Goal: Communication & Community: Participate in discussion

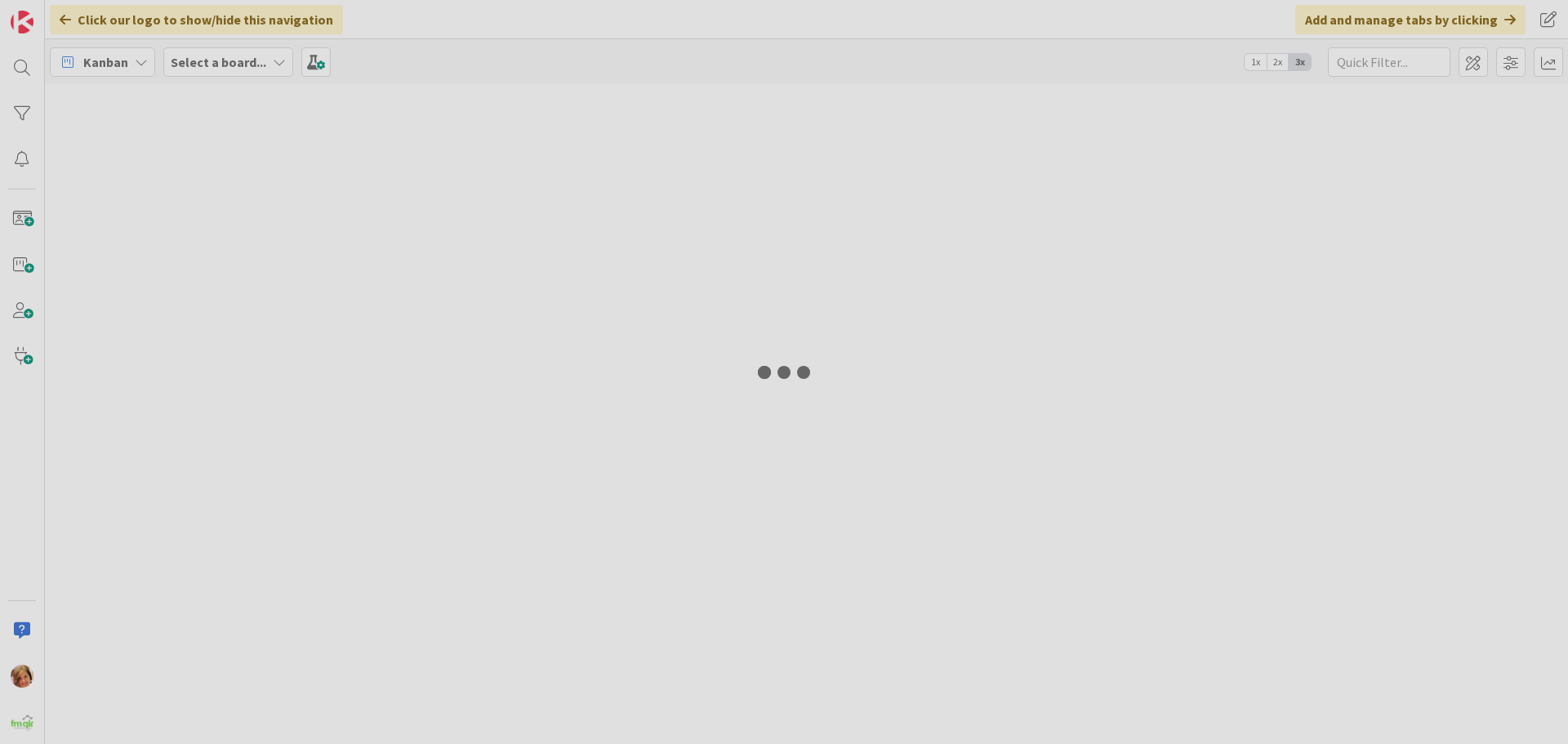
type input "101"
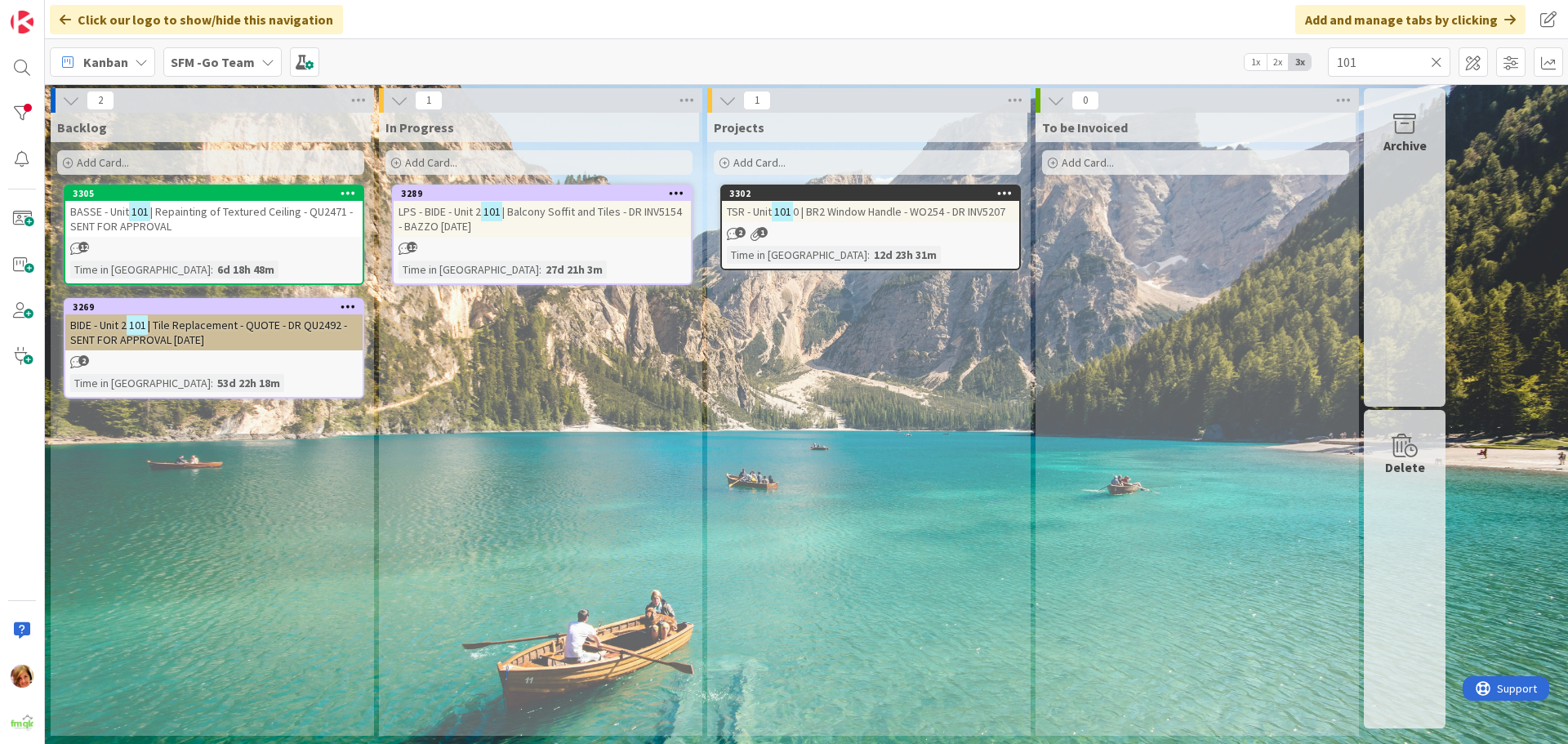
click at [1437, 60] on icon at bounding box center [1437, 62] width 11 height 14
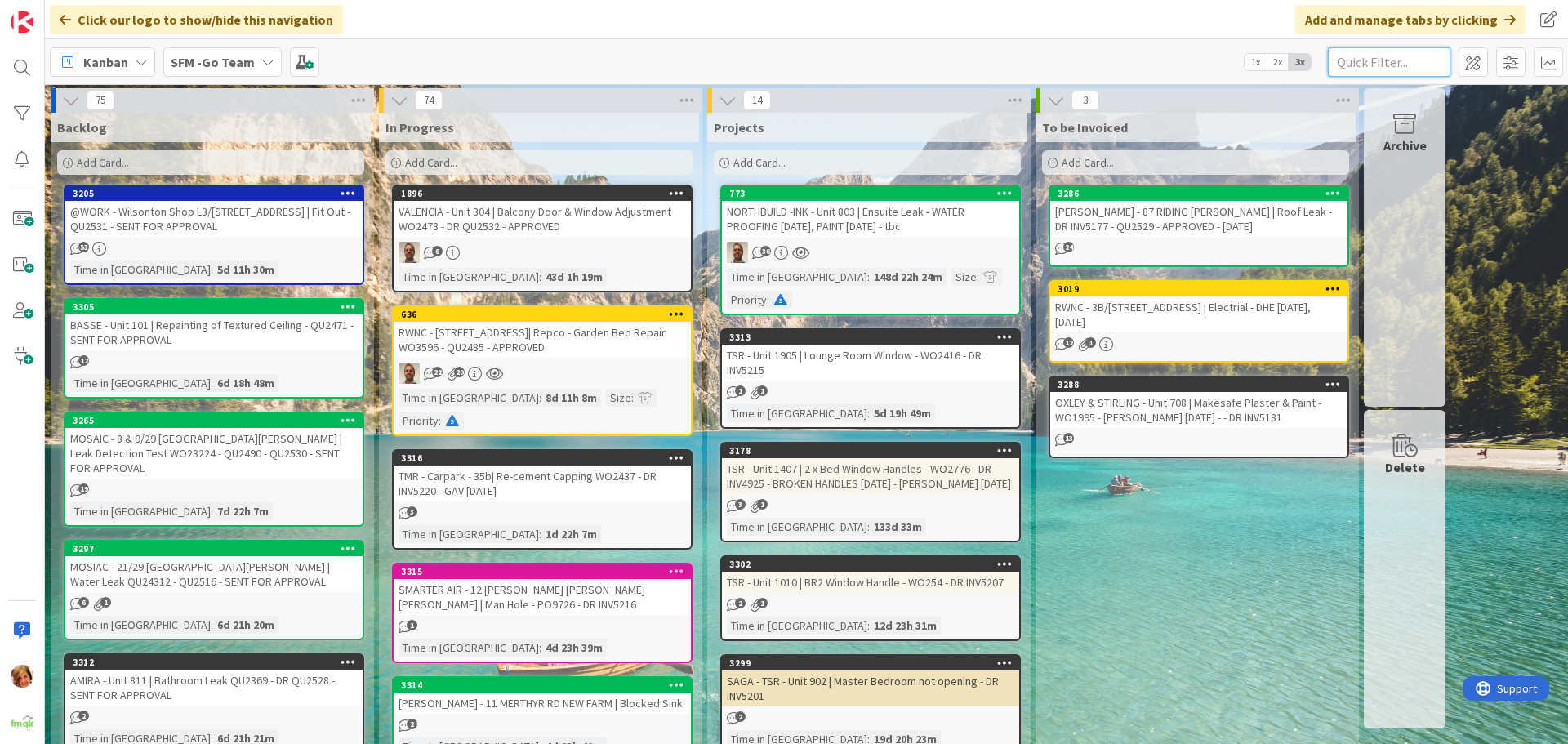
click at [1396, 60] on input "text" at bounding box center [1389, 62] width 123 height 29
type input "eix"
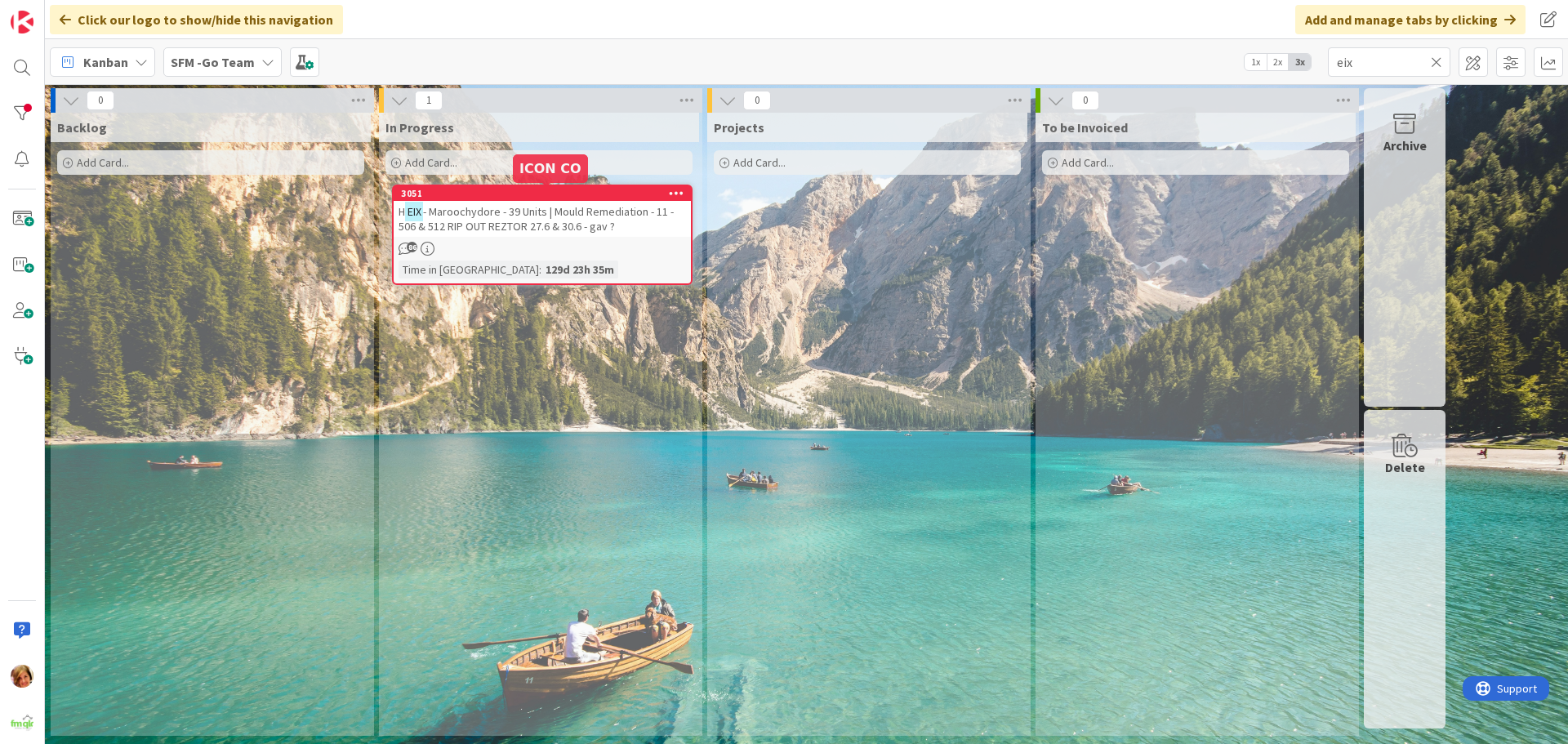
click at [516, 234] on div "H EIX - Maroochydore - 39 Units | Mould Remediation - 11 - 506 & 512 RIP OUT RE…" at bounding box center [541, 219] width 297 height 36
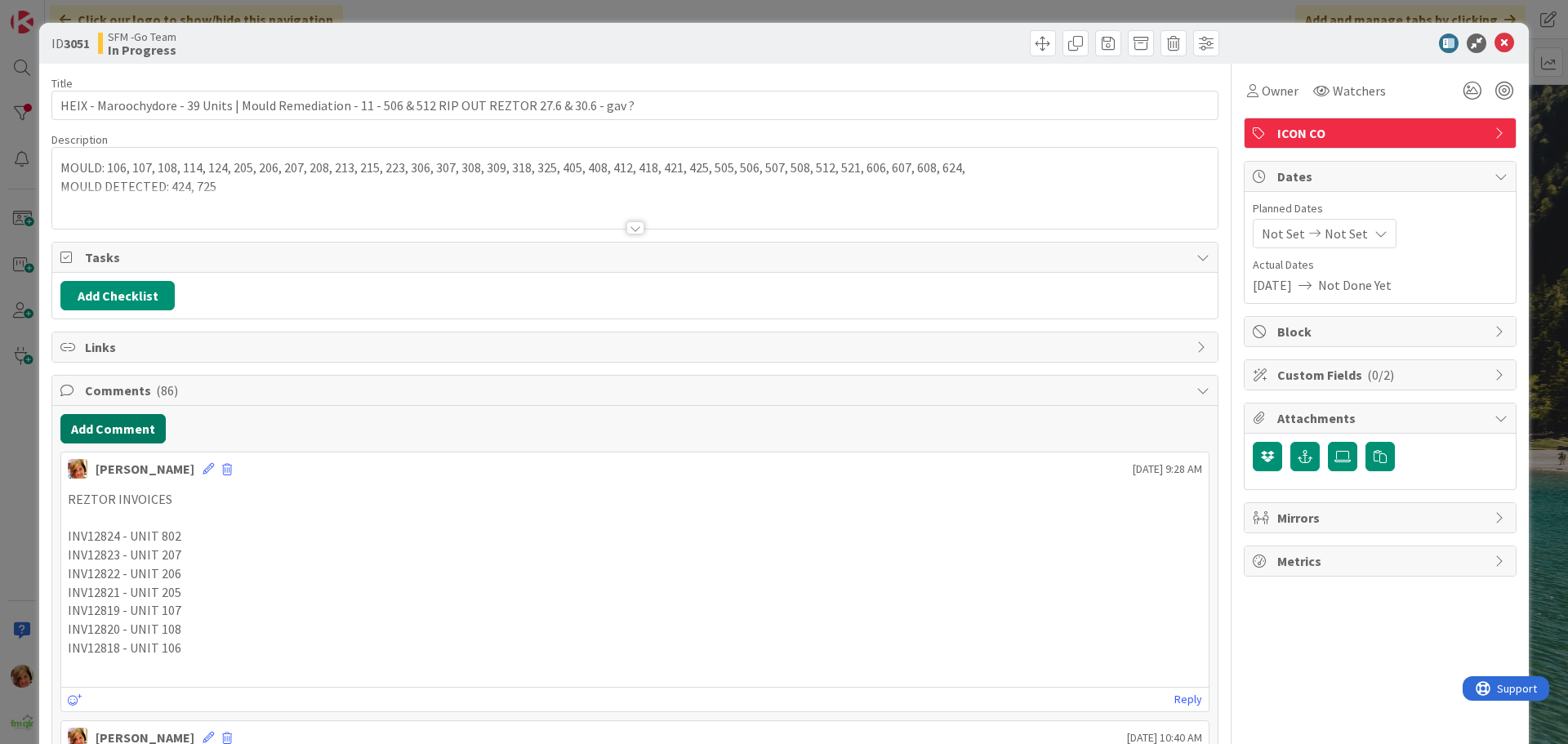
click at [95, 429] on button "Add Comment" at bounding box center [113, 429] width 105 height 29
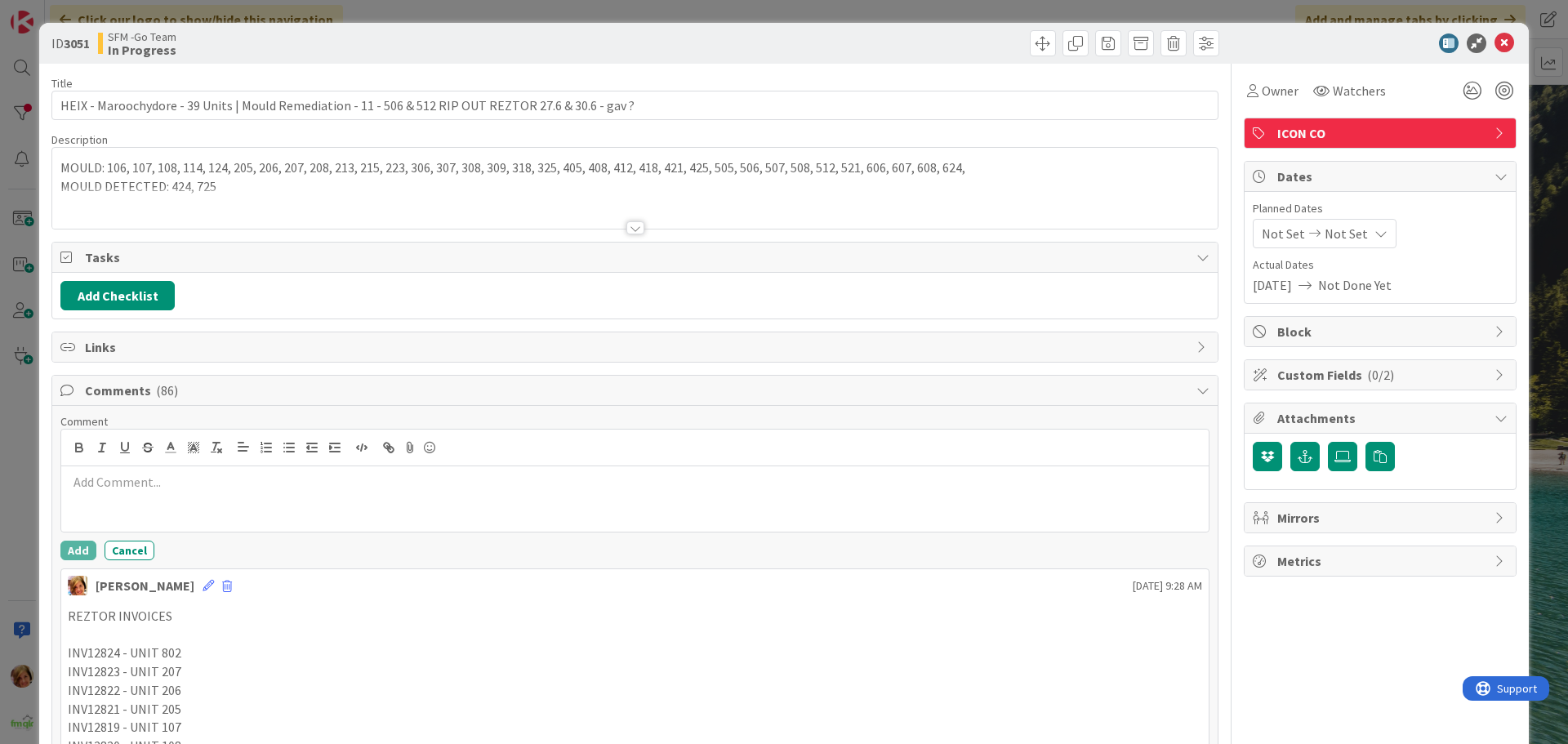
click at [118, 508] on div at bounding box center [634, 499] width 1147 height 66
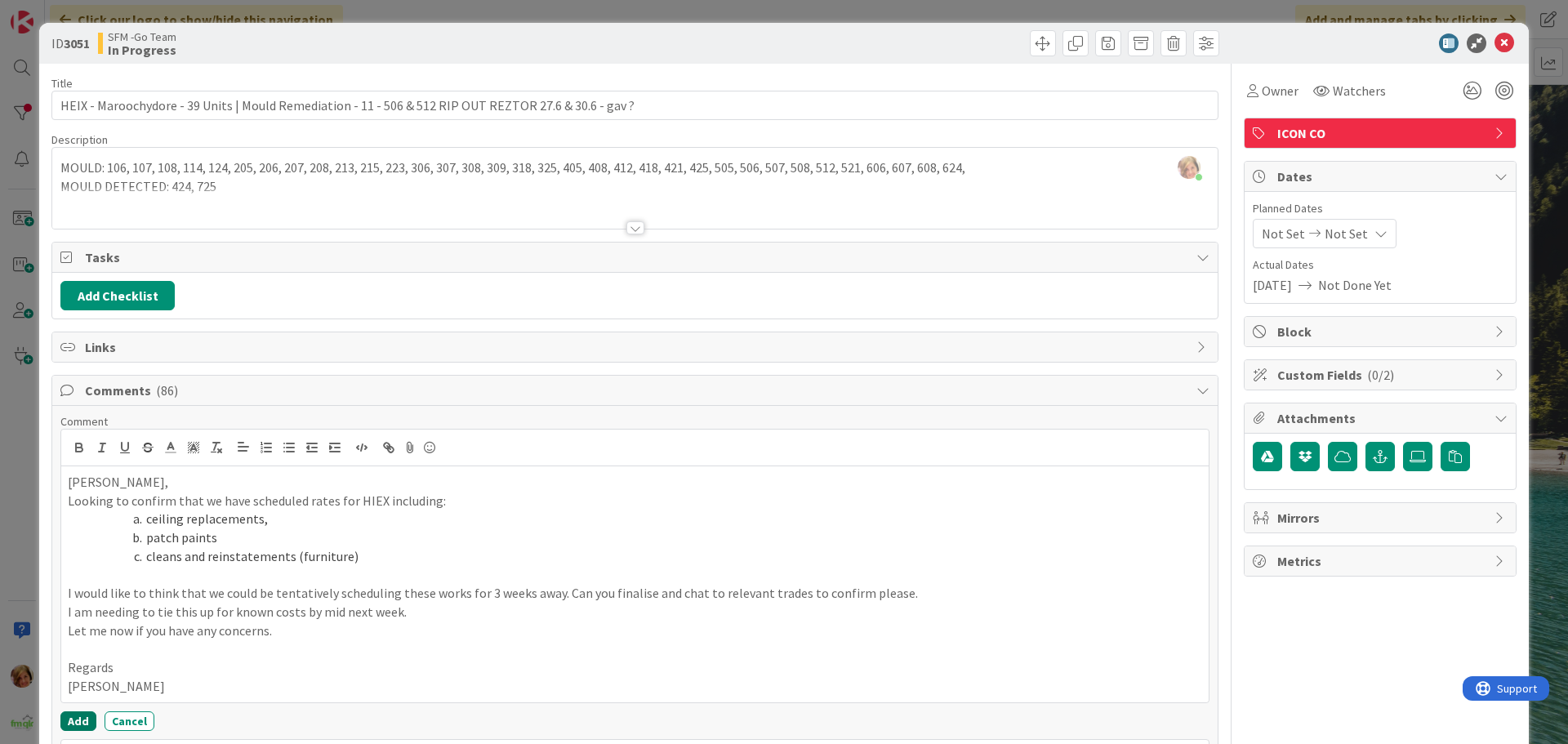
click at [84, 720] on button "Add" at bounding box center [79, 721] width 36 height 20
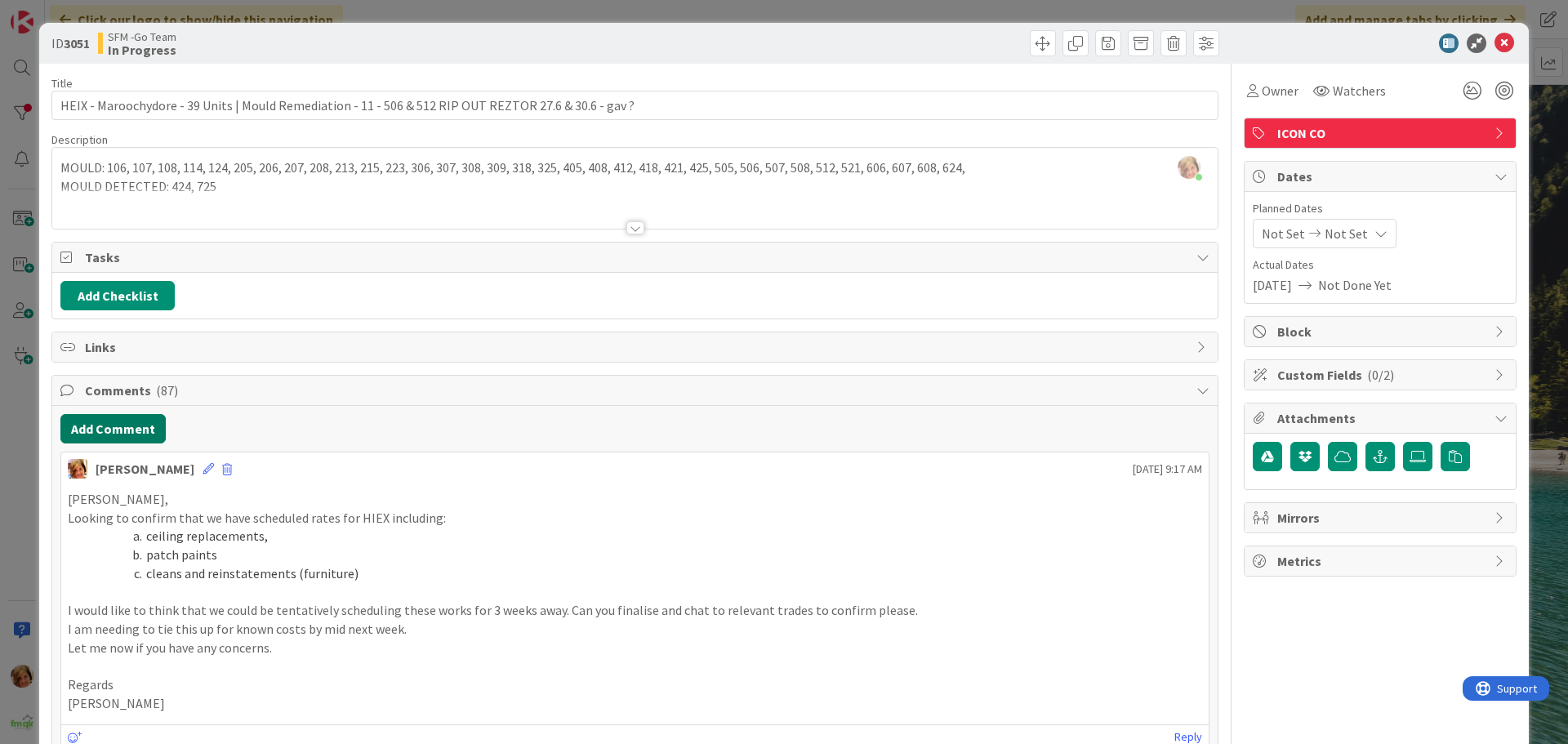
drag, startPoint x: 126, startPoint y: 434, endPoint x: 33, endPoint y: 438, distance: 93.1
click at [126, 434] on button "Add Comment" at bounding box center [113, 429] width 105 height 29
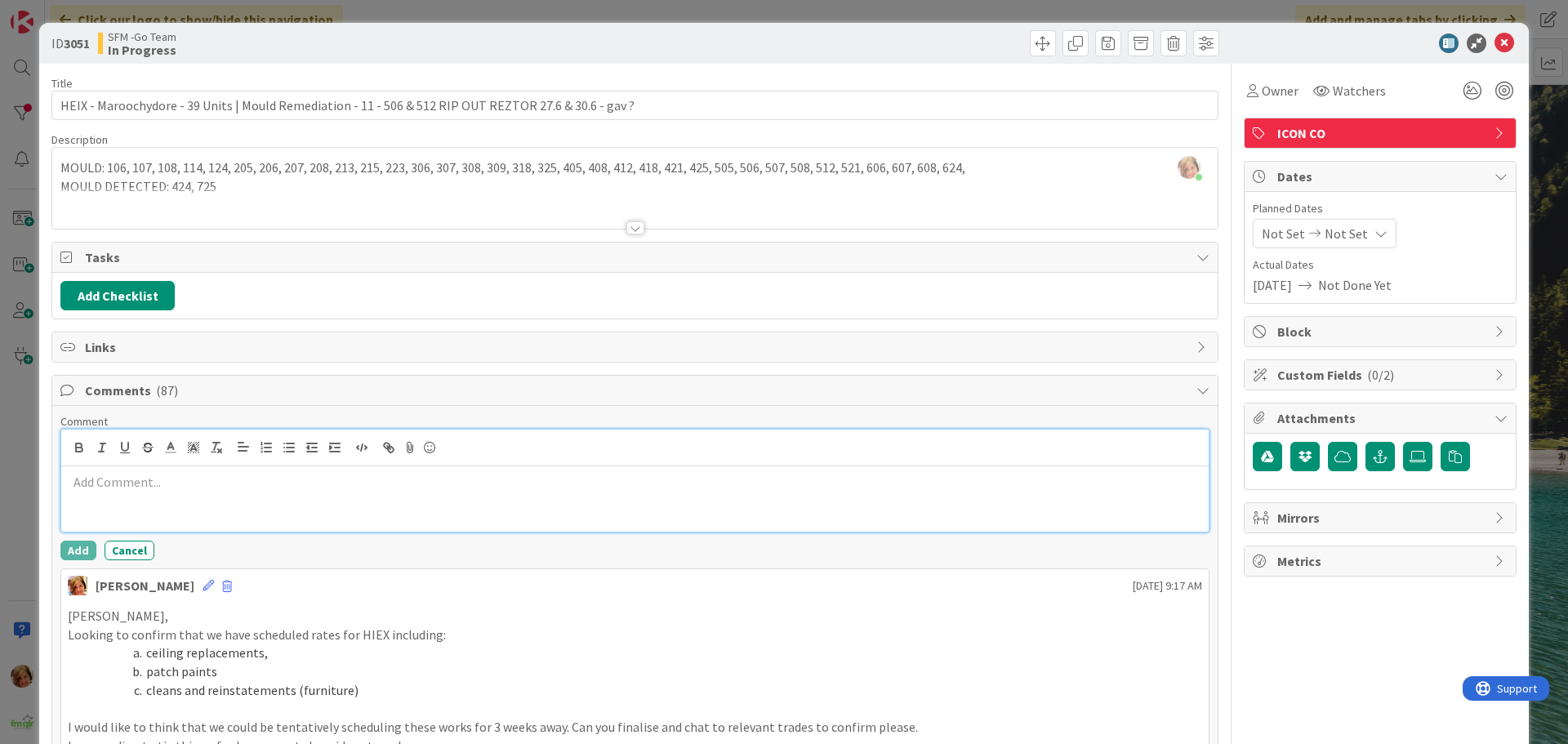
click at [125, 498] on div at bounding box center [634, 499] width 1147 height 66
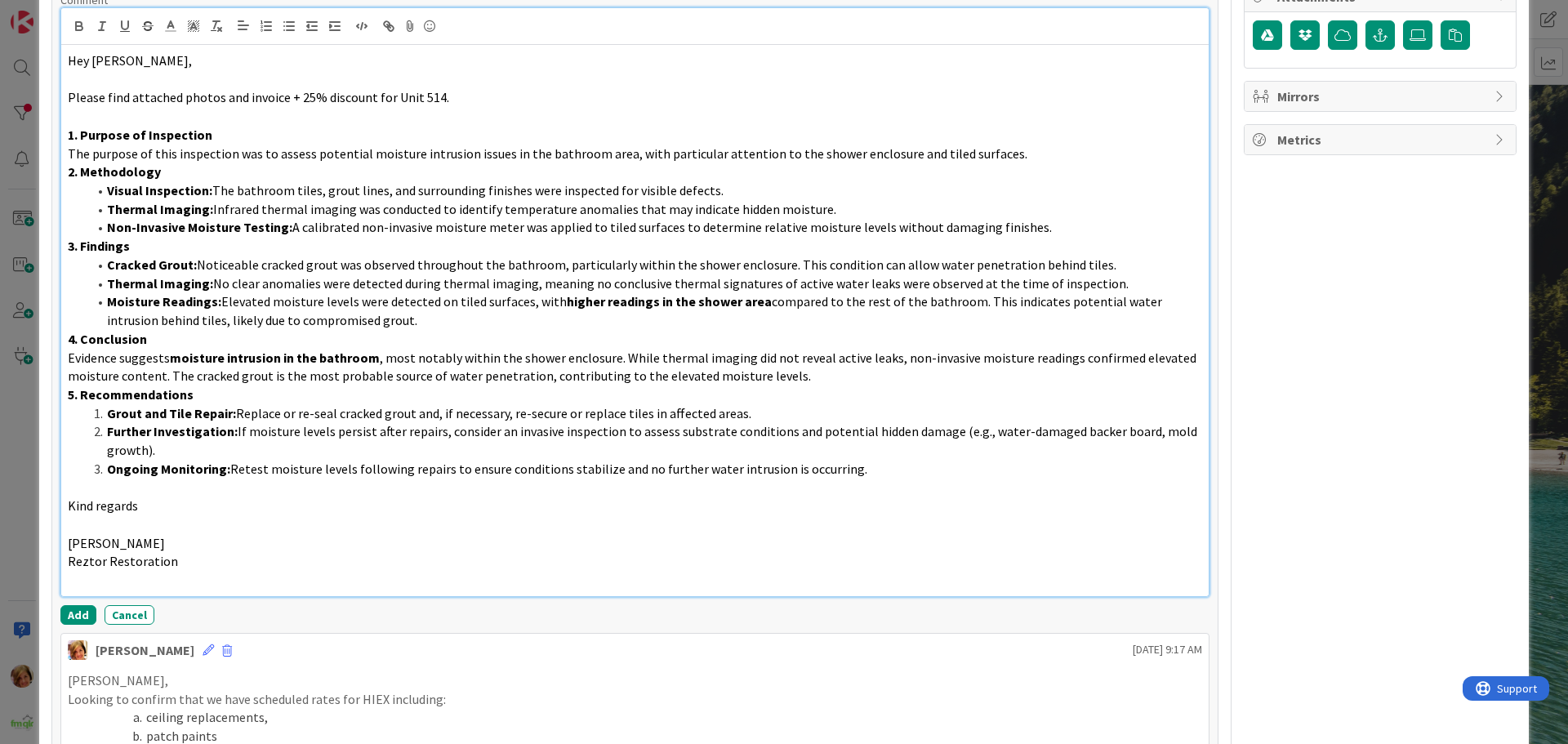
scroll to position [429, 0]
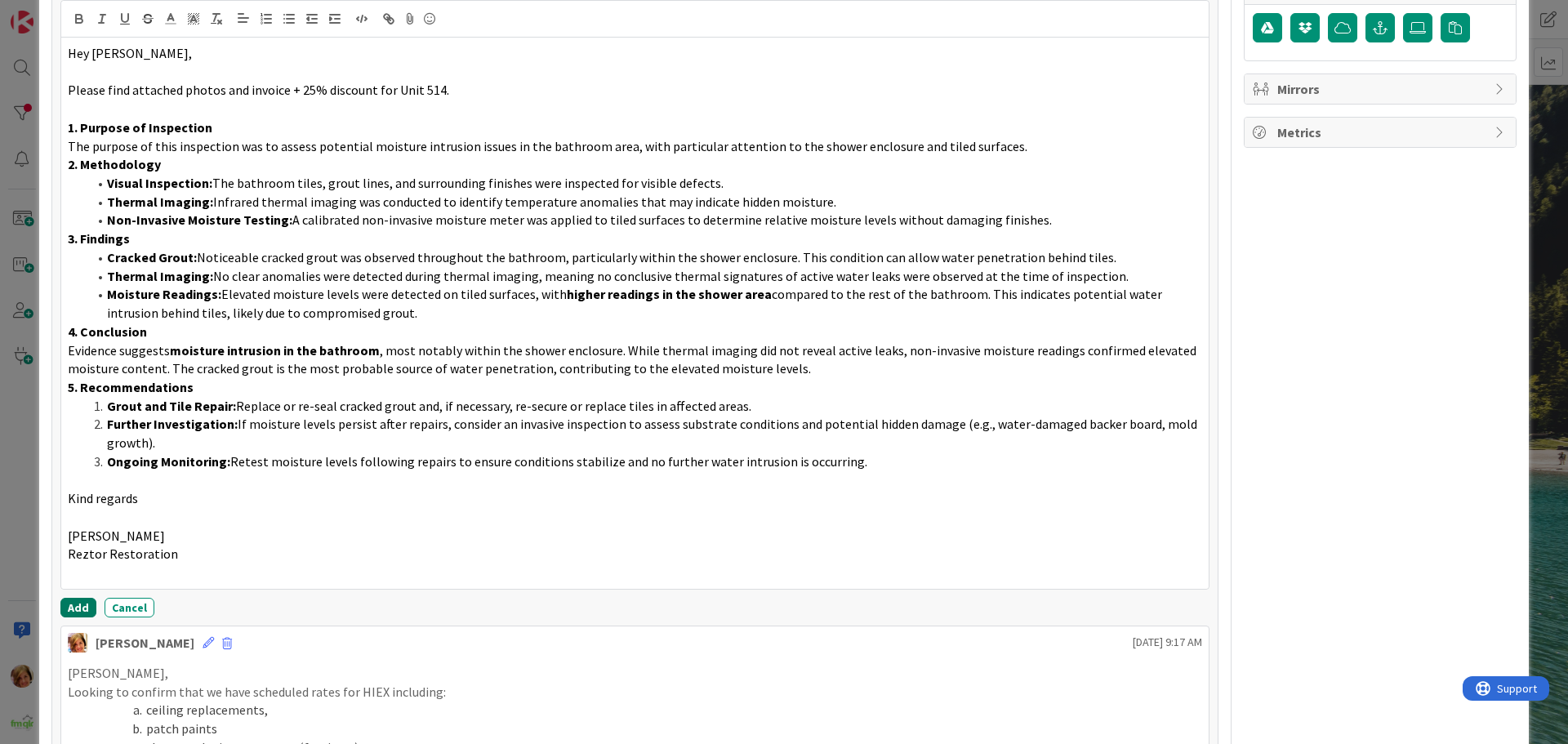
click at [73, 603] on button "Add" at bounding box center [79, 607] width 36 height 20
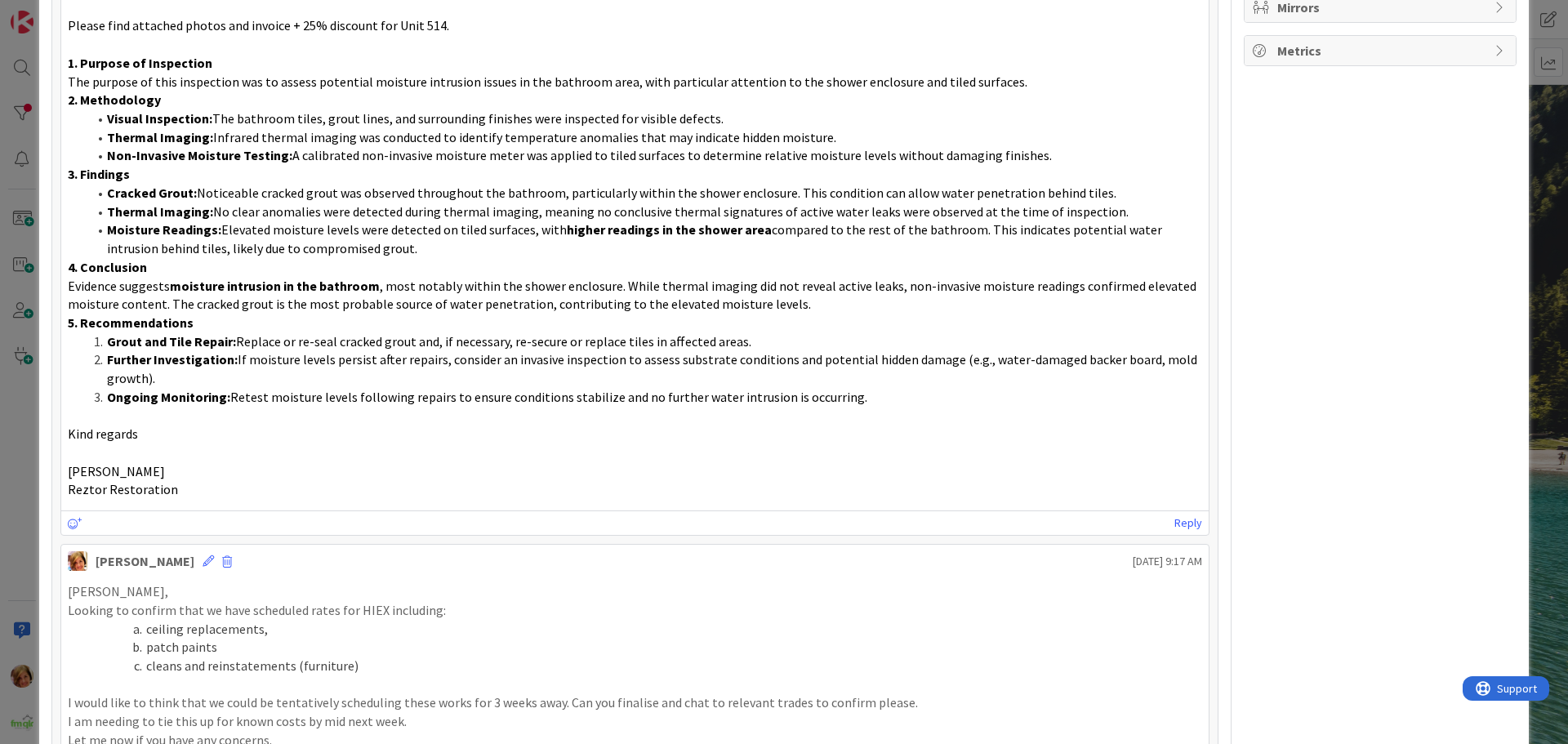
scroll to position [102, 0]
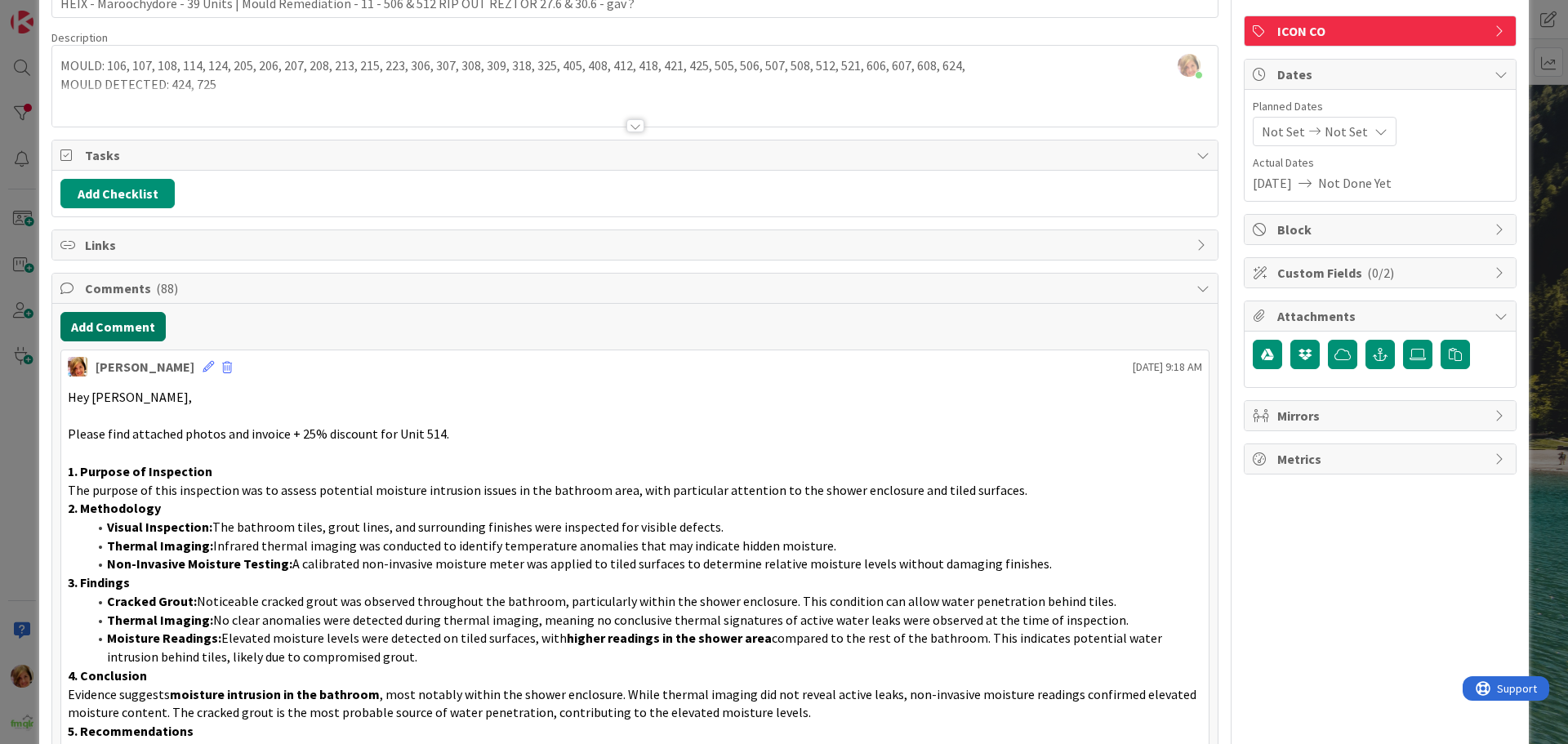
click at [90, 325] on button "Add Comment" at bounding box center [113, 326] width 105 height 29
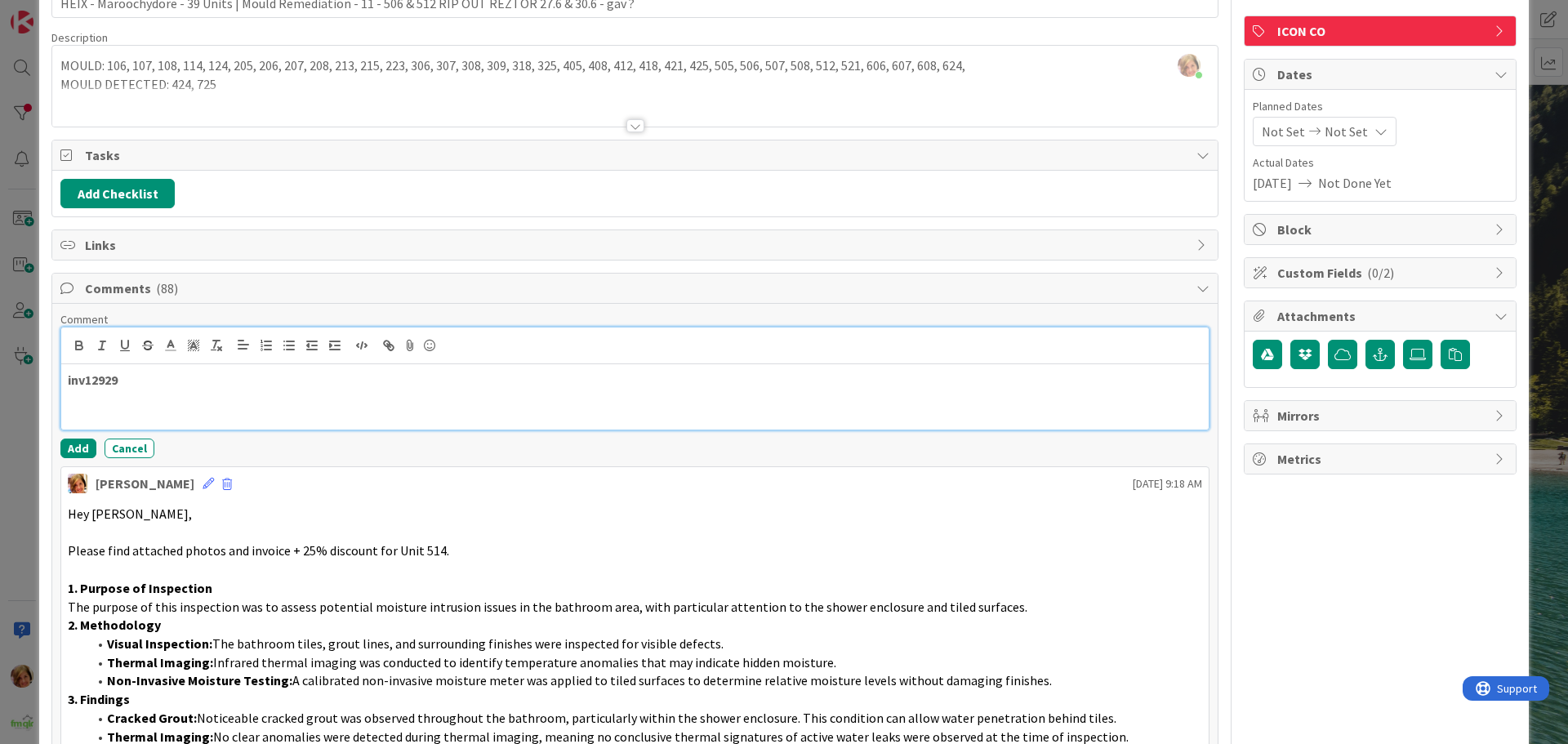
click at [160, 382] on p "inv12929" at bounding box center [634, 380] width 1134 height 19
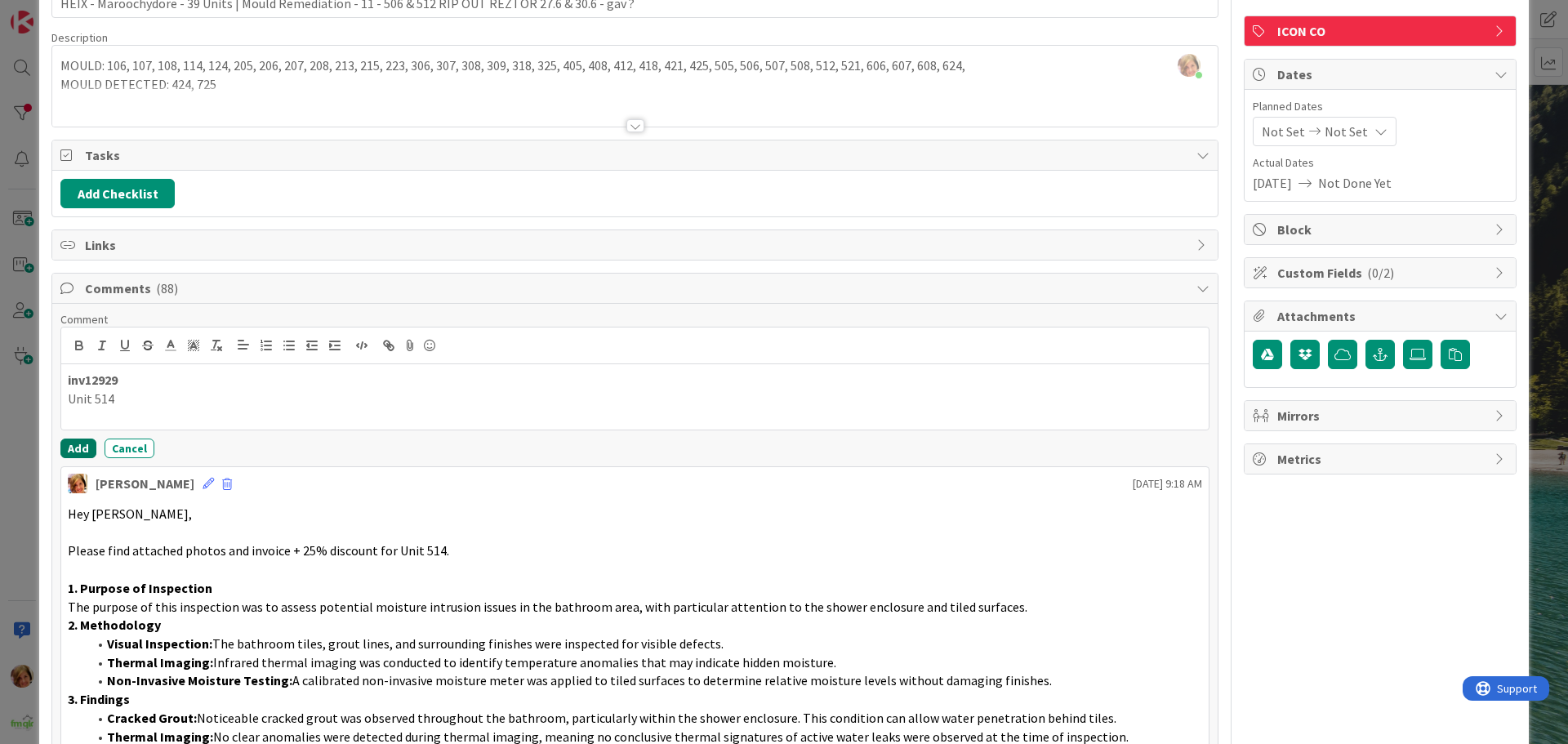
click at [78, 447] on button "Add" at bounding box center [79, 448] width 36 height 20
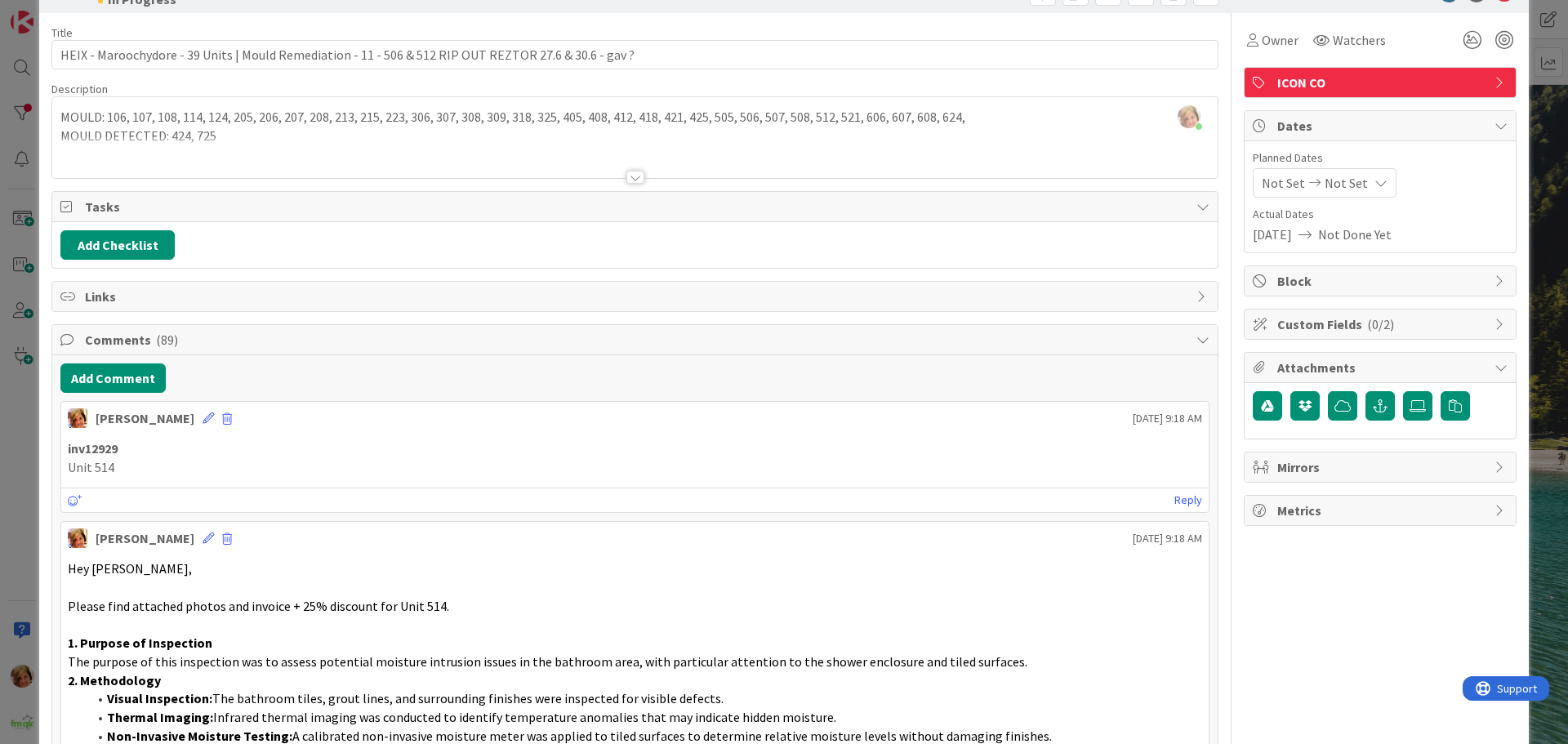
scroll to position [0, 0]
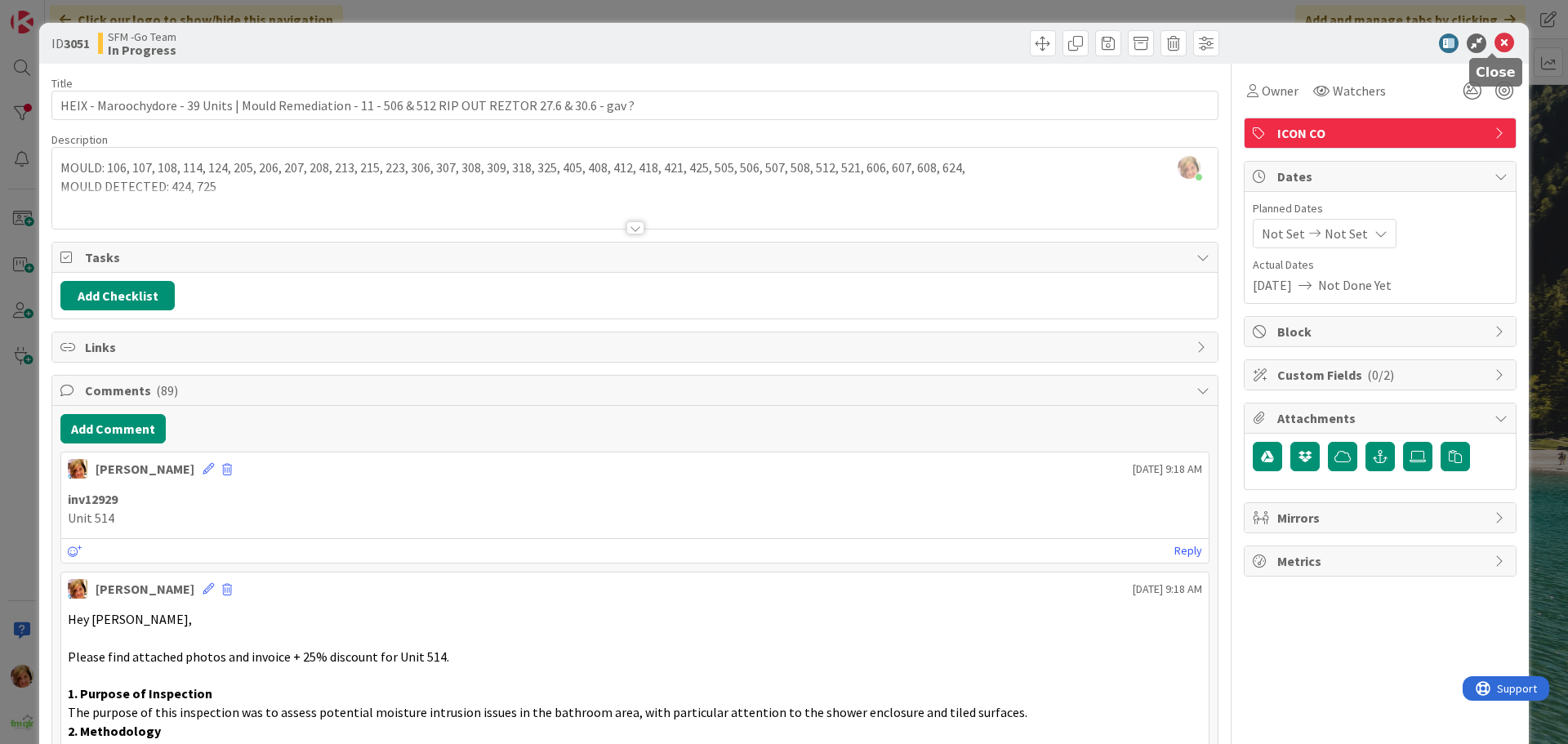
drag, startPoint x: 1490, startPoint y: 42, endPoint x: 1429, endPoint y: 61, distance: 63.9
click at [1495, 42] on icon at bounding box center [1504, 43] width 20 height 20
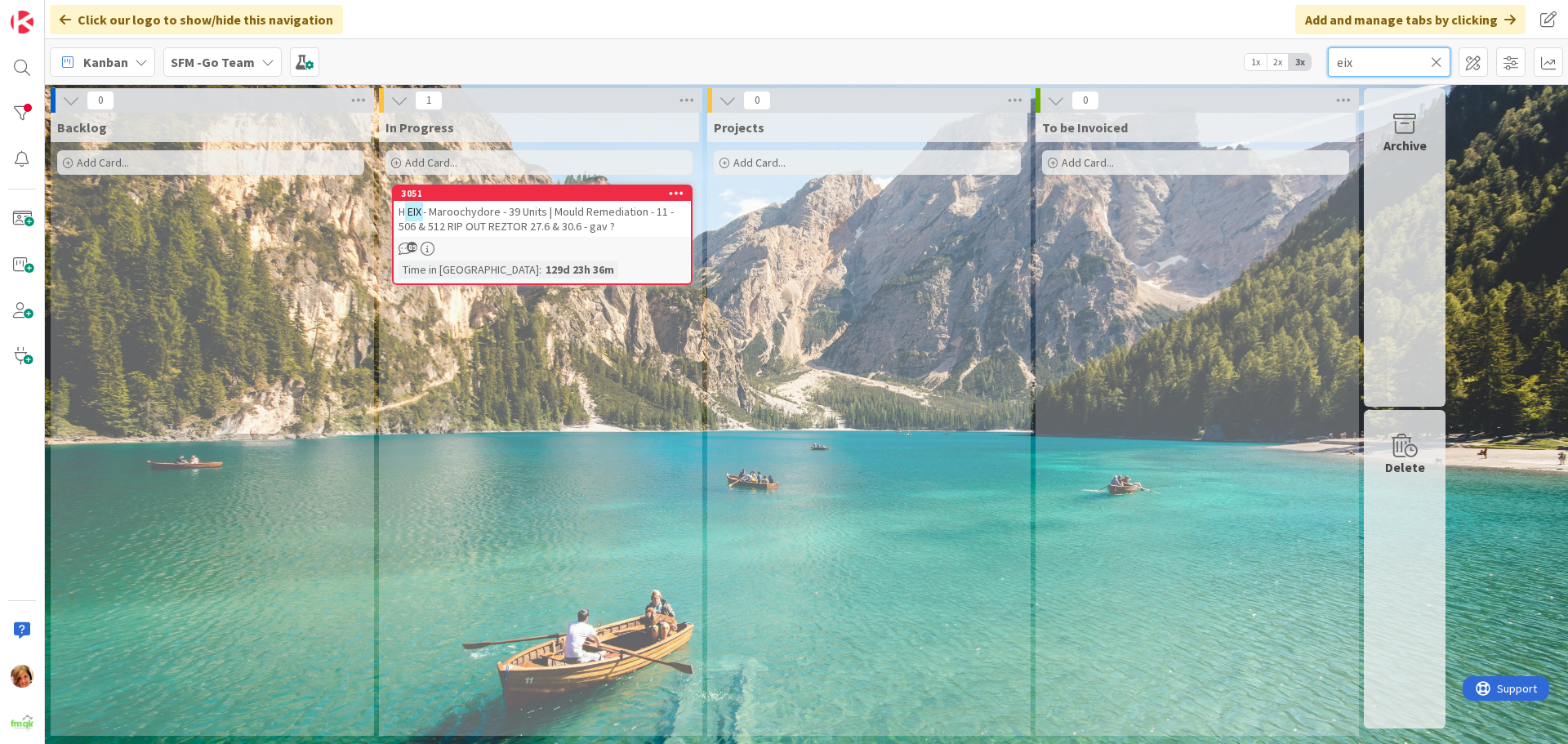
click at [1406, 59] on input "eix" at bounding box center [1389, 62] width 123 height 29
type input "e"
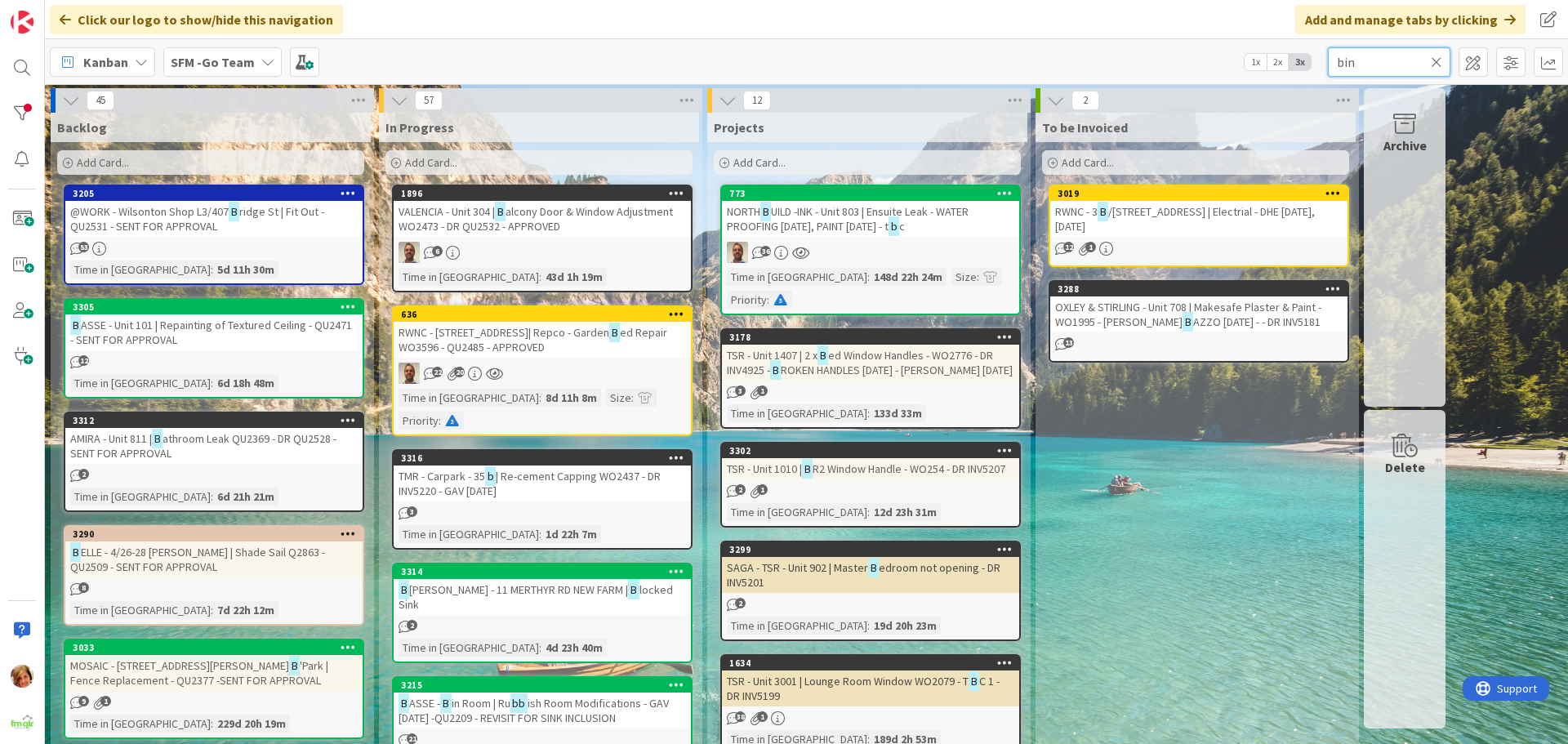
type input "bin"
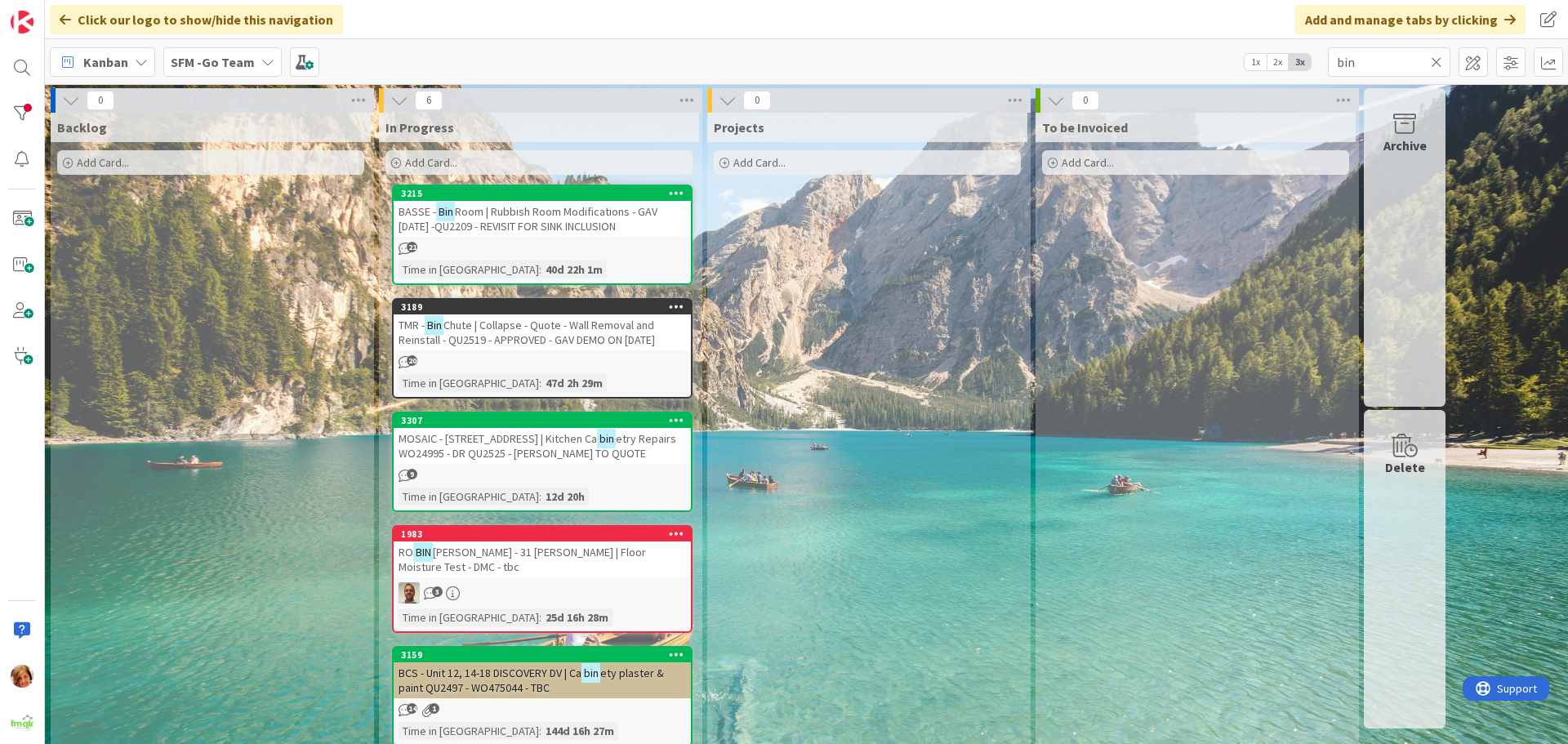
click at [538, 330] on span "Chute | Collapse - Quote - Wall Removal and Reinstall - QU2519 - APPROVED - GAV…" at bounding box center [527, 333] width 256 height 29
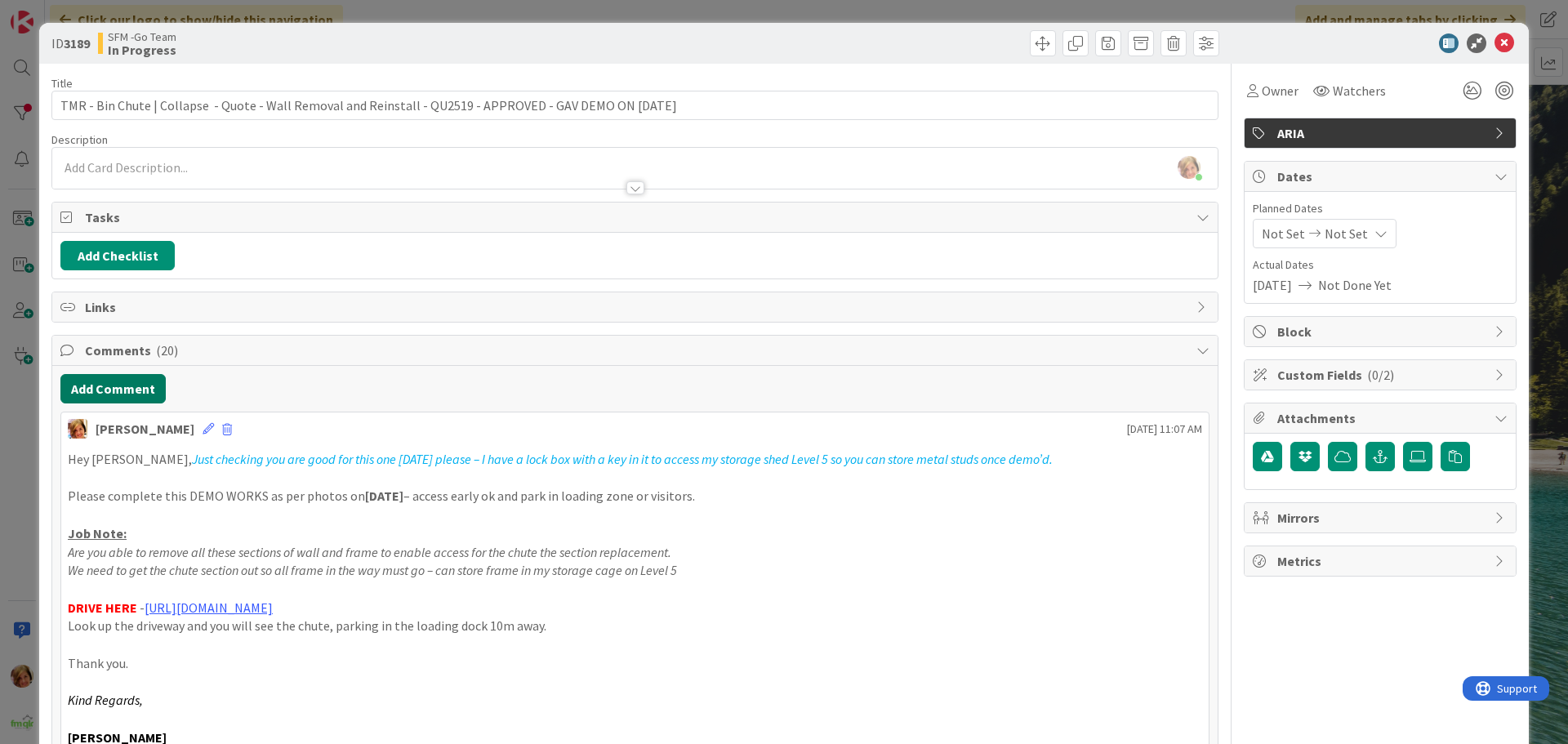
click at [110, 388] on button "Add Comment" at bounding box center [113, 389] width 105 height 29
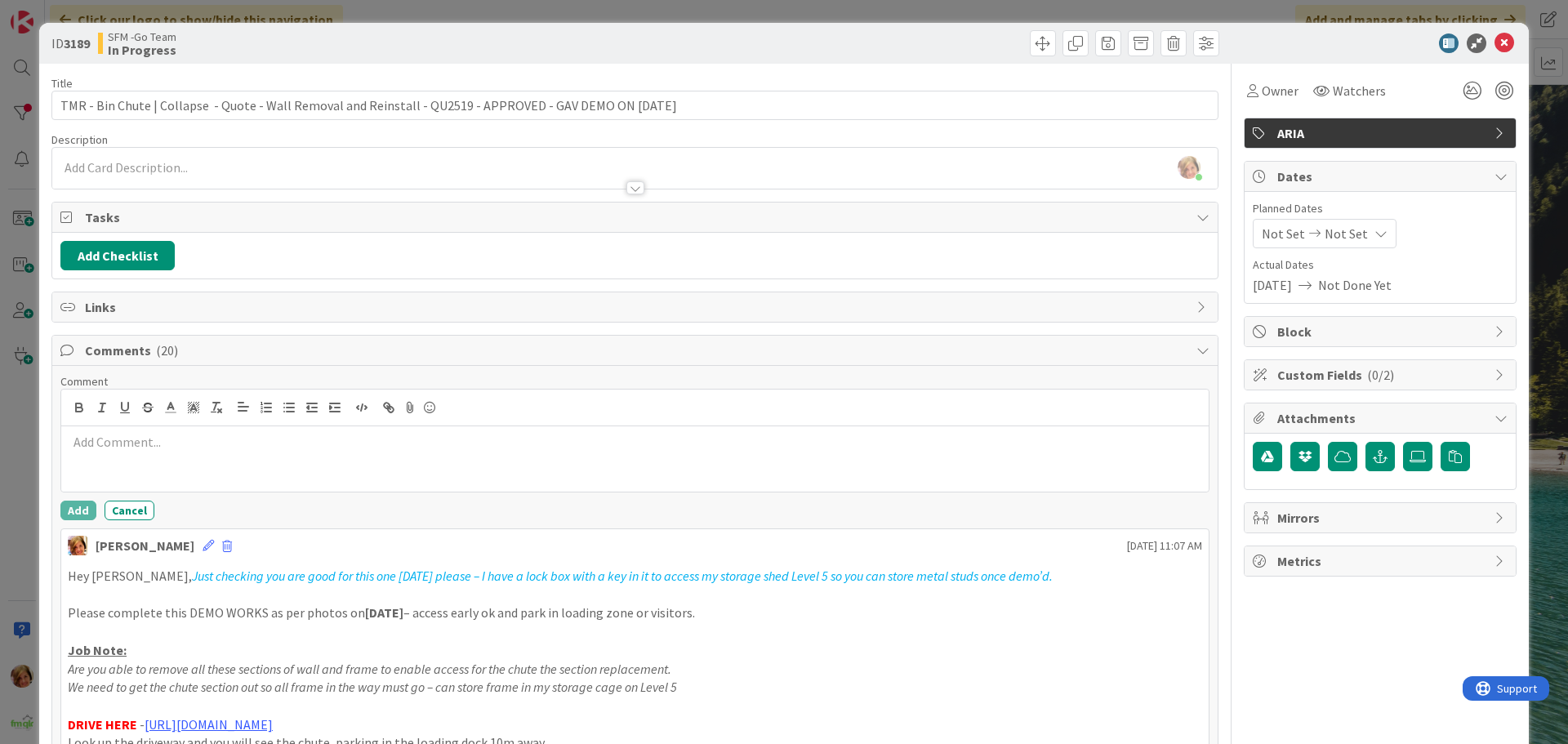
click at [156, 452] on div at bounding box center [634, 459] width 1147 height 66
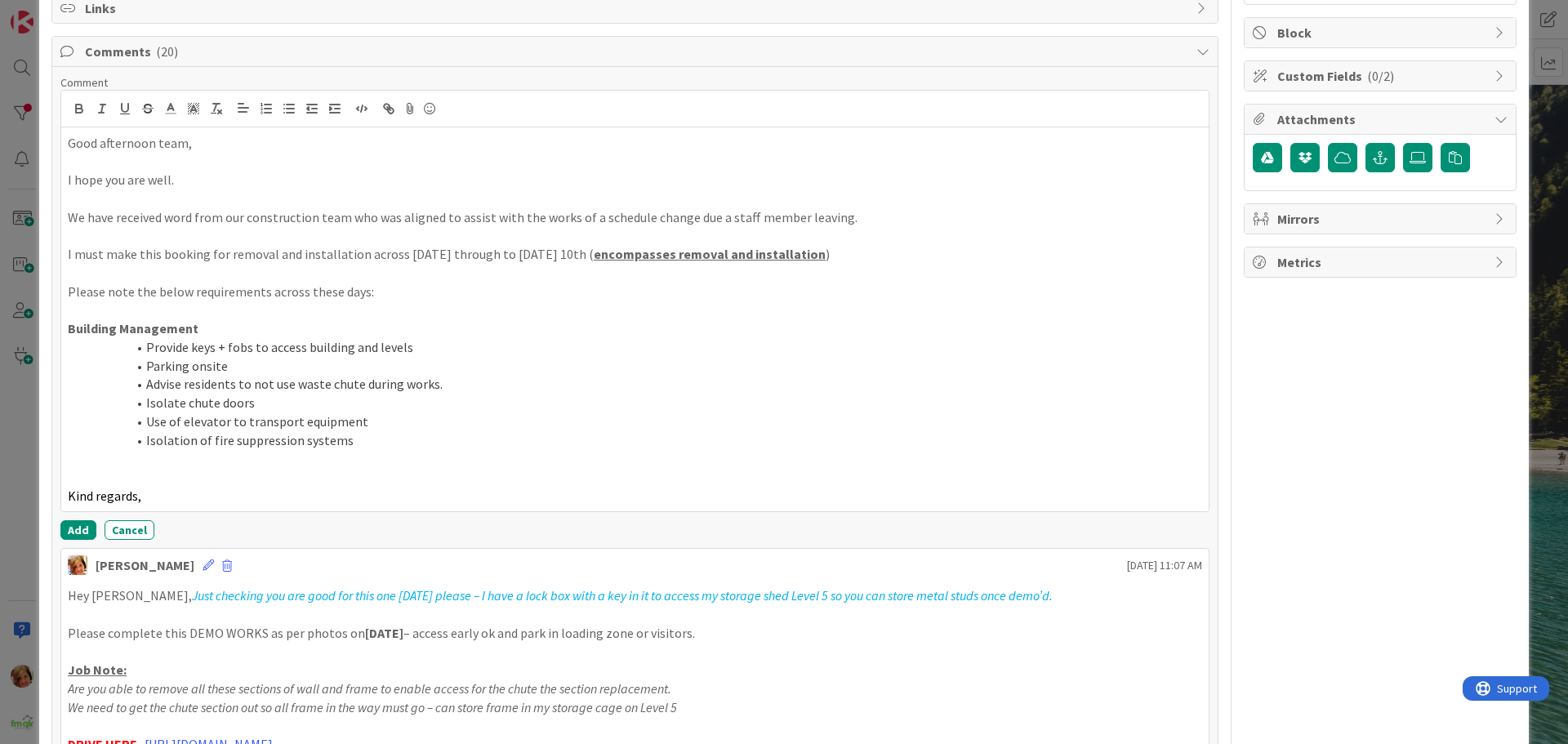
scroll to position [304, 0]
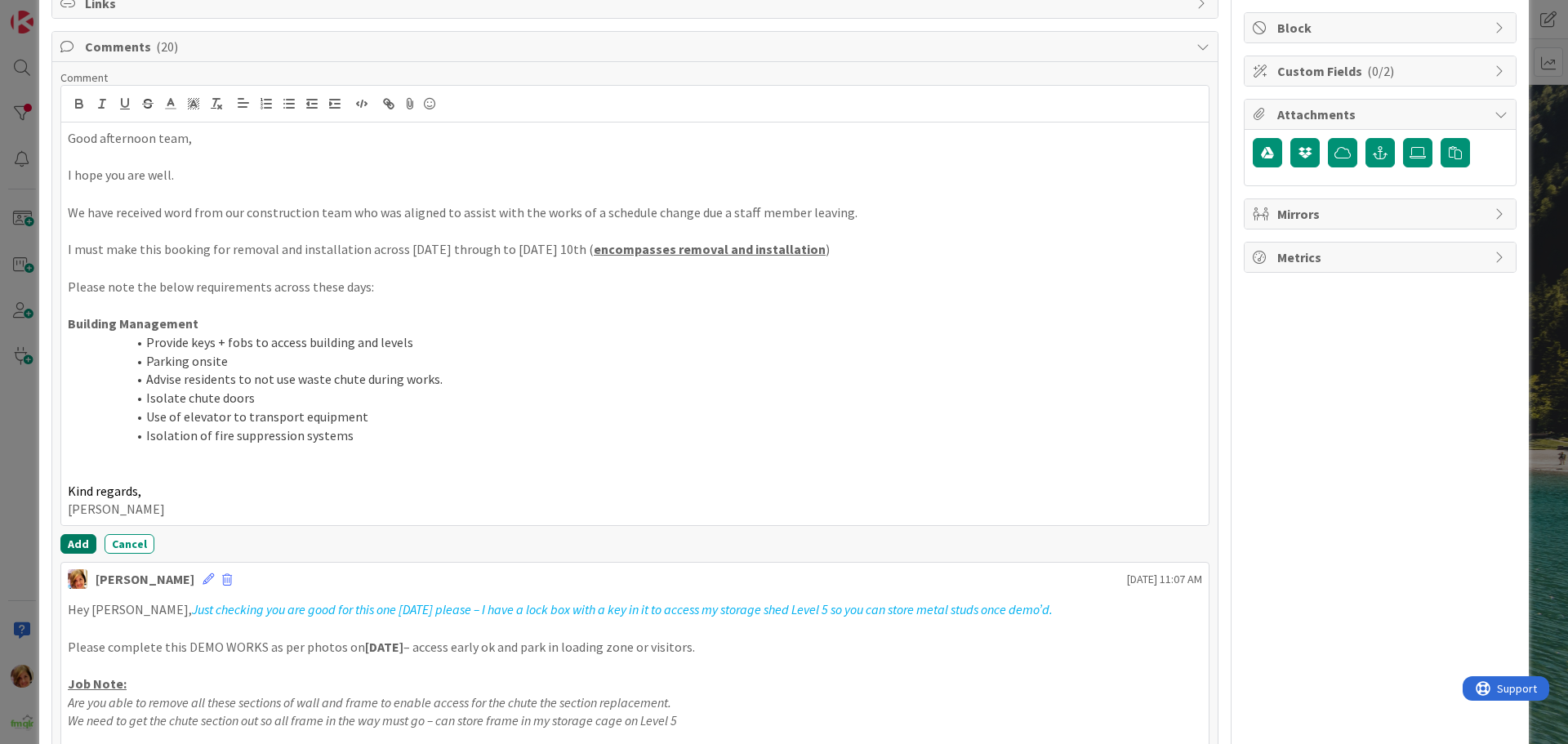
click at [85, 538] on button "Add" at bounding box center [79, 544] width 36 height 20
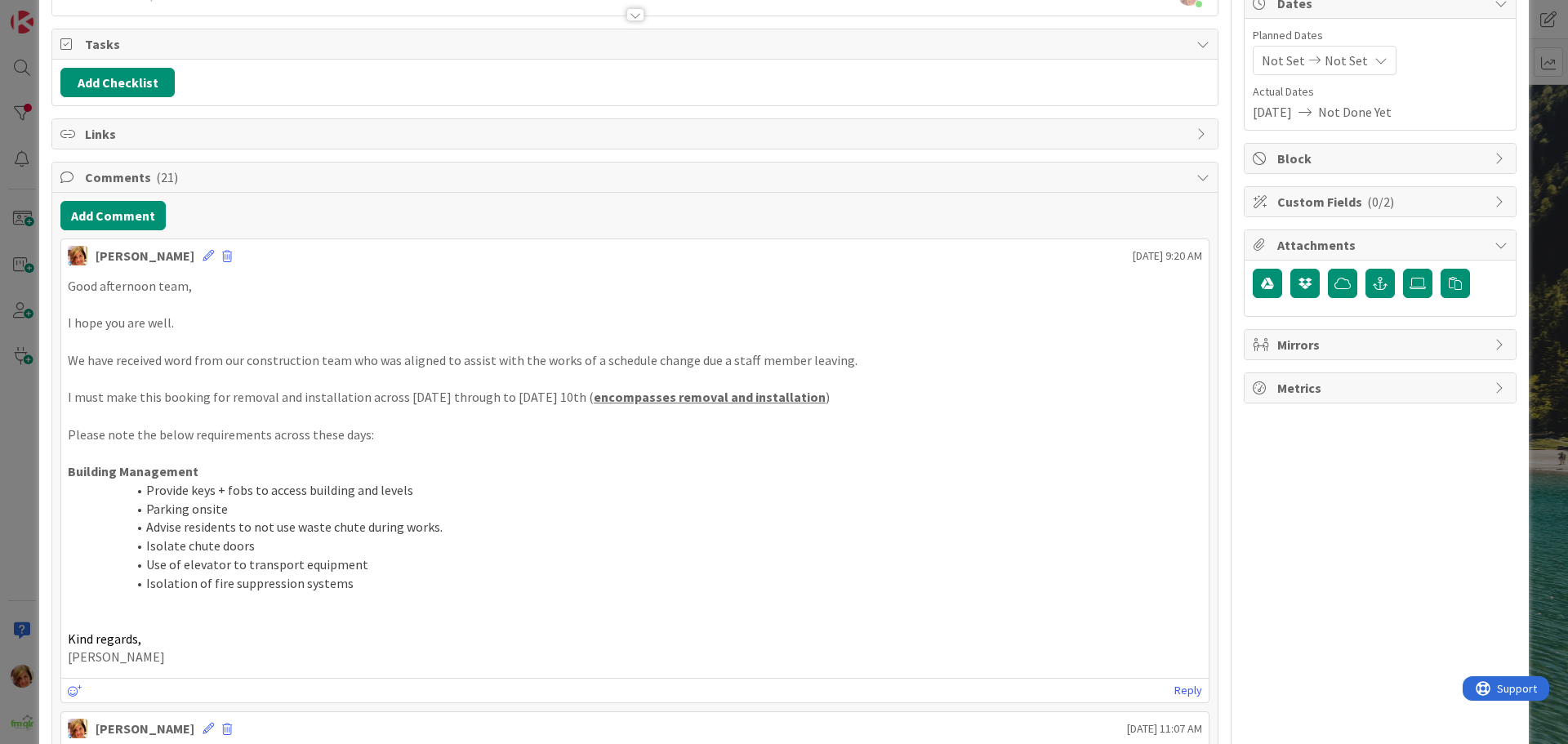
scroll to position [0, 0]
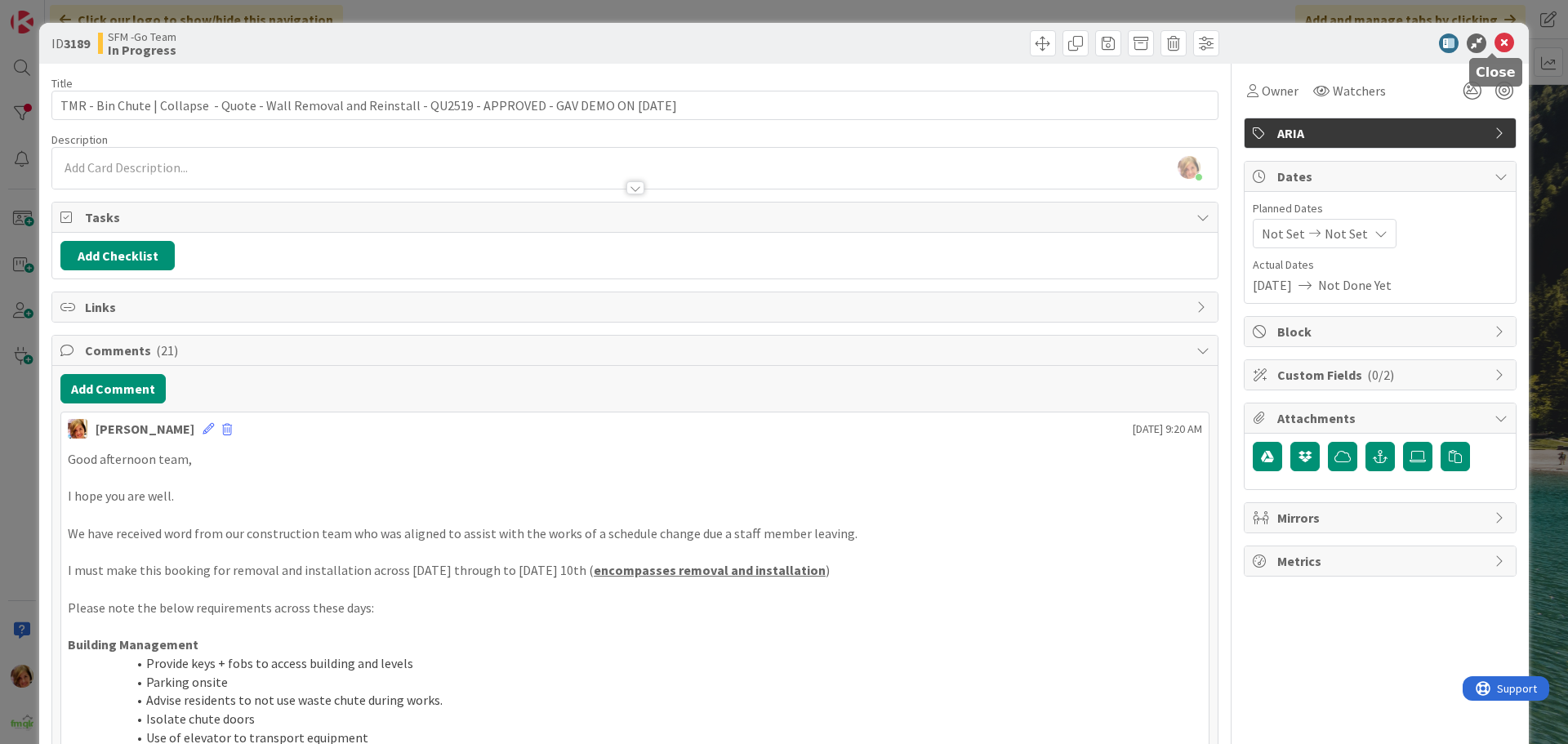
click at [1495, 36] on icon at bounding box center [1504, 43] width 20 height 20
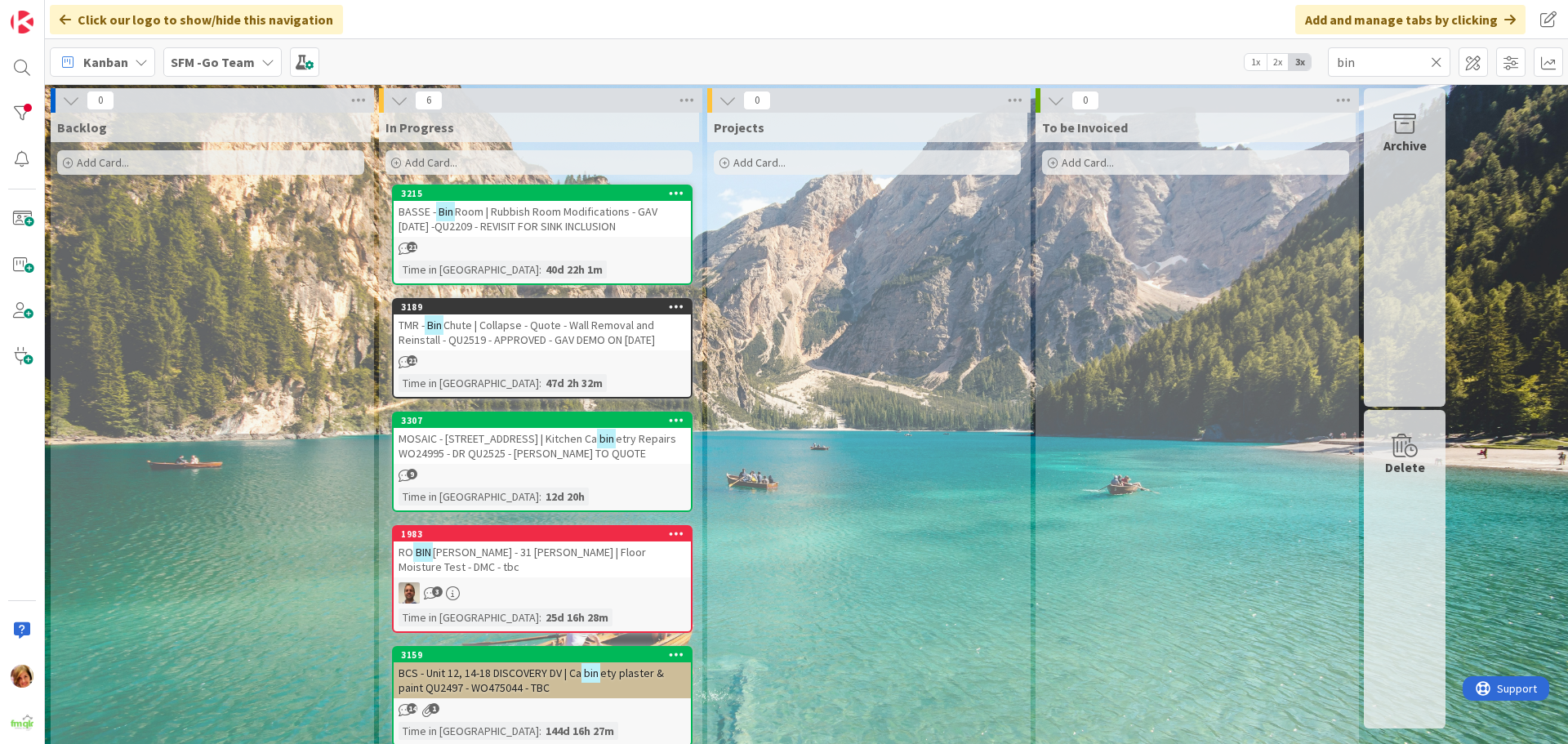
click at [1436, 61] on icon at bounding box center [1437, 62] width 11 height 14
click at [1432, 61] on input "text" at bounding box center [1389, 62] width 123 height 29
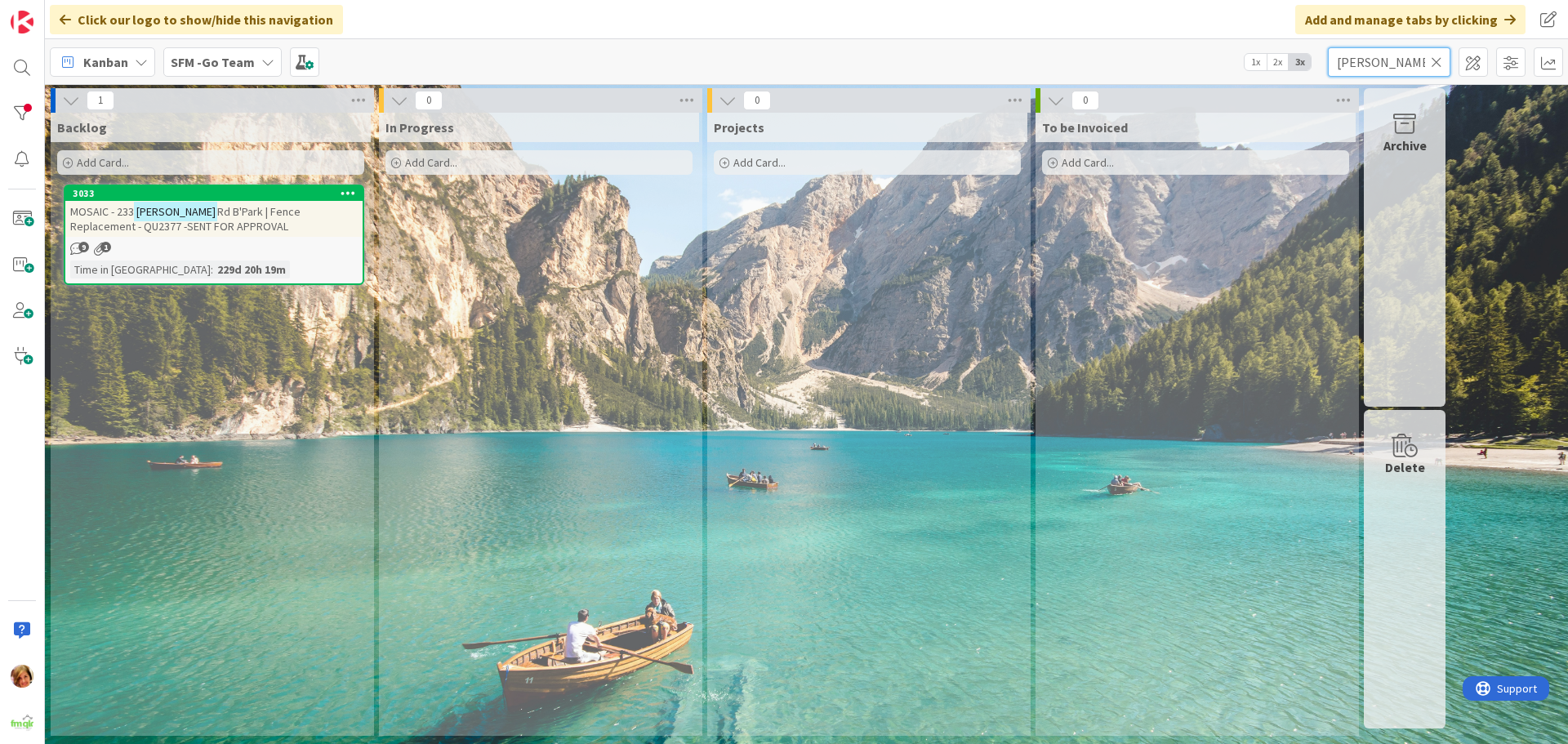
type input "[PERSON_NAME]"
click at [199, 211] on span "Rd B'Park | Fence Replacement - QU2377 -SENT FOR APPROVAL" at bounding box center [185, 219] width 230 height 29
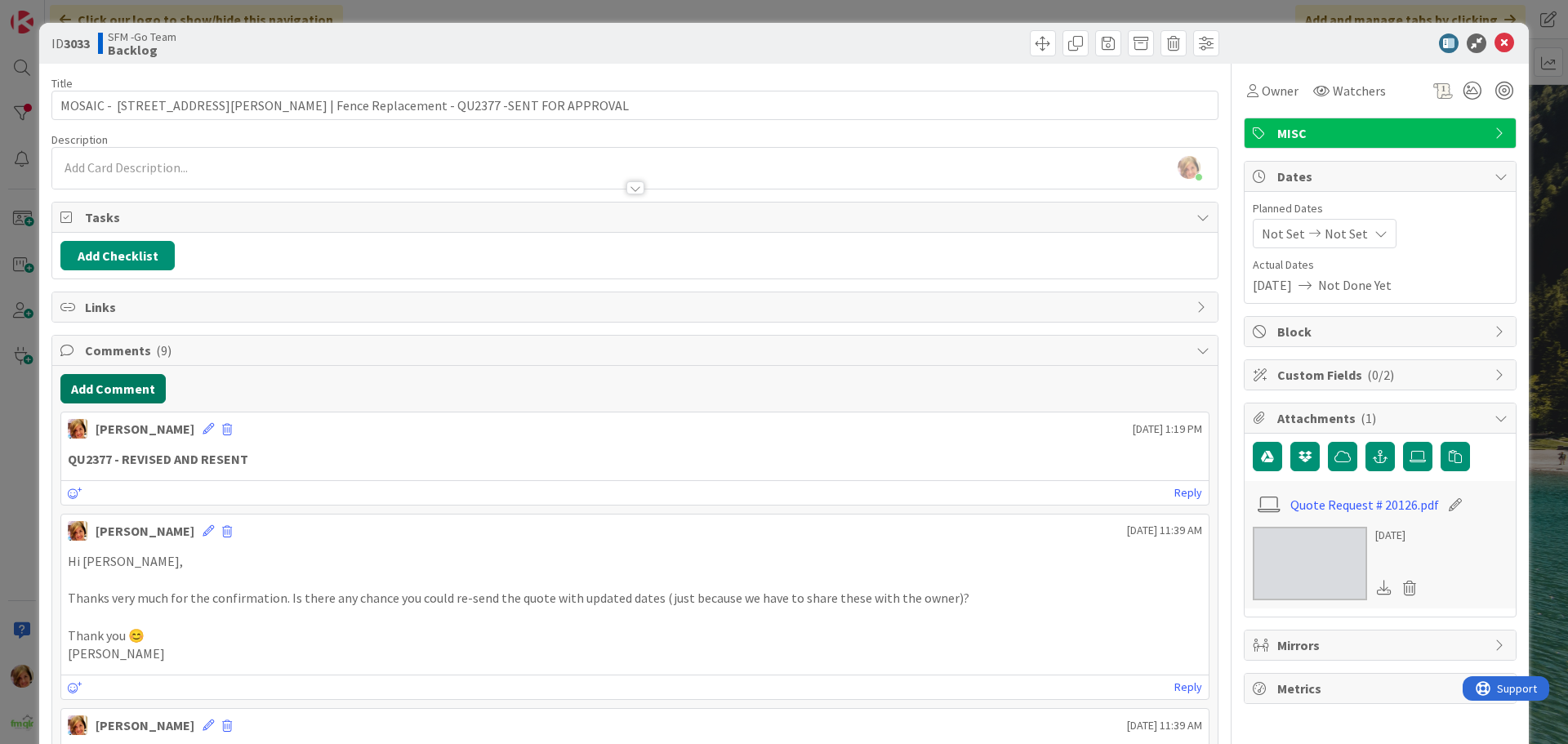
click at [101, 389] on button "Add Comment" at bounding box center [113, 389] width 105 height 29
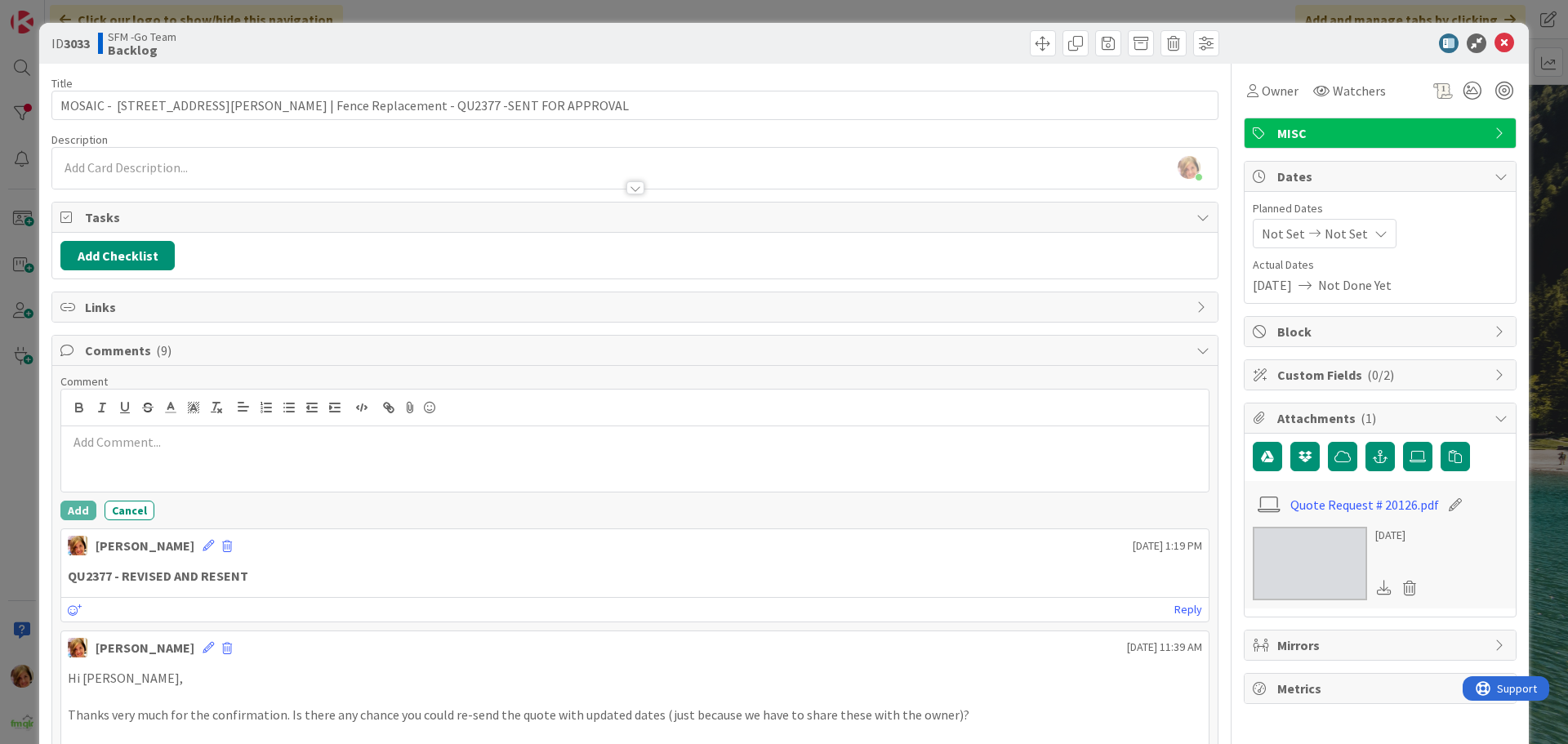
click at [180, 458] on div at bounding box center [634, 459] width 1147 height 66
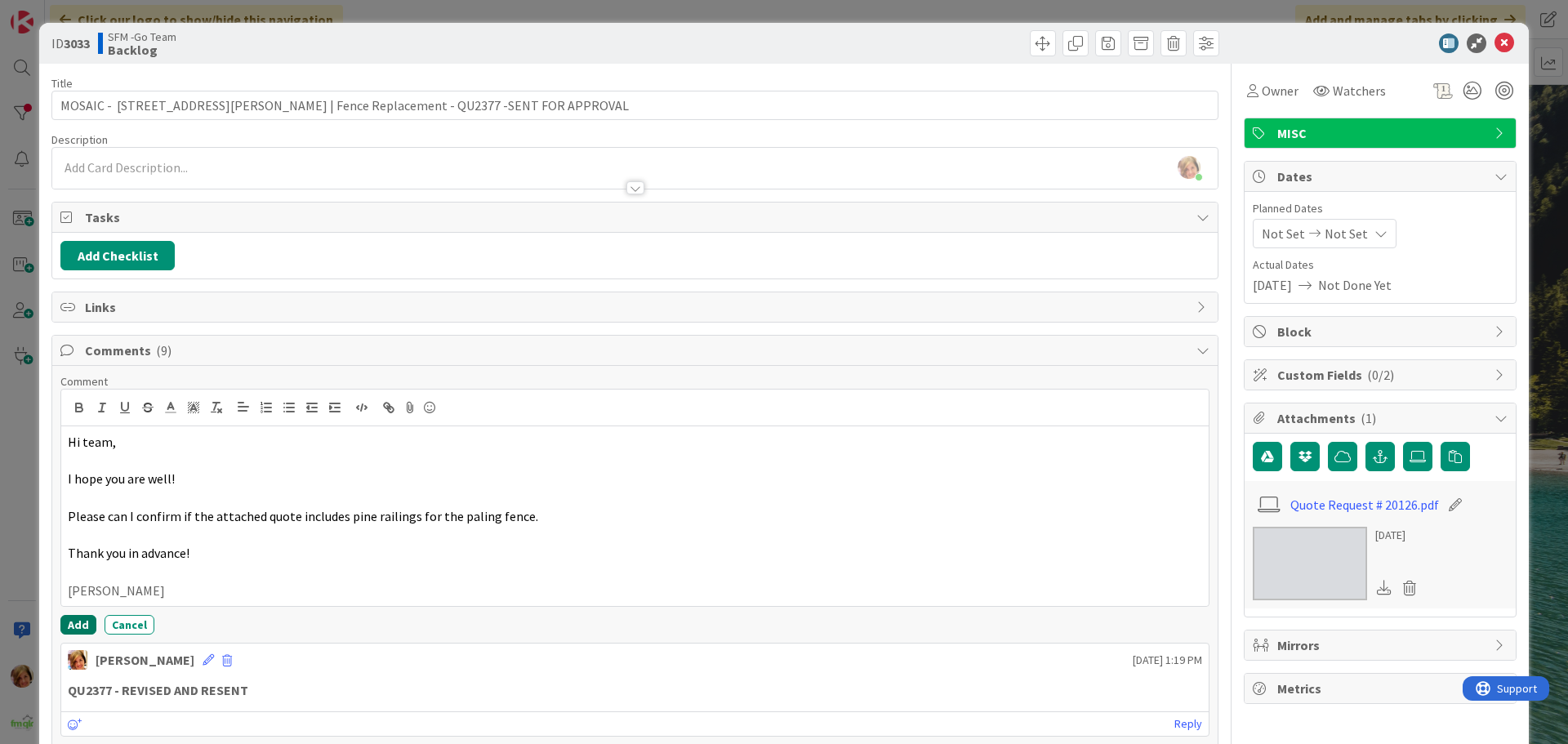
click at [83, 622] on button "Add" at bounding box center [79, 625] width 36 height 20
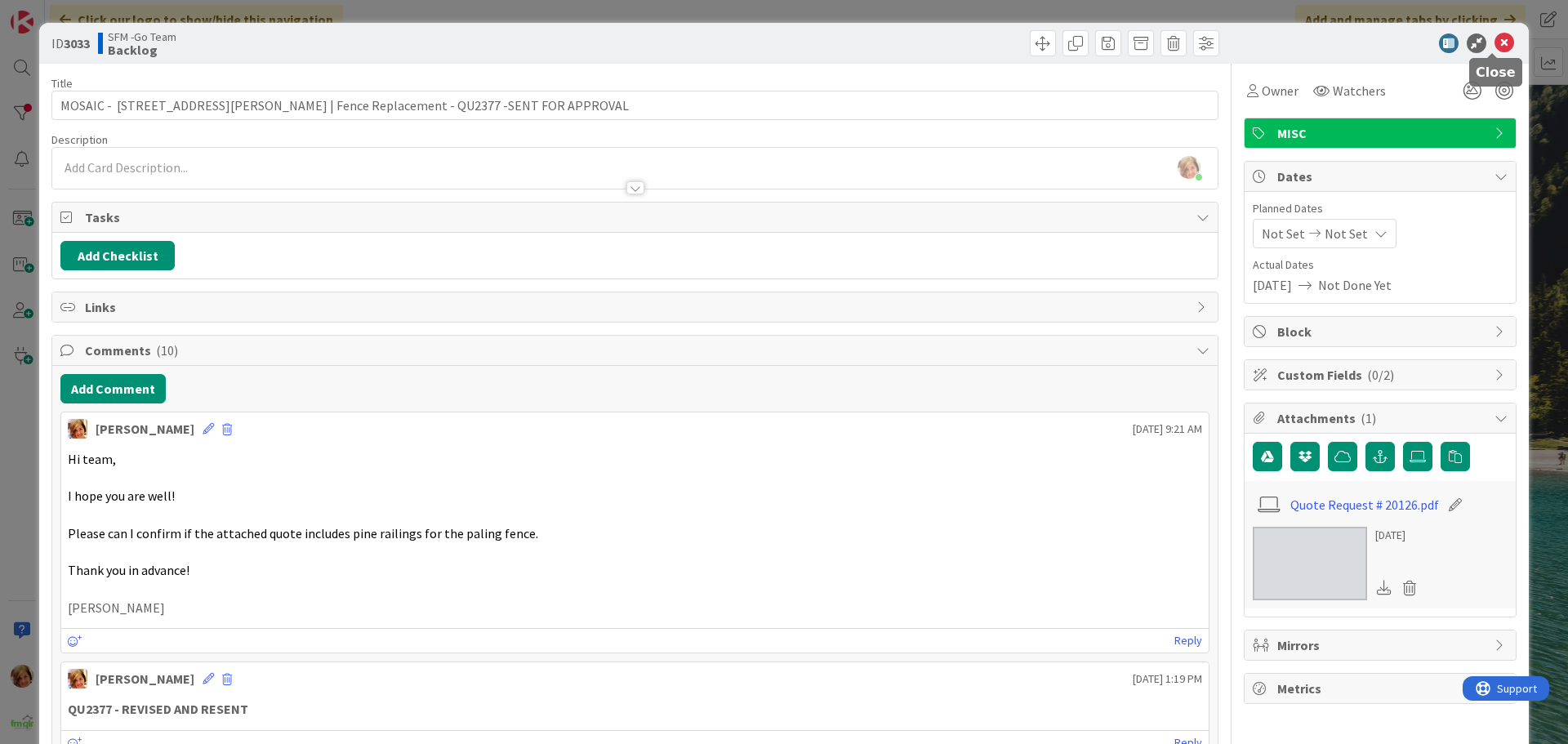
click at [1495, 43] on icon at bounding box center [1504, 43] width 20 height 20
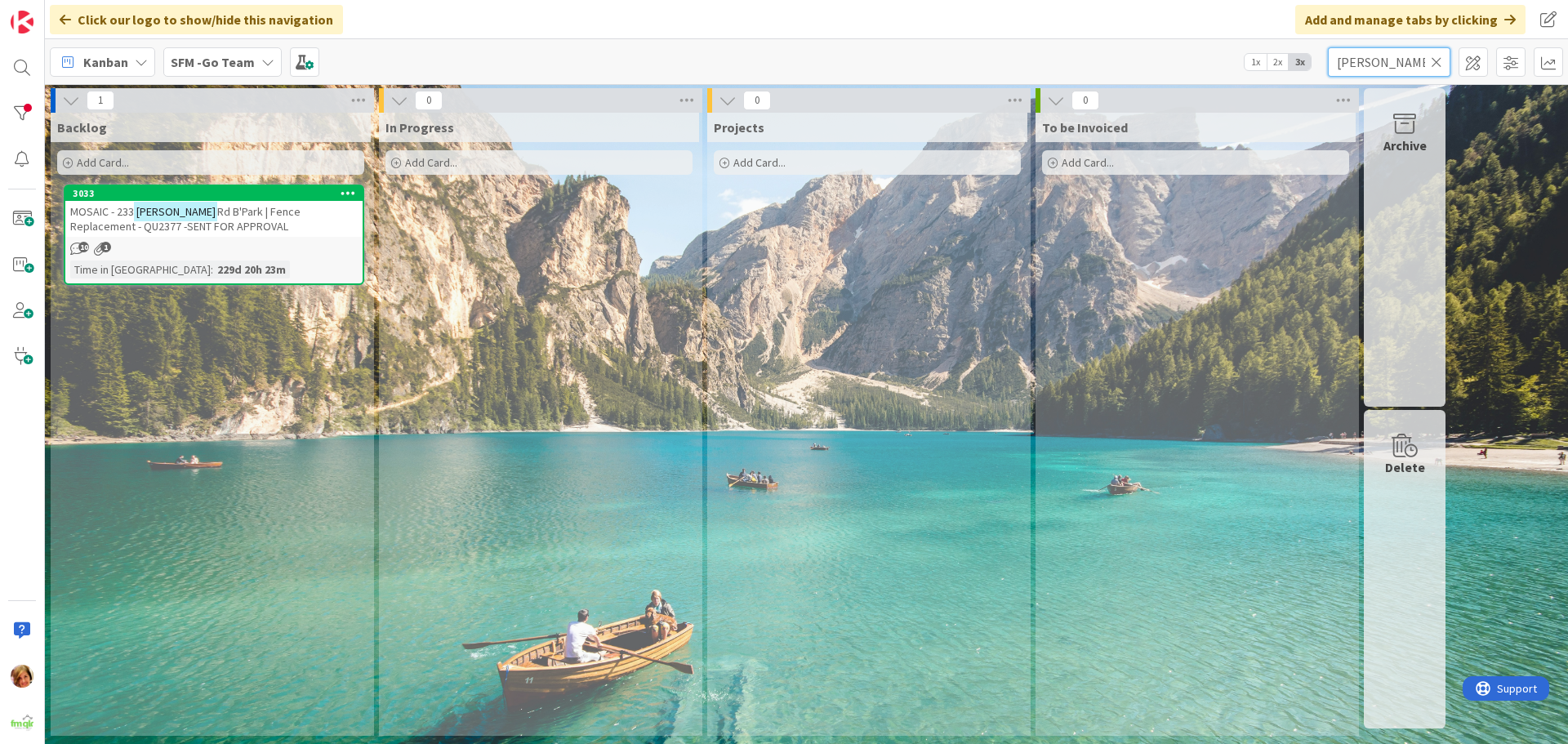
click at [1378, 65] on input "[PERSON_NAME]" at bounding box center [1389, 62] width 123 height 29
type input "f"
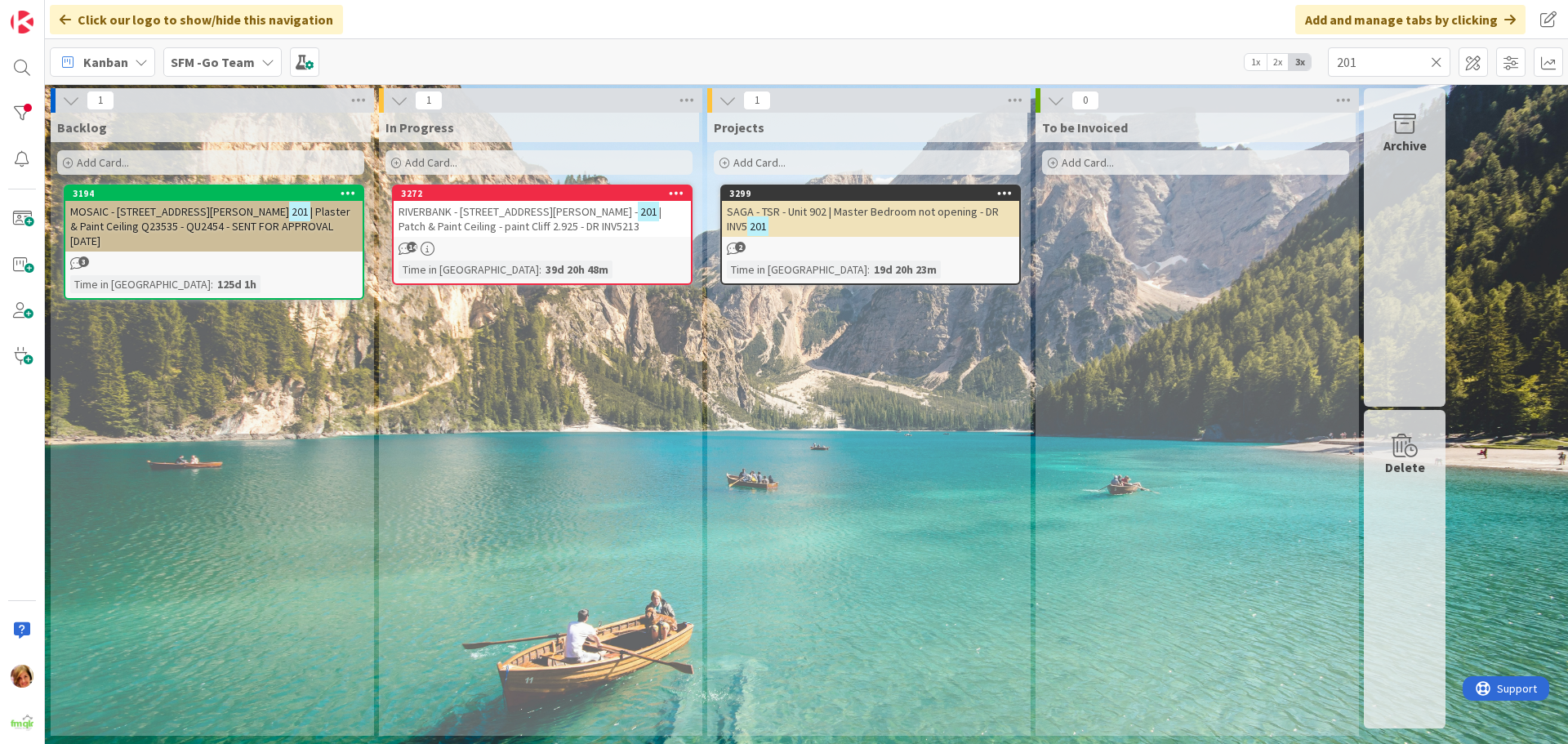
click at [505, 227] on span "| Patch & Paint Ceiling - paint Cliff 2.925 - DR INV5213" at bounding box center [530, 219] width 263 height 29
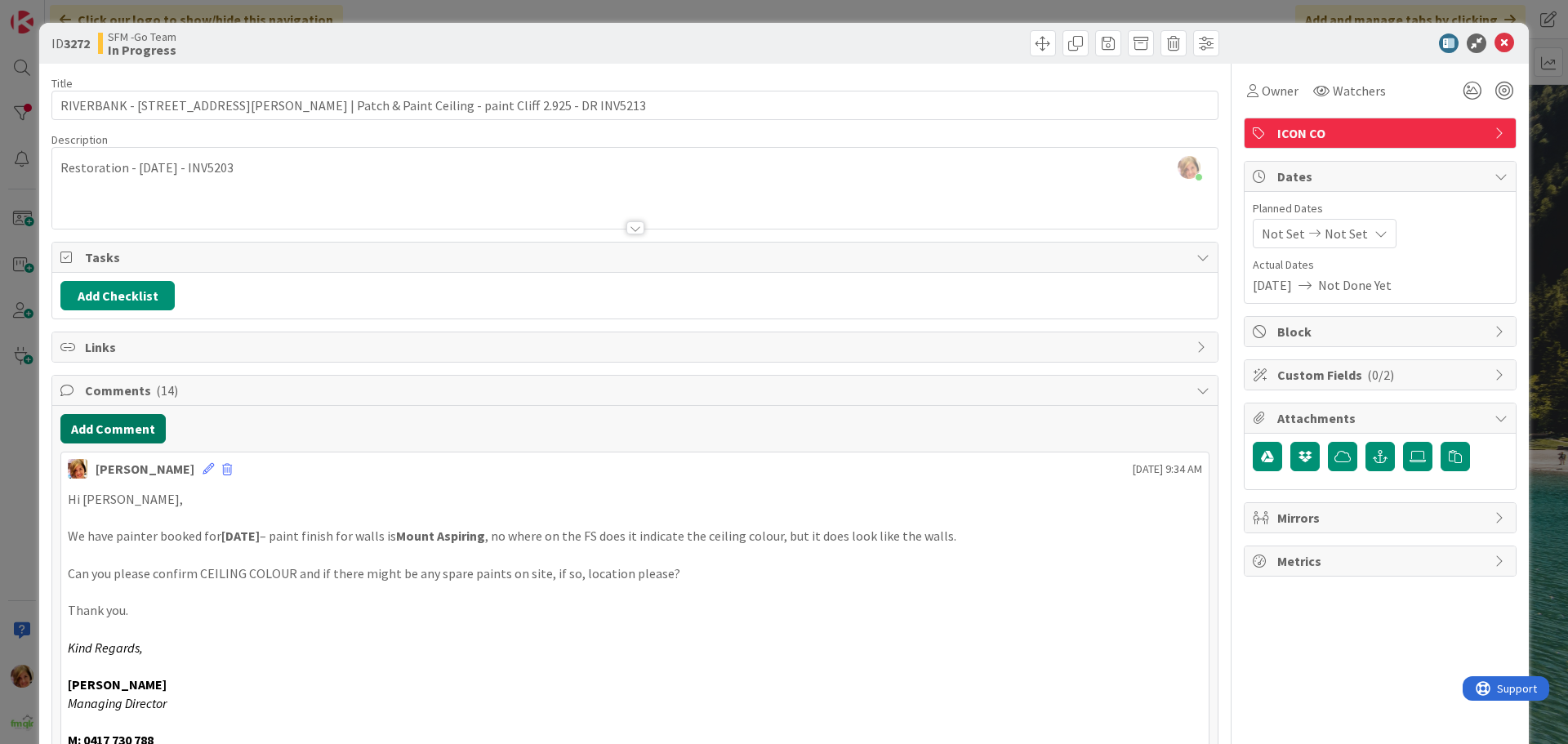
click at [111, 425] on button "Add Comment" at bounding box center [113, 429] width 105 height 29
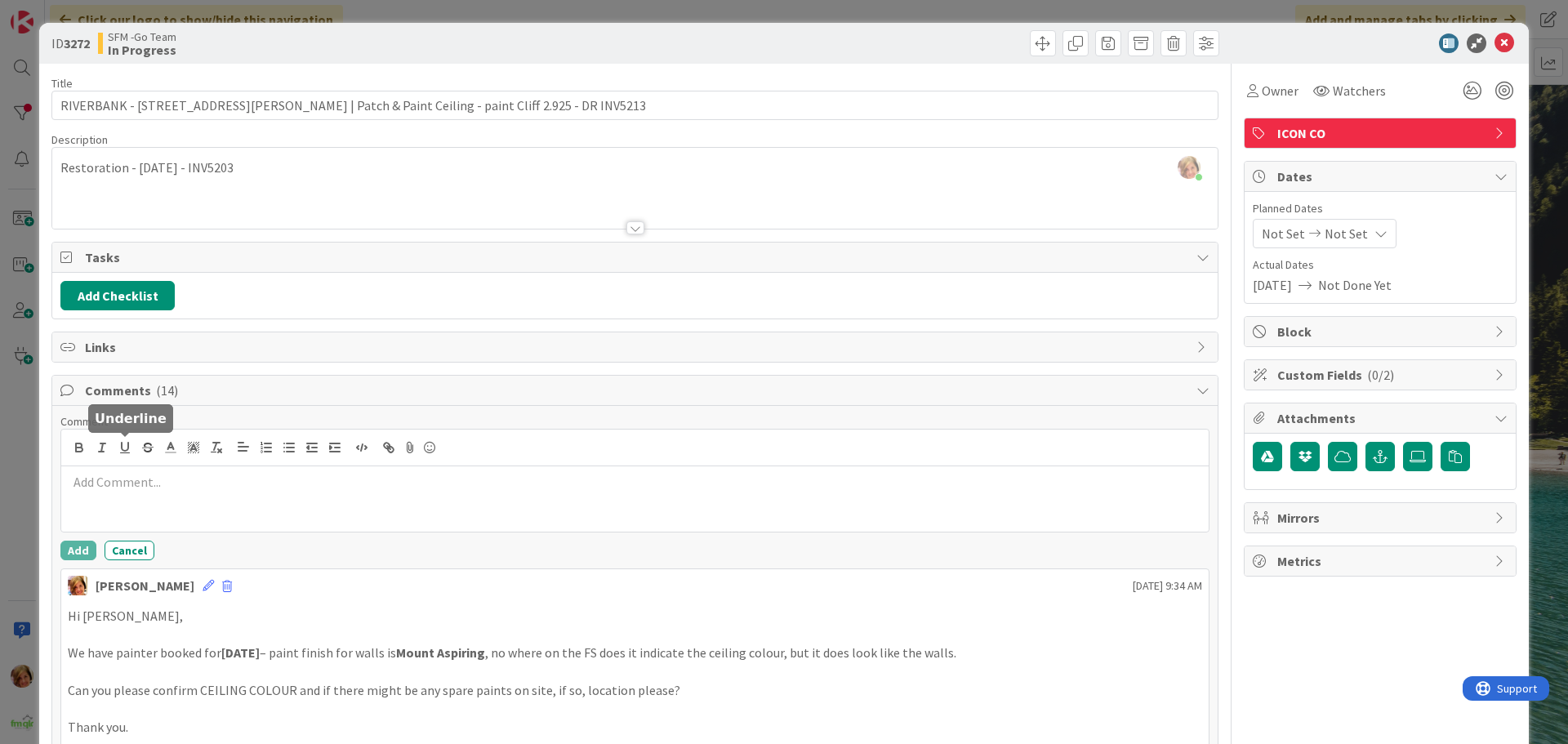
click at [137, 516] on div at bounding box center [634, 499] width 1147 height 66
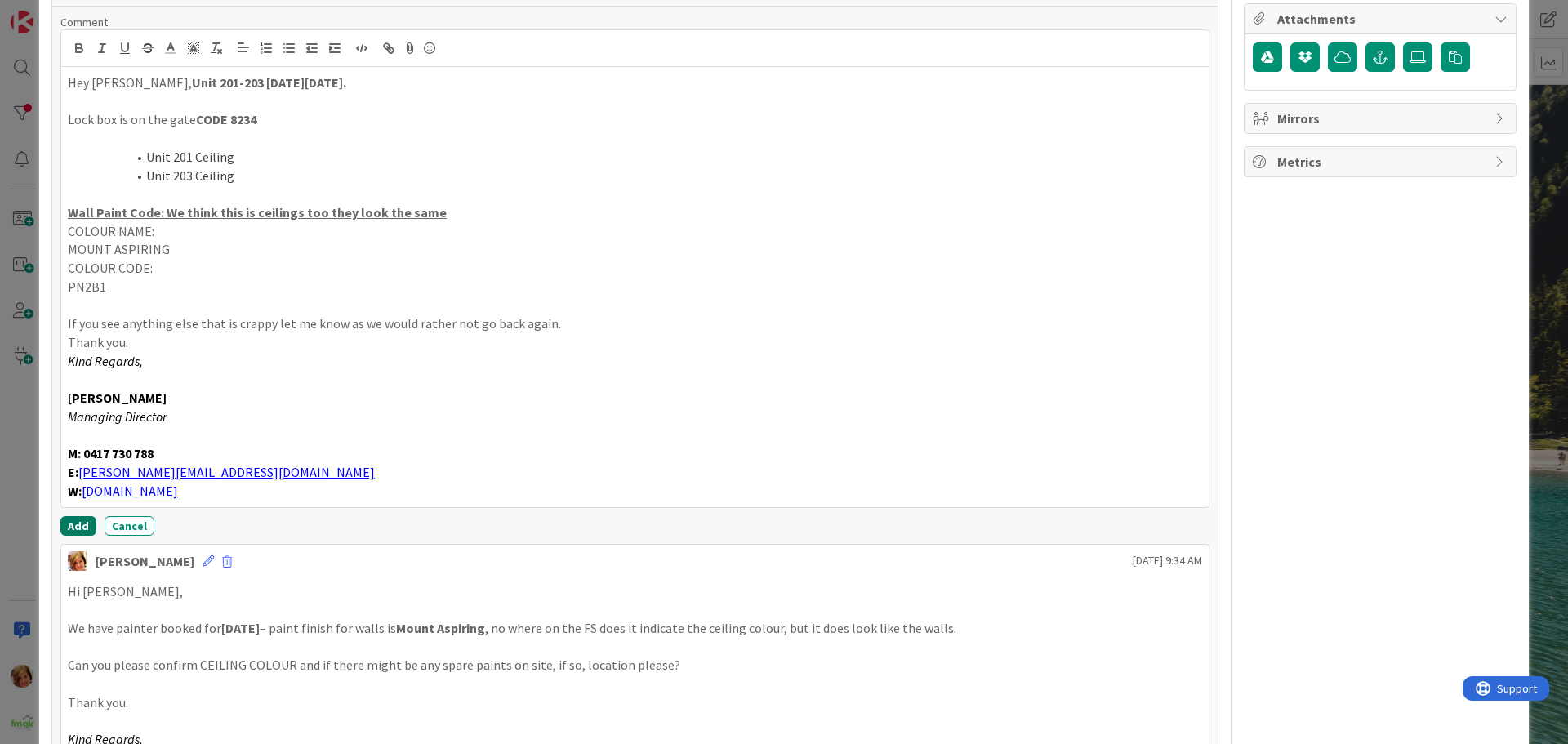
click at [73, 523] on button "Add" at bounding box center [79, 525] width 36 height 20
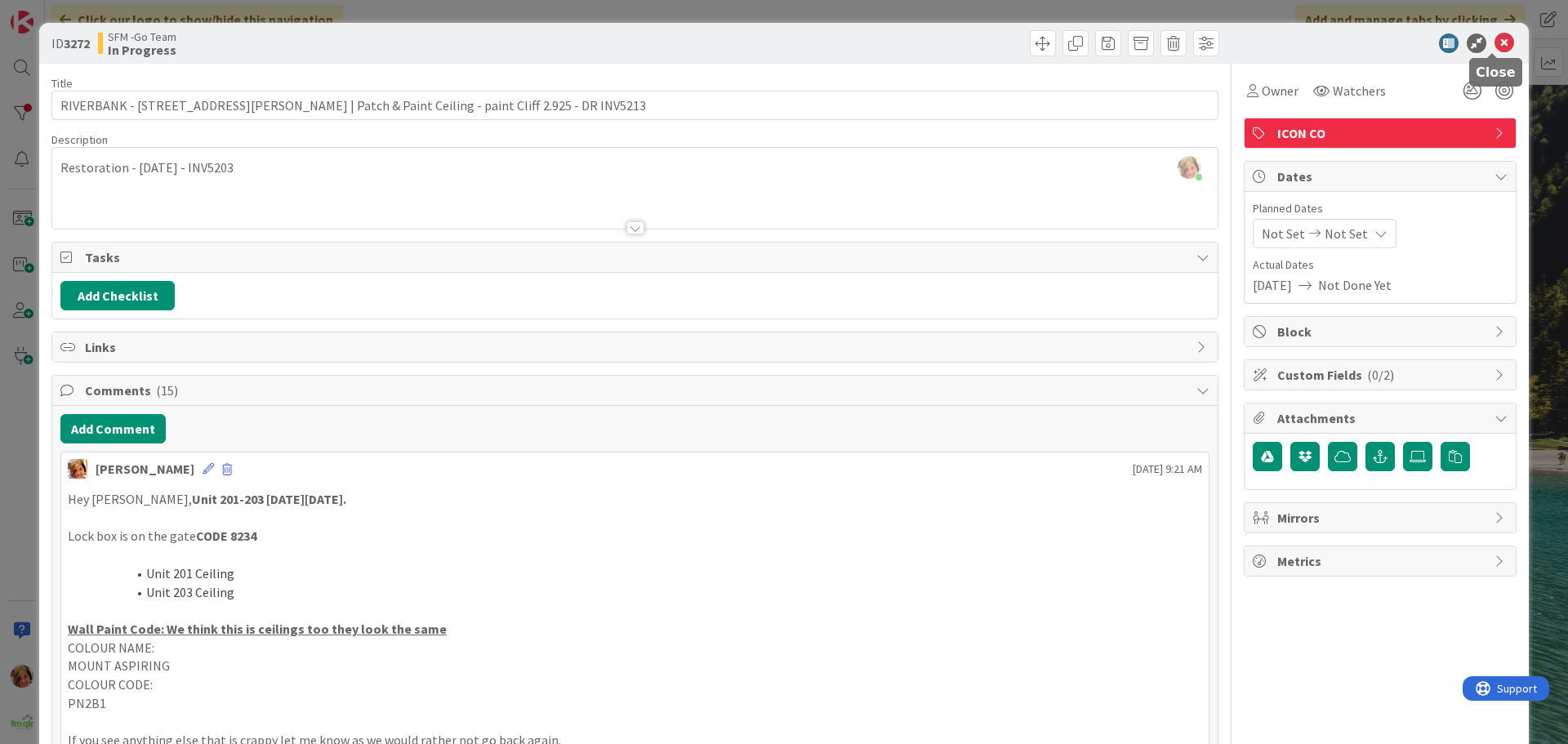
click at [1495, 41] on icon at bounding box center [1504, 43] width 20 height 20
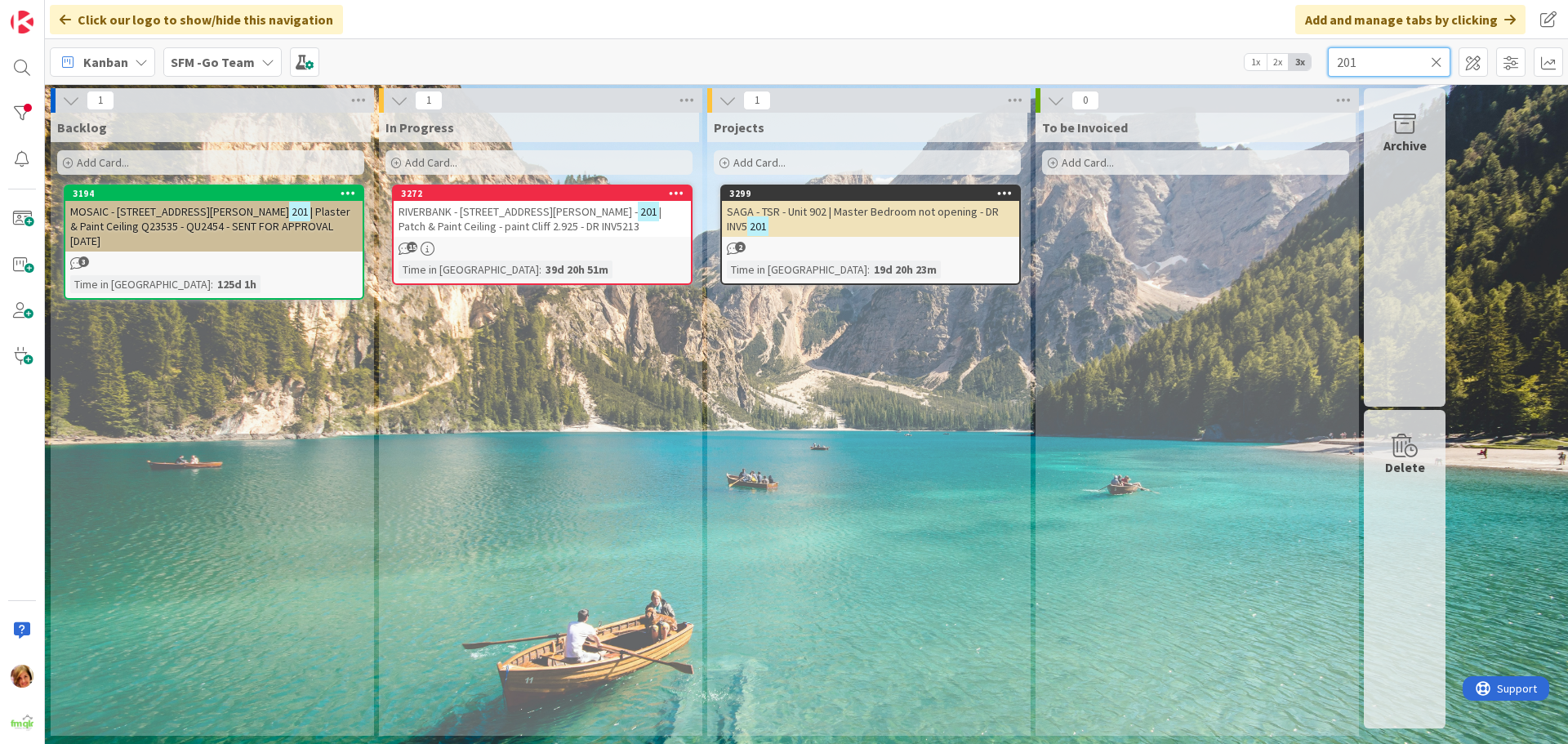
click at [1398, 55] on input "201" at bounding box center [1389, 62] width 123 height 29
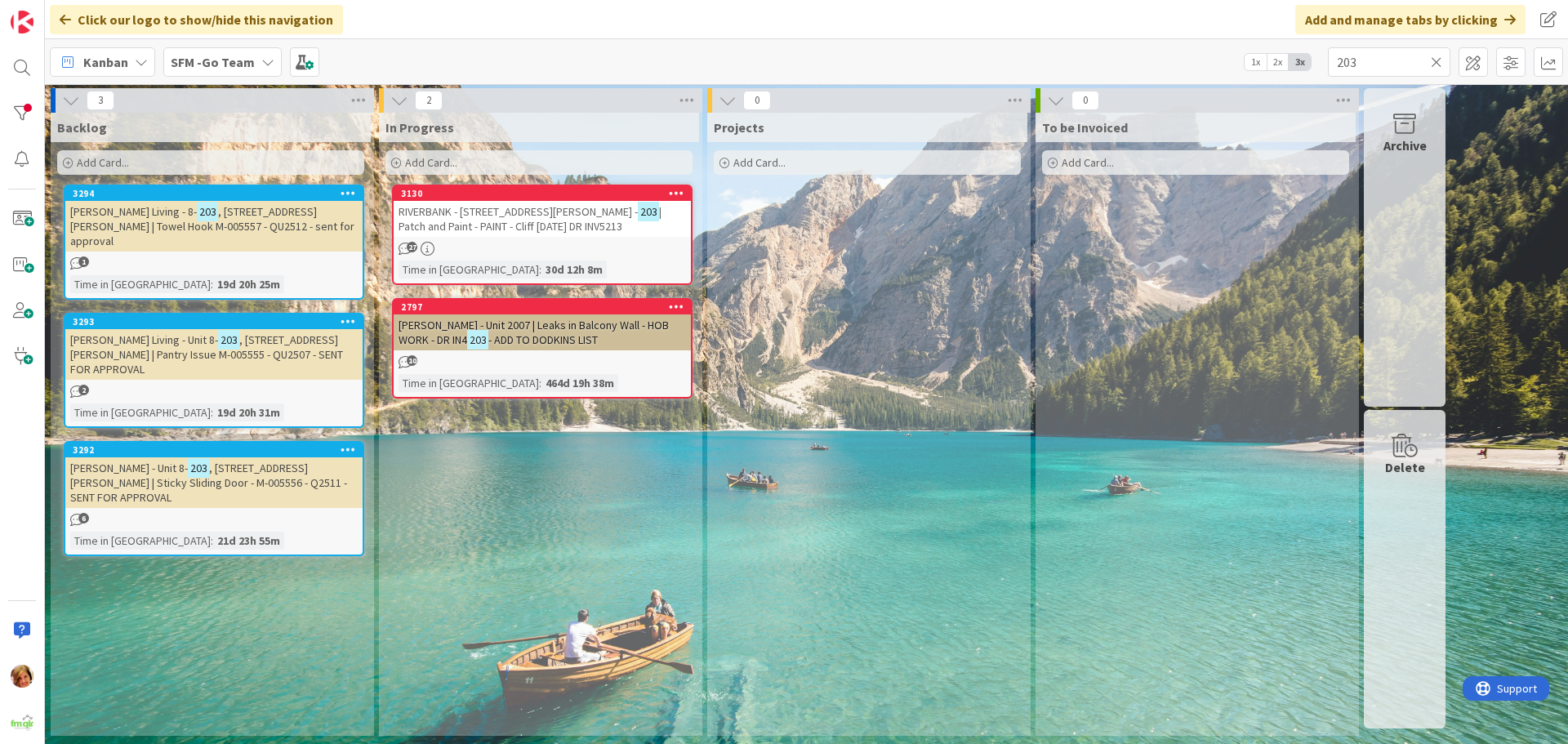
click at [513, 211] on span "RIVERBANK - [STREET_ADDRESS][PERSON_NAME] -" at bounding box center [519, 211] width 239 height 14
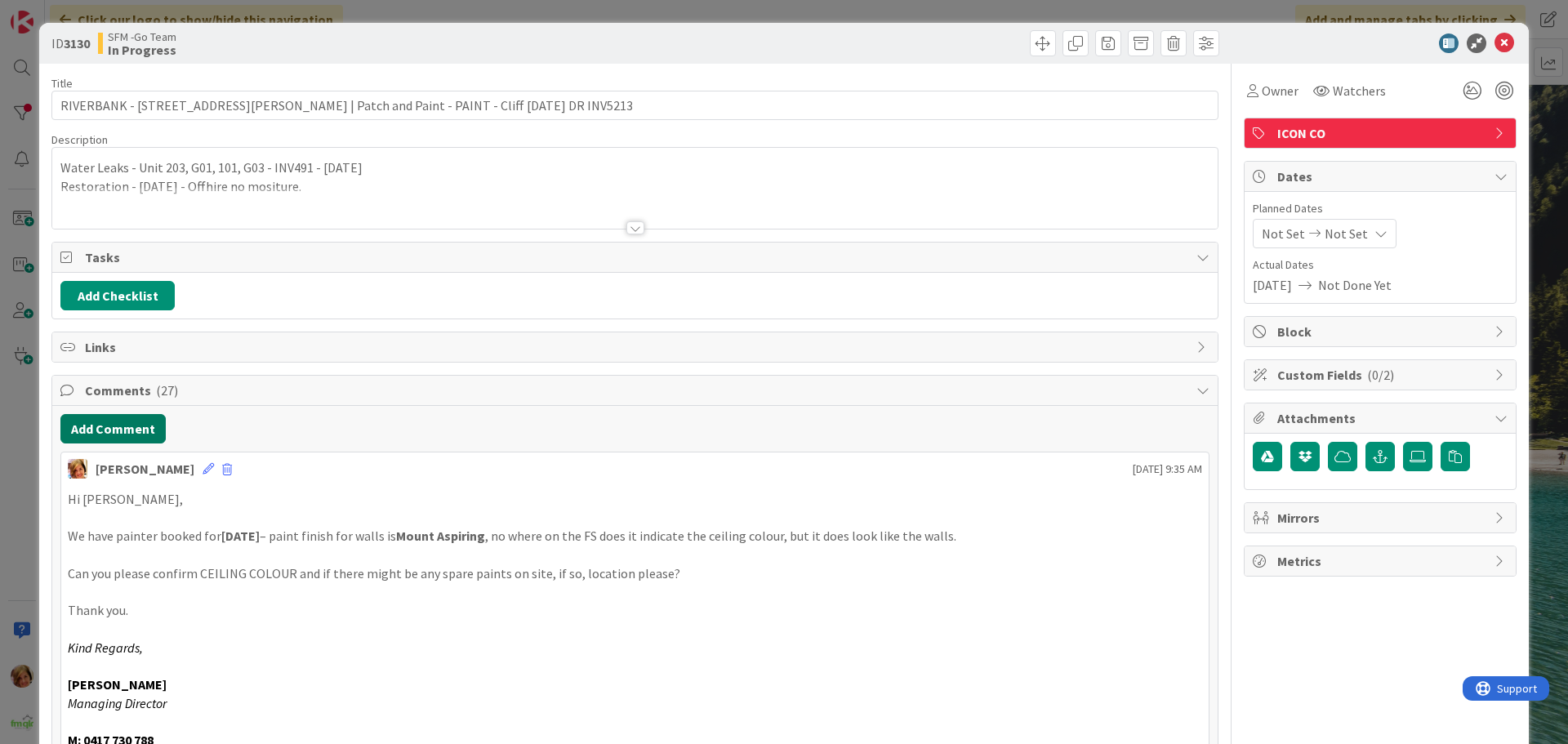
click at [114, 423] on button "Add Comment" at bounding box center [113, 429] width 105 height 29
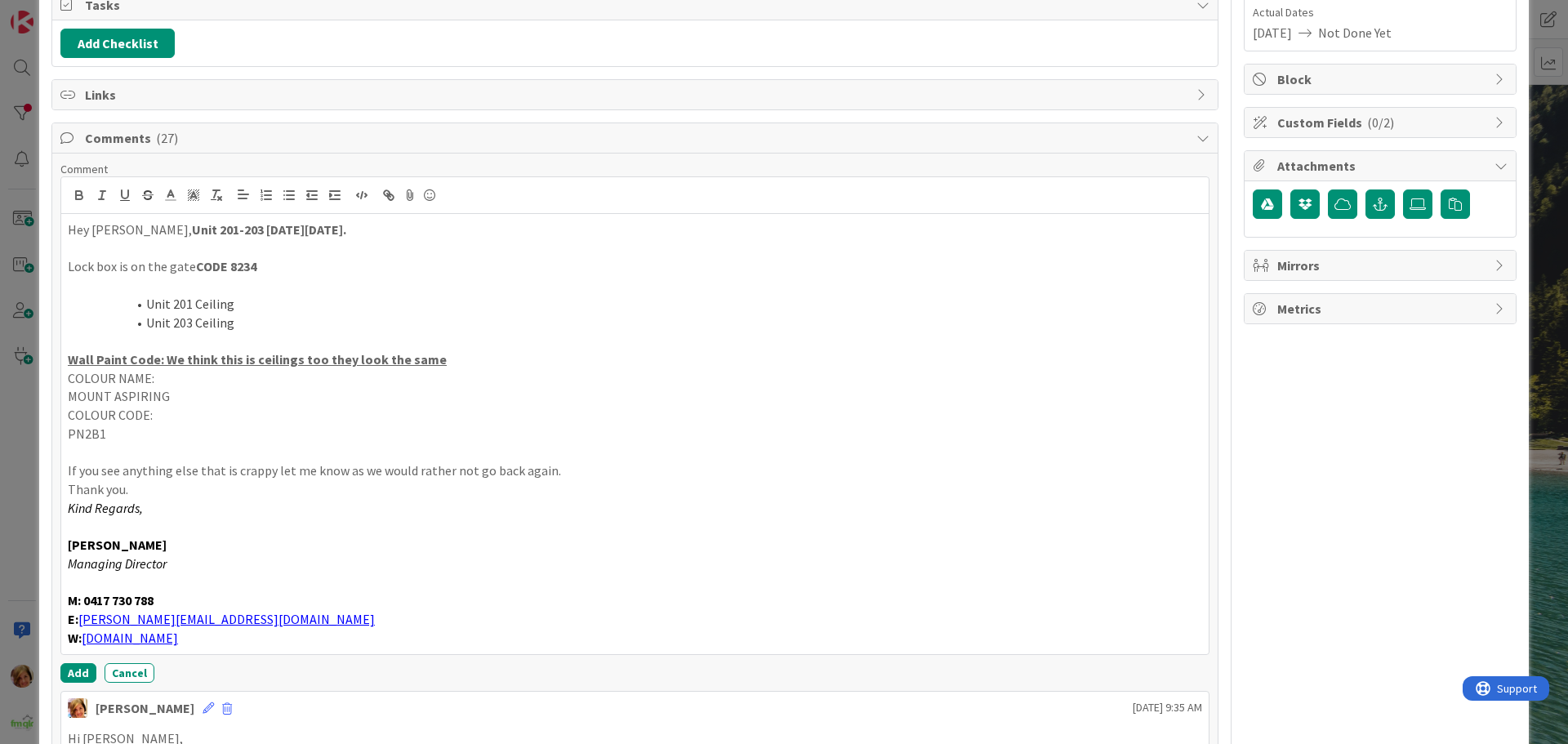
scroll to position [399, 0]
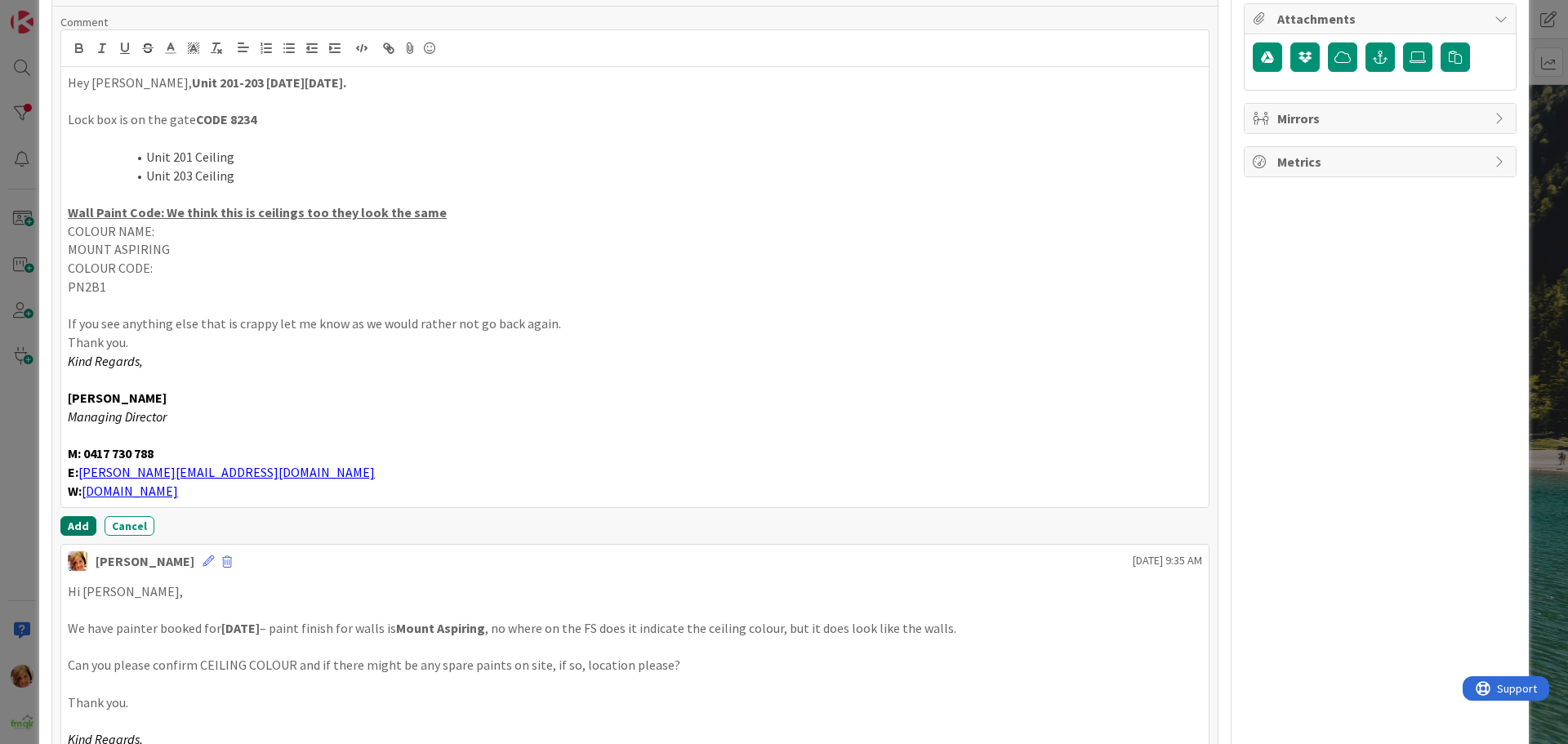
click at [77, 525] on button "Add" at bounding box center [79, 525] width 36 height 20
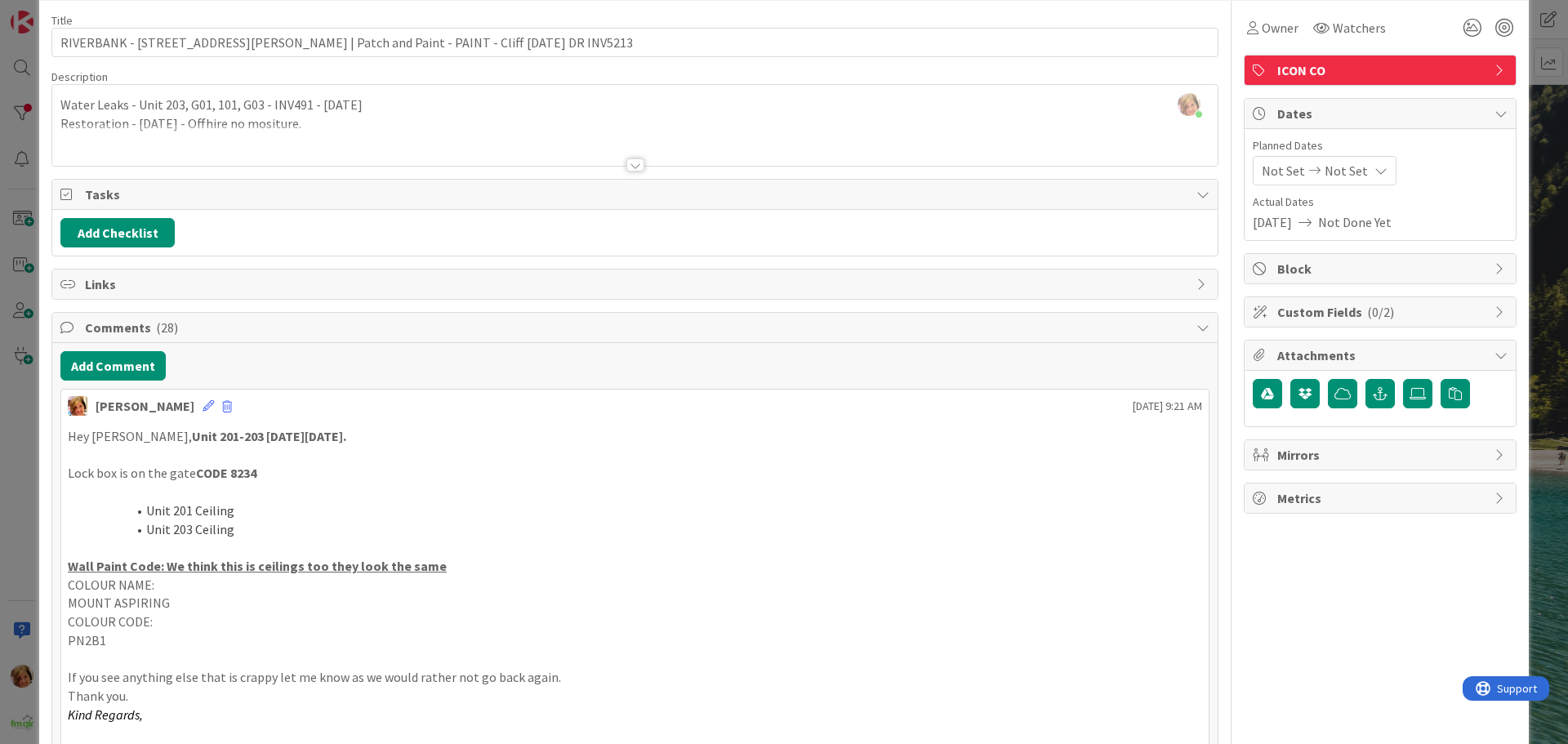
scroll to position [0, 0]
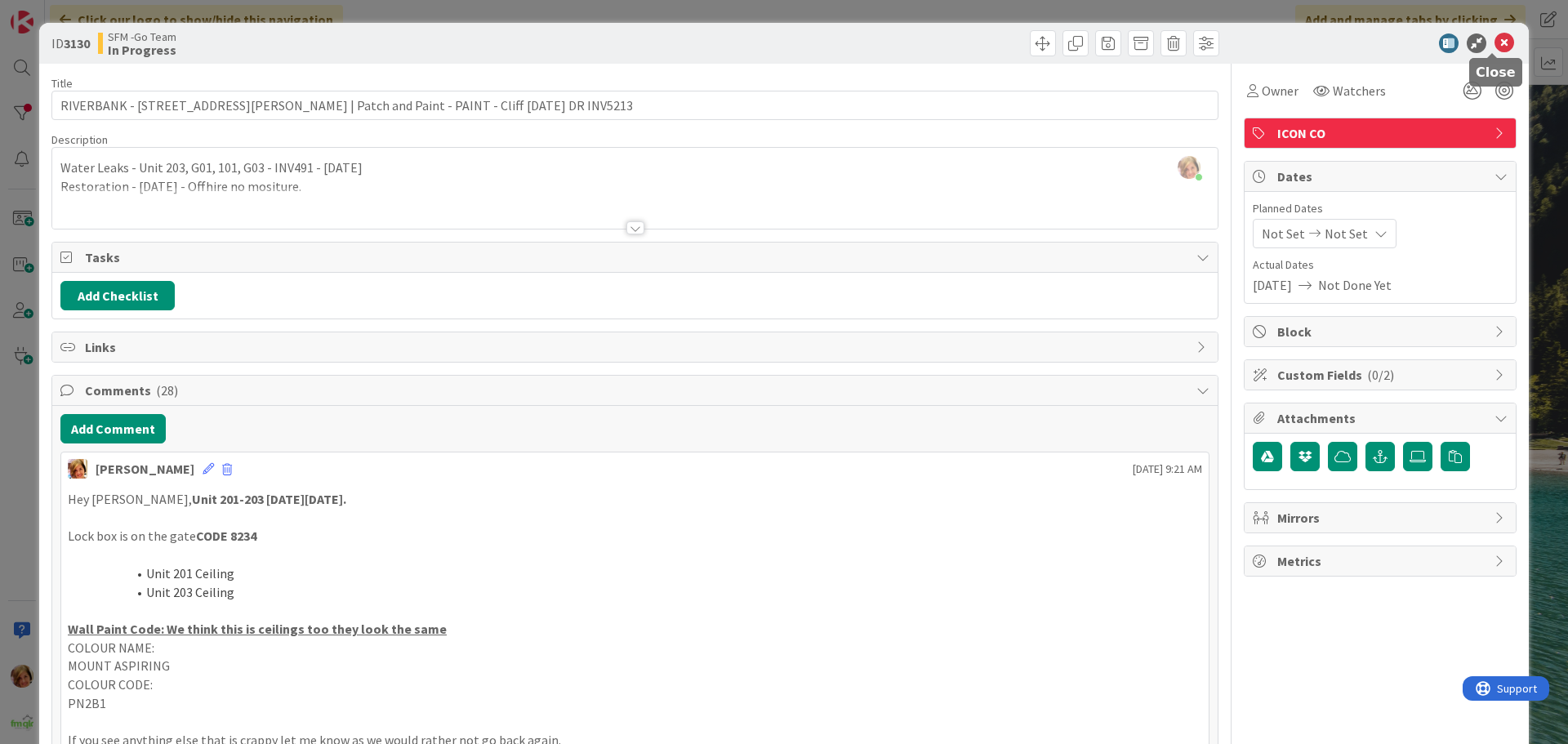
click at [1495, 44] on icon at bounding box center [1504, 43] width 20 height 20
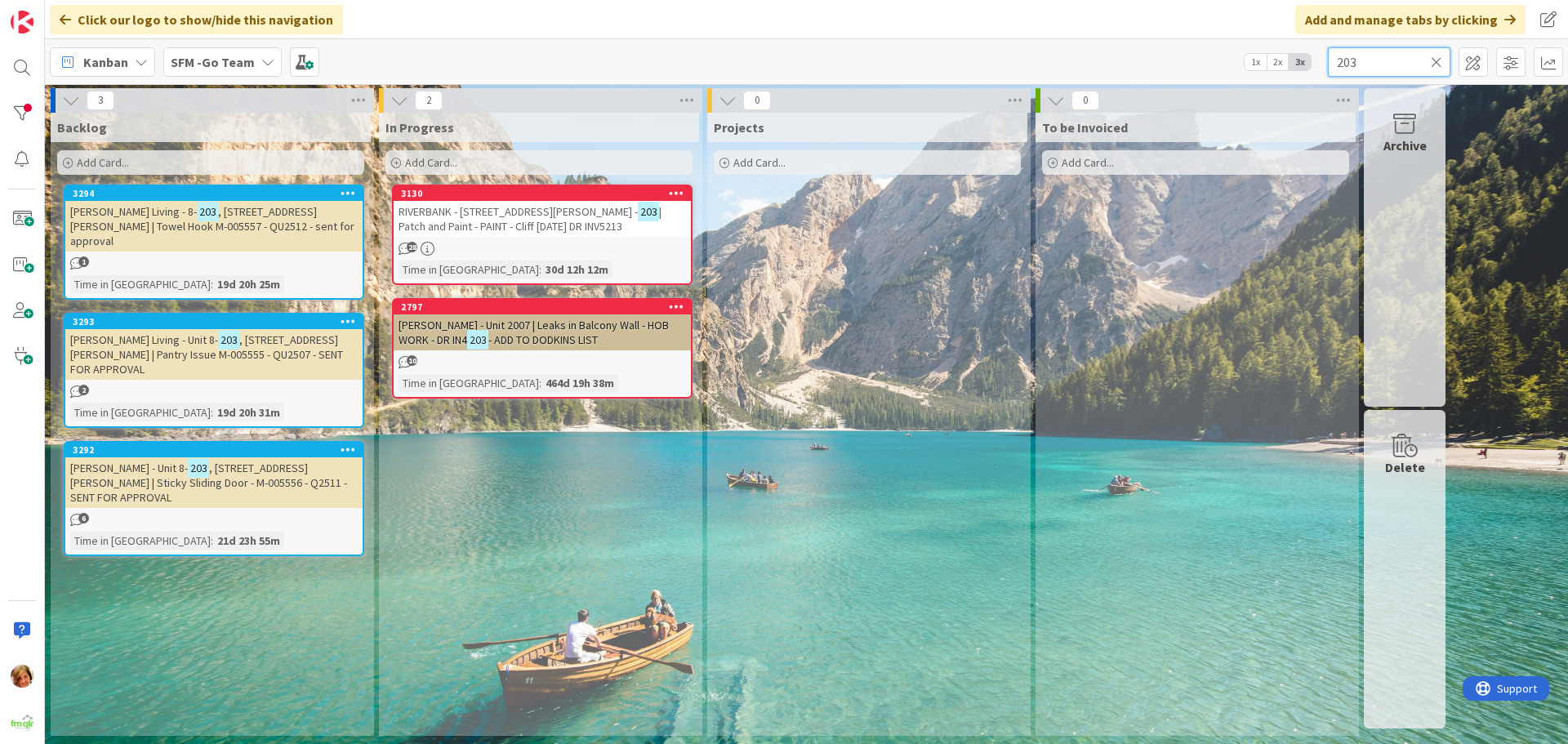
click at [1369, 57] on input "203" at bounding box center [1389, 62] width 123 height 29
type input "2"
type input "arm"
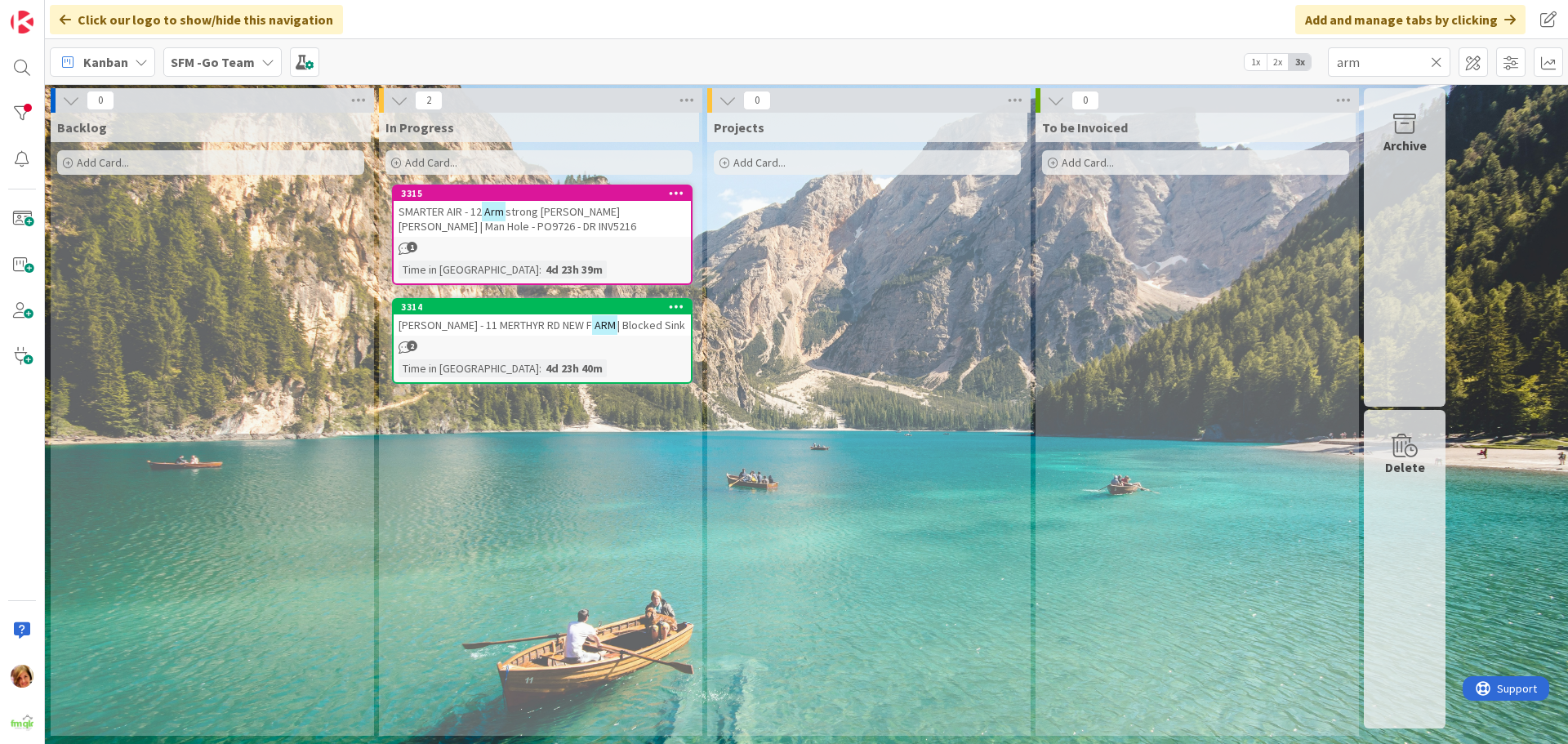
click at [573, 220] on div "SMARTER AIR - 12 Arm strong [PERSON_NAME] [PERSON_NAME] | Man Hole - PO9726 - D…" at bounding box center [541, 219] width 297 height 36
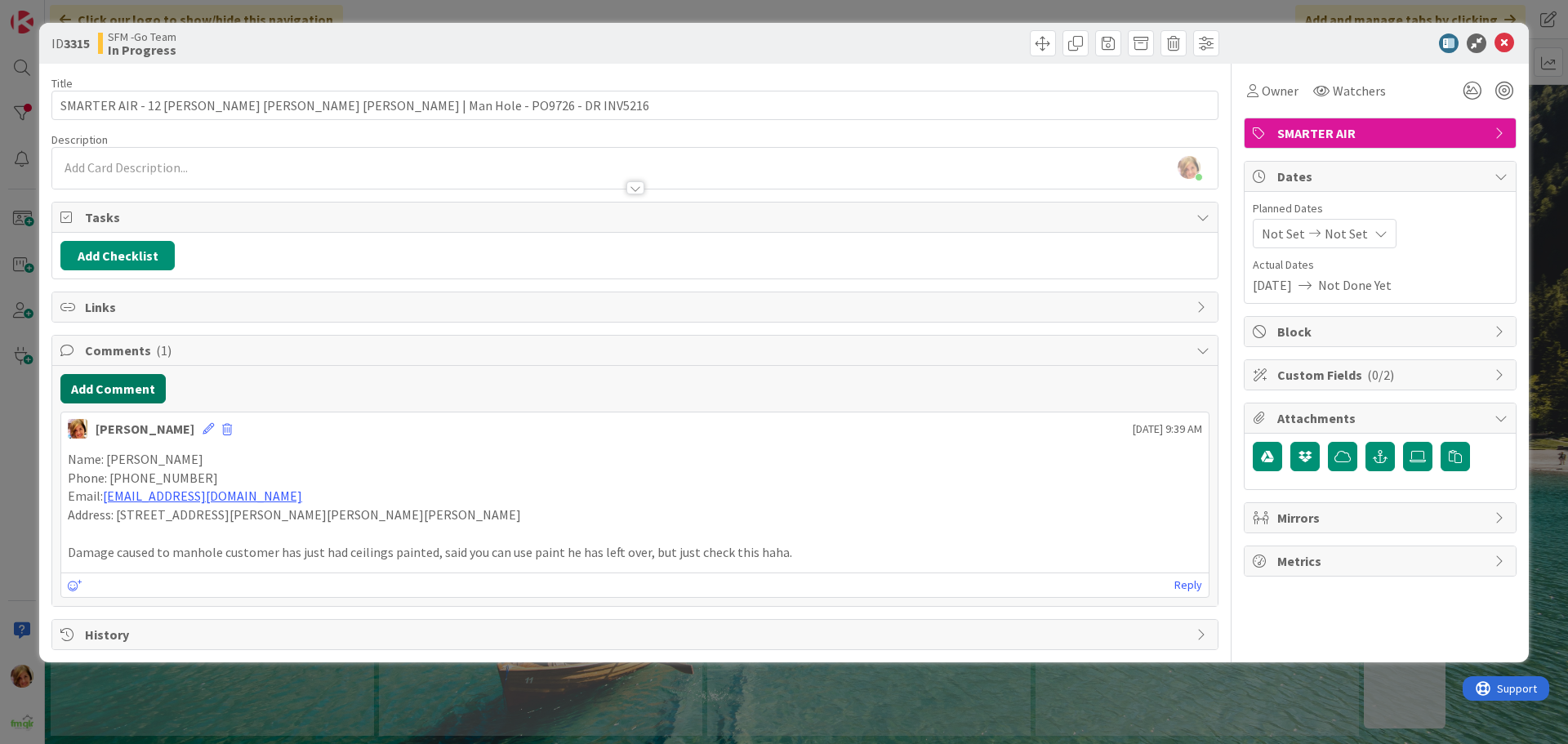
click at [108, 382] on button "Add Comment" at bounding box center [113, 389] width 105 height 29
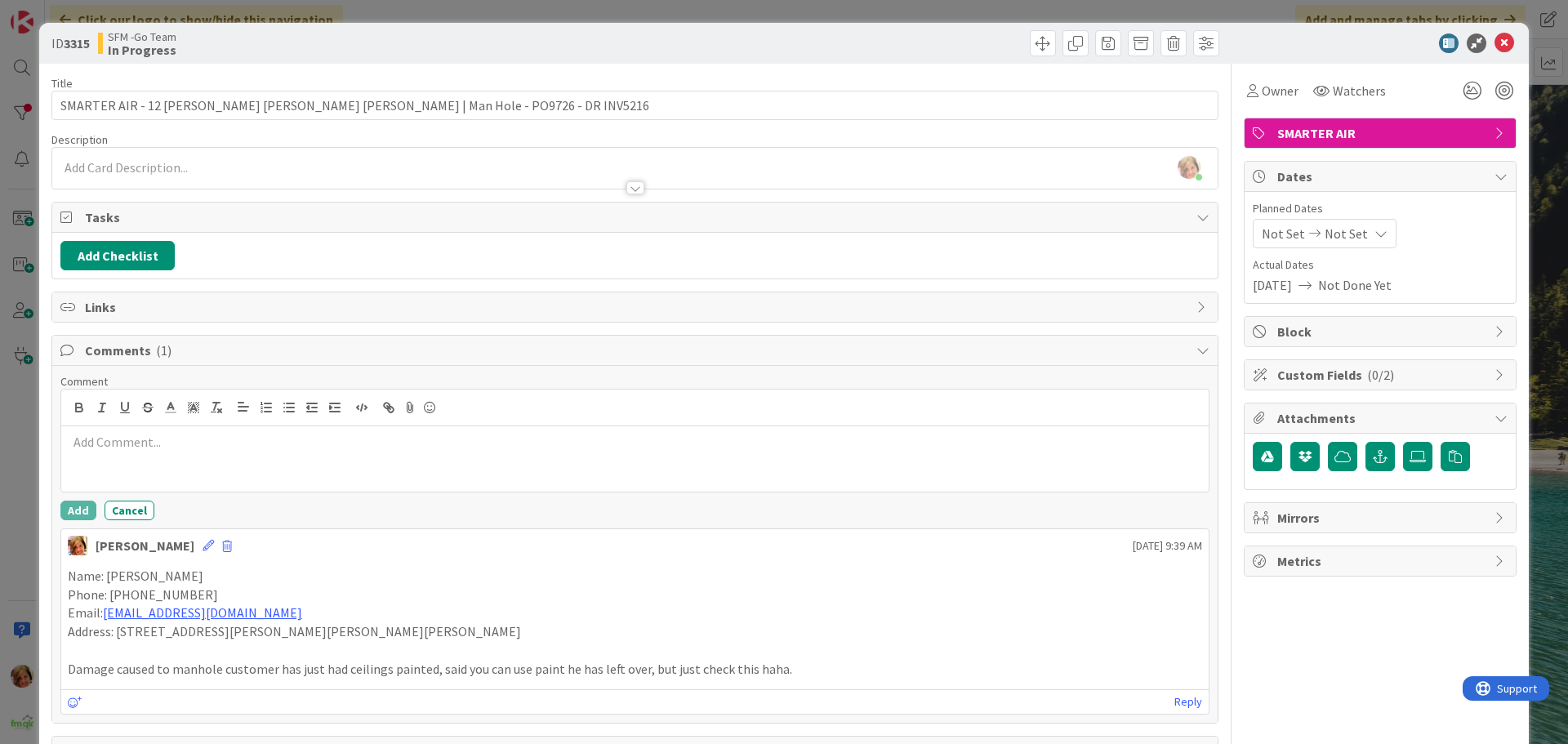
click at [144, 469] on div at bounding box center [634, 459] width 1147 height 66
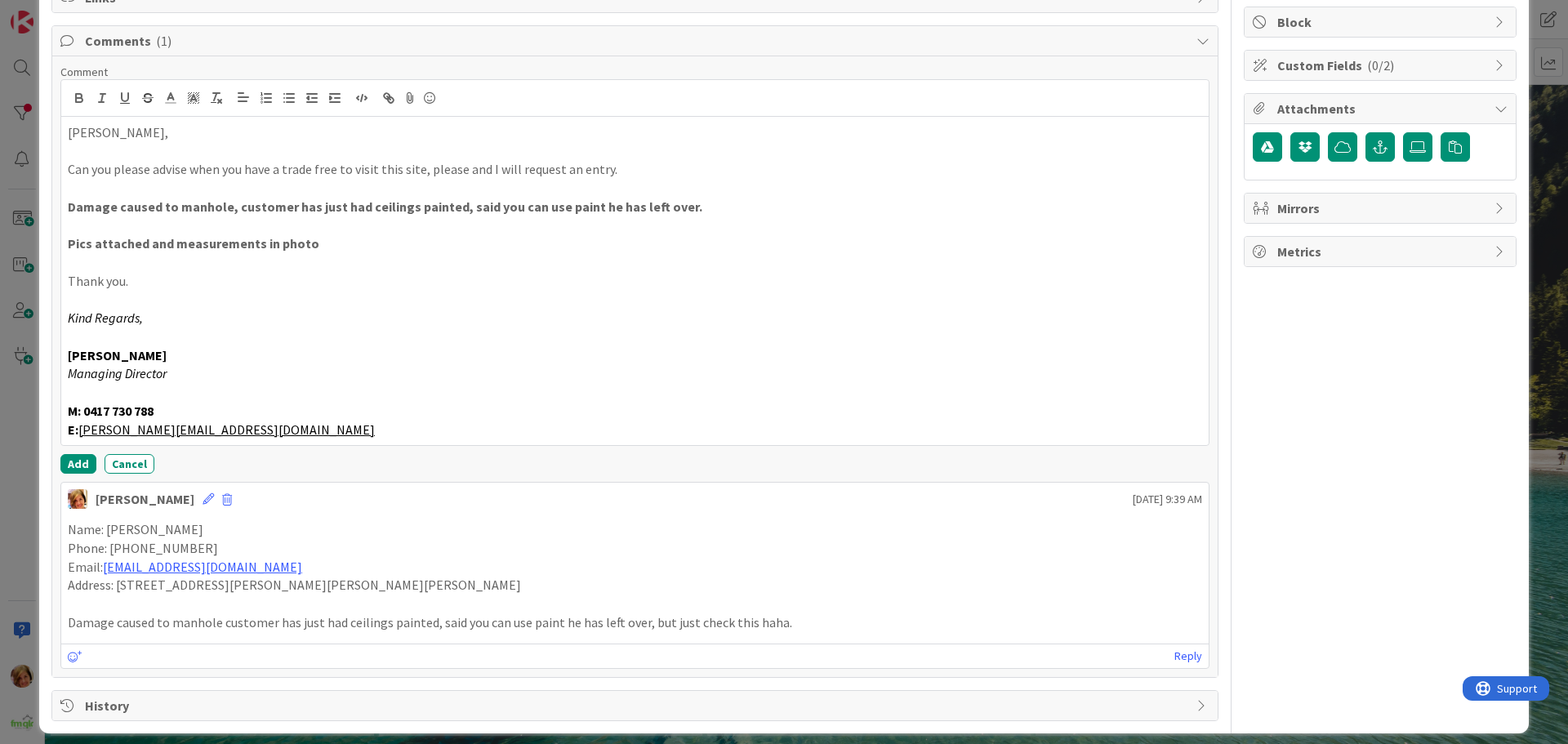
scroll to position [322, 0]
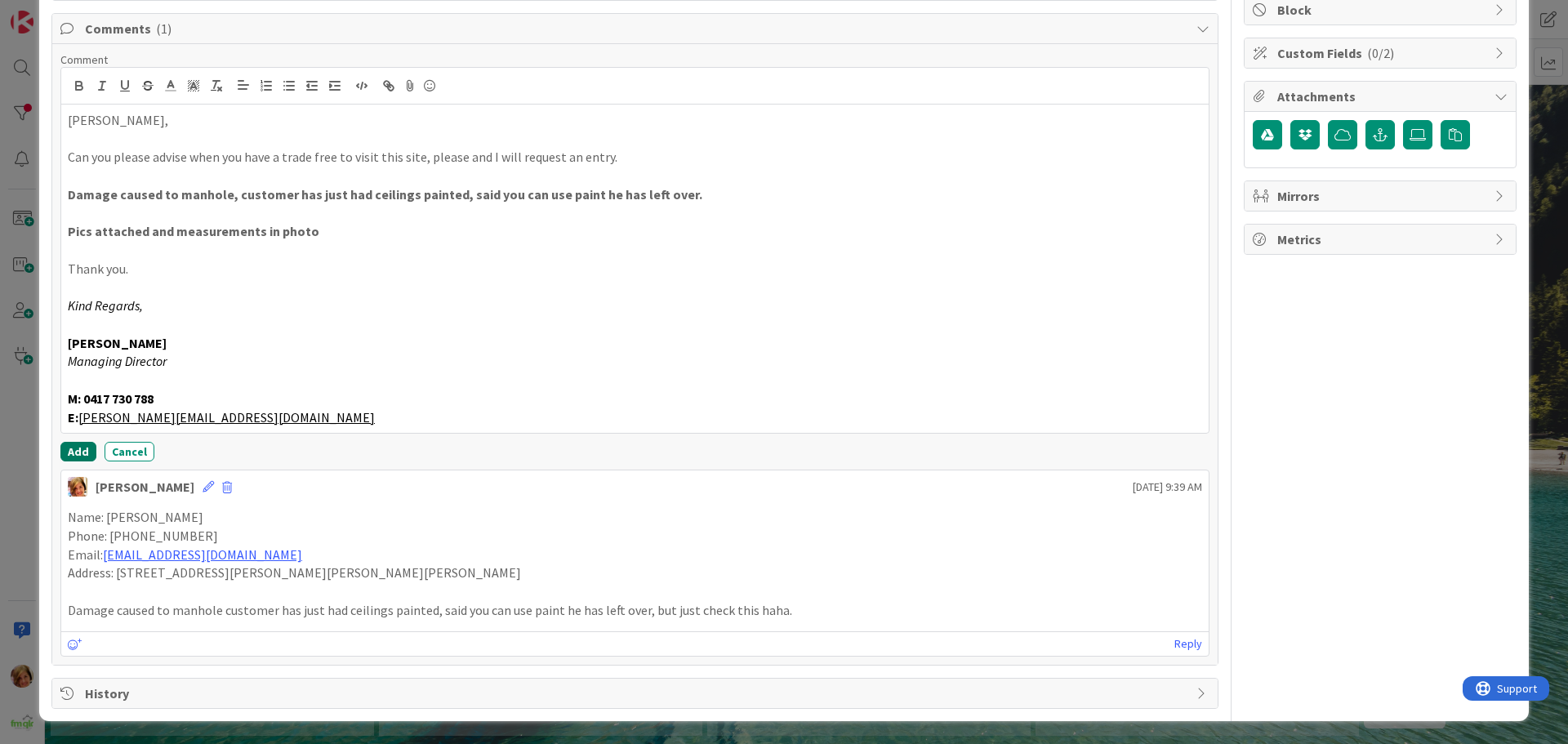
click at [71, 454] on button "Add" at bounding box center [79, 451] width 36 height 20
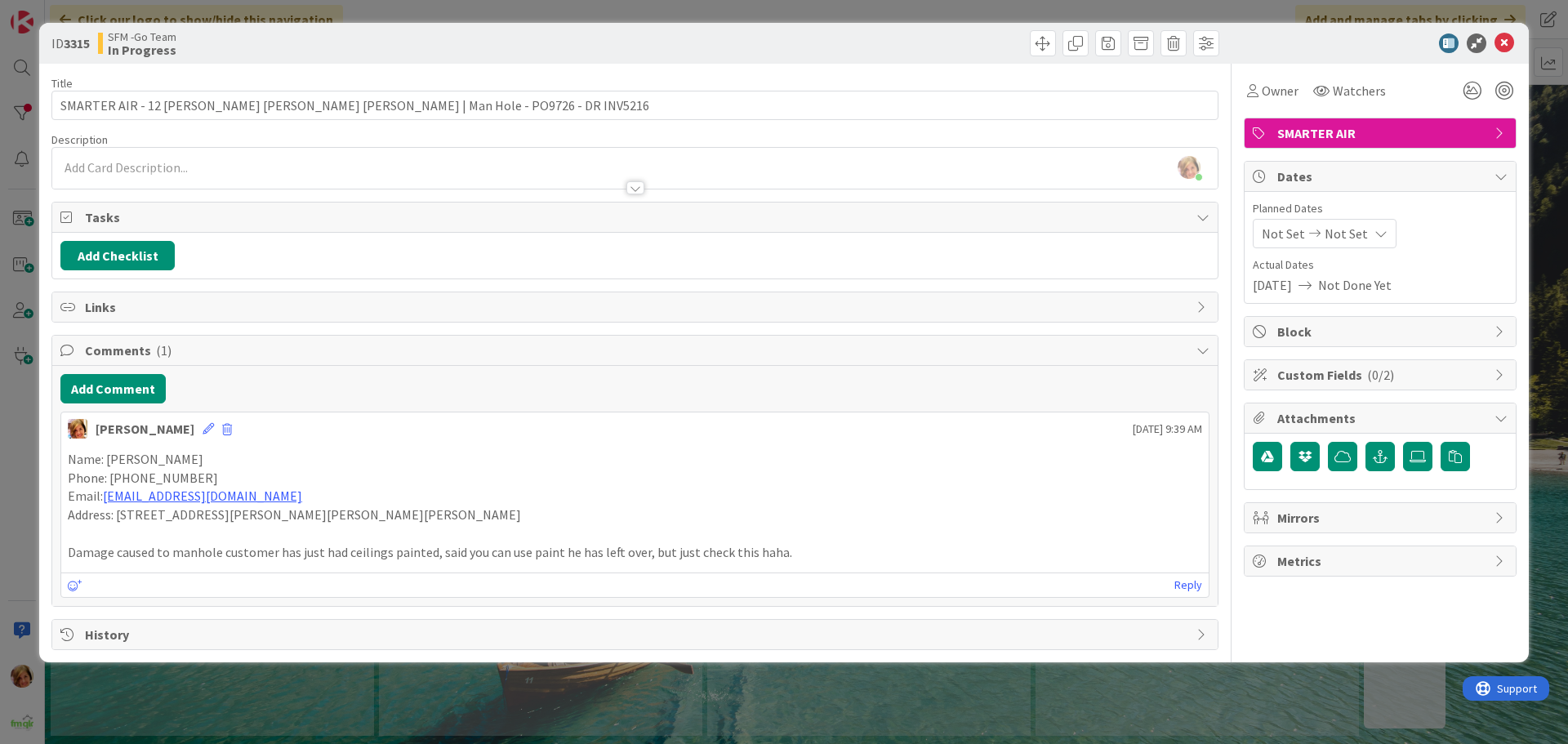
scroll to position [0, 0]
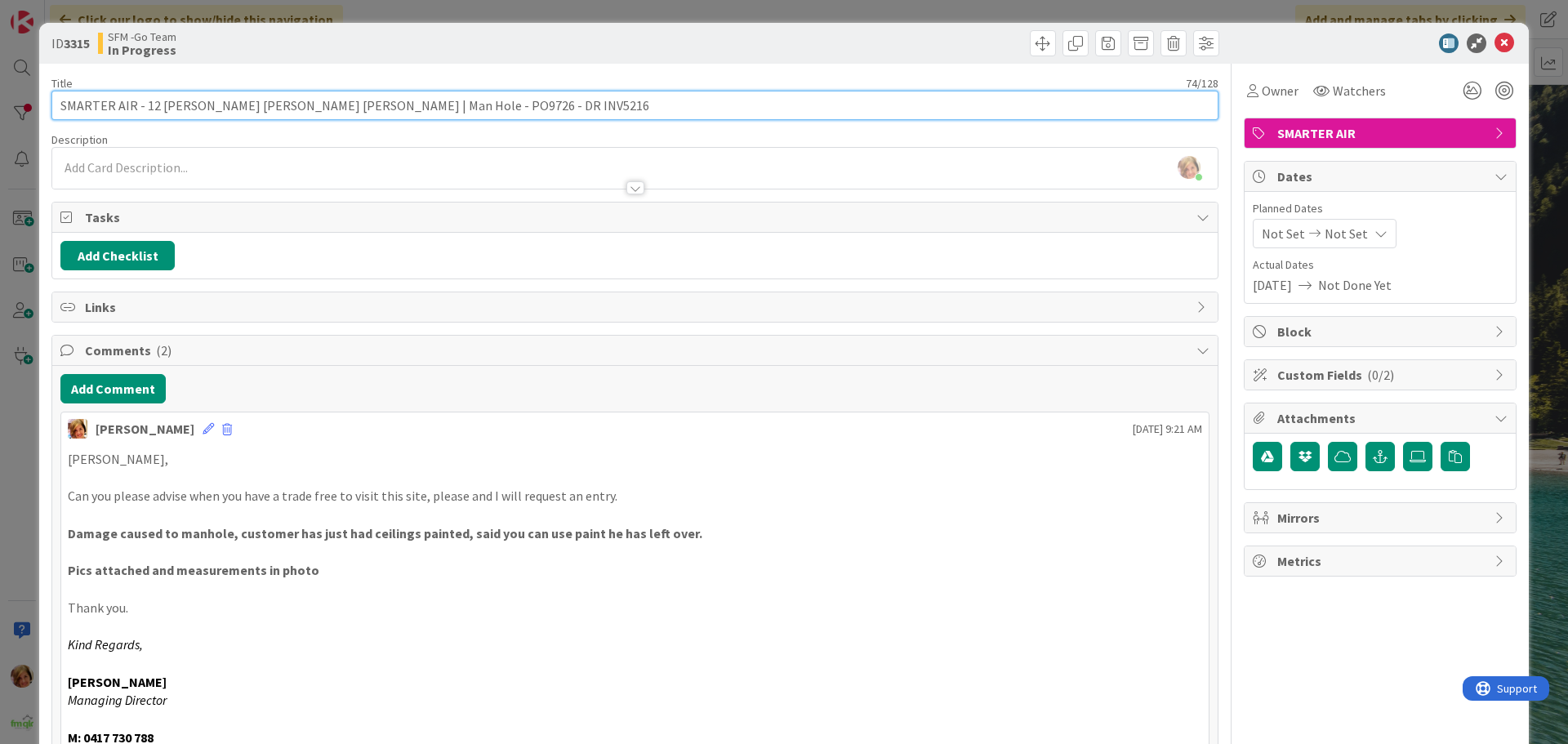
click at [542, 106] on input "SMARTER AIR - 12 [PERSON_NAME] [PERSON_NAME] [PERSON_NAME] | Man Hole - PO9726 …" at bounding box center [634, 105] width 1167 height 29
type input "SMARTER AIR - 12 [PERSON_NAME] [PERSON_NAME] [PERSON_NAME] | Man Hole - PO9726 …"
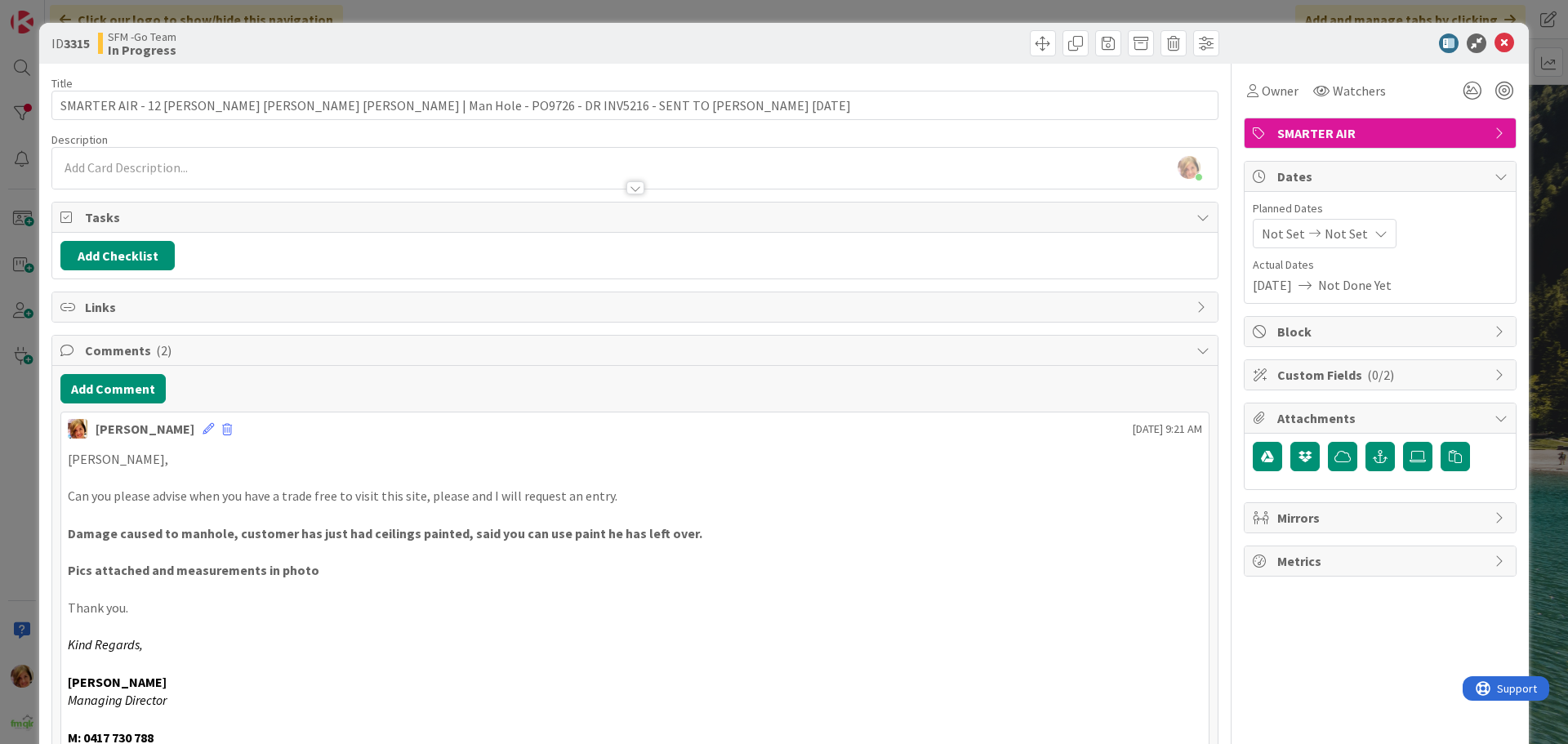
click at [928, 39] on div at bounding box center [929, 44] width 580 height 27
click at [1495, 44] on icon at bounding box center [1504, 43] width 20 height 20
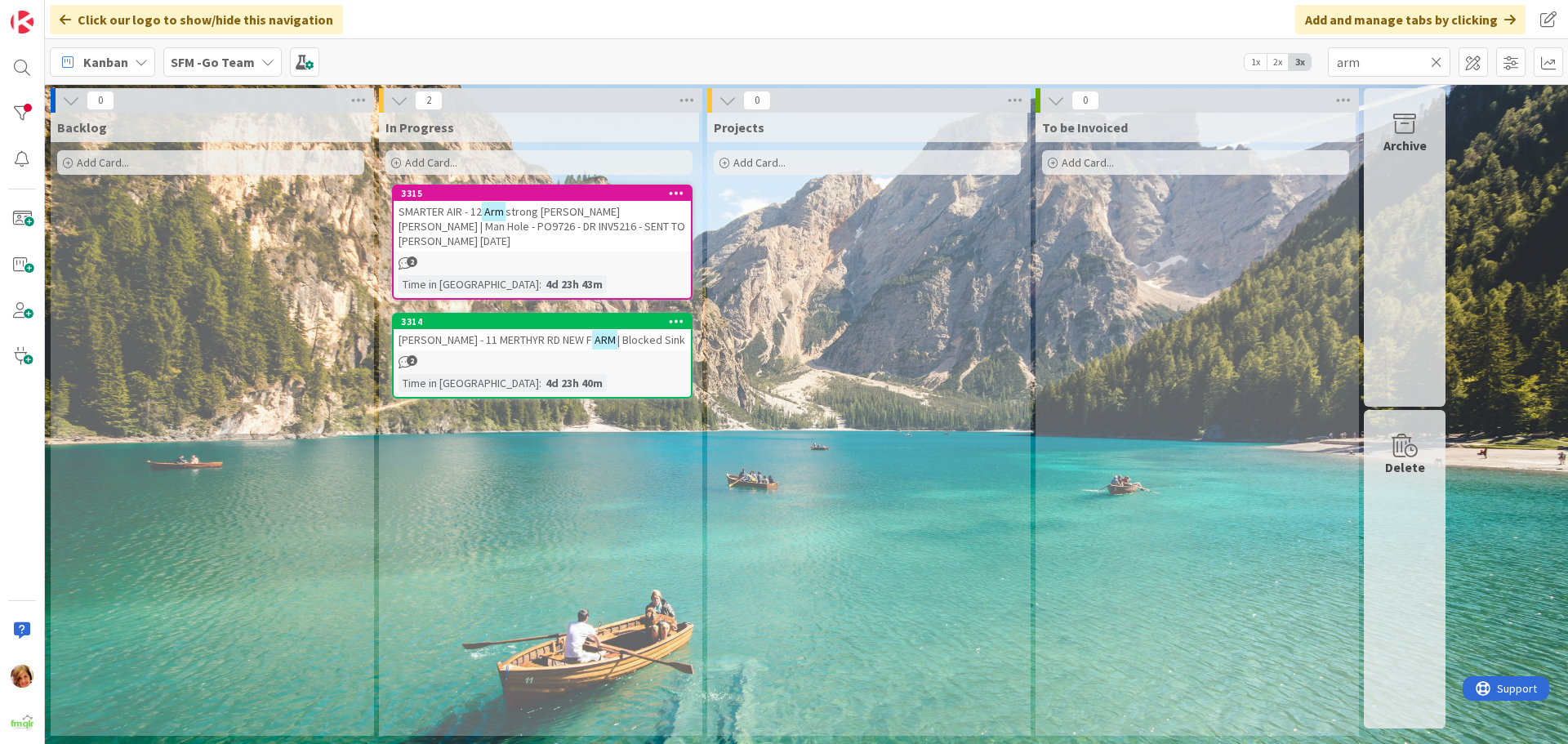
click at [1435, 61] on icon at bounding box center [1437, 62] width 11 height 14
click at [1435, 61] on input "text" at bounding box center [1389, 62] width 123 height 29
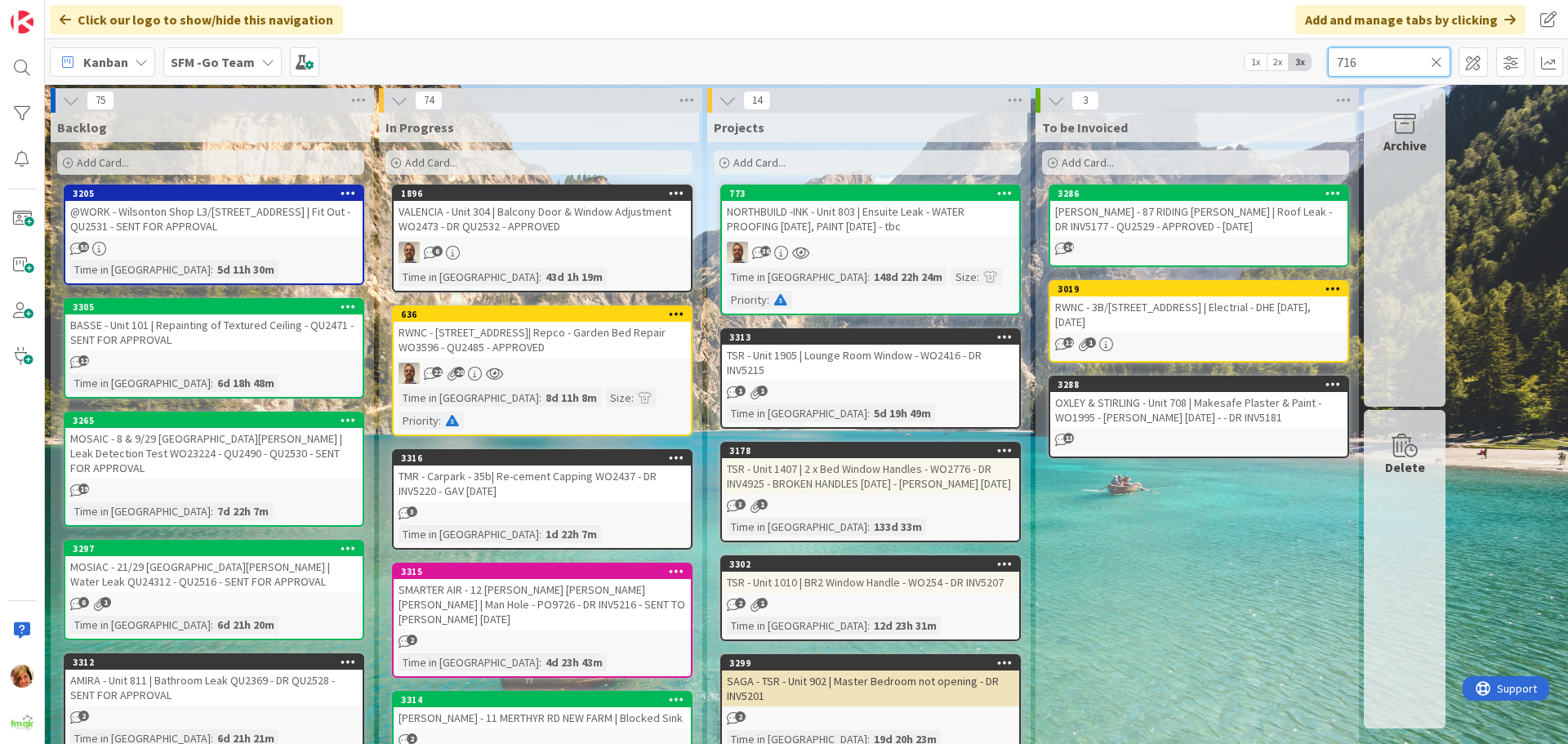
type input "716"
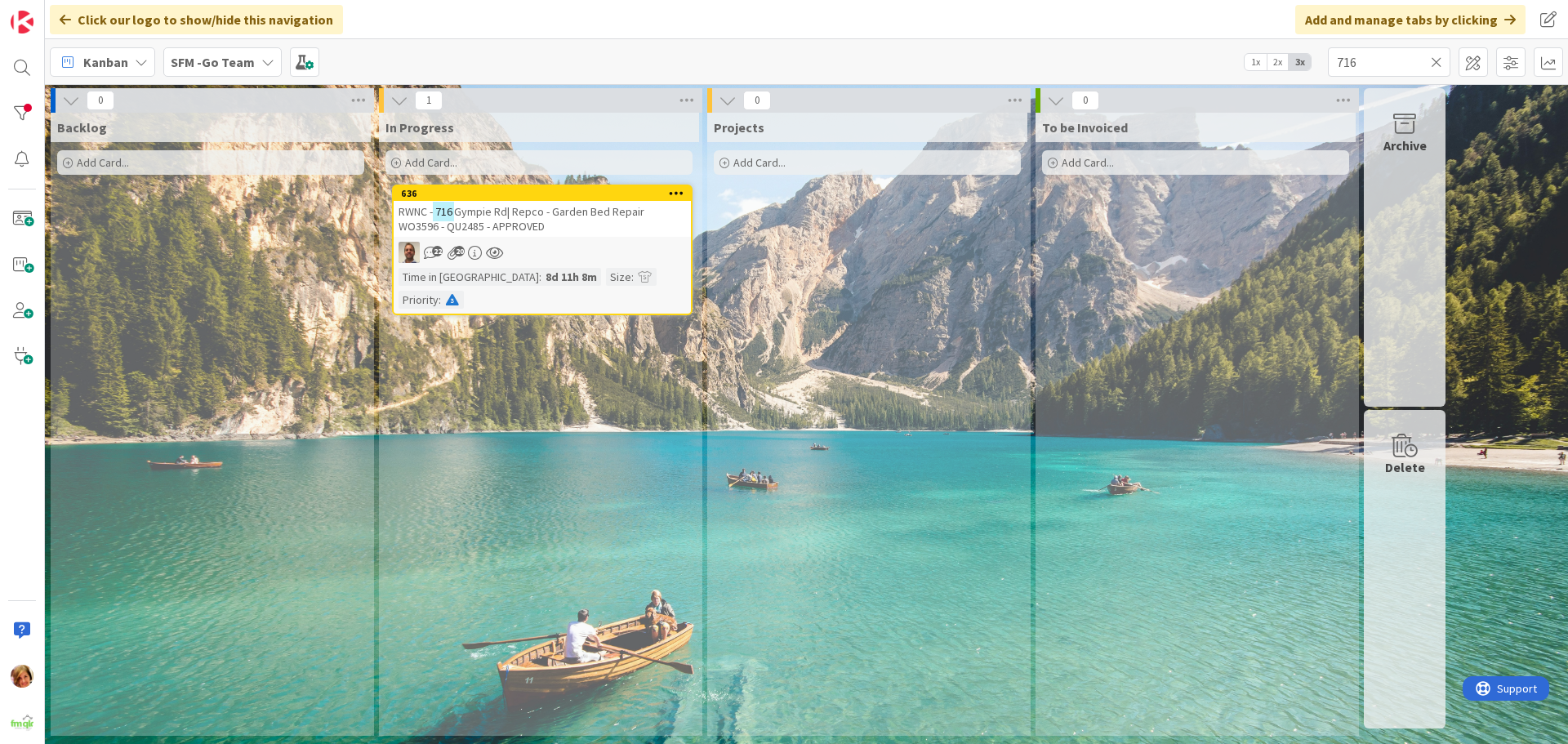
click at [568, 210] on span "Gympie Rd| Repco - Garden Bed Repair WO3596 - QU2485 - APPROVED" at bounding box center [521, 219] width 246 height 29
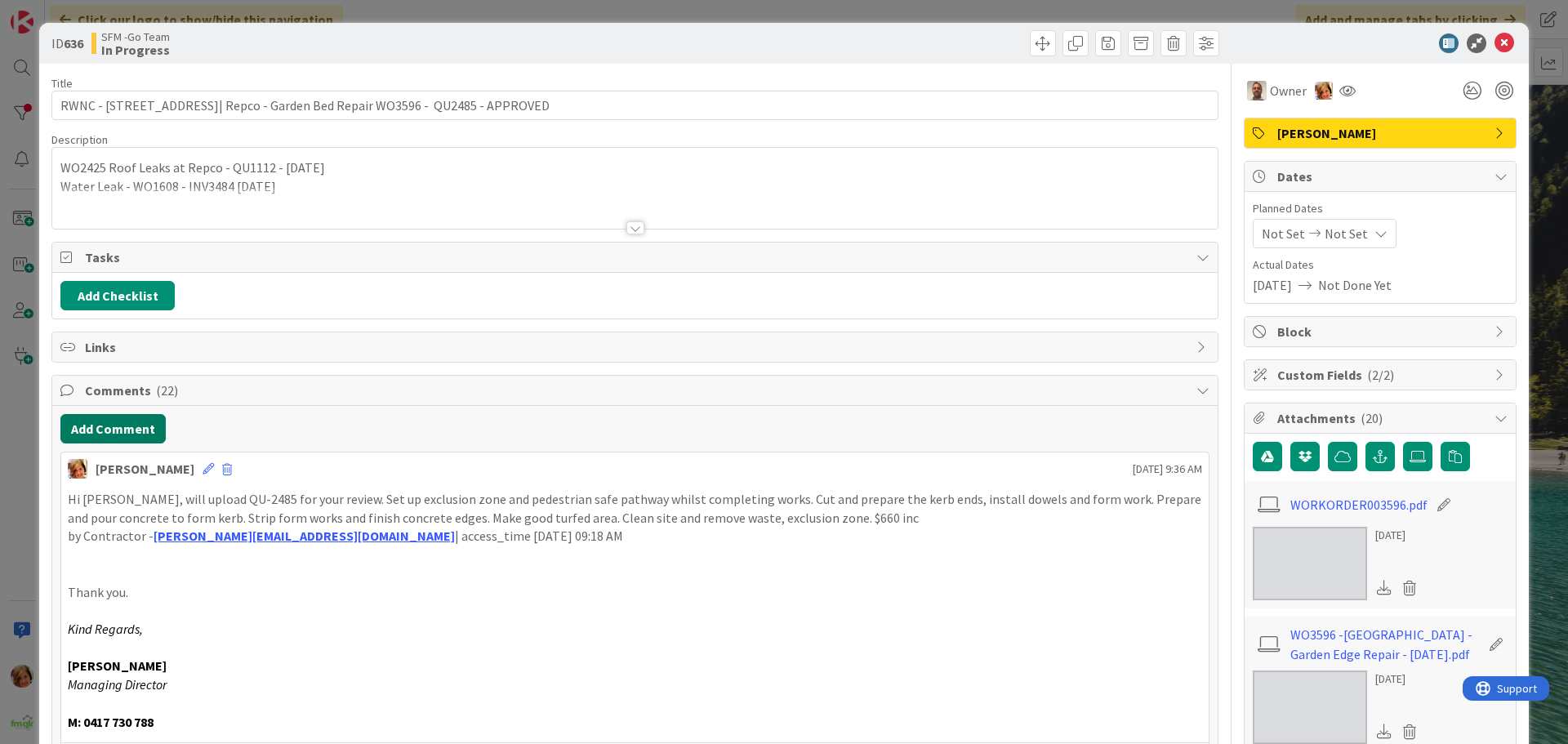
click at [85, 419] on button "Add Comment" at bounding box center [113, 429] width 105 height 29
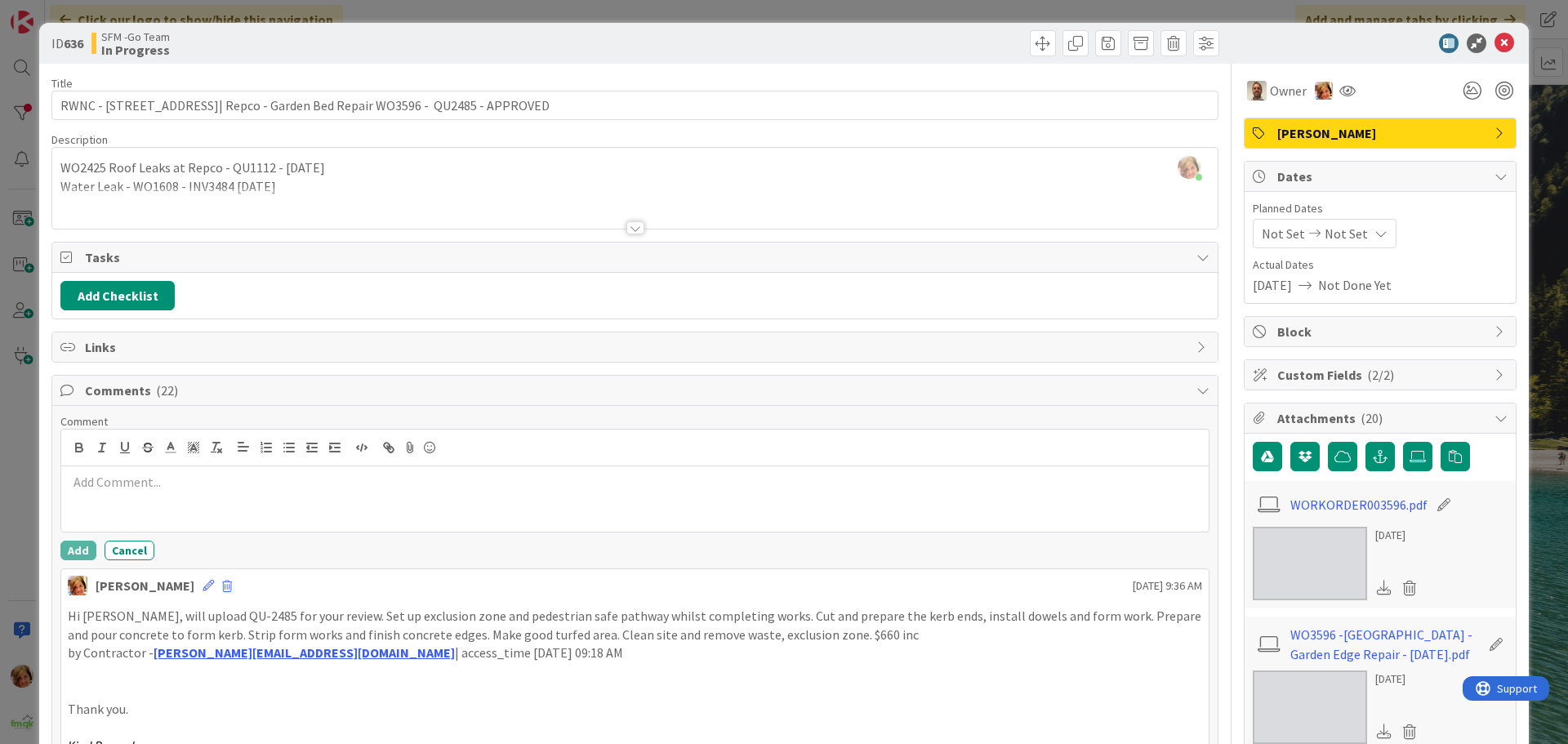
click at [147, 487] on p at bounding box center [634, 483] width 1134 height 19
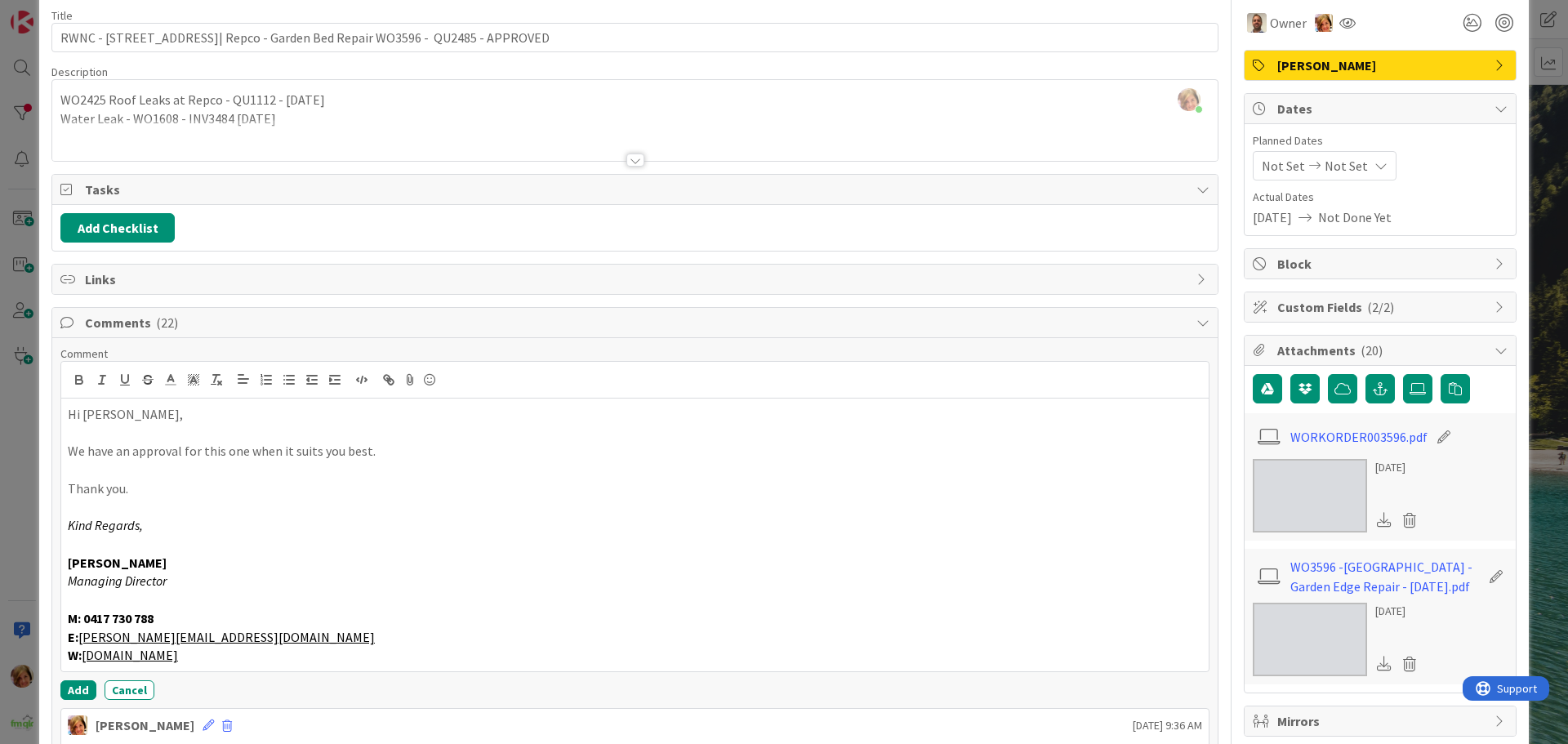
scroll to position [163, 0]
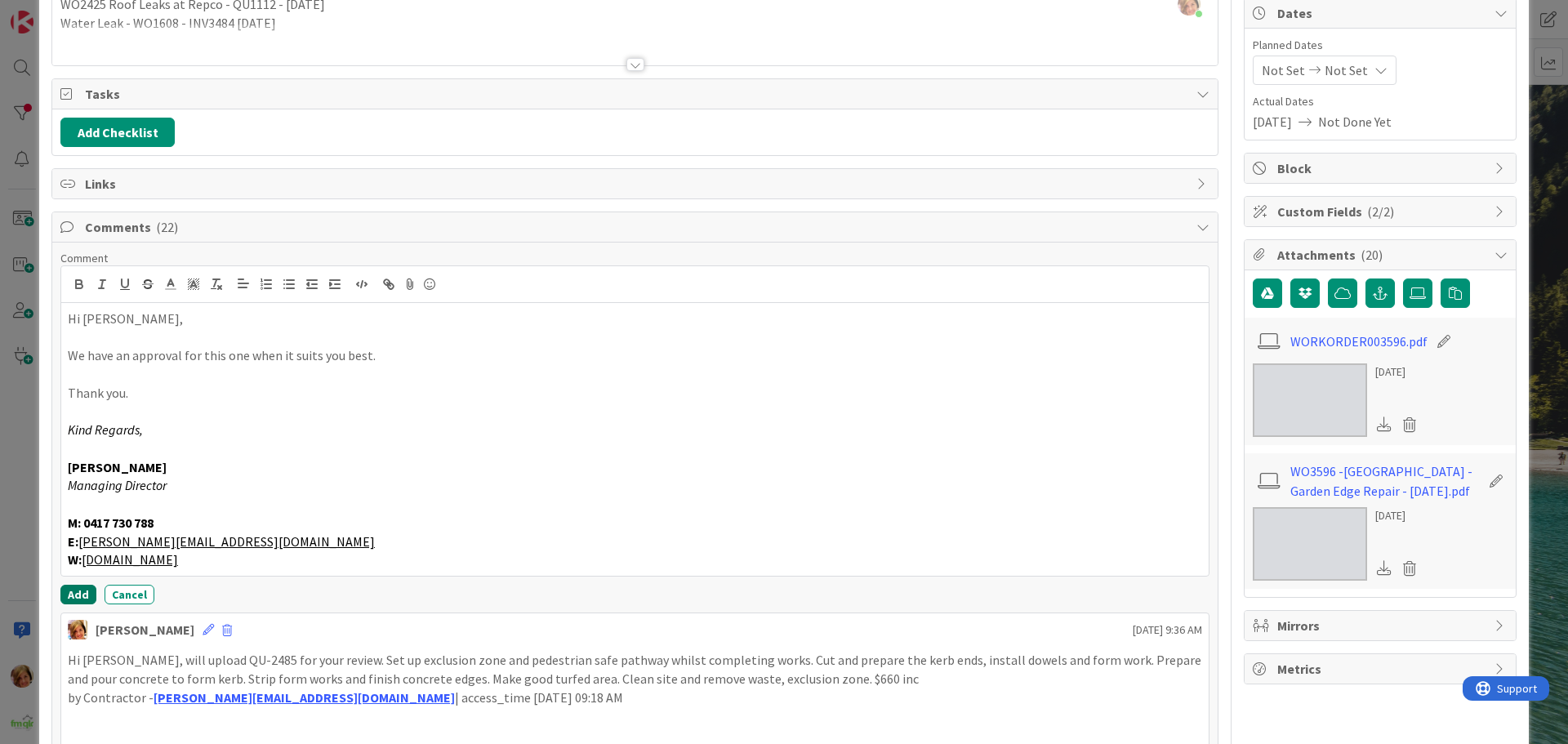
click at [70, 592] on button "Add" at bounding box center [79, 595] width 36 height 20
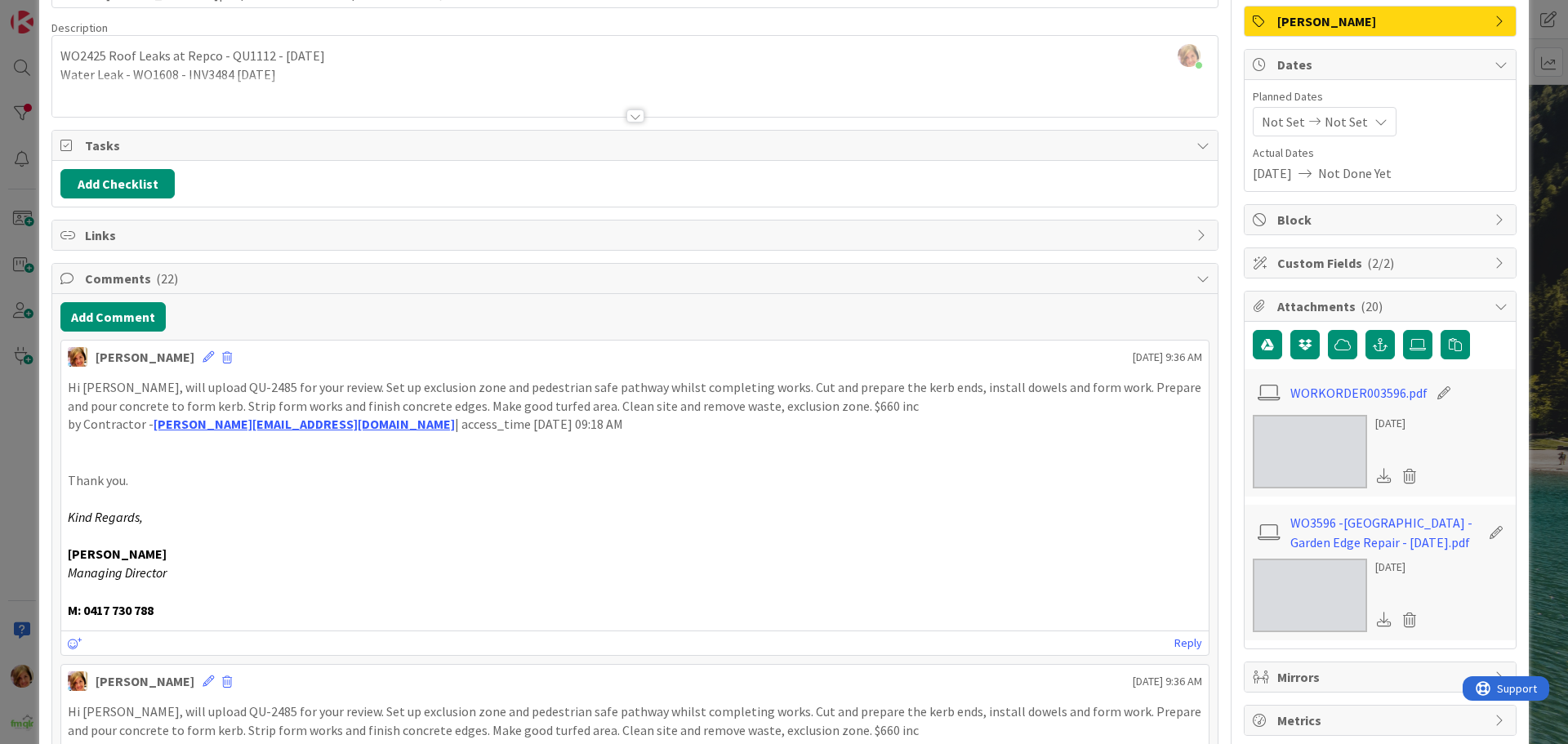
scroll to position [0, 0]
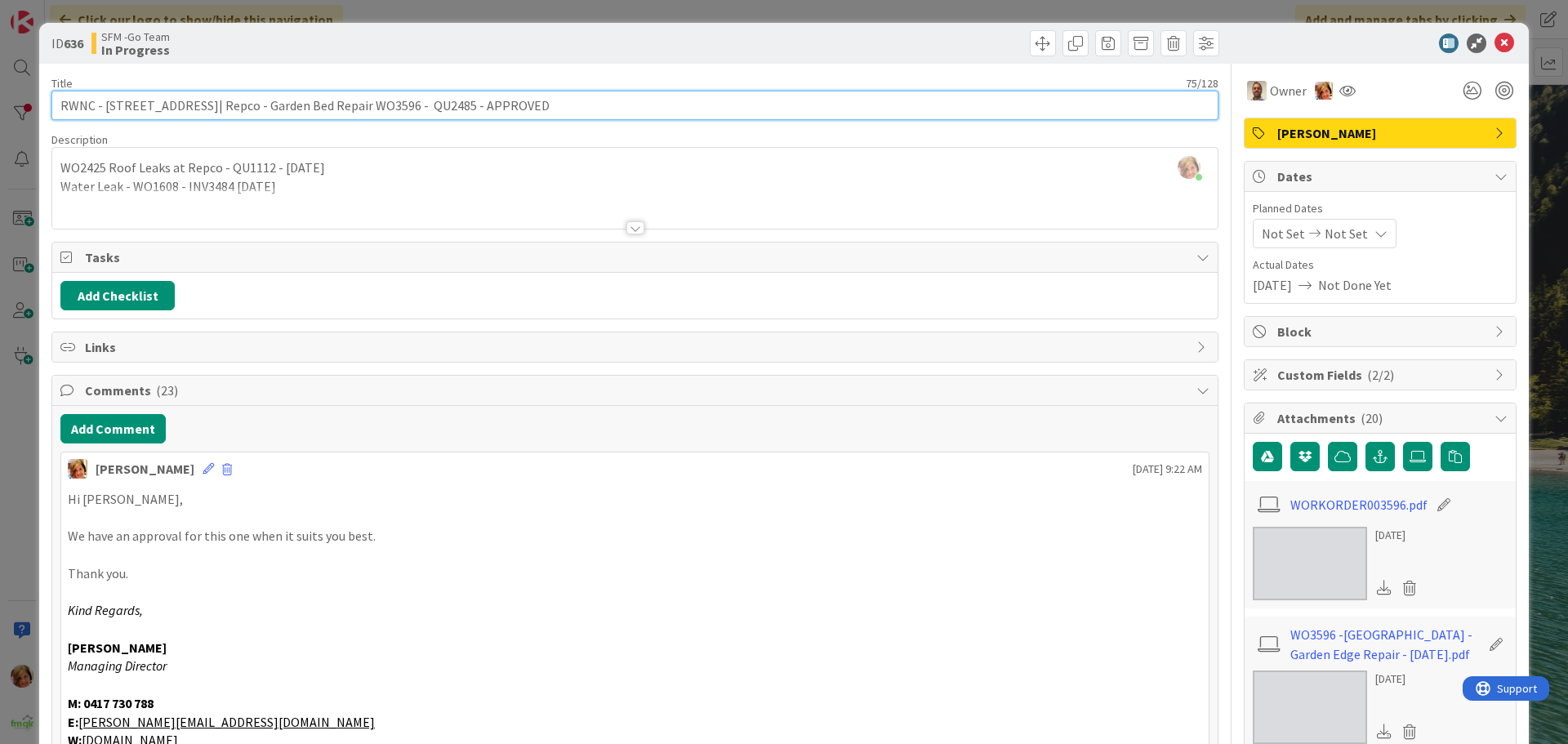
click at [520, 108] on input "RWNC - [STREET_ADDRESS]| Repco - Garden Bed Repair WO3596 - QU2485 - APPROVED" at bounding box center [634, 105] width 1167 height 29
type input "RWNC - [STREET_ADDRESS]| Repco - Garden Bed Repair WO3596 - QU2485 - APPROVED -…"
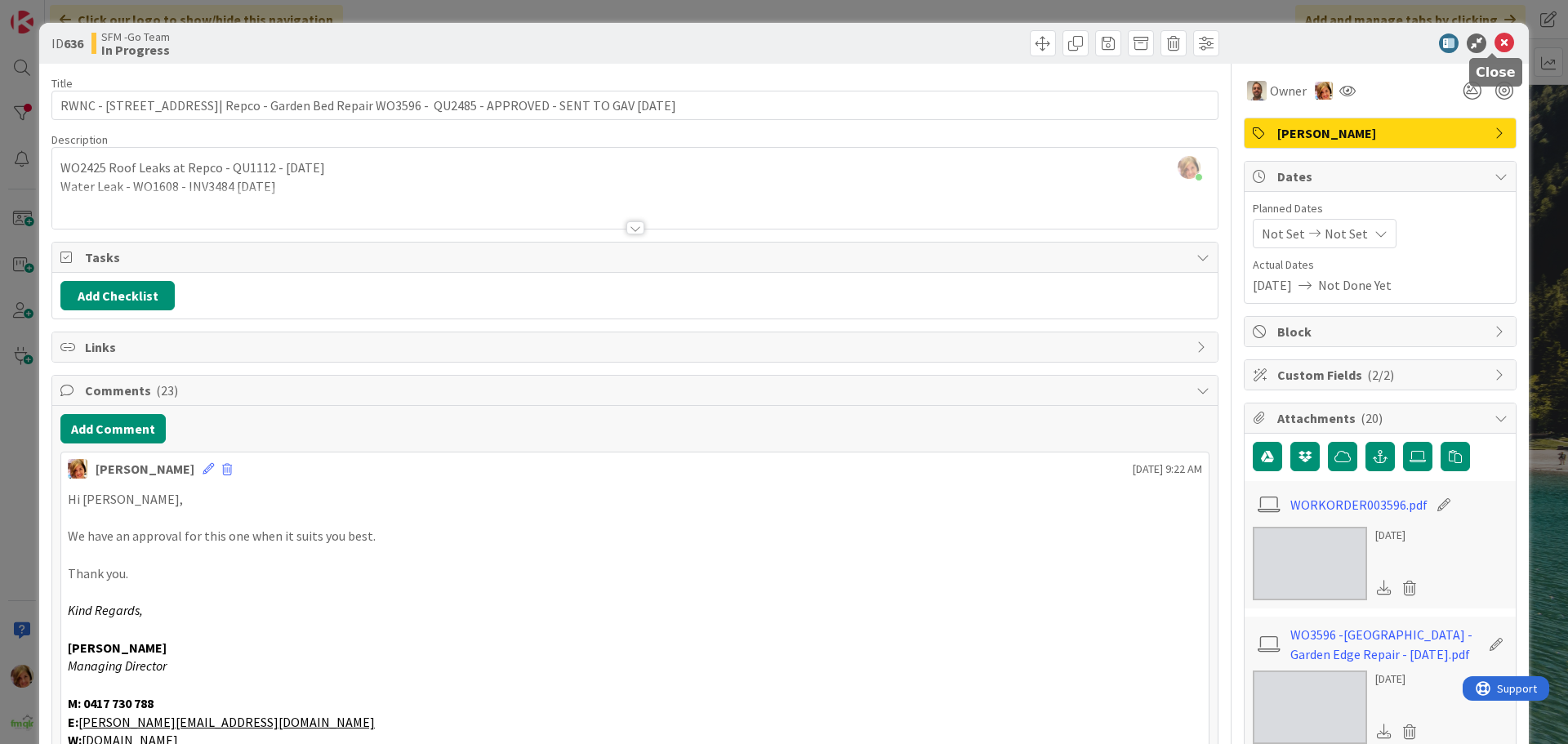
click at [1495, 39] on icon at bounding box center [1504, 43] width 20 height 20
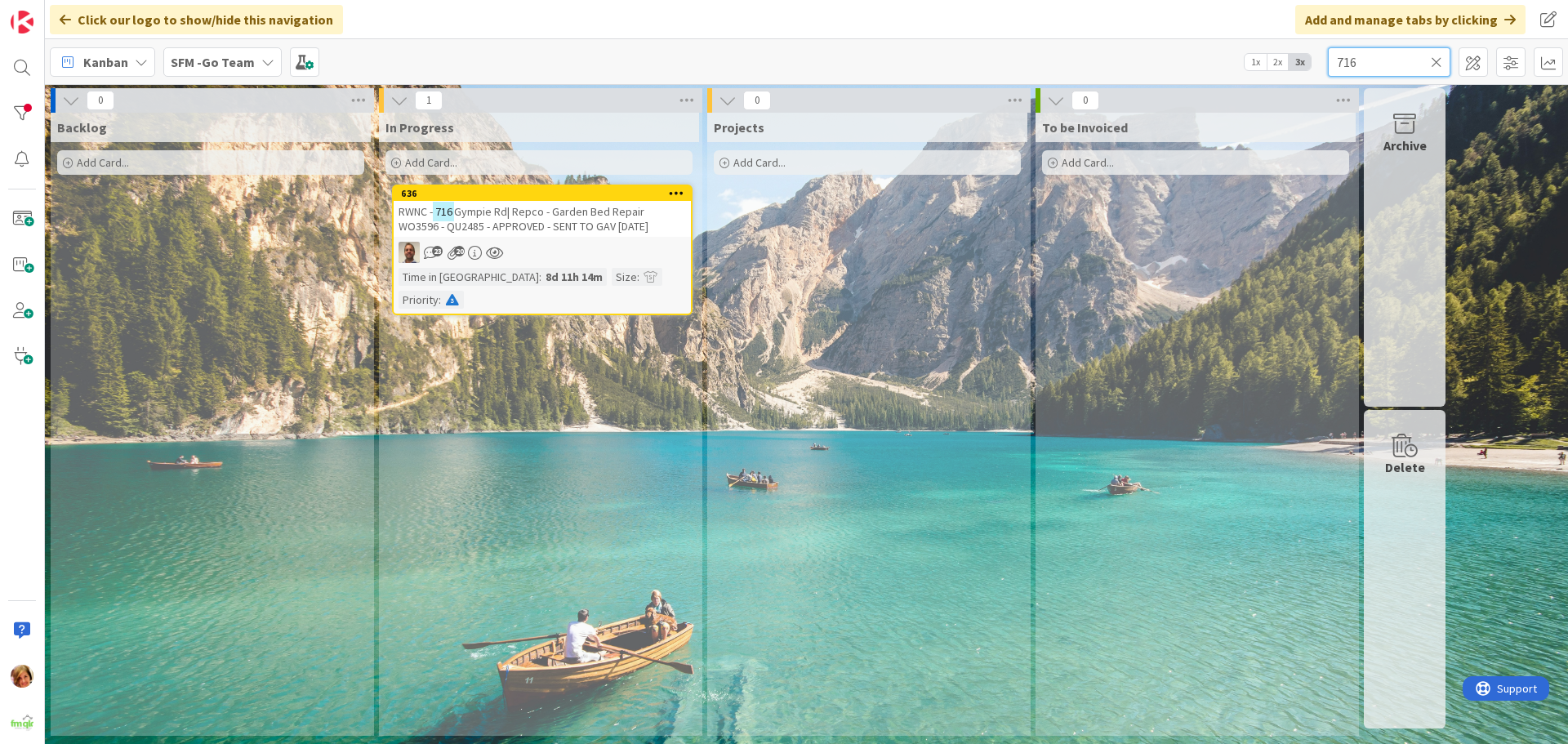
click at [1384, 57] on input "716" at bounding box center [1389, 62] width 123 height 29
type input "7"
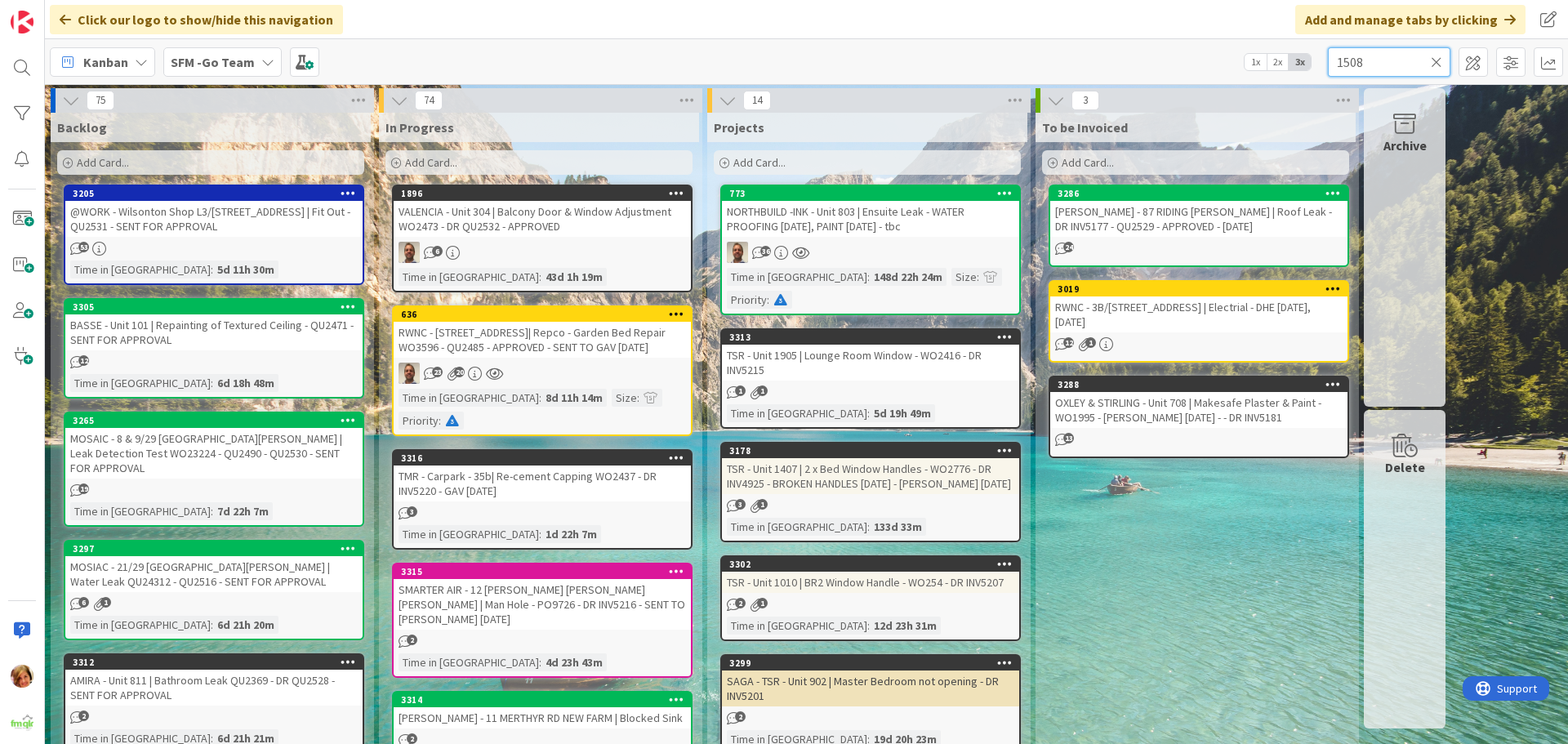
type input "1508"
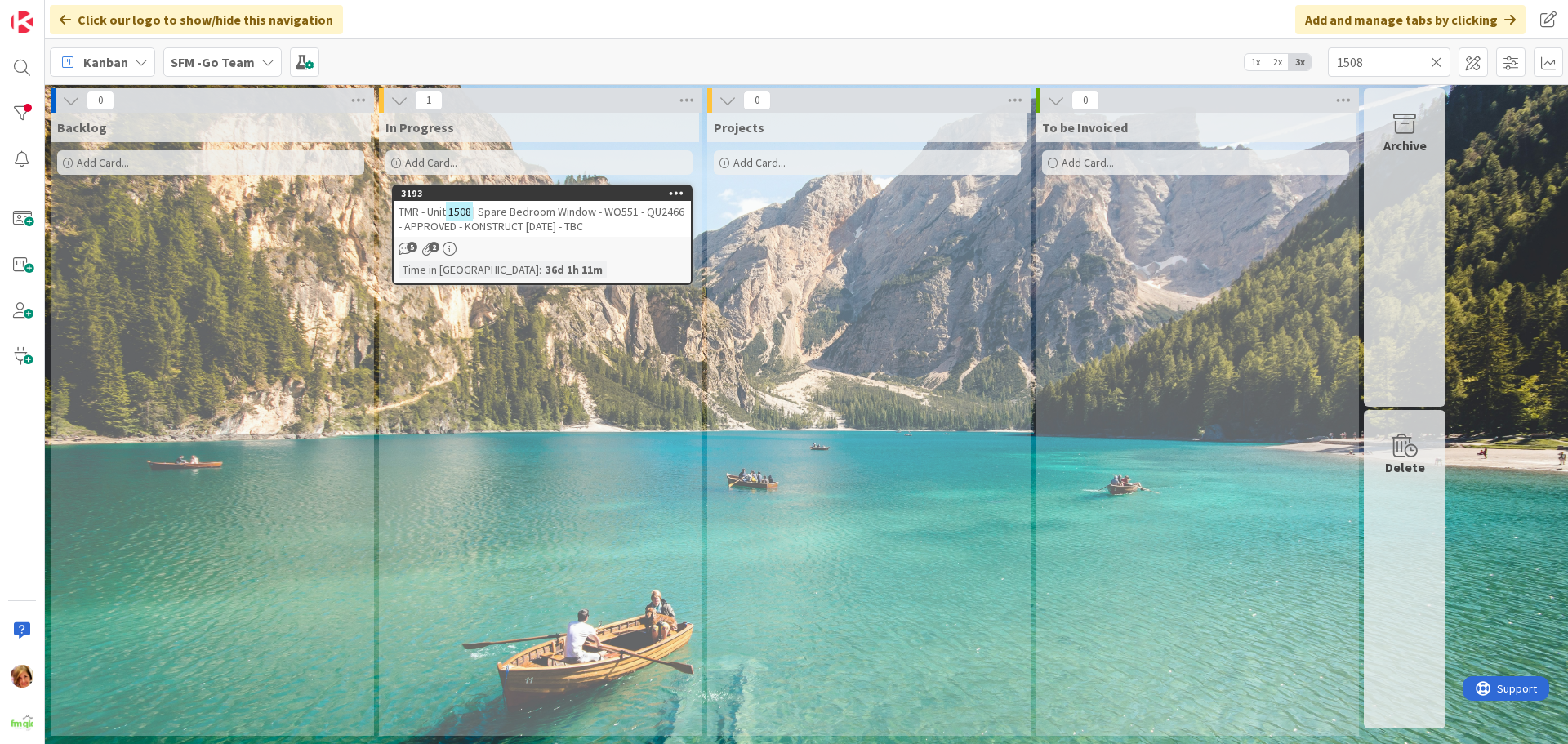
drag, startPoint x: 1152, startPoint y: 49, endPoint x: 575, endPoint y: 218, distance: 601.2
click at [575, 218] on span "| Spare Bedroom Window - WO551 - QU2466 - APPROVED - KONSTRUCT [DATE] - TBC" at bounding box center [541, 219] width 286 height 29
click at [574, 217] on span "| Spare Bedroom Window - WO551 - QU2466 - APPROVED - KONSTRUCT [DATE] - TBC" at bounding box center [541, 219] width 286 height 29
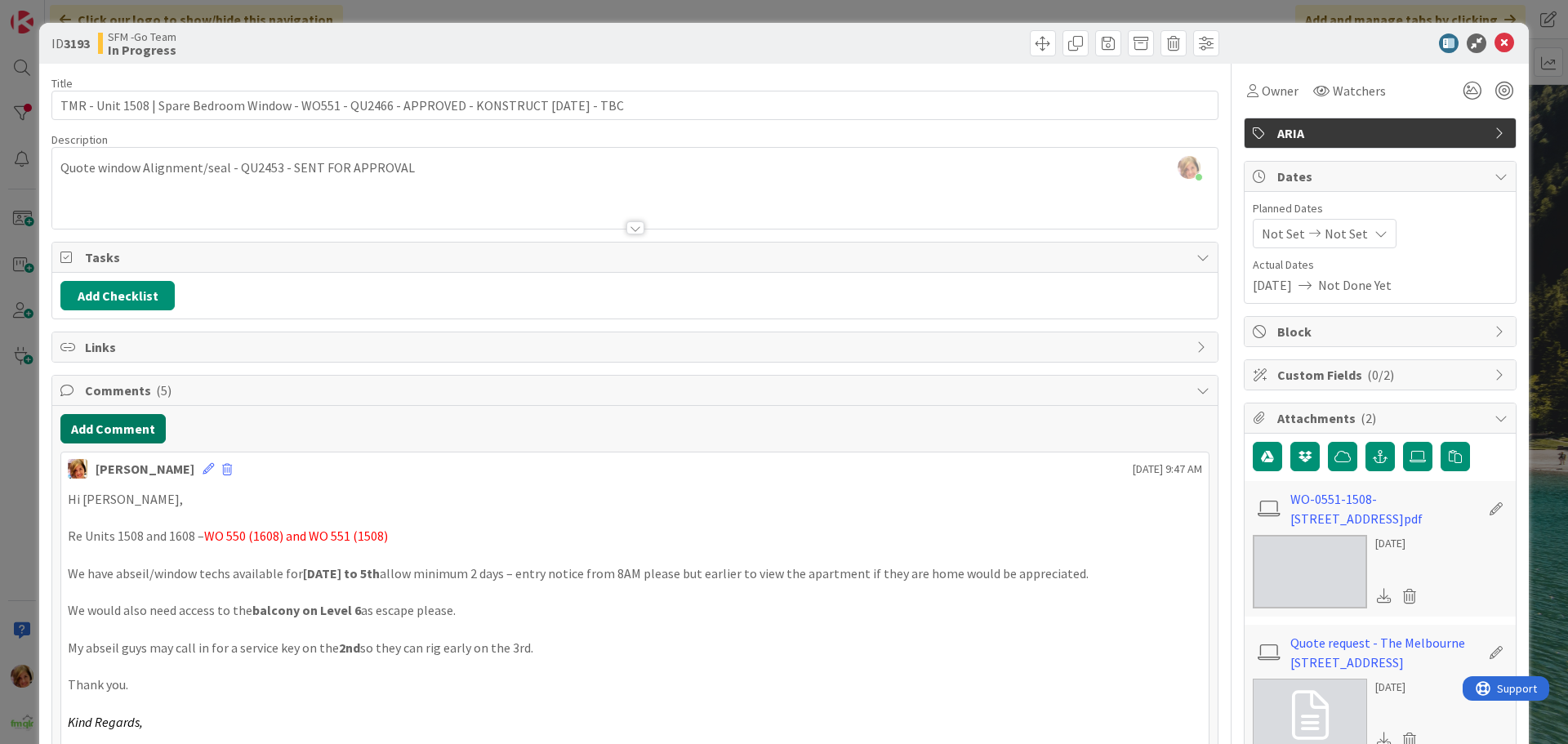
click at [123, 419] on button "Add Comment" at bounding box center [113, 429] width 105 height 29
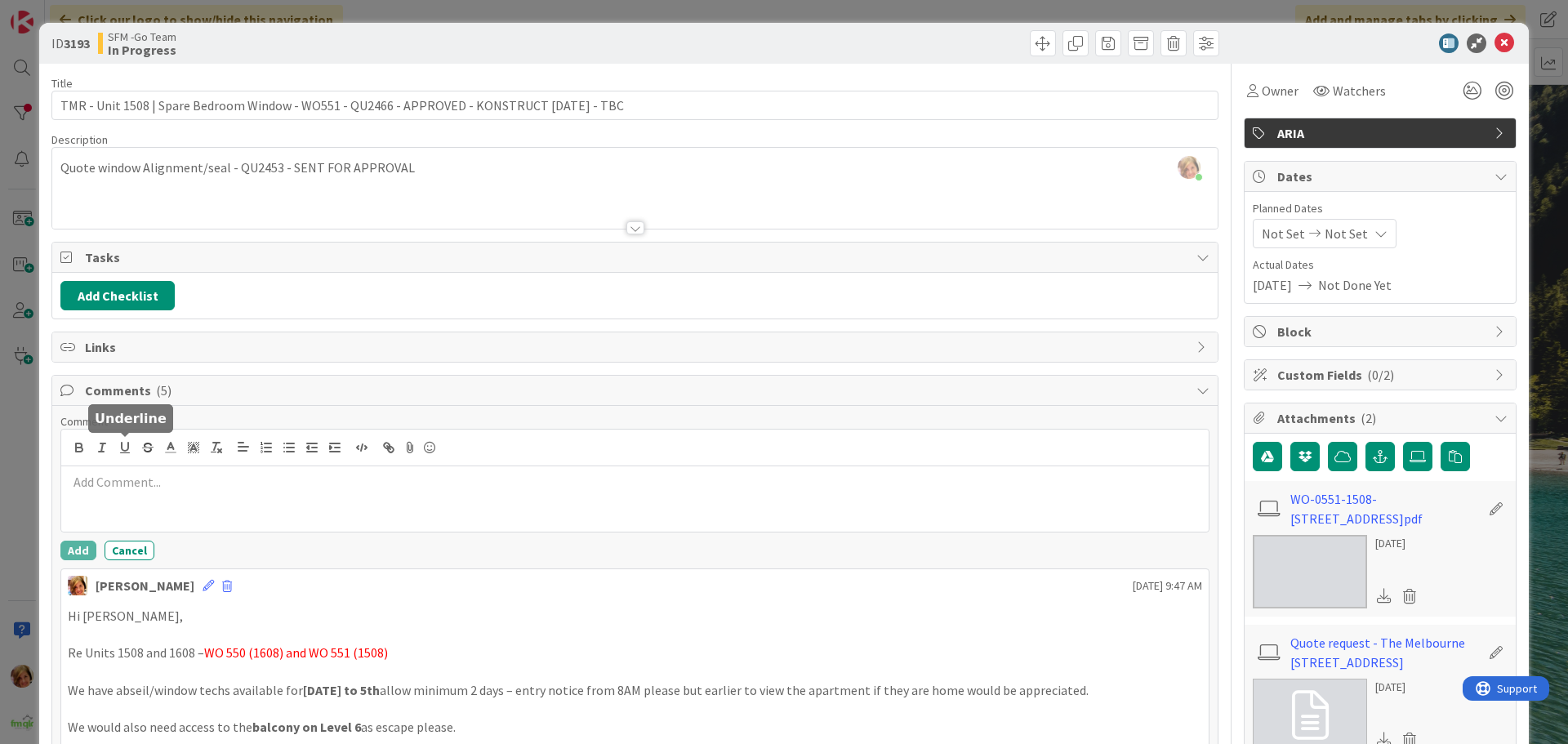
click at [134, 479] on p at bounding box center [634, 483] width 1134 height 19
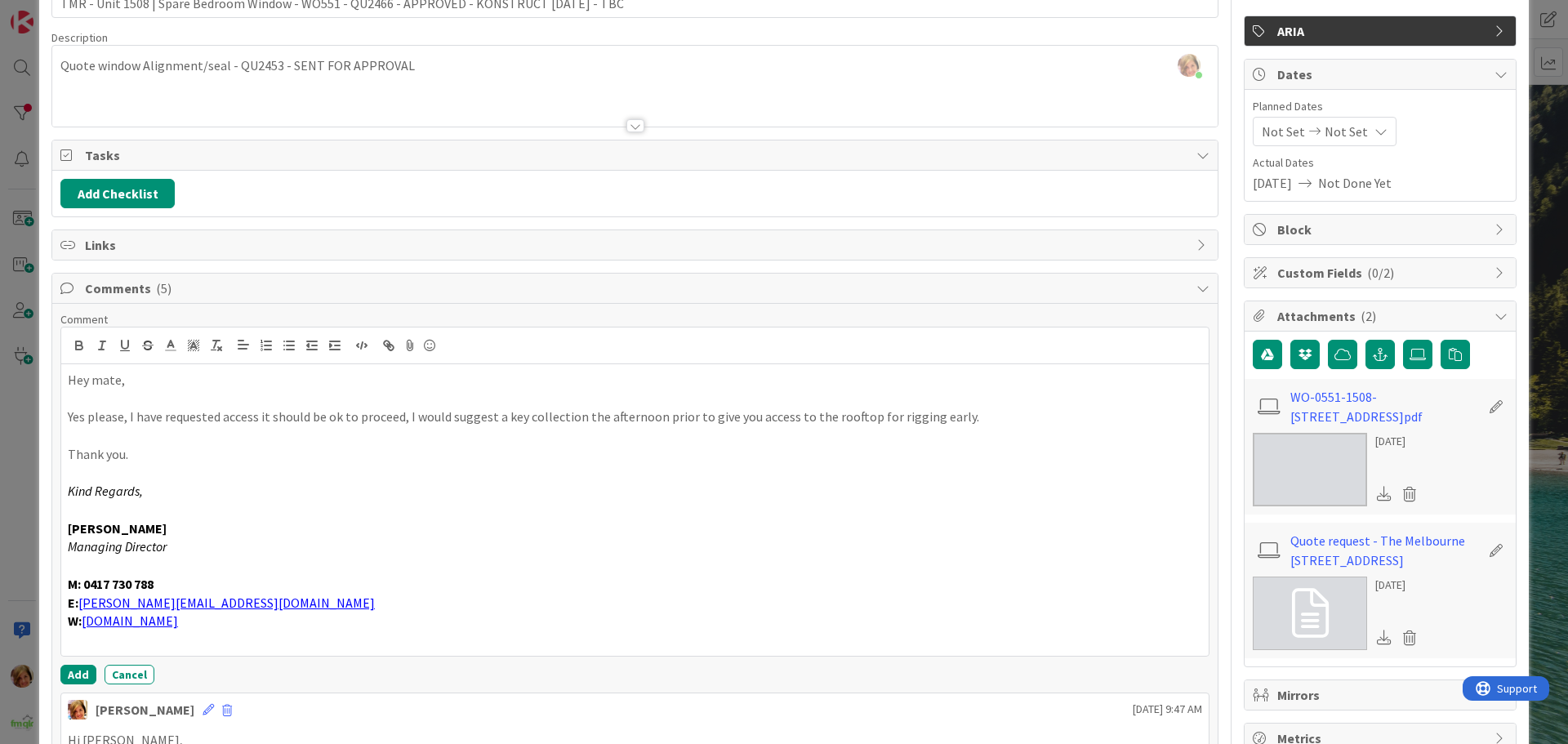
scroll to position [169, 0]
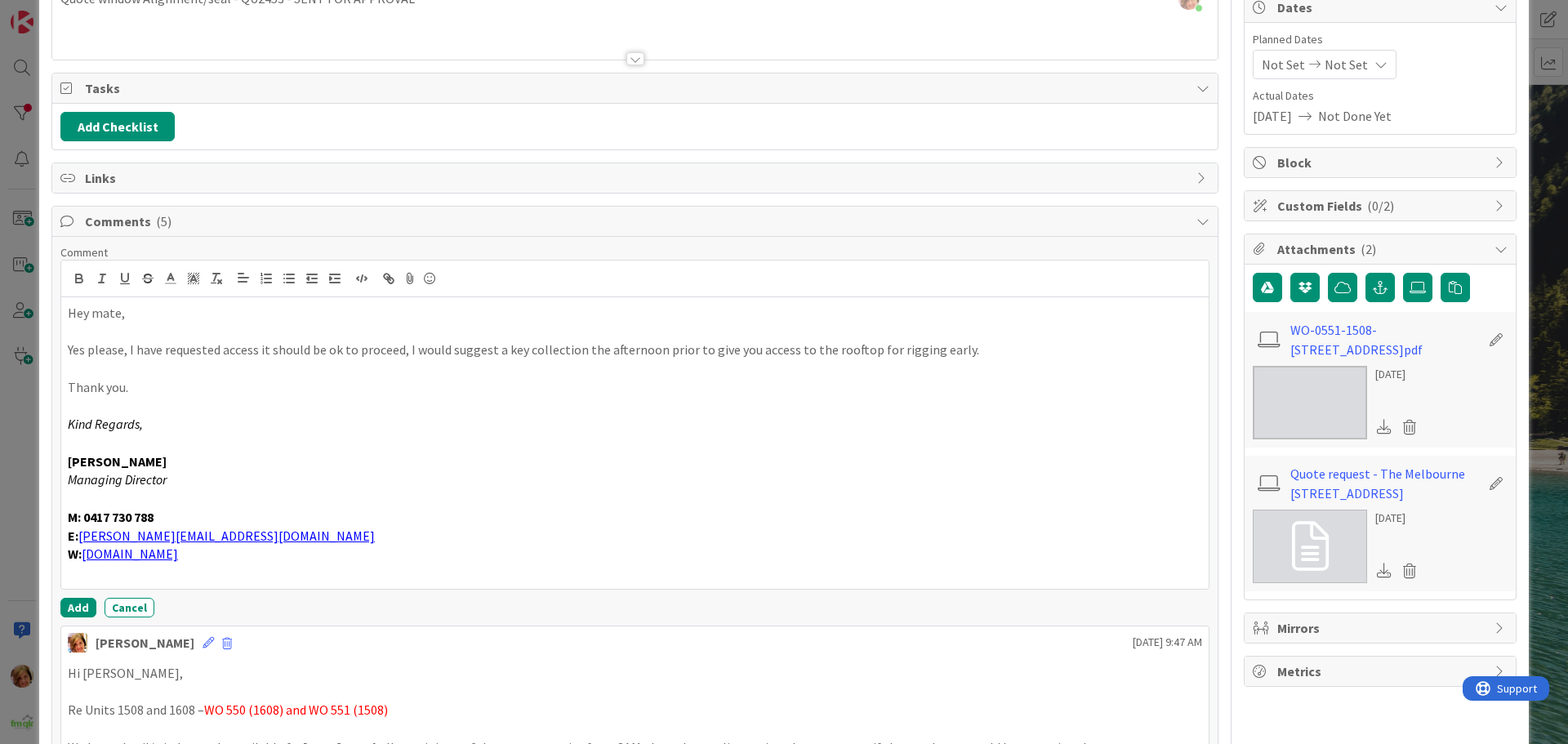
click at [157, 309] on p "Hey mate," at bounding box center [634, 314] width 1134 height 19
click at [74, 610] on button "Add" at bounding box center [79, 607] width 36 height 20
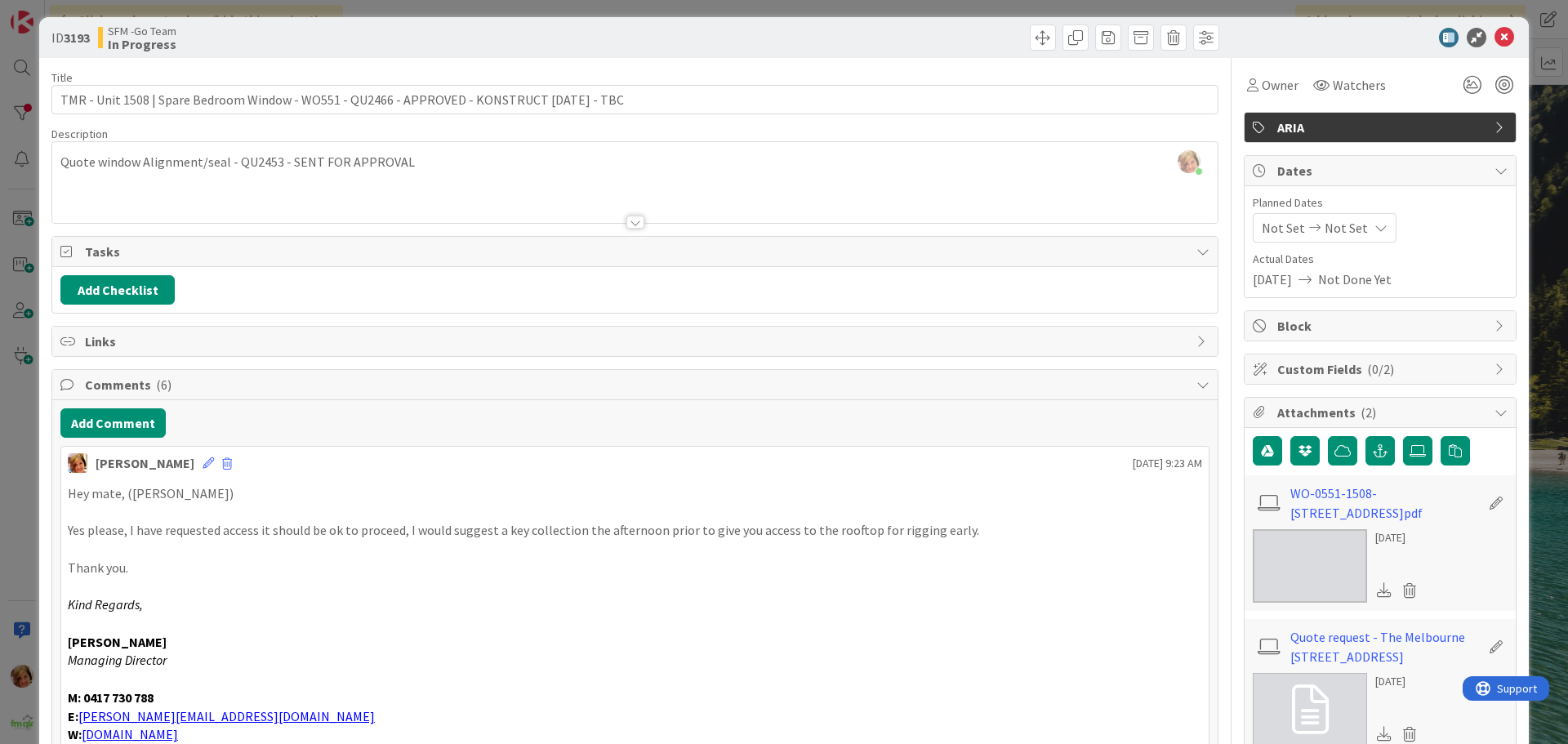
scroll to position [0, 0]
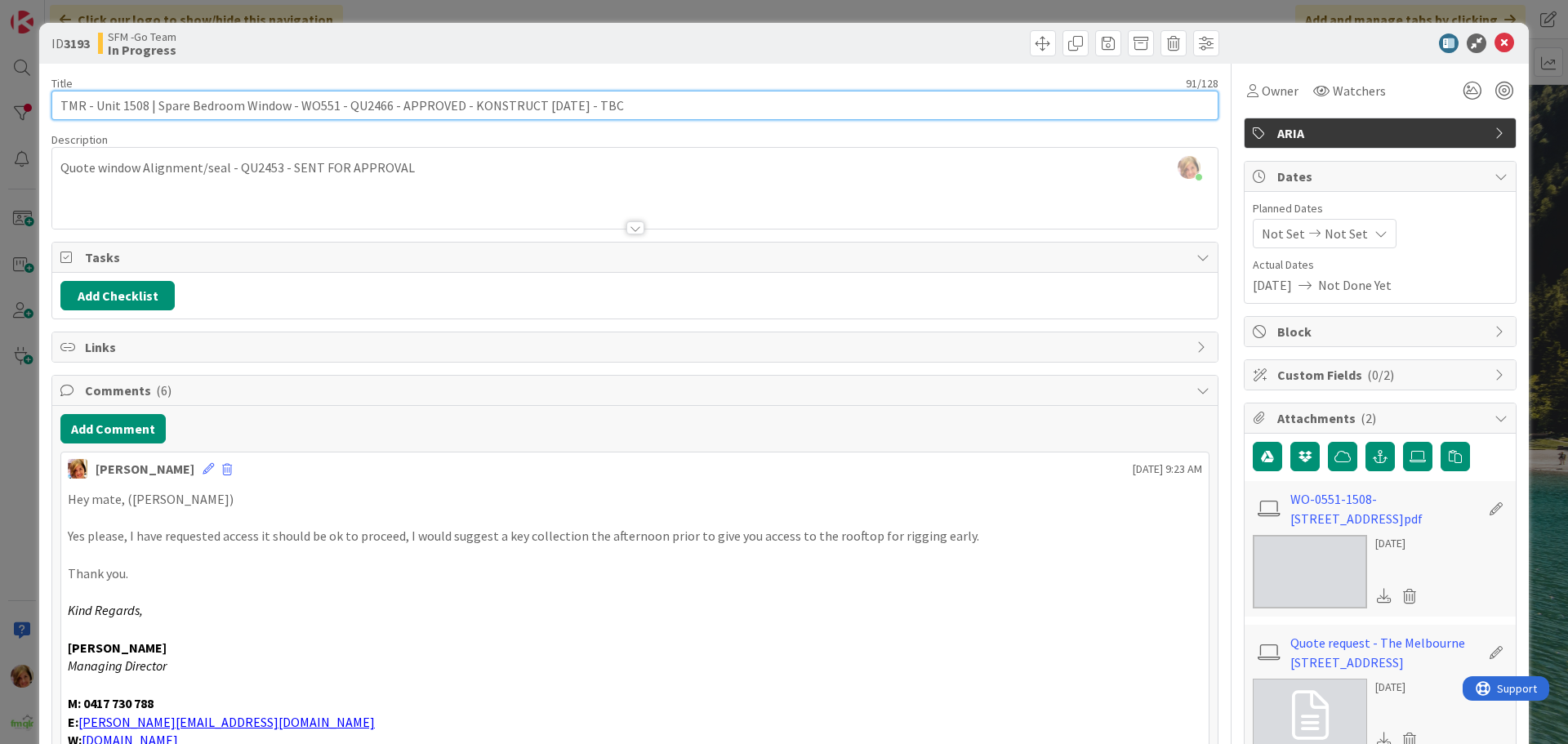
click at [623, 105] on input "TMR - Unit 1508 | Spare Bedroom Window - WO551 - QU2466 - APPROVED - KONSTRUCT …" at bounding box center [634, 105] width 1167 height 29
type input "TMR - Unit 1508 | Spare Bedroom Window - WO551 - QU2466 - APPROVED - KONSTRUCT …"
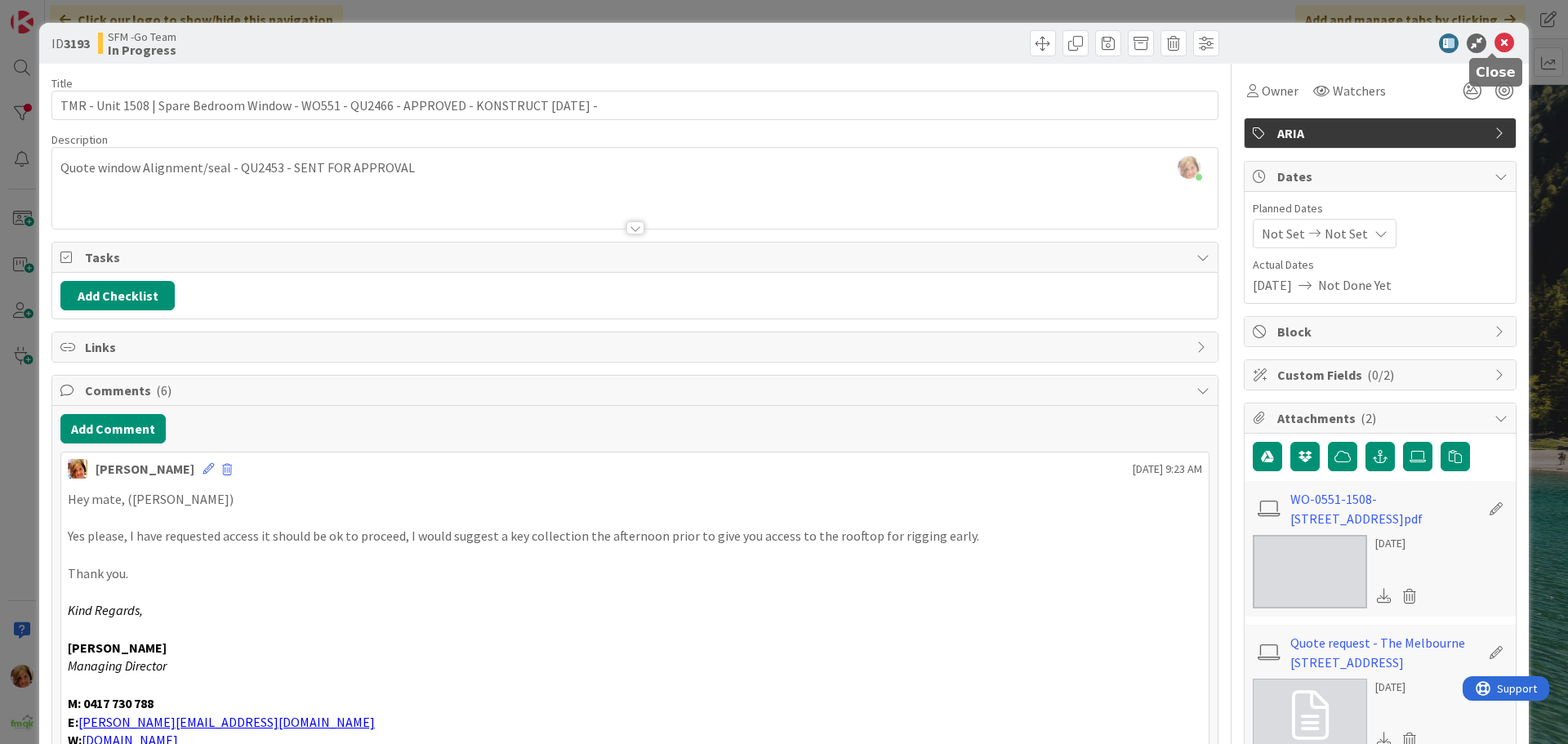
click at [1495, 41] on icon at bounding box center [1504, 43] width 20 height 20
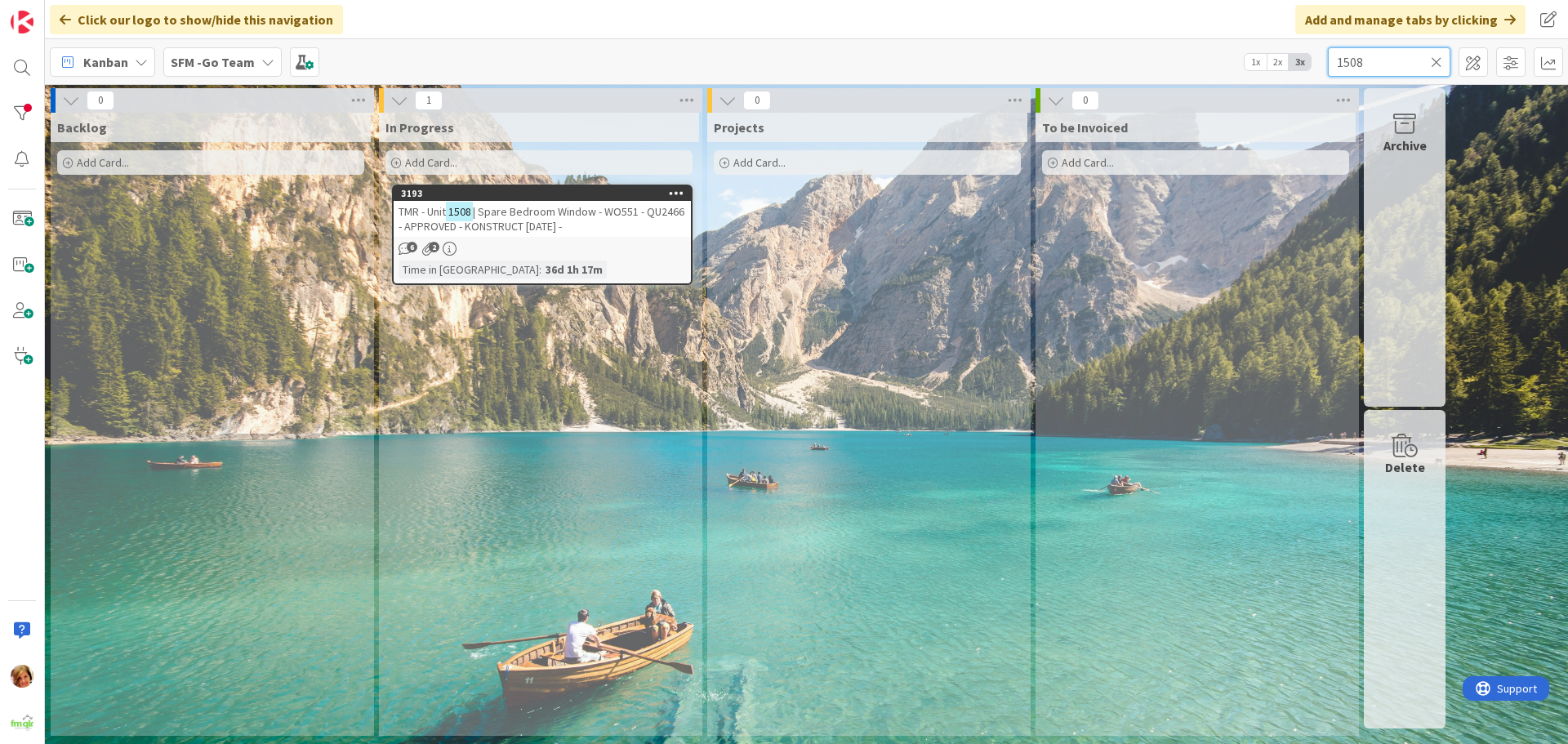
click at [1378, 58] on input "1508" at bounding box center [1389, 62] width 123 height 29
click at [572, 203] on div "TMR - Unit 1608 | Window Fault Spare Bedroom Window- WO500 - QU2468 - APPROVED …" at bounding box center [541, 219] width 297 height 36
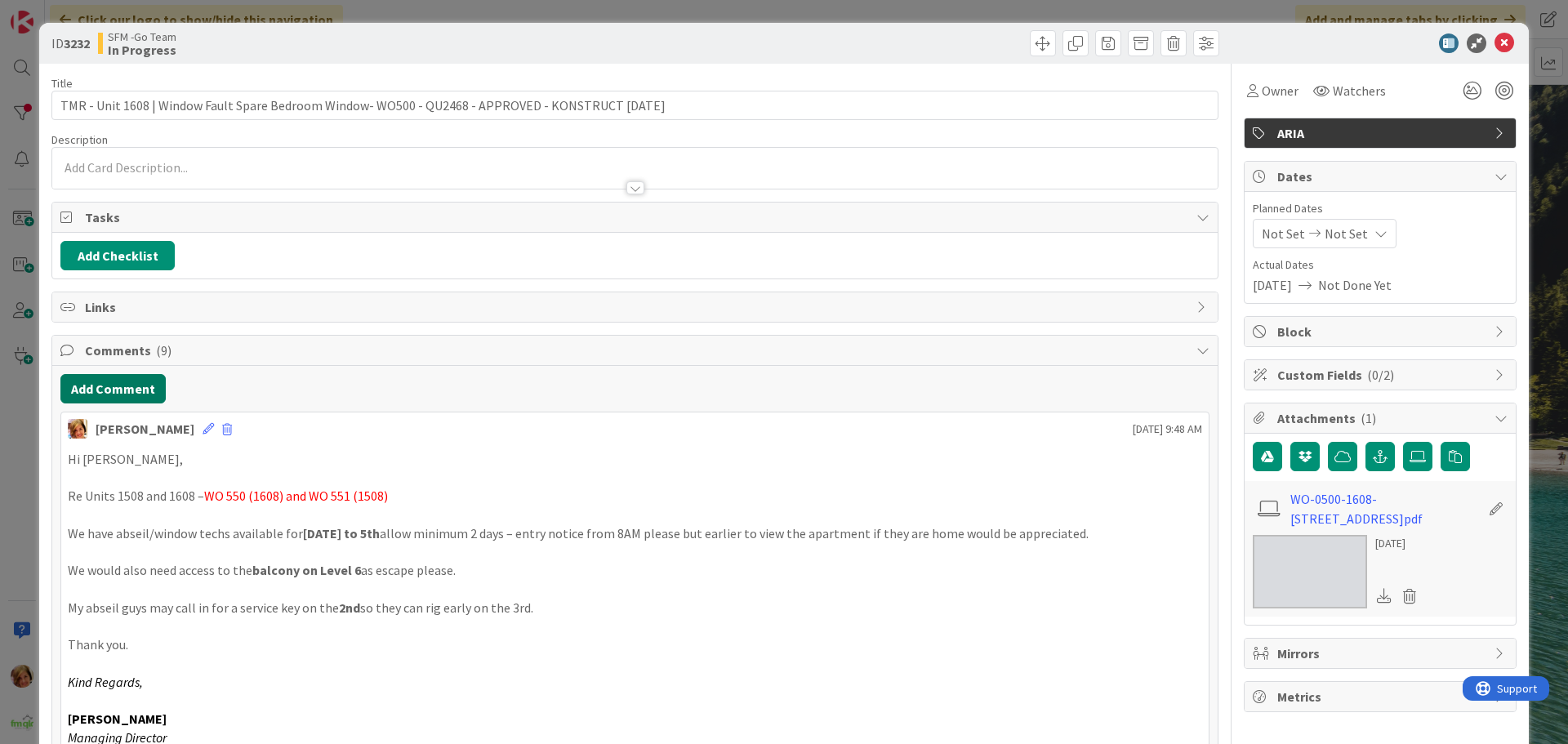
click at [112, 382] on button "Add Comment" at bounding box center [113, 389] width 105 height 29
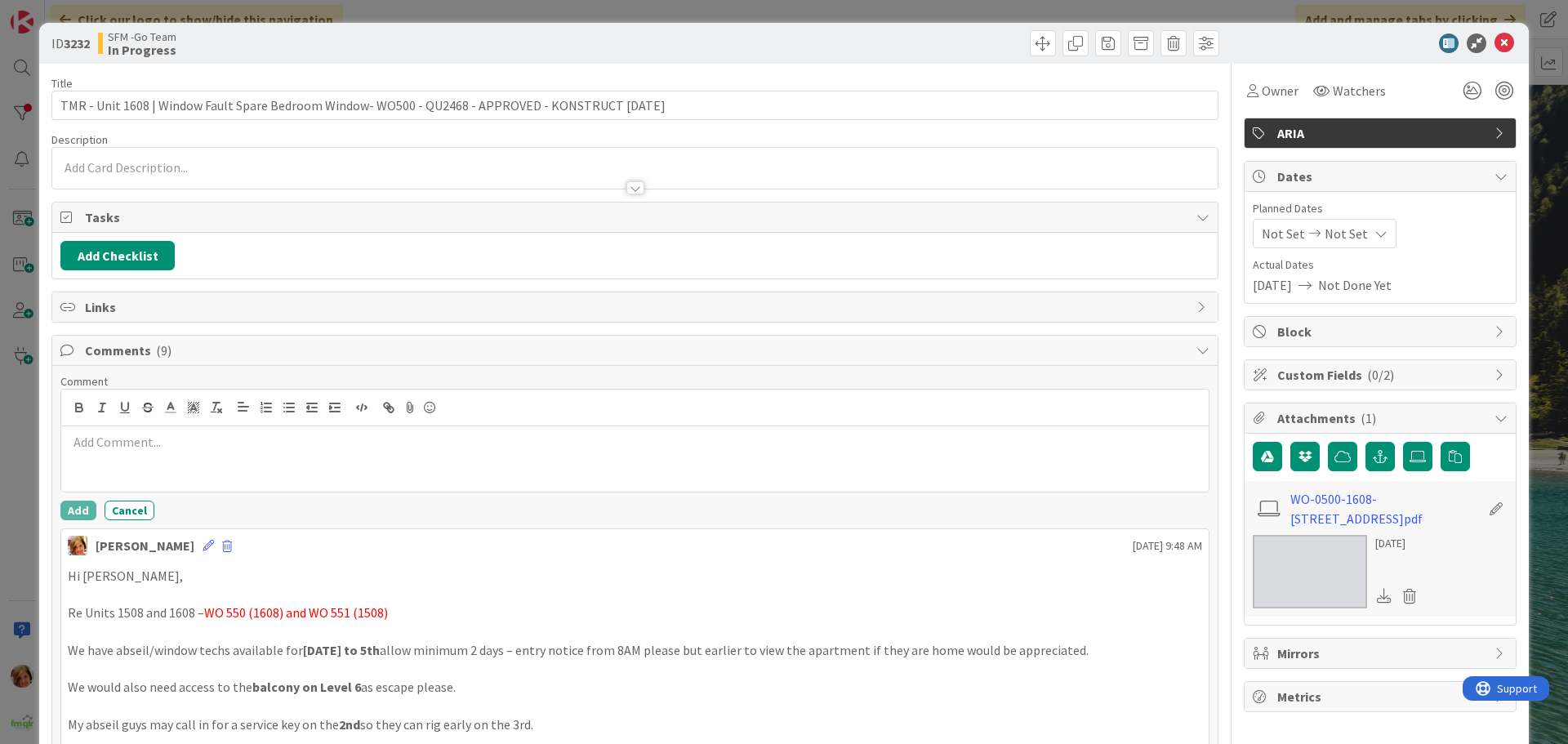
click at [109, 447] on p at bounding box center [634, 443] width 1134 height 19
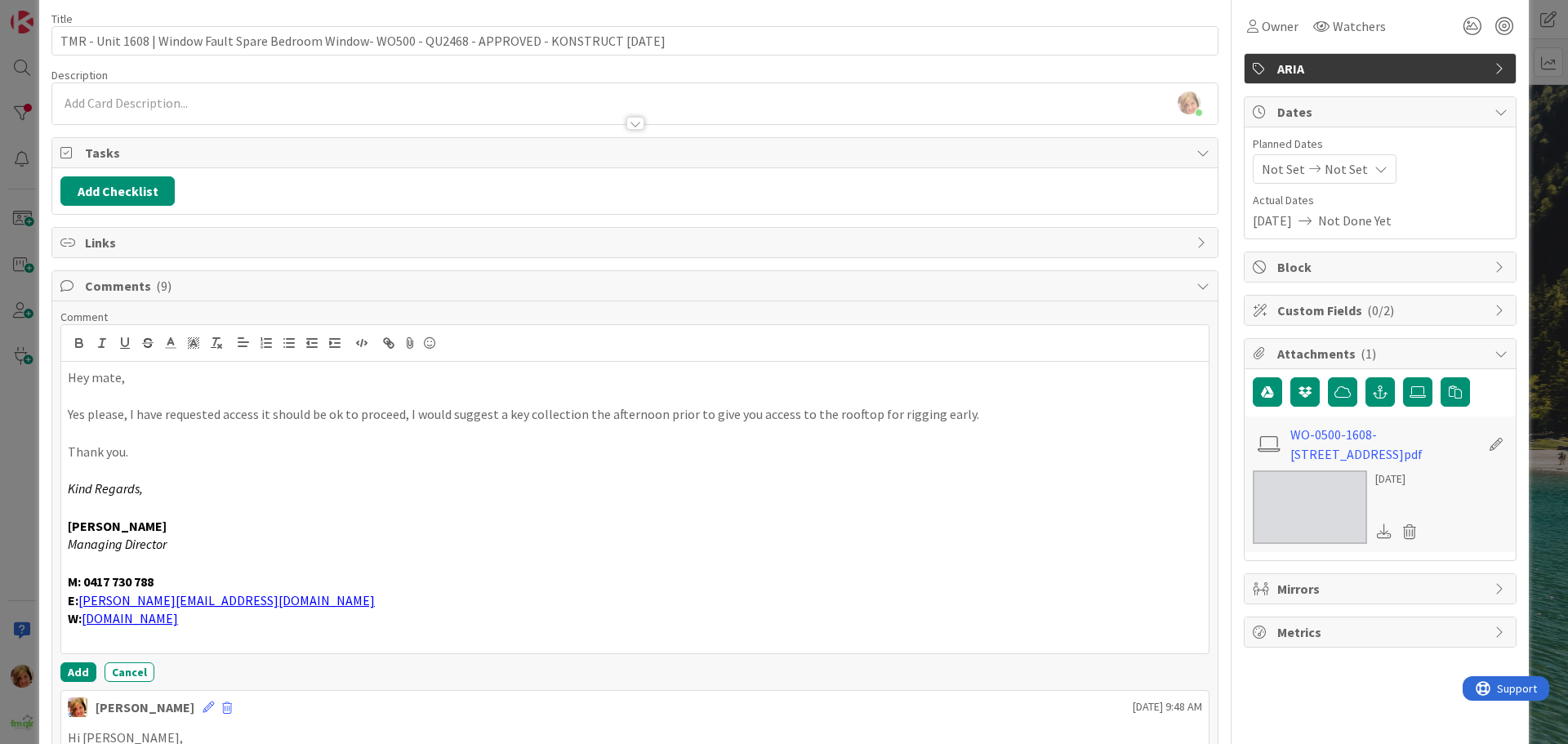
scroll to position [163, 0]
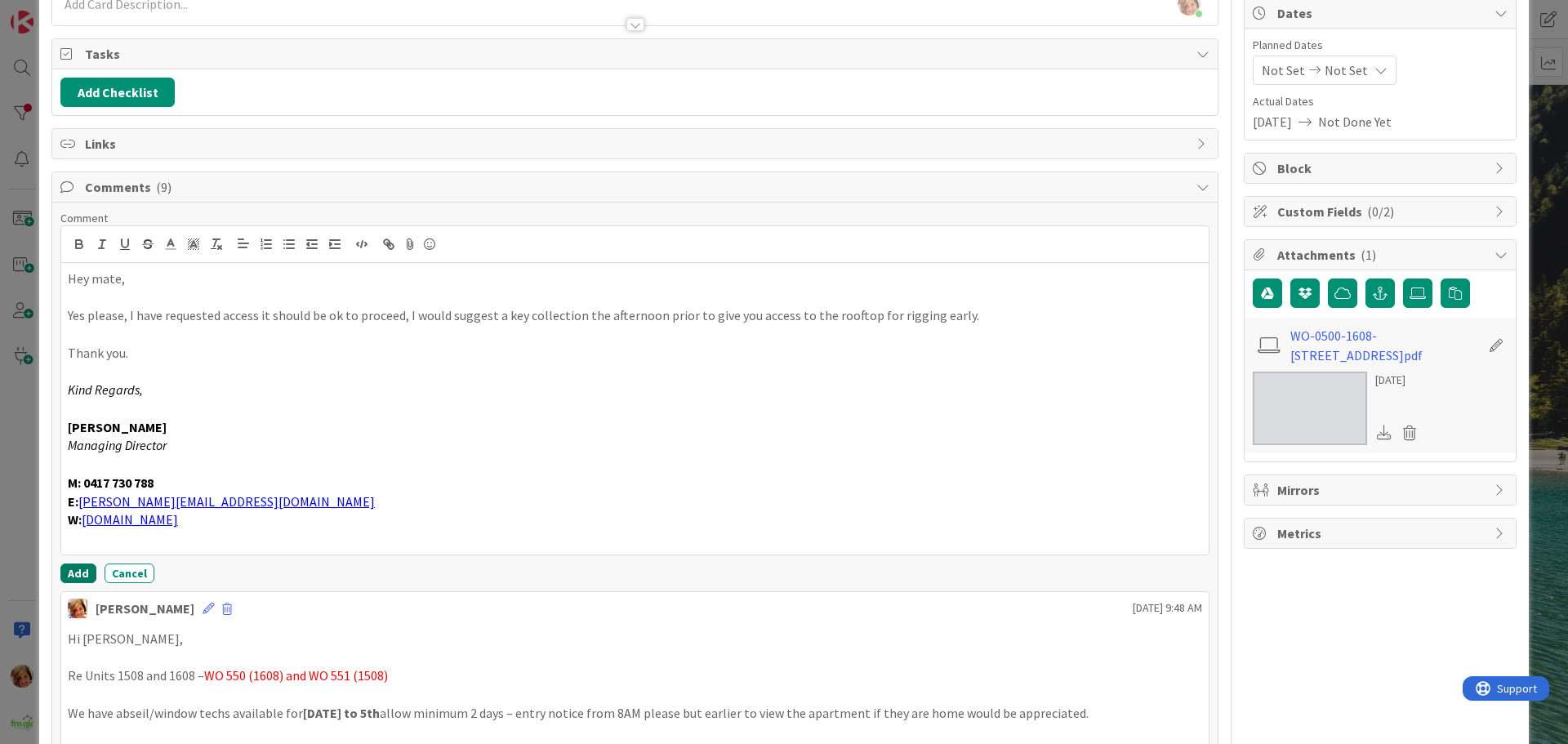
click at [77, 575] on button "Add" at bounding box center [79, 573] width 36 height 20
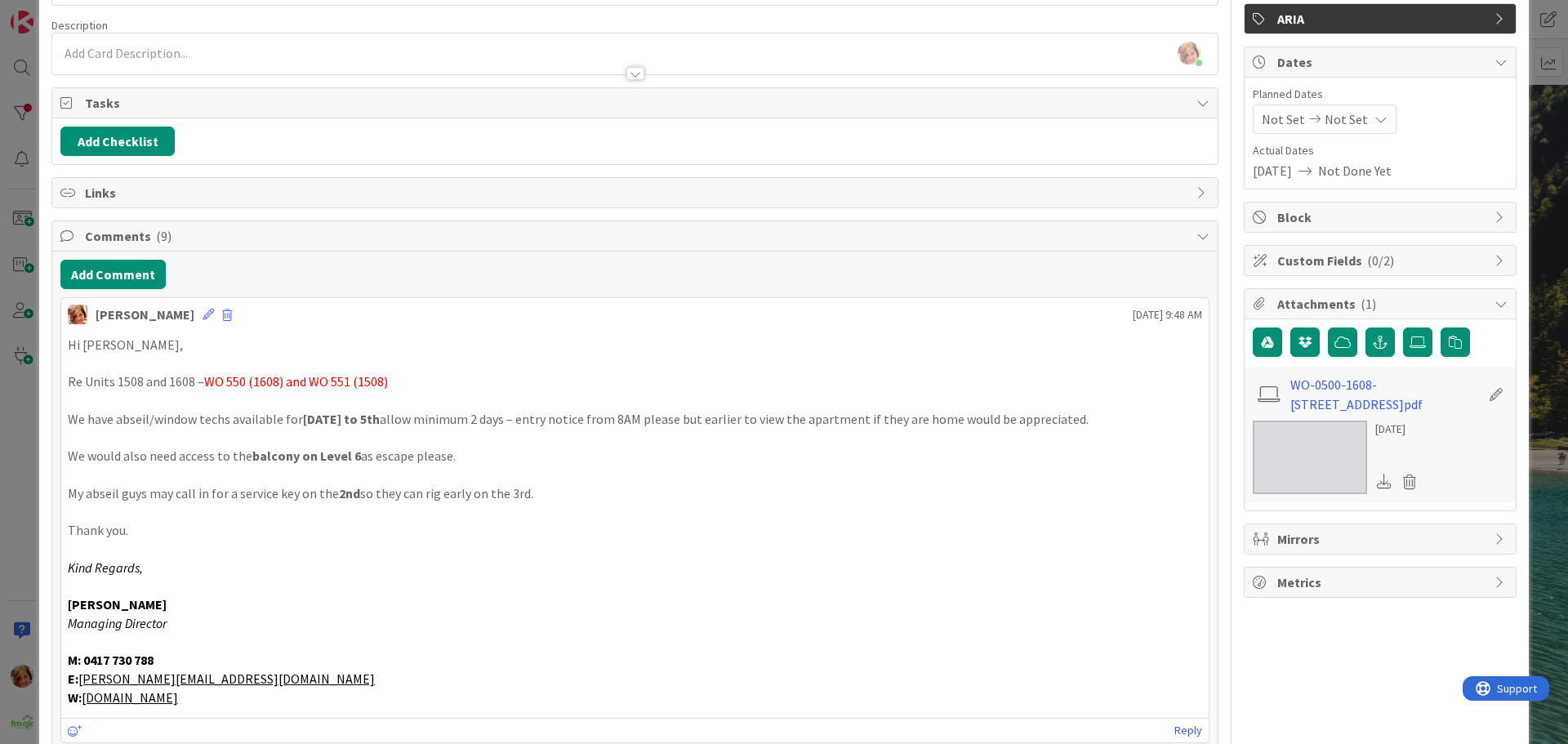
scroll to position [0, 0]
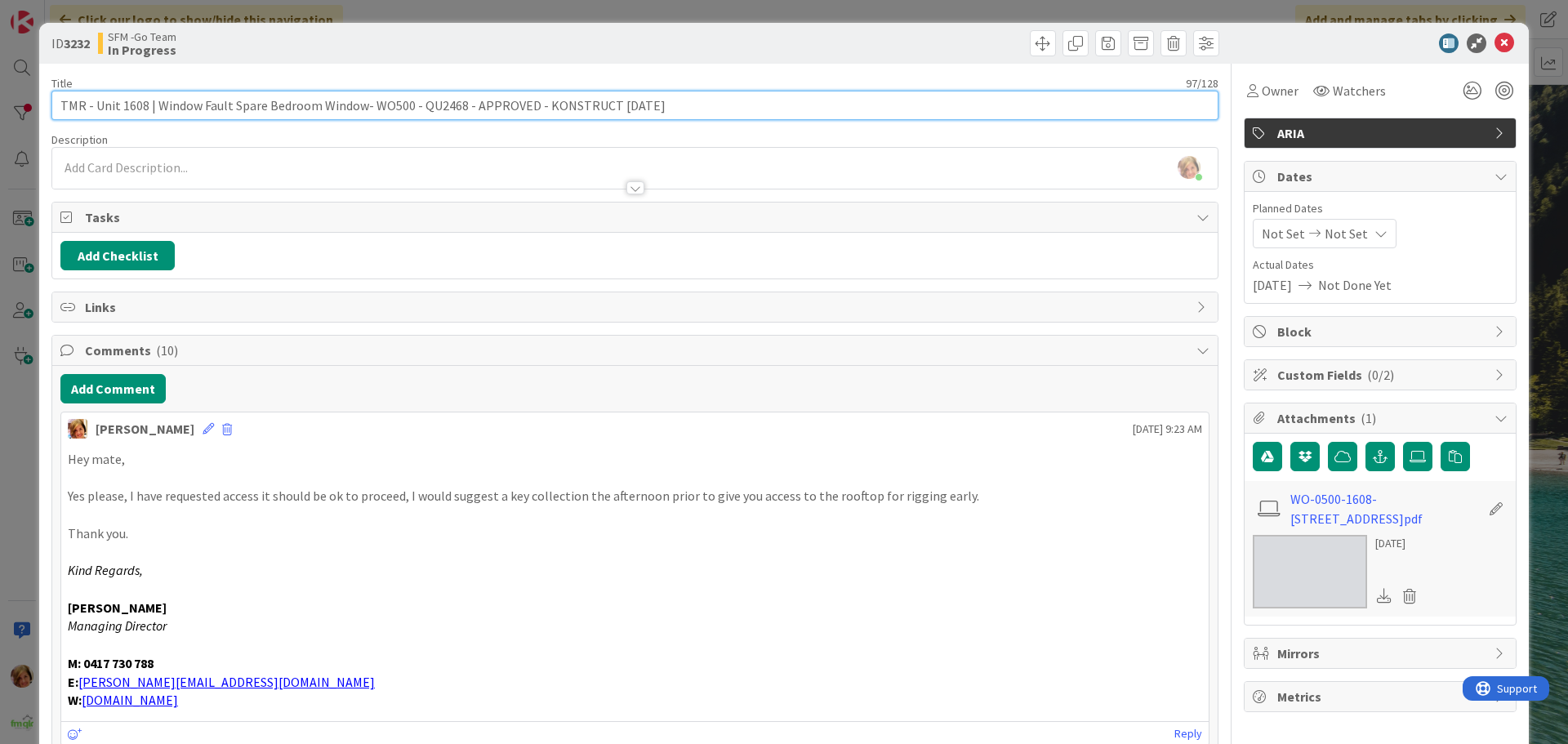
click at [653, 107] on input "TMR - Unit 1608 | Window Fault Spare Bedroom Window- WO500 - QU2468 - APPROVED …" at bounding box center [634, 105] width 1167 height 29
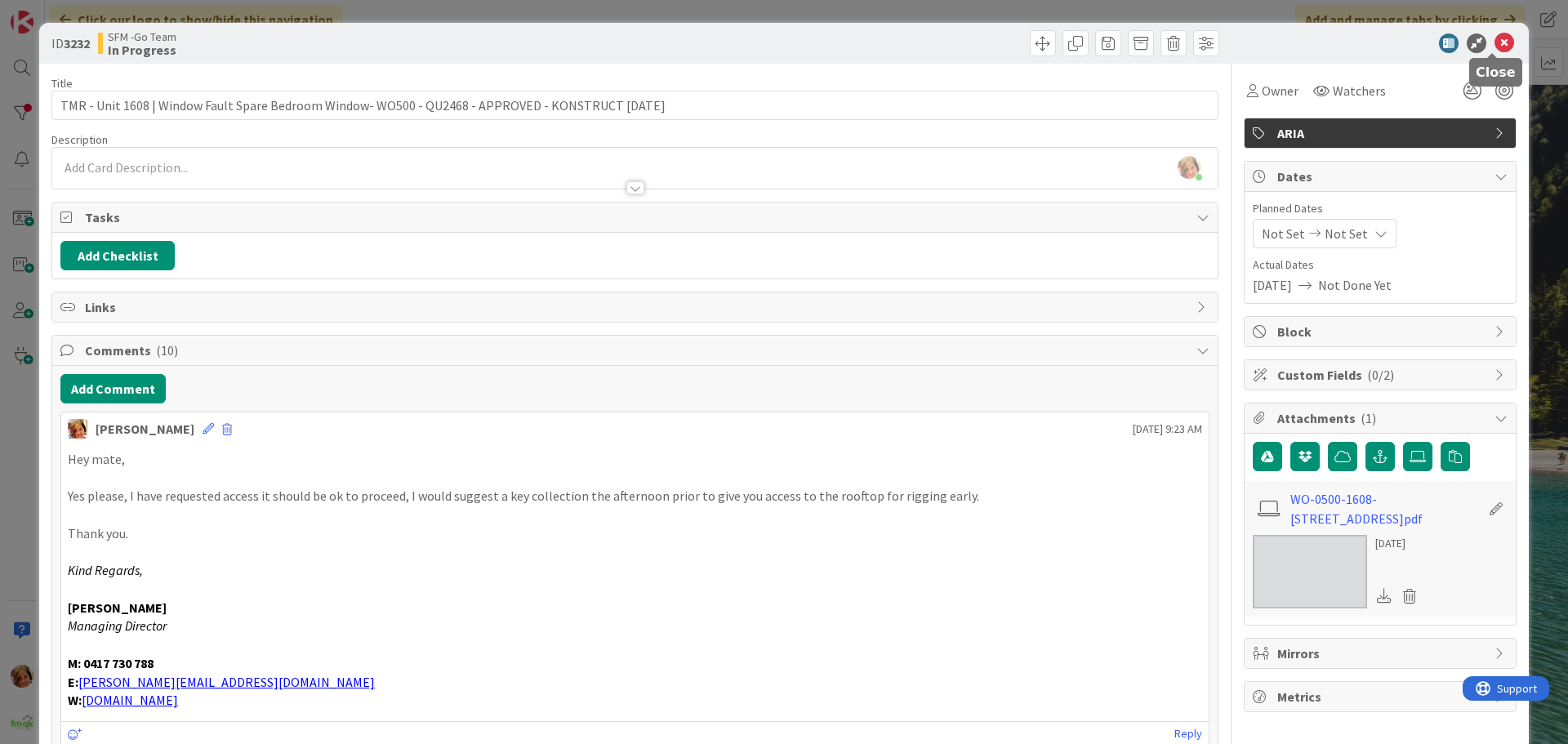
click at [1495, 44] on icon at bounding box center [1504, 43] width 20 height 20
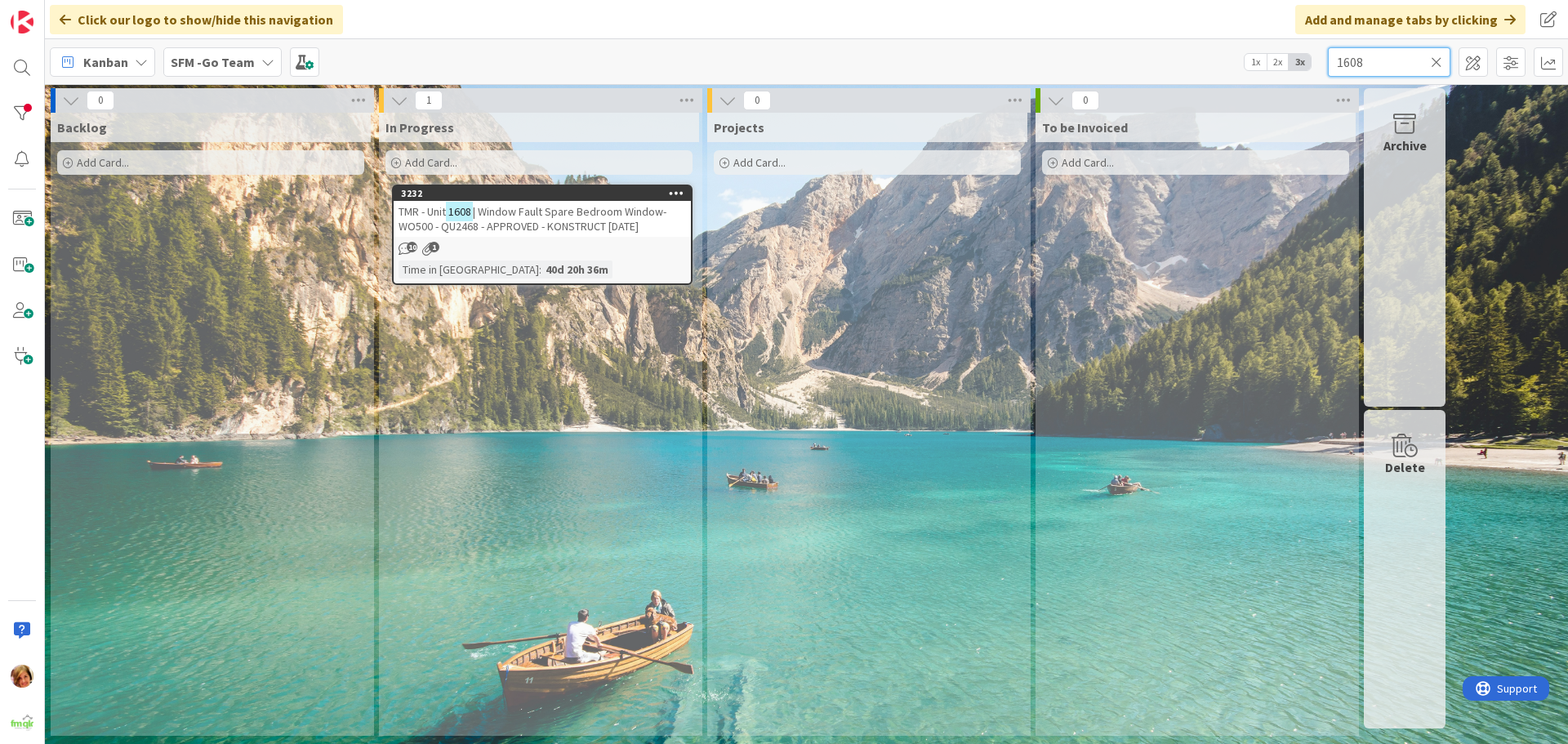
click at [1402, 61] on input "1608" at bounding box center [1389, 62] width 123 height 29
type input "1"
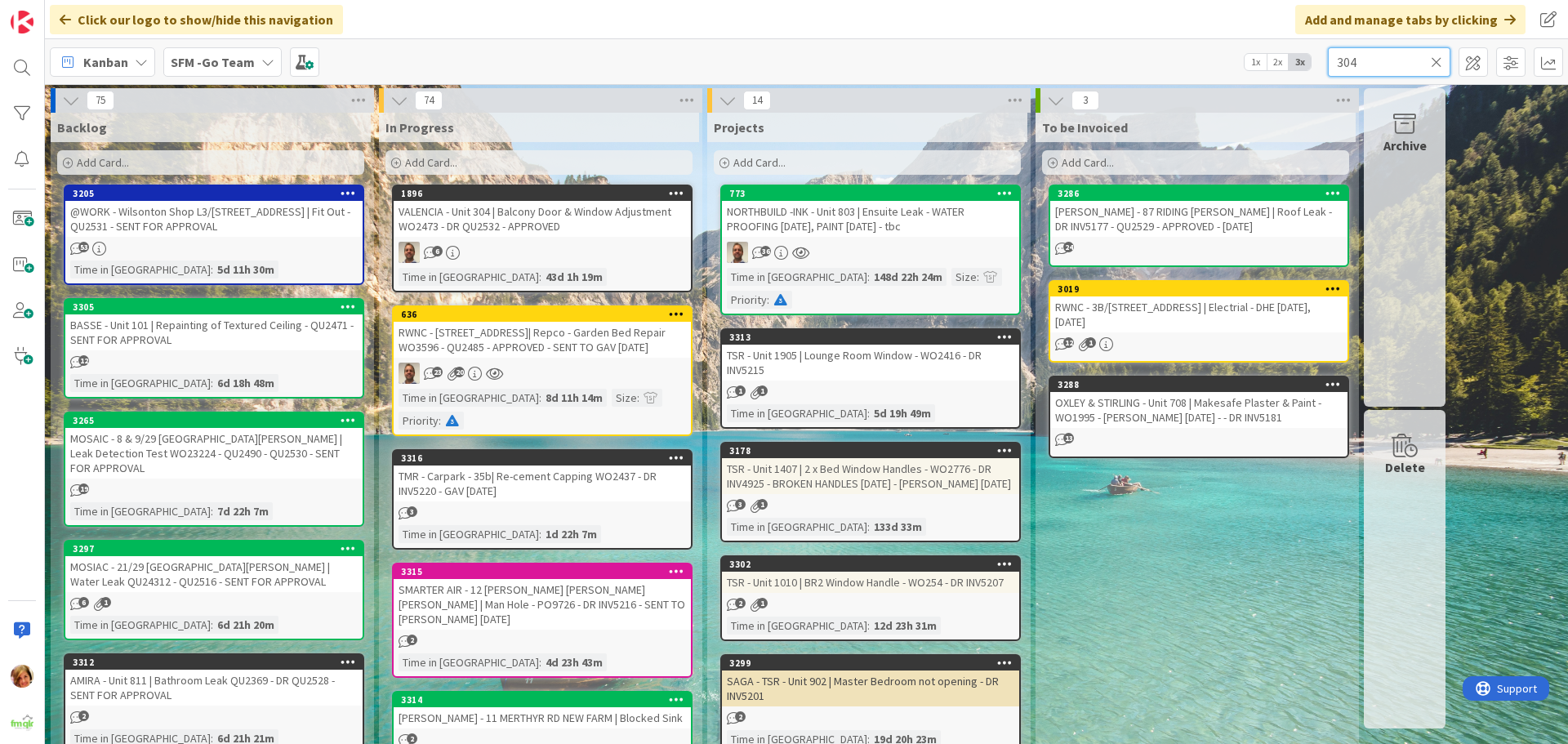
type input "304"
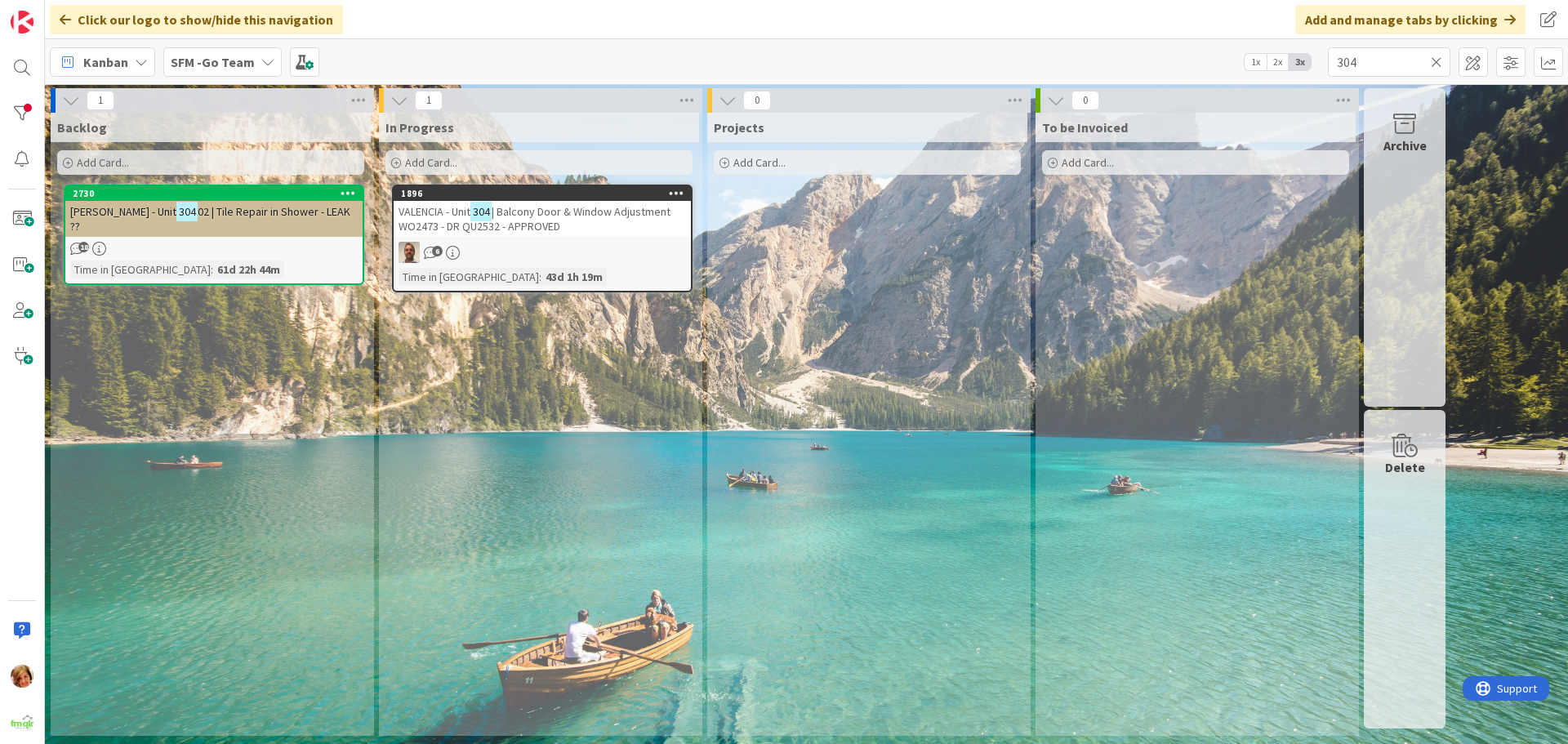
click at [629, 211] on span "| Balcony Door & Window Adjustment WO2473 - DR QU2532 - APPROVED" at bounding box center [535, 219] width 272 height 29
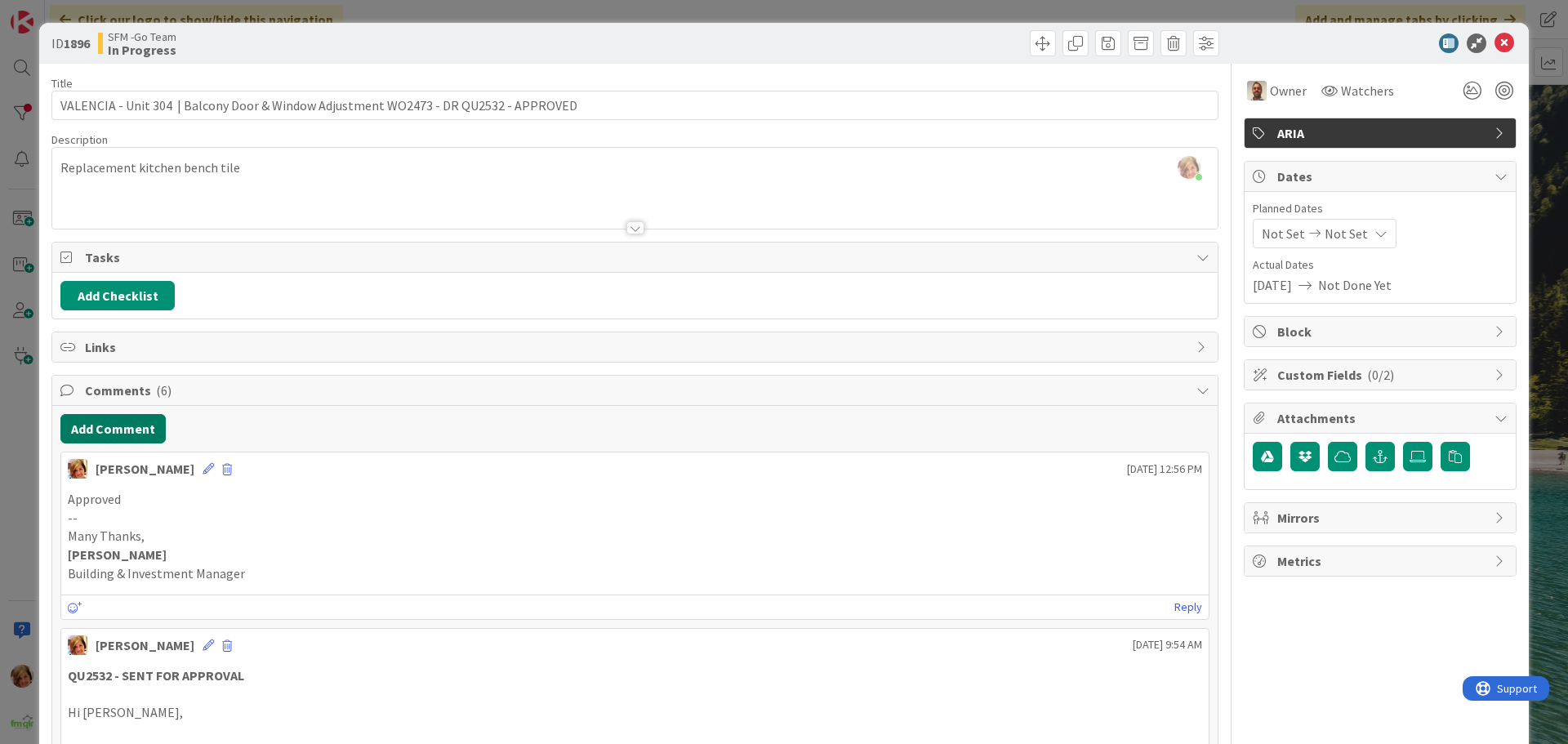
click at [107, 430] on button "Add Comment" at bounding box center [113, 429] width 105 height 29
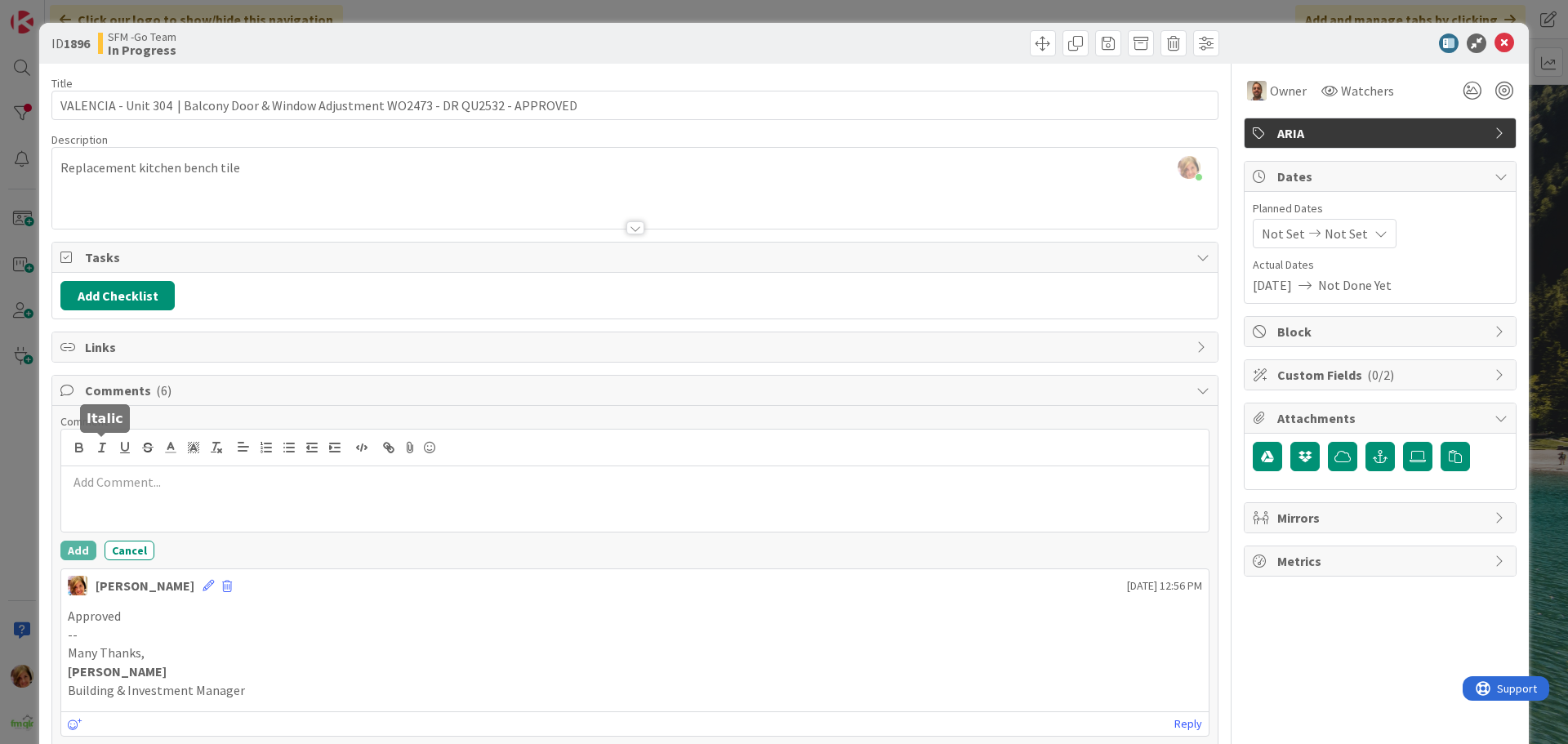
click at [152, 510] on div at bounding box center [634, 499] width 1147 height 66
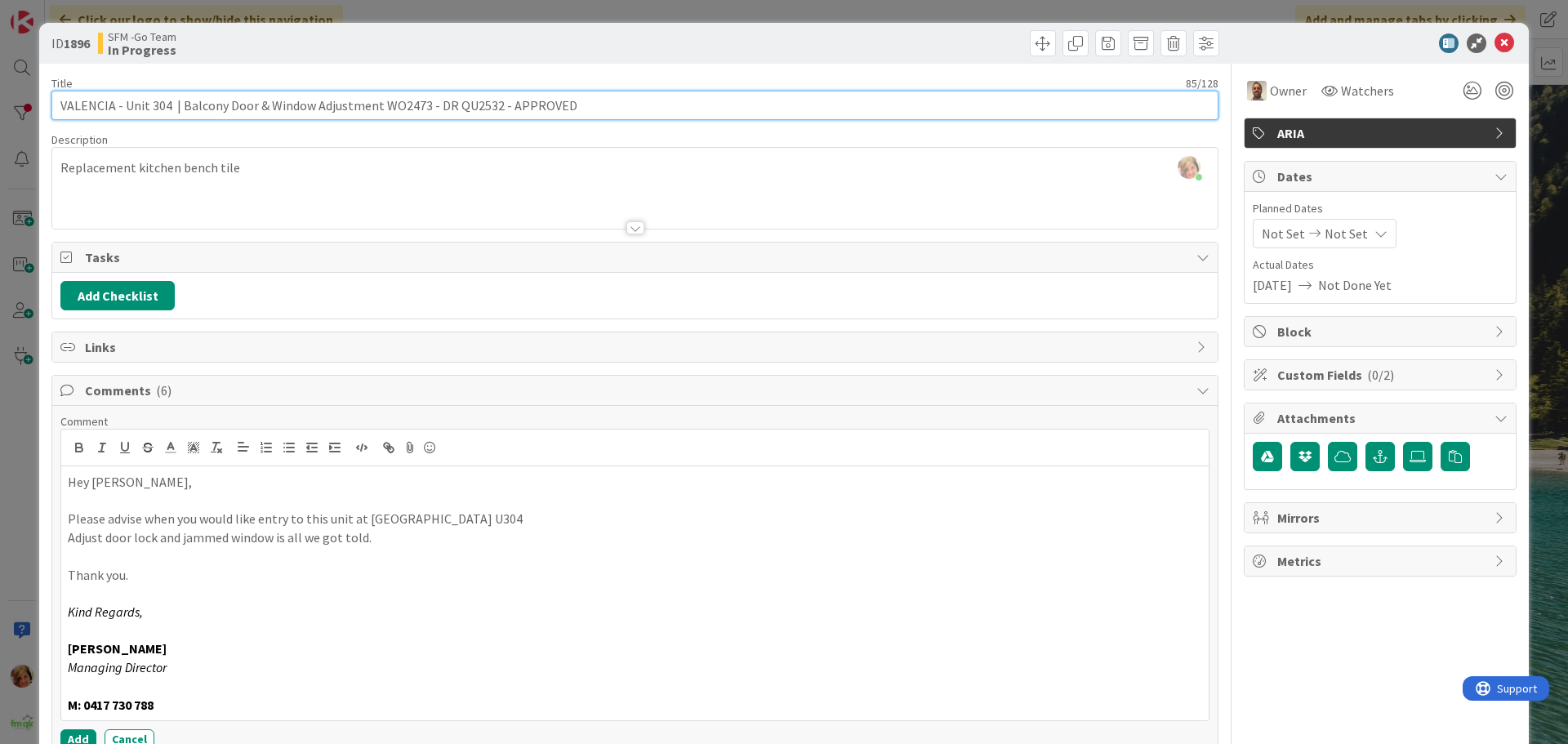
click at [601, 98] on input "VALENCIA - Unit 304 | Balcony Door & Window Adjustment WO2473 - DR QU2532 - APP…" at bounding box center [634, 105] width 1167 height 29
type input "VALENCIA - Unit 304 | Balcony Door & Window Adjustment WO2473 - DR QU2532 - APP…"
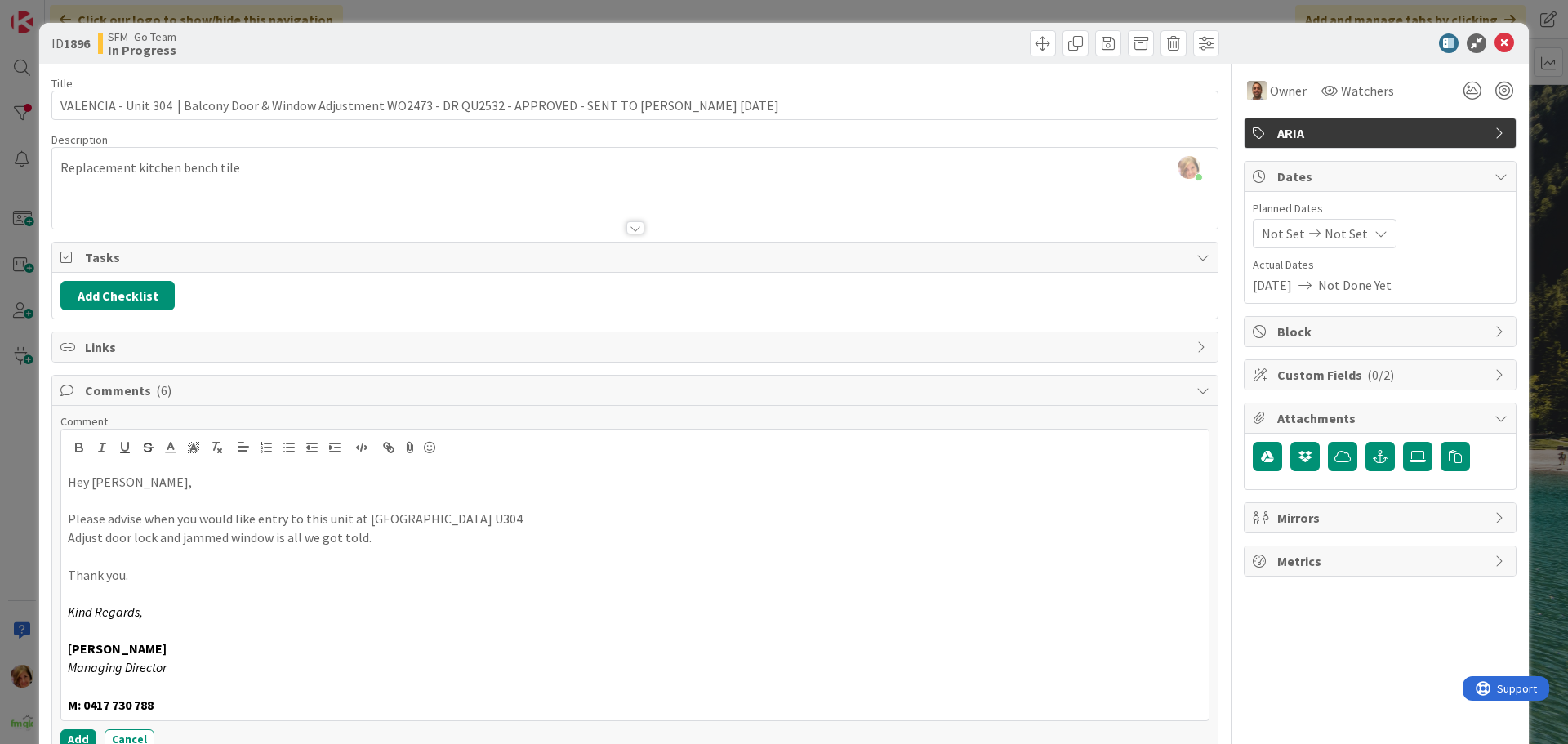
click at [839, 42] on div at bounding box center [929, 44] width 580 height 27
click at [1495, 41] on icon at bounding box center [1504, 43] width 20 height 20
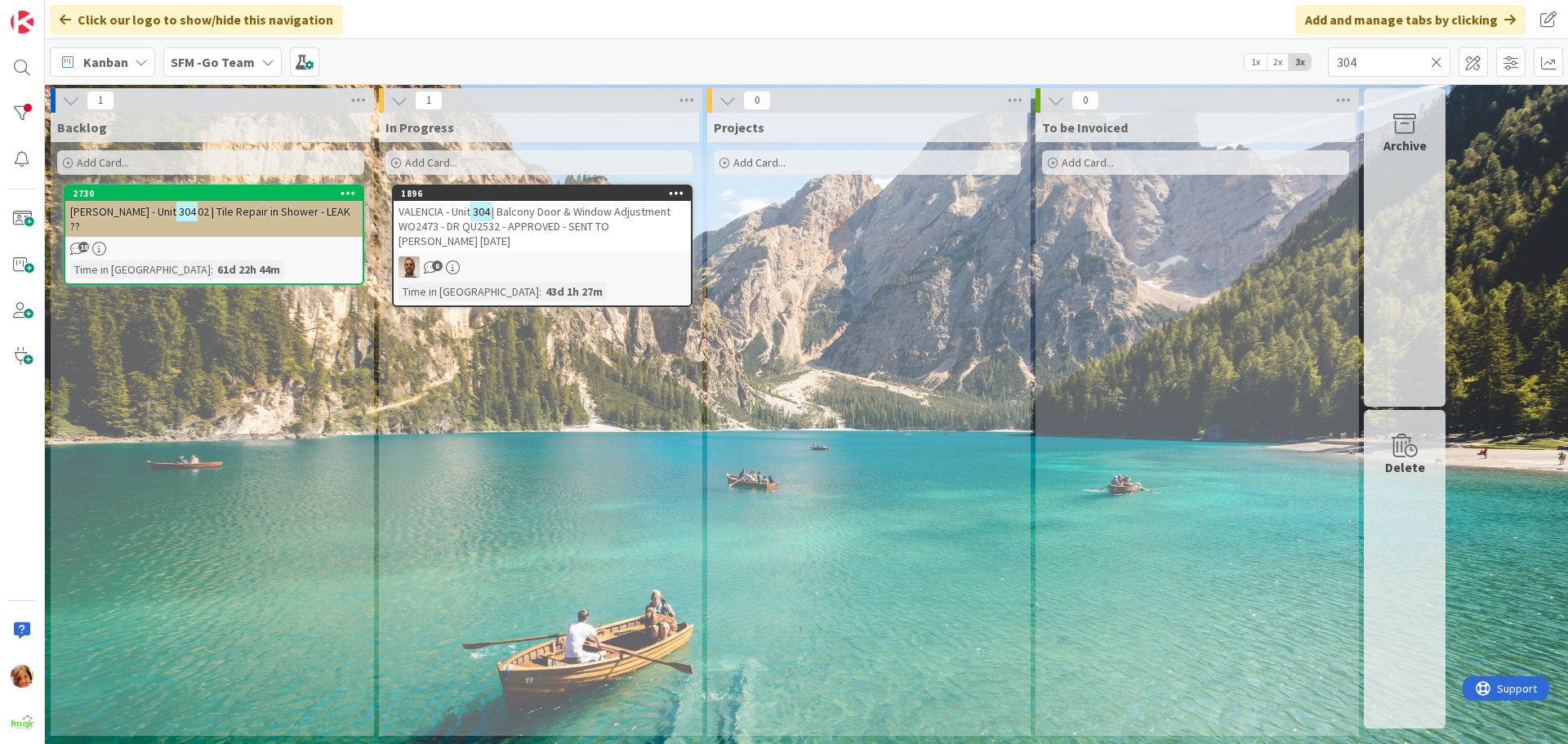
click at [1437, 55] on icon at bounding box center [1437, 62] width 11 height 14
click at [1429, 55] on input "text" at bounding box center [1389, 62] width 123 height 29
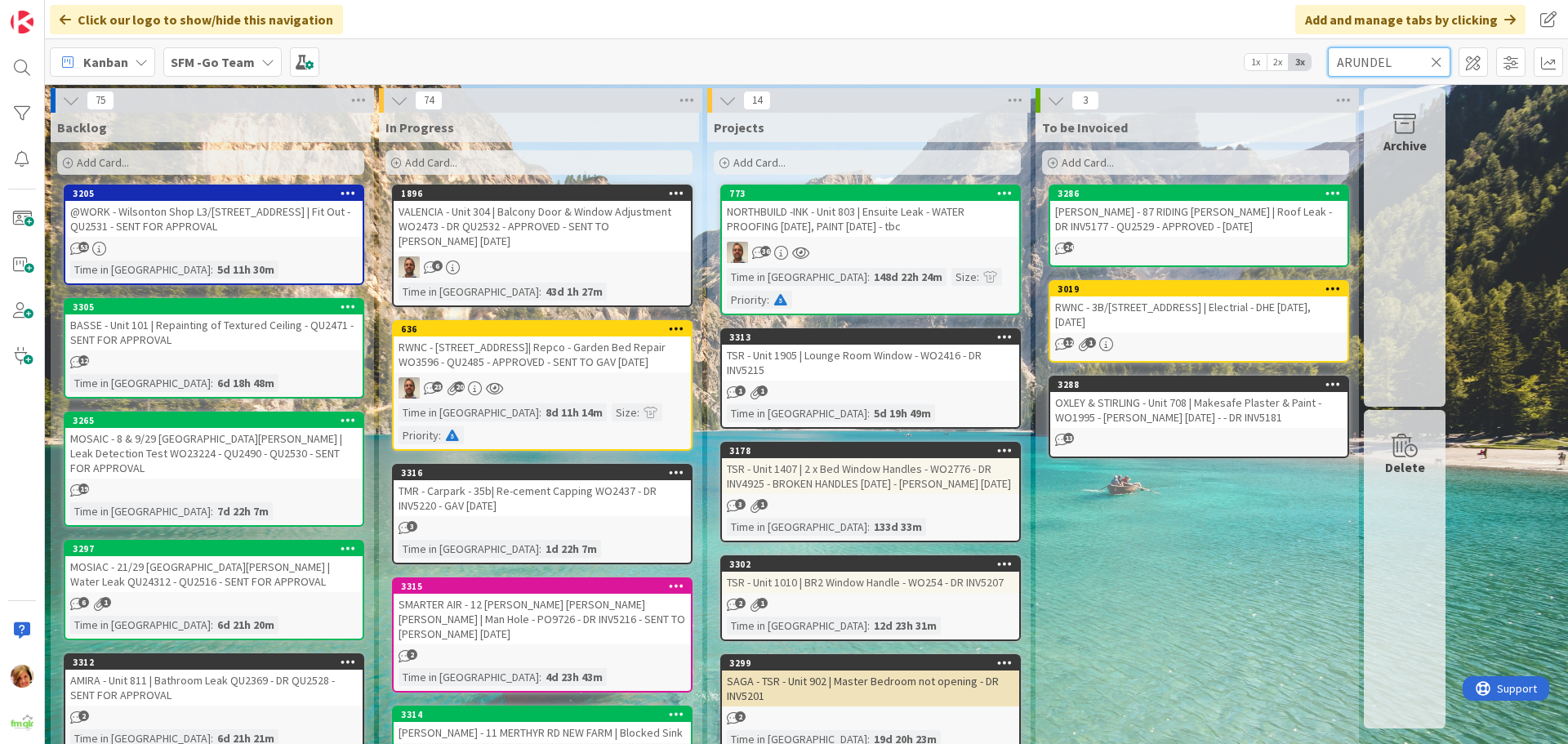
type input "ARUNDEL"
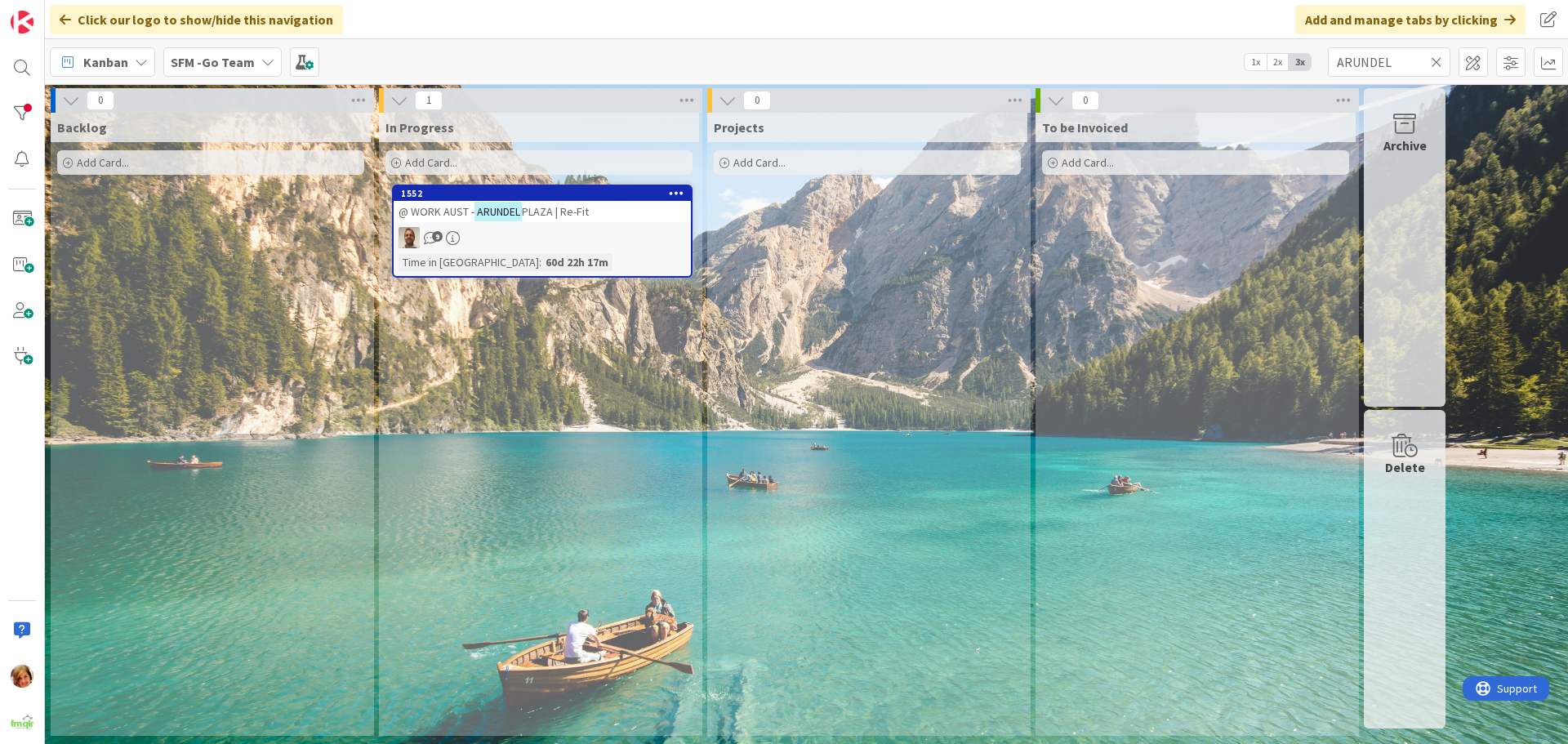
click at [586, 219] on div "@ WORK AUST - [GEOGRAPHIC_DATA] | Re-Fit" at bounding box center [541, 212] width 297 height 21
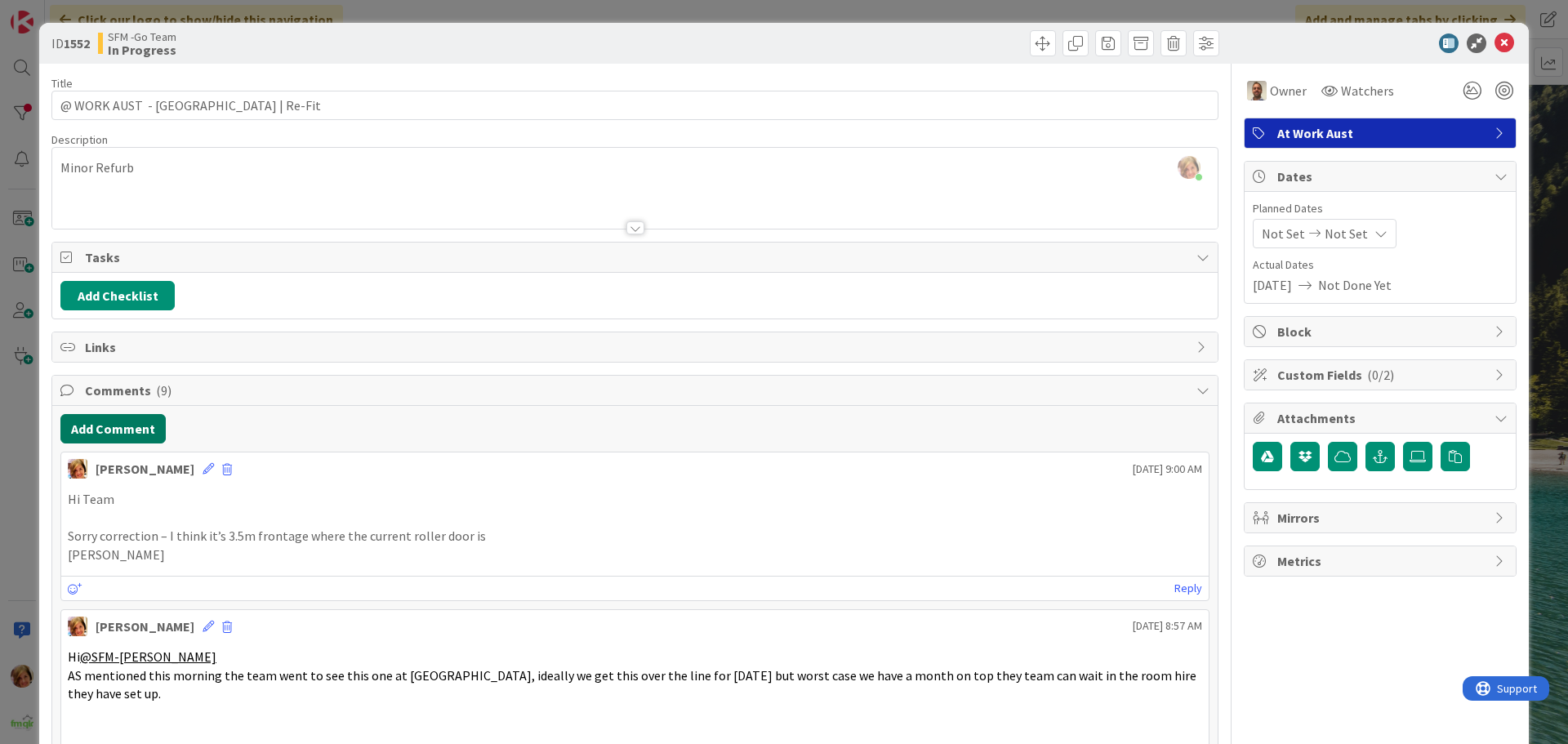
click at [96, 420] on button "Add Comment" at bounding box center [113, 429] width 105 height 29
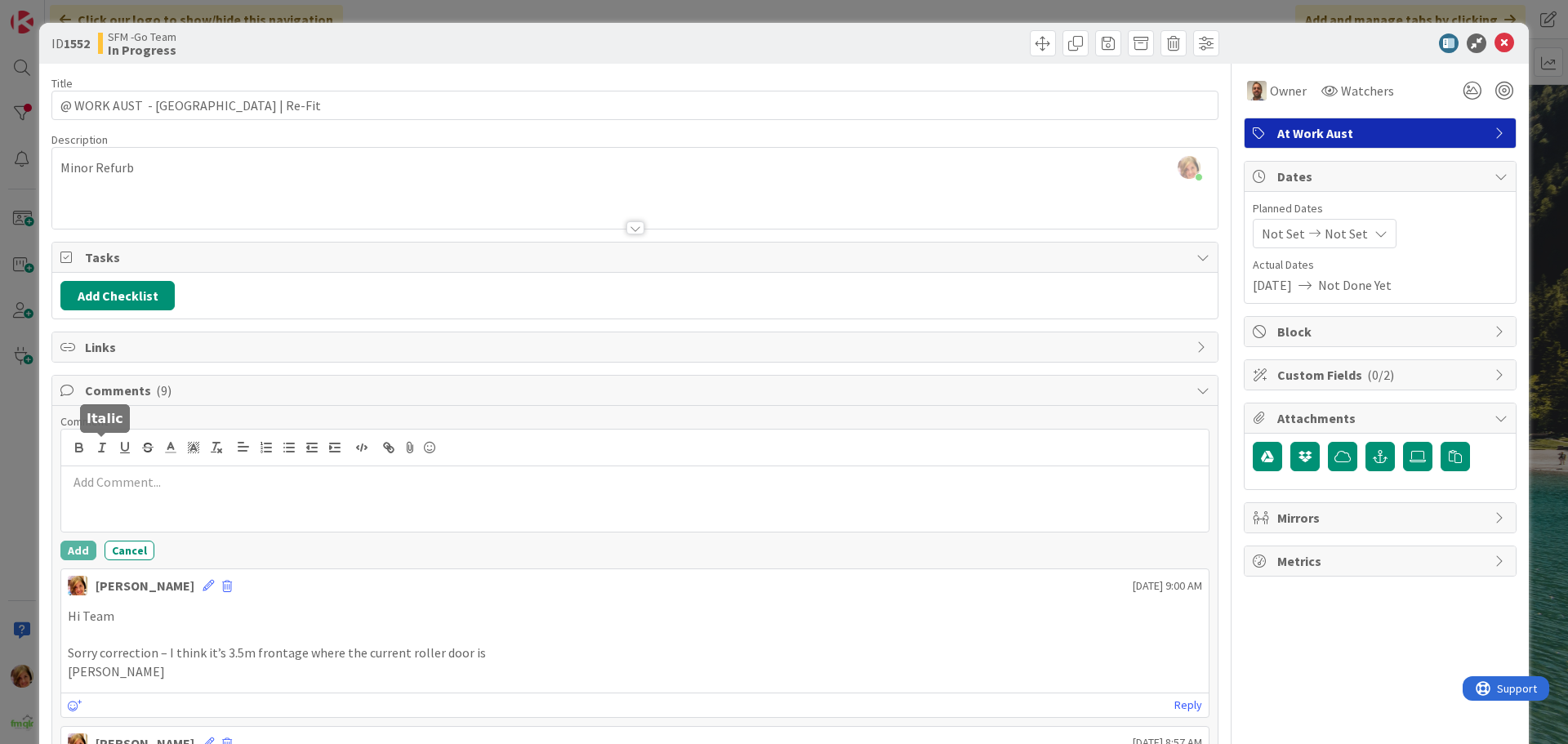
click at [108, 475] on p at bounding box center [634, 483] width 1134 height 19
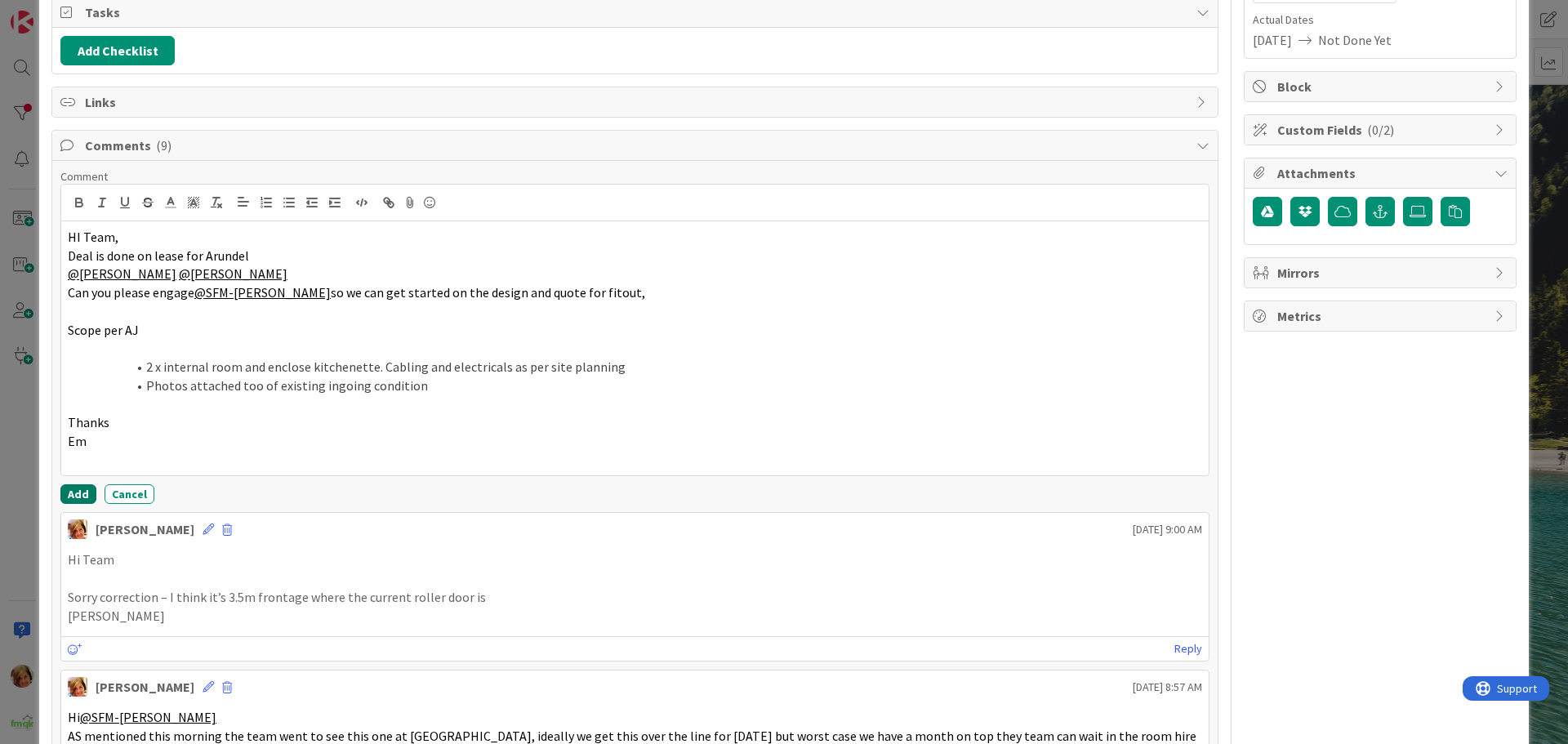
click at [82, 489] on button "Add" at bounding box center [79, 494] width 36 height 20
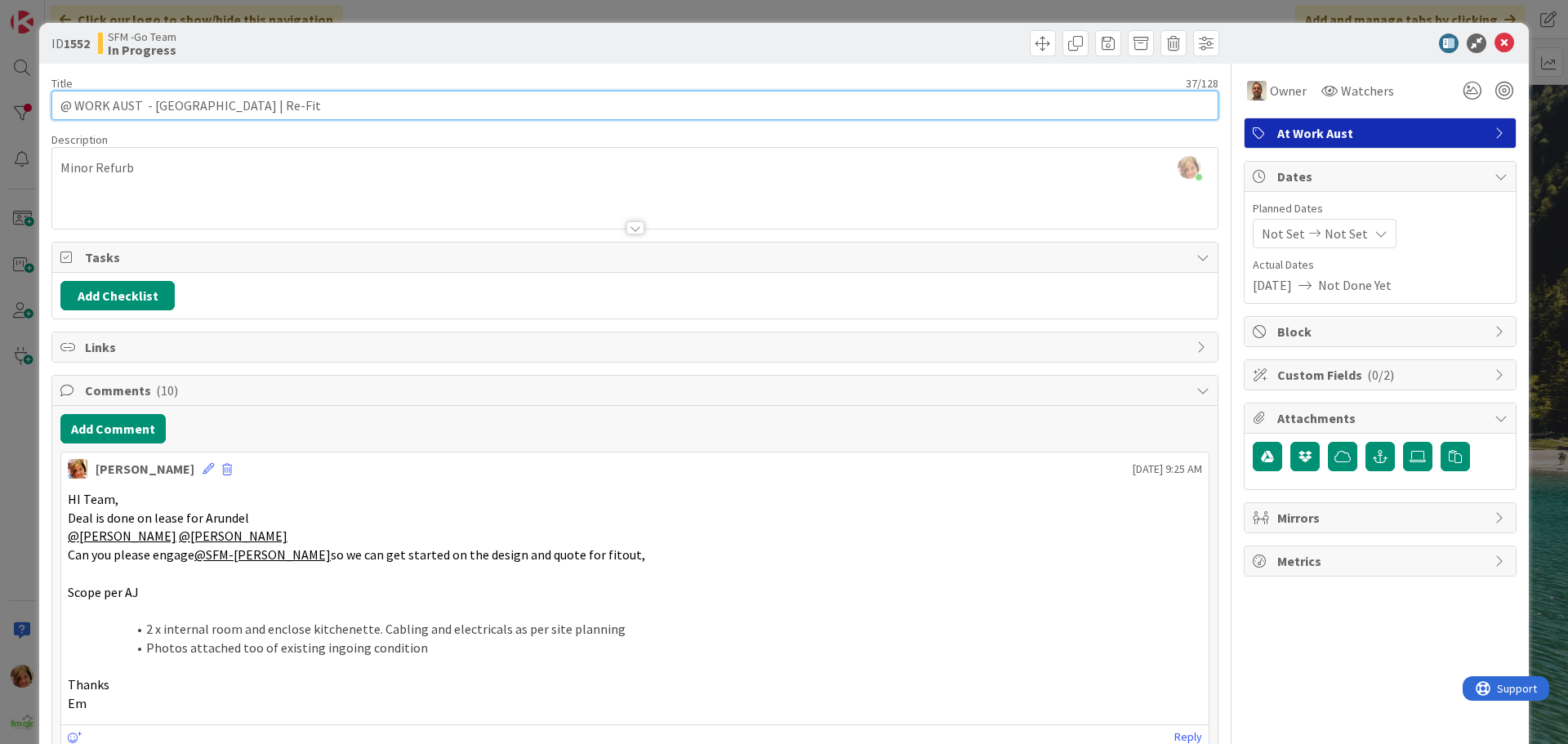
click at [299, 110] on input "@ WORK AUST - [GEOGRAPHIC_DATA] | Re-Fit" at bounding box center [634, 105] width 1167 height 29
type input "@ WORK AUST - [GEOGRAPHIC_DATA] | Re-Fit - MEET WITH [PERSON_NAME] ONSITE [DATE]"
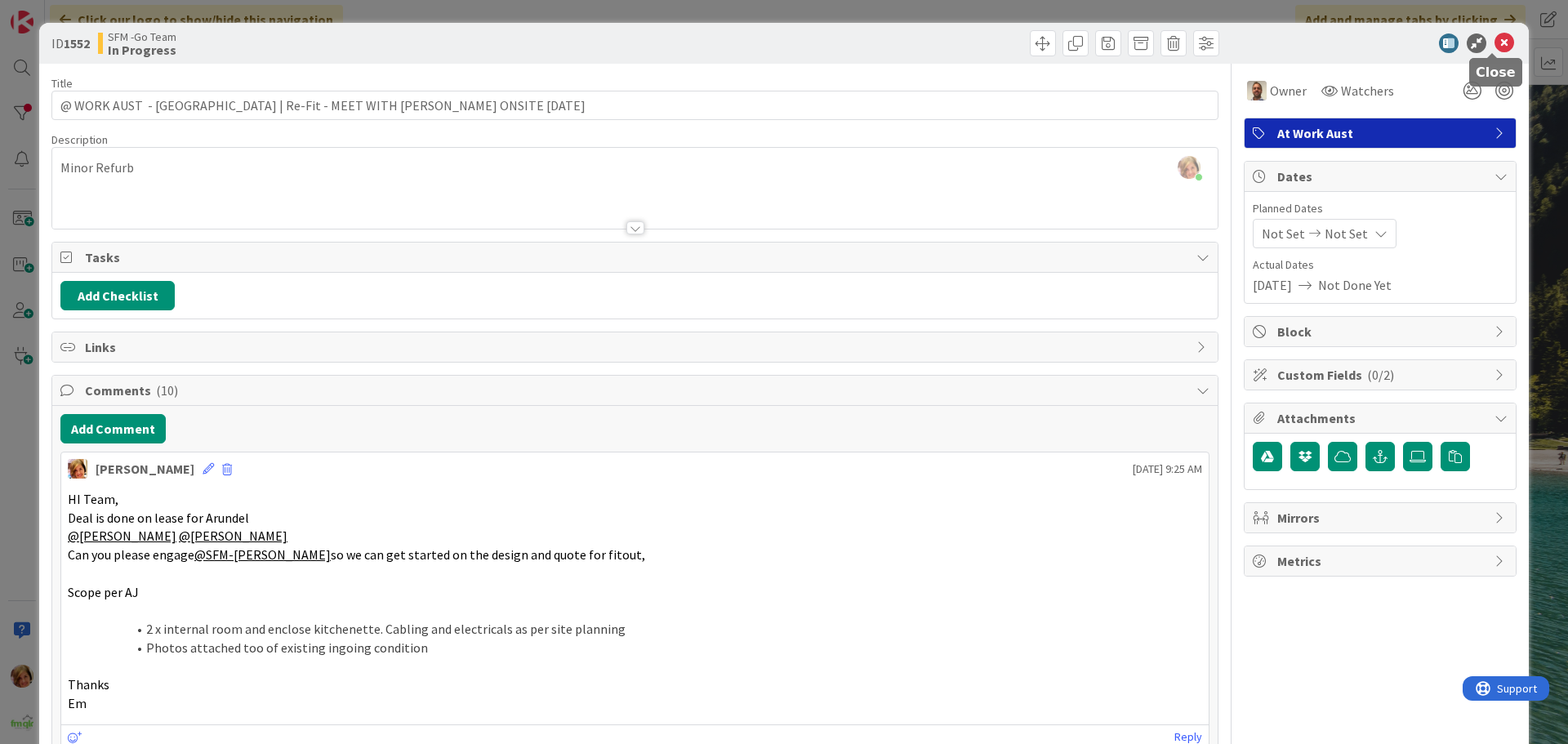
click at [1495, 44] on icon at bounding box center [1504, 43] width 20 height 20
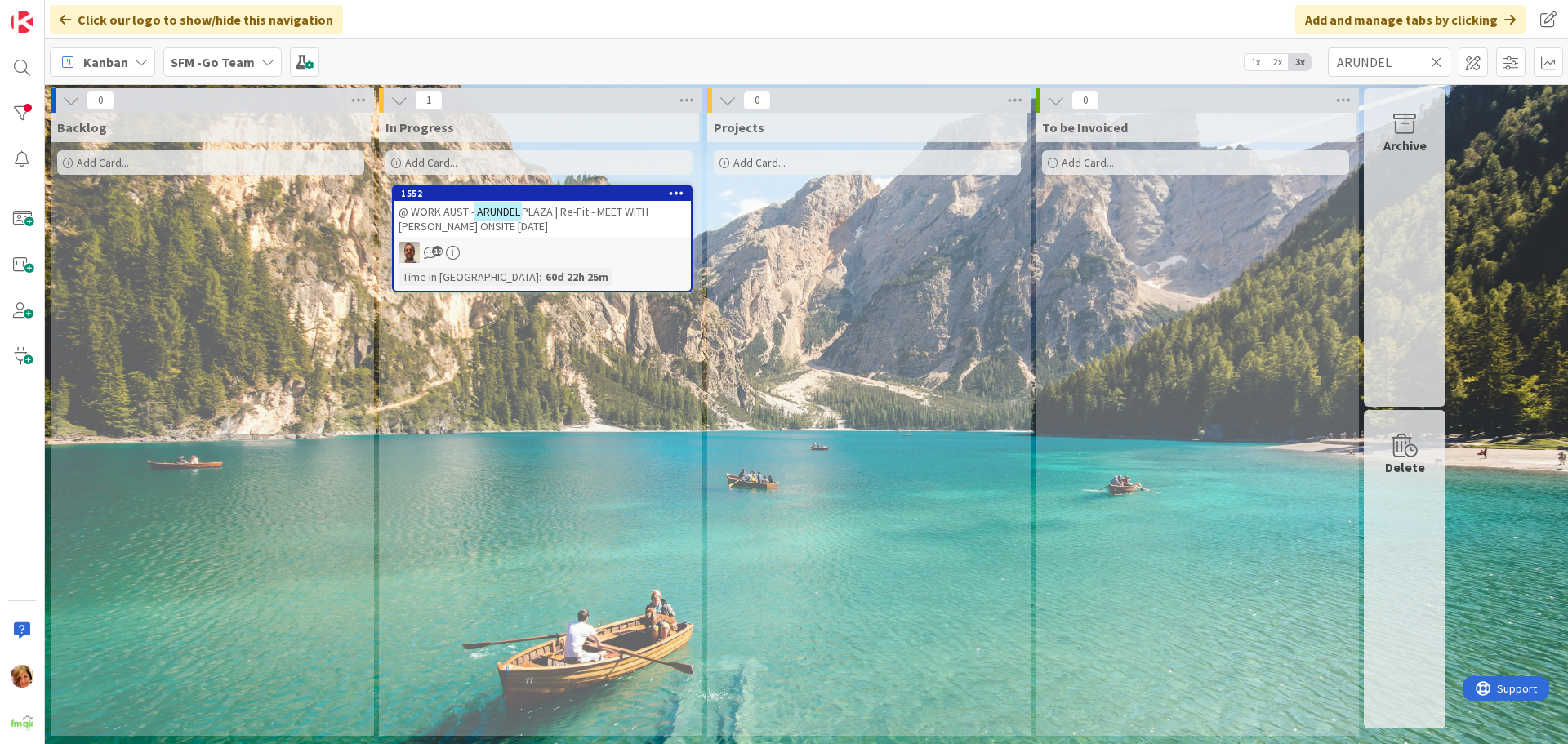
click at [1437, 55] on icon at bounding box center [1437, 62] width 11 height 14
click at [1416, 61] on input "text" at bounding box center [1389, 62] width 123 height 29
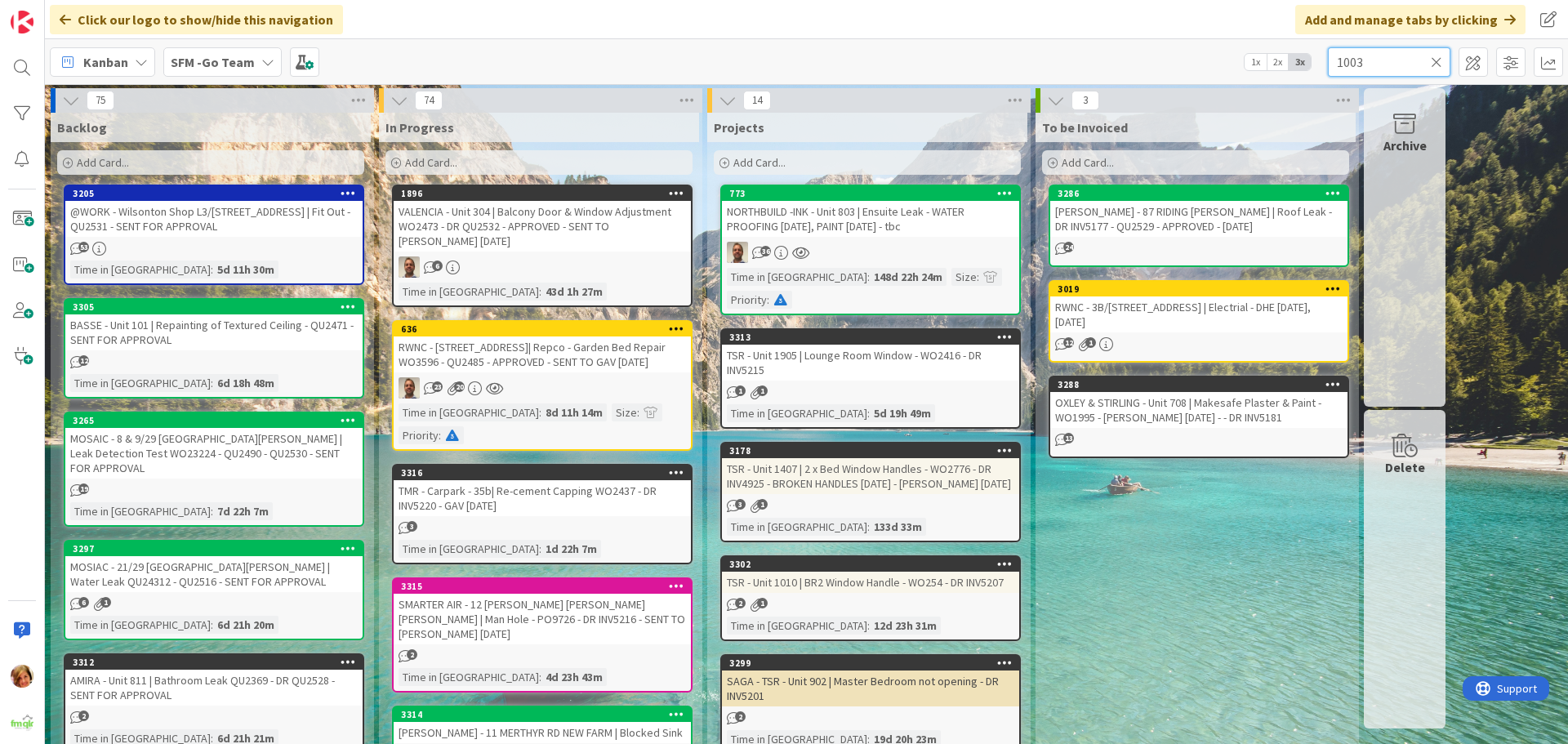
type input "1003"
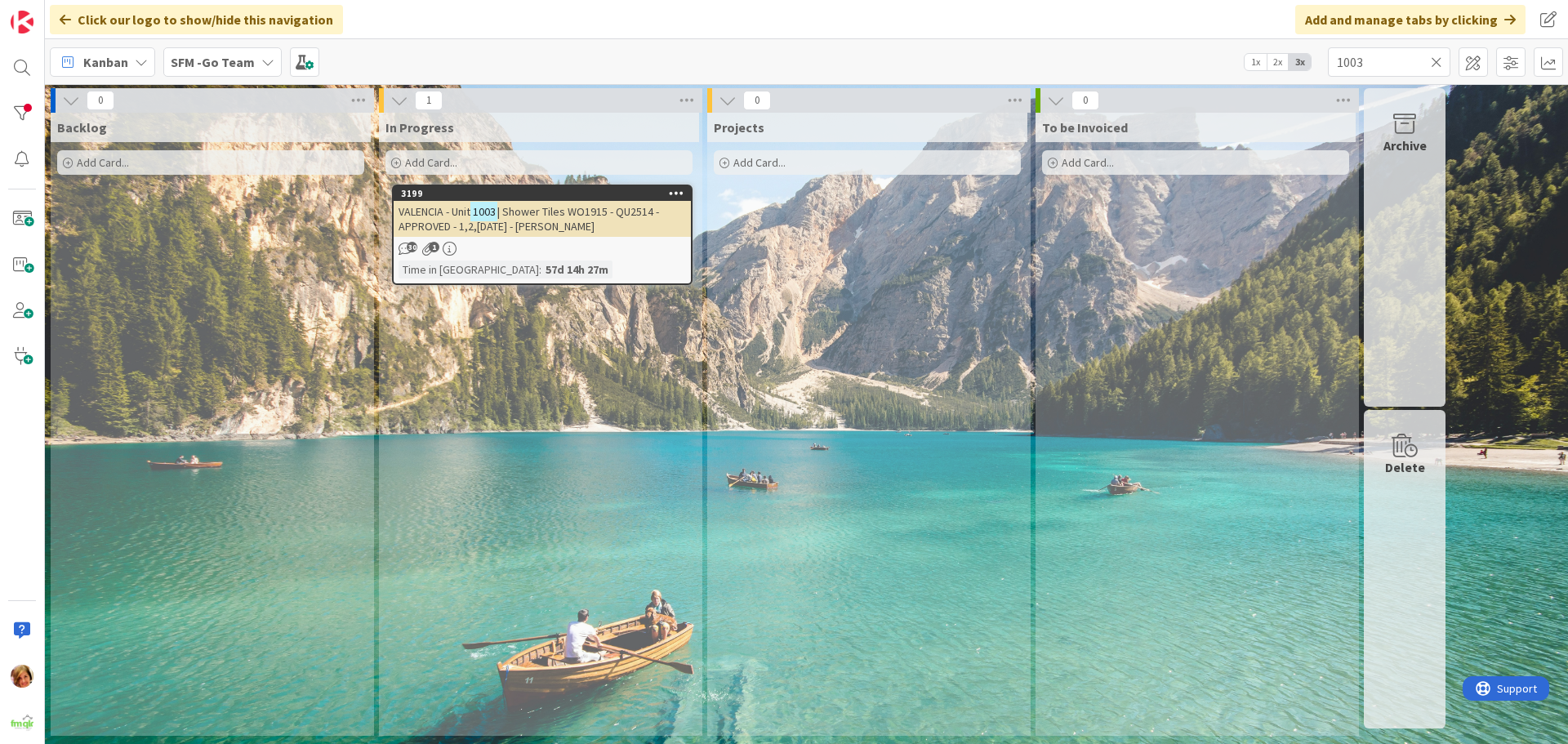
click at [599, 214] on span "| Shower Tiles WO1915 - QU2514 - APPROVED - 1,2,[DATE] - [PERSON_NAME]" at bounding box center [529, 219] width 260 height 29
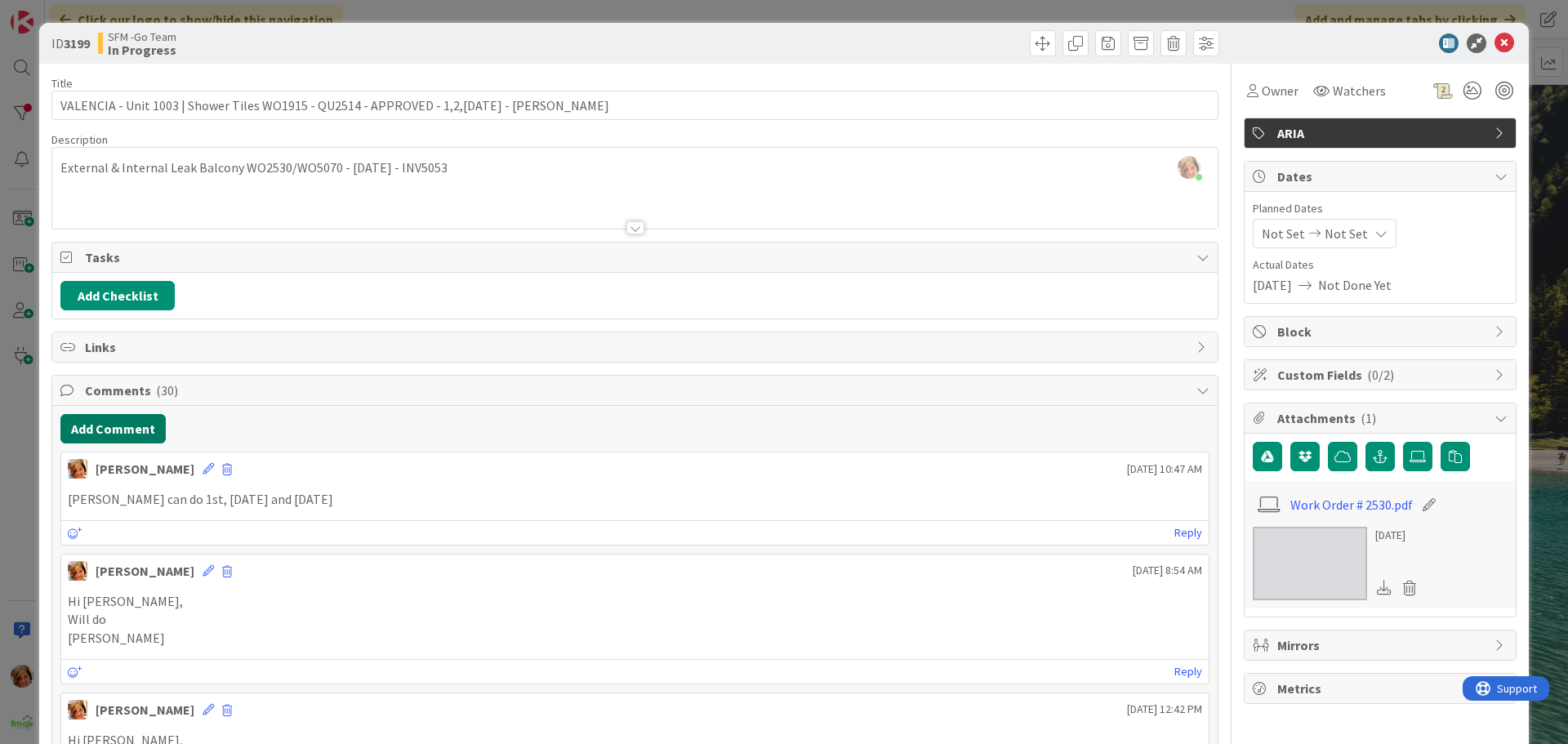
click at [94, 423] on button "Add Comment" at bounding box center [113, 429] width 105 height 29
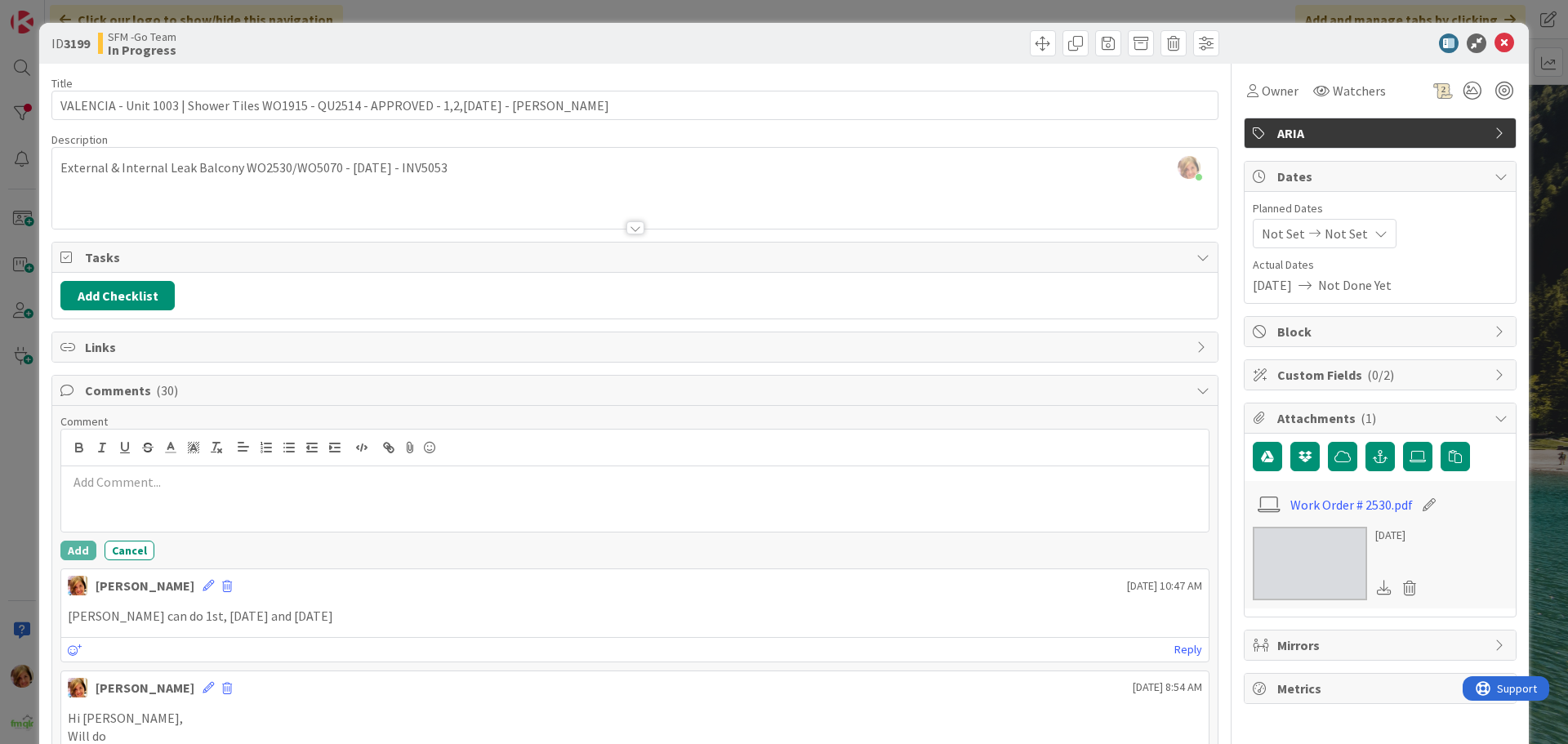
click at [119, 497] on div at bounding box center [634, 499] width 1147 height 66
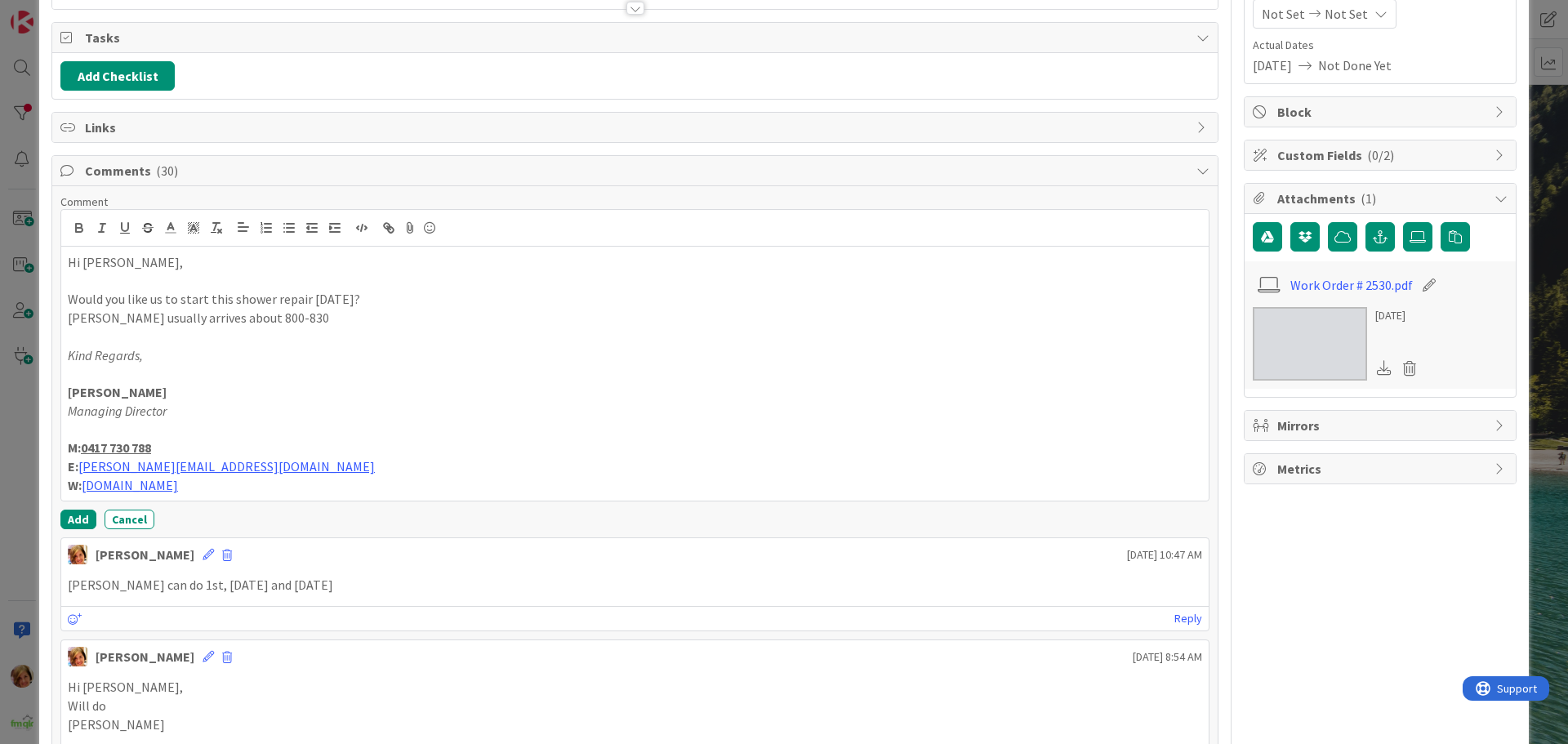
scroll to position [245, 0]
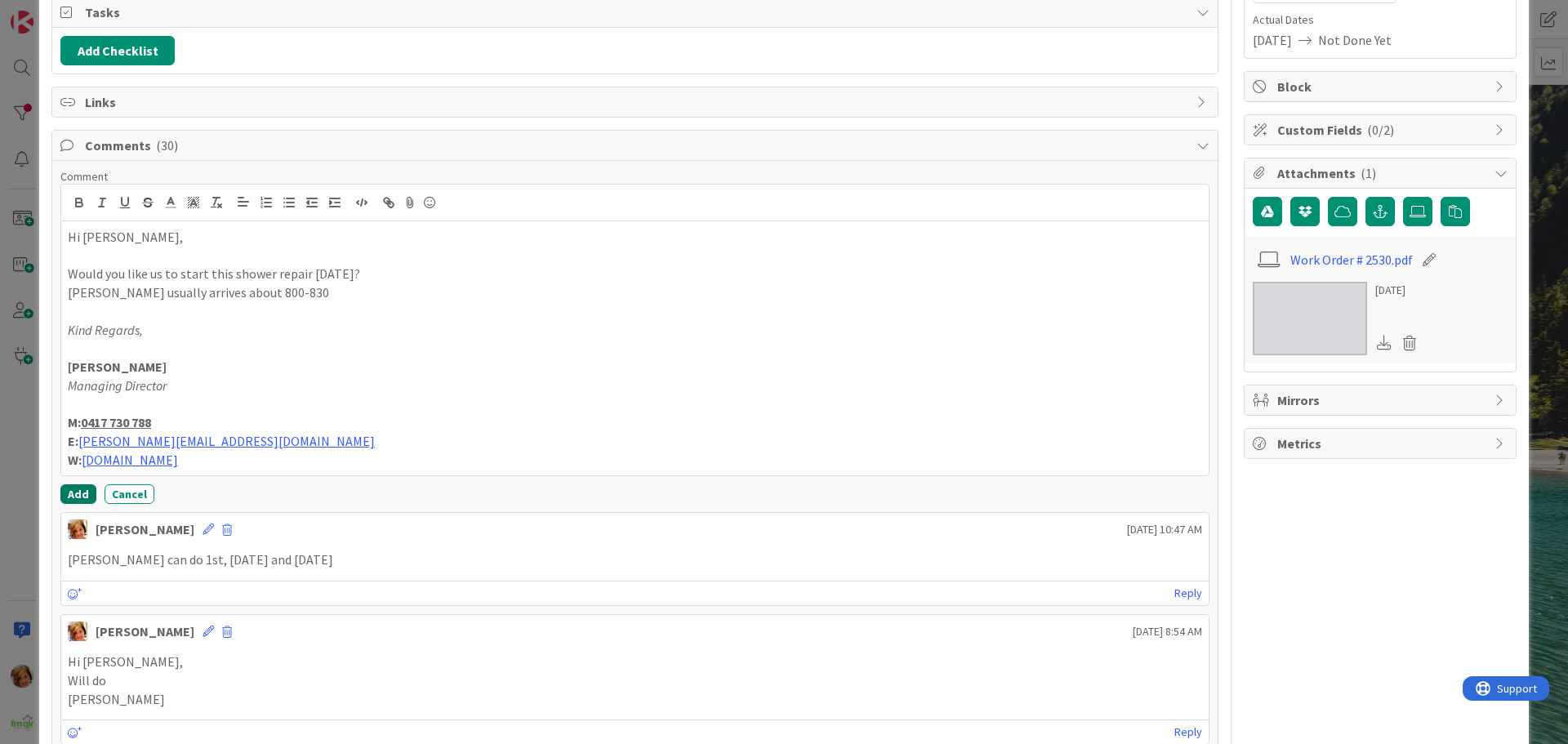
click at [75, 495] on button "Add" at bounding box center [79, 494] width 36 height 20
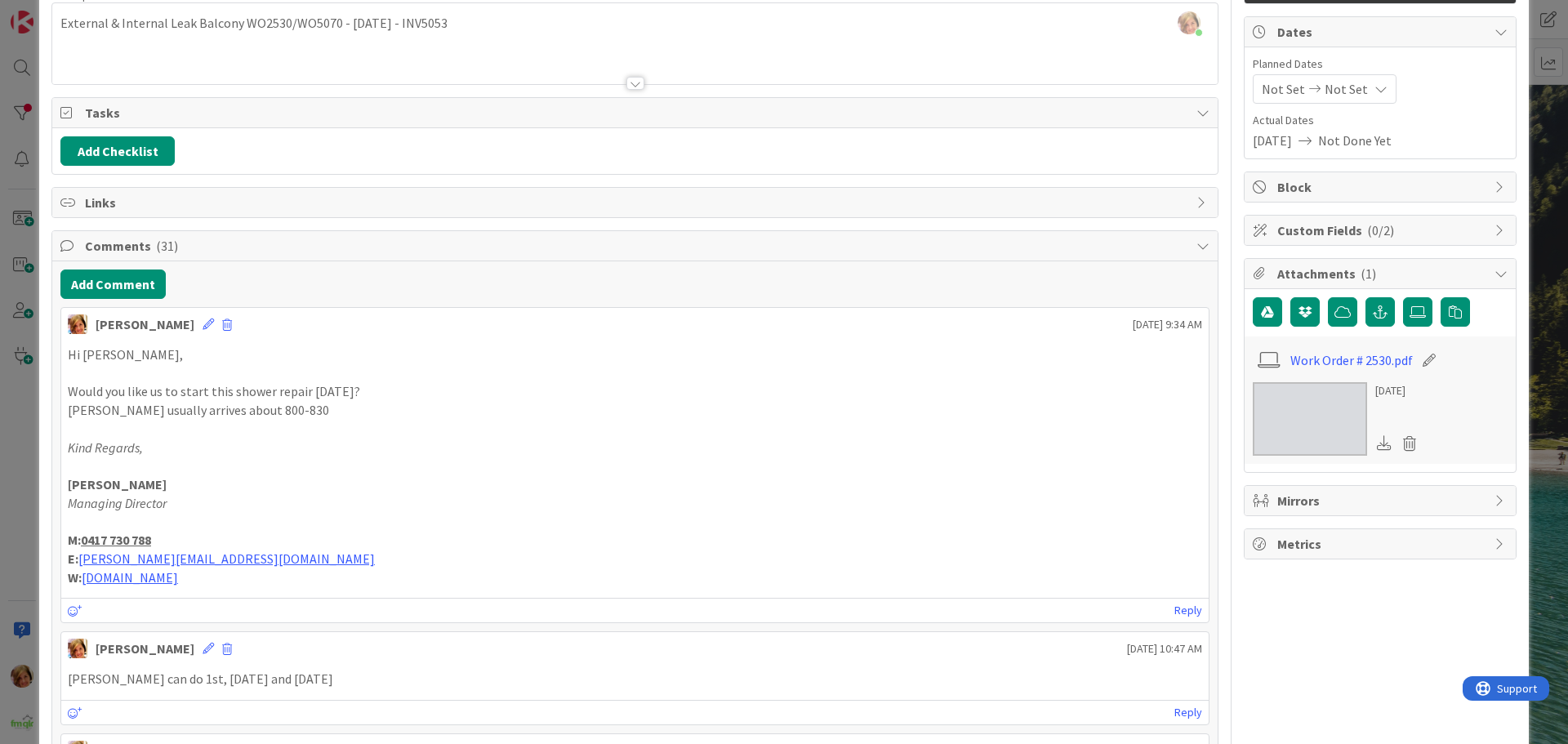
scroll to position [0, 0]
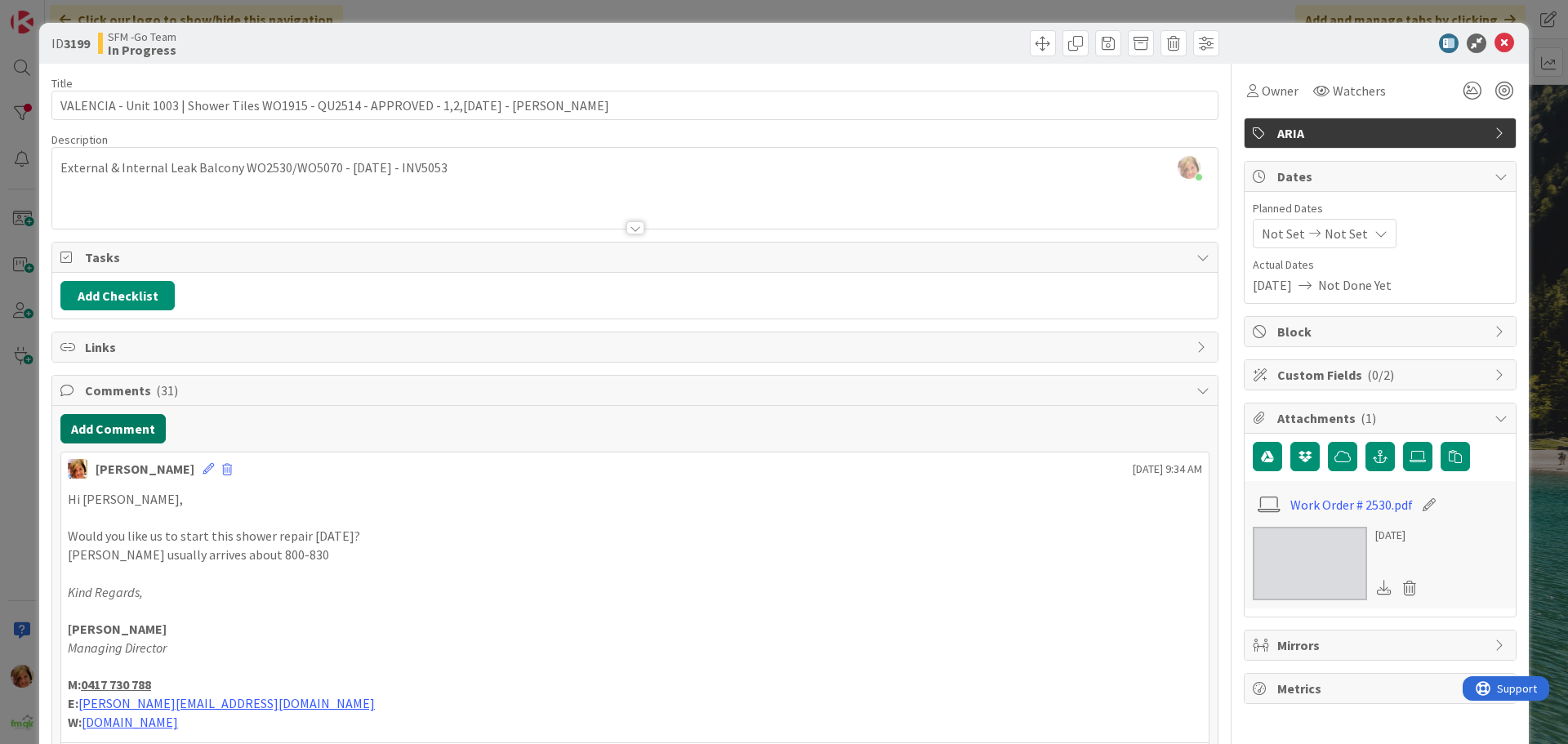
drag, startPoint x: 115, startPoint y: 428, endPoint x: 9, endPoint y: 439, distance: 106.6
click at [115, 428] on button "Add Comment" at bounding box center [113, 429] width 105 height 29
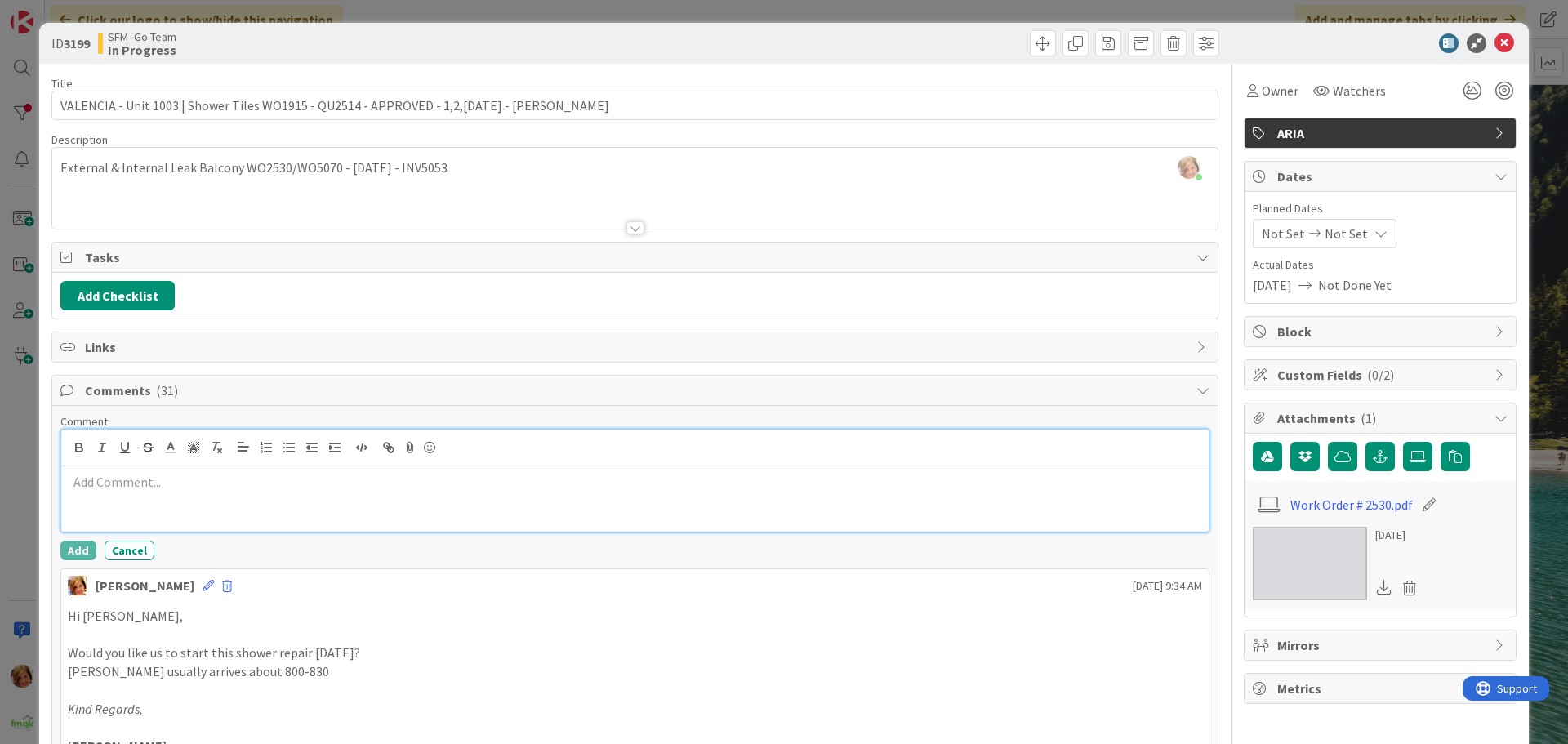
click at [115, 494] on div at bounding box center [634, 499] width 1147 height 66
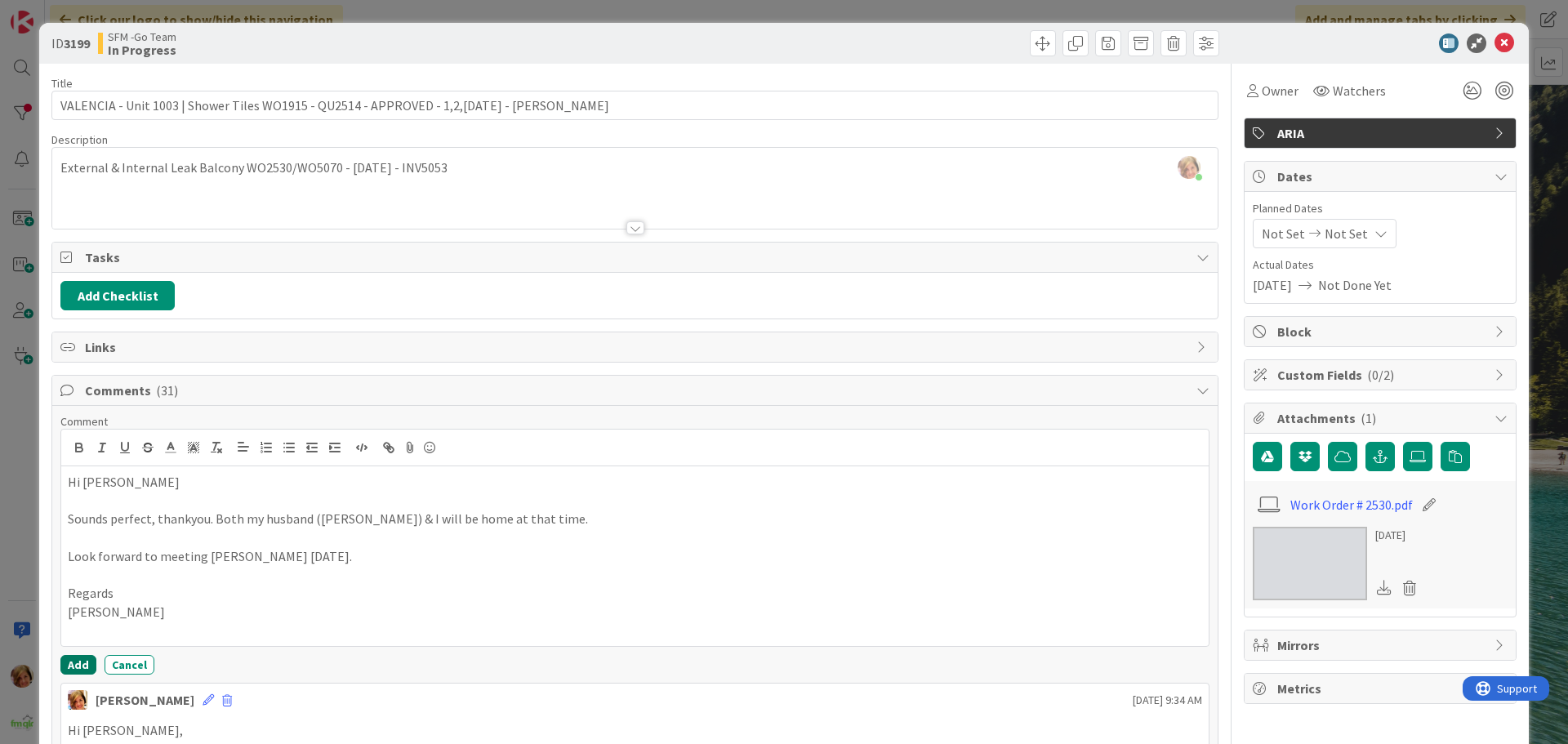
click at [82, 662] on button "Add" at bounding box center [79, 665] width 36 height 20
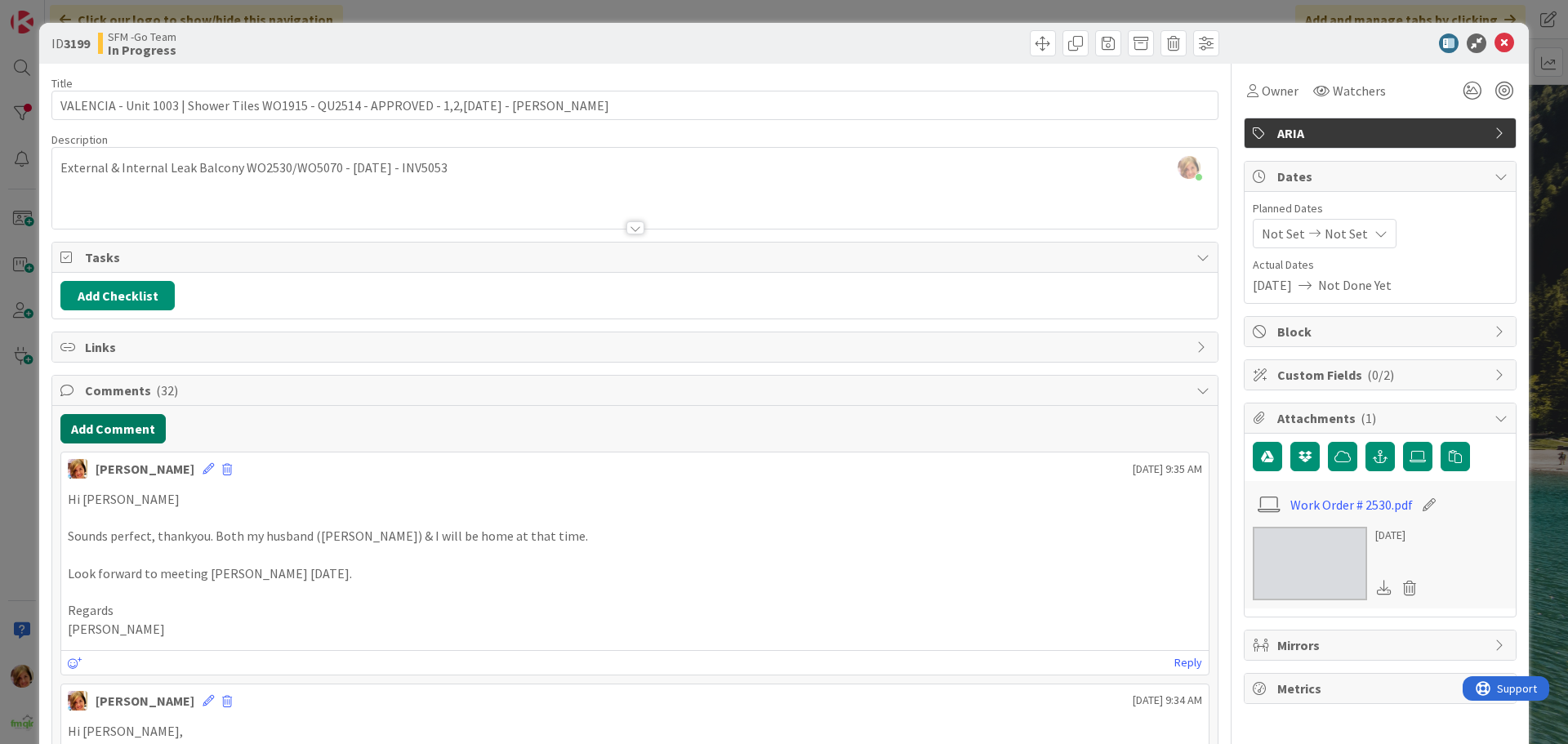
click at [105, 434] on button "Add Comment" at bounding box center [113, 429] width 105 height 29
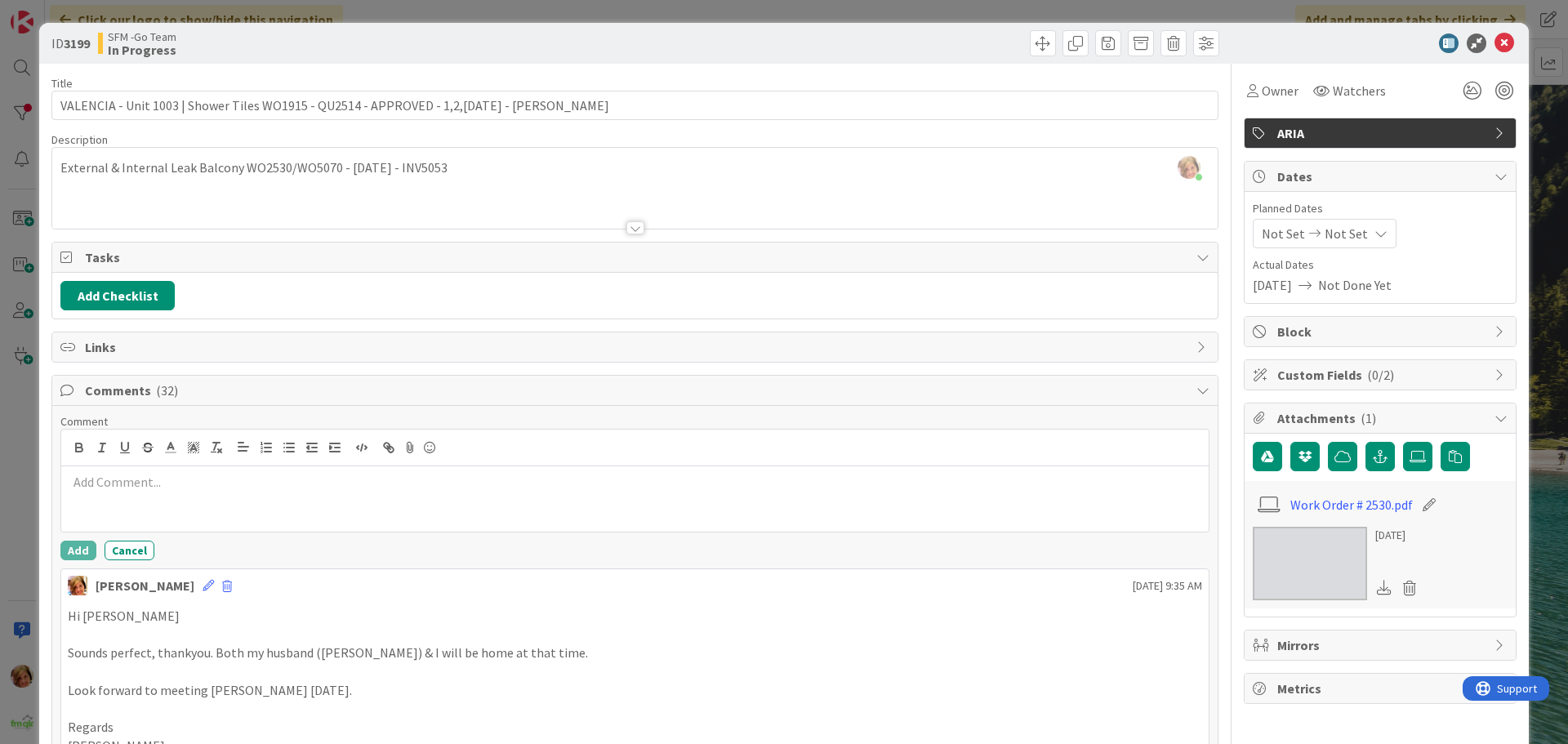
click at [125, 493] on div at bounding box center [634, 499] width 1147 height 66
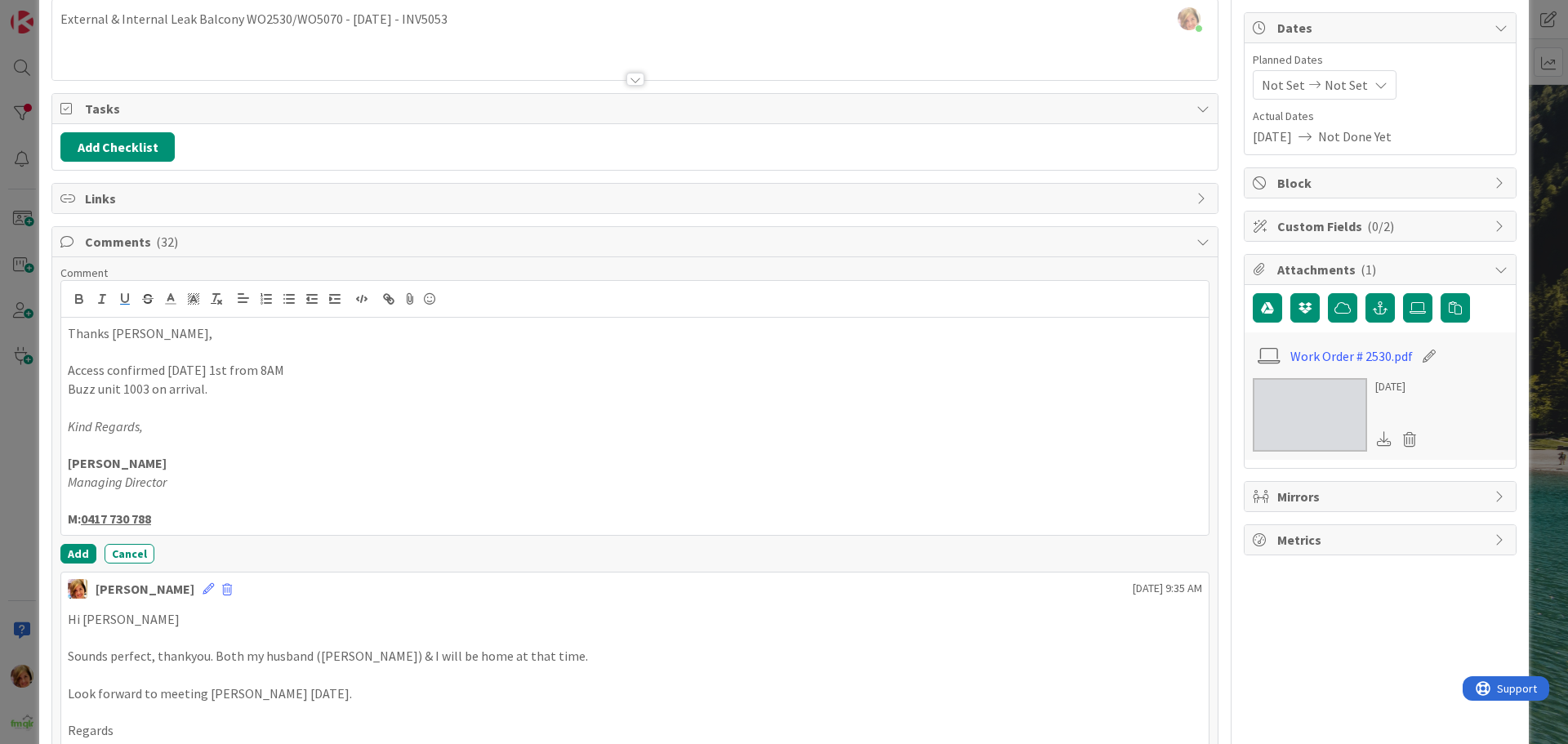
scroll to position [163, 0]
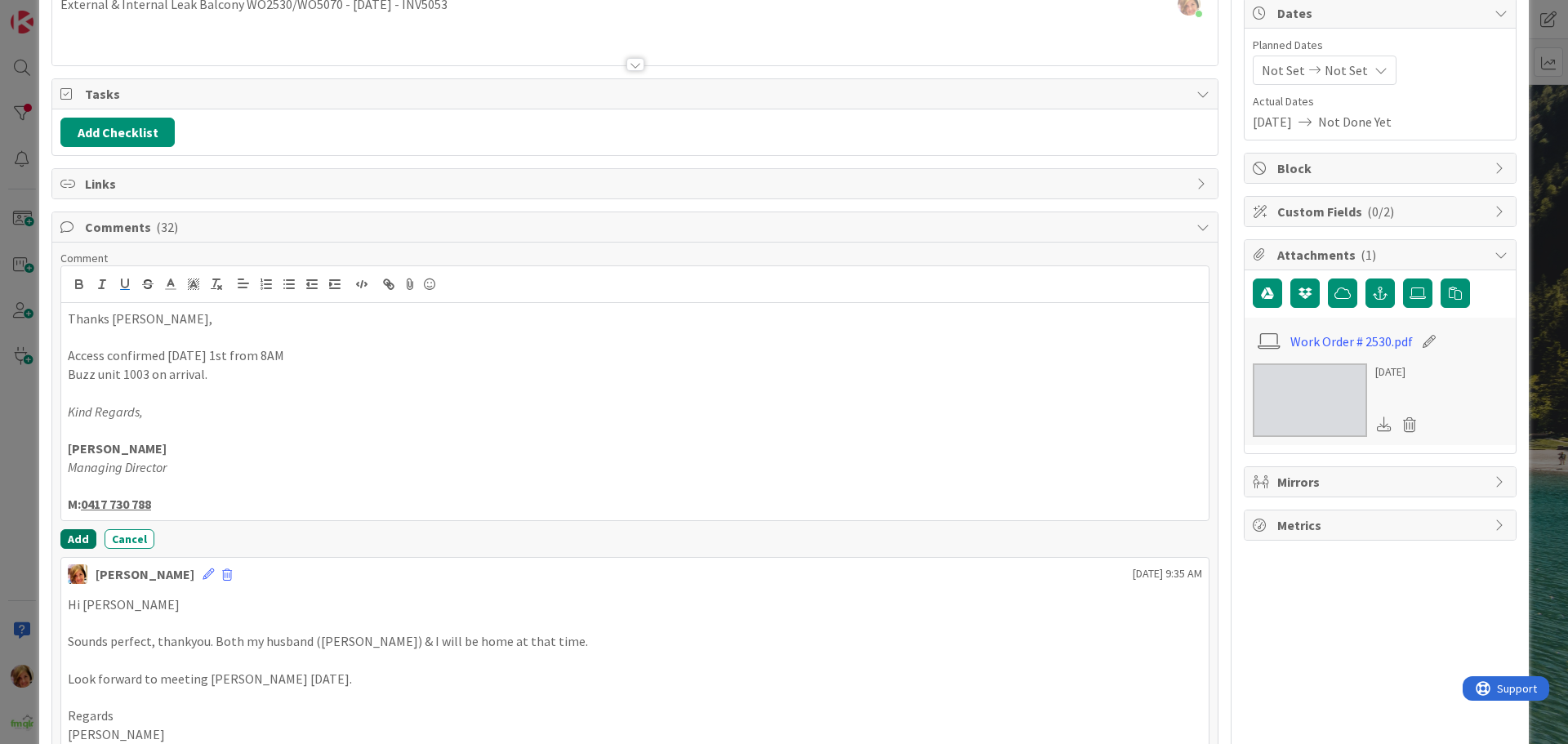
click at [75, 541] on button "Add" at bounding box center [79, 539] width 36 height 20
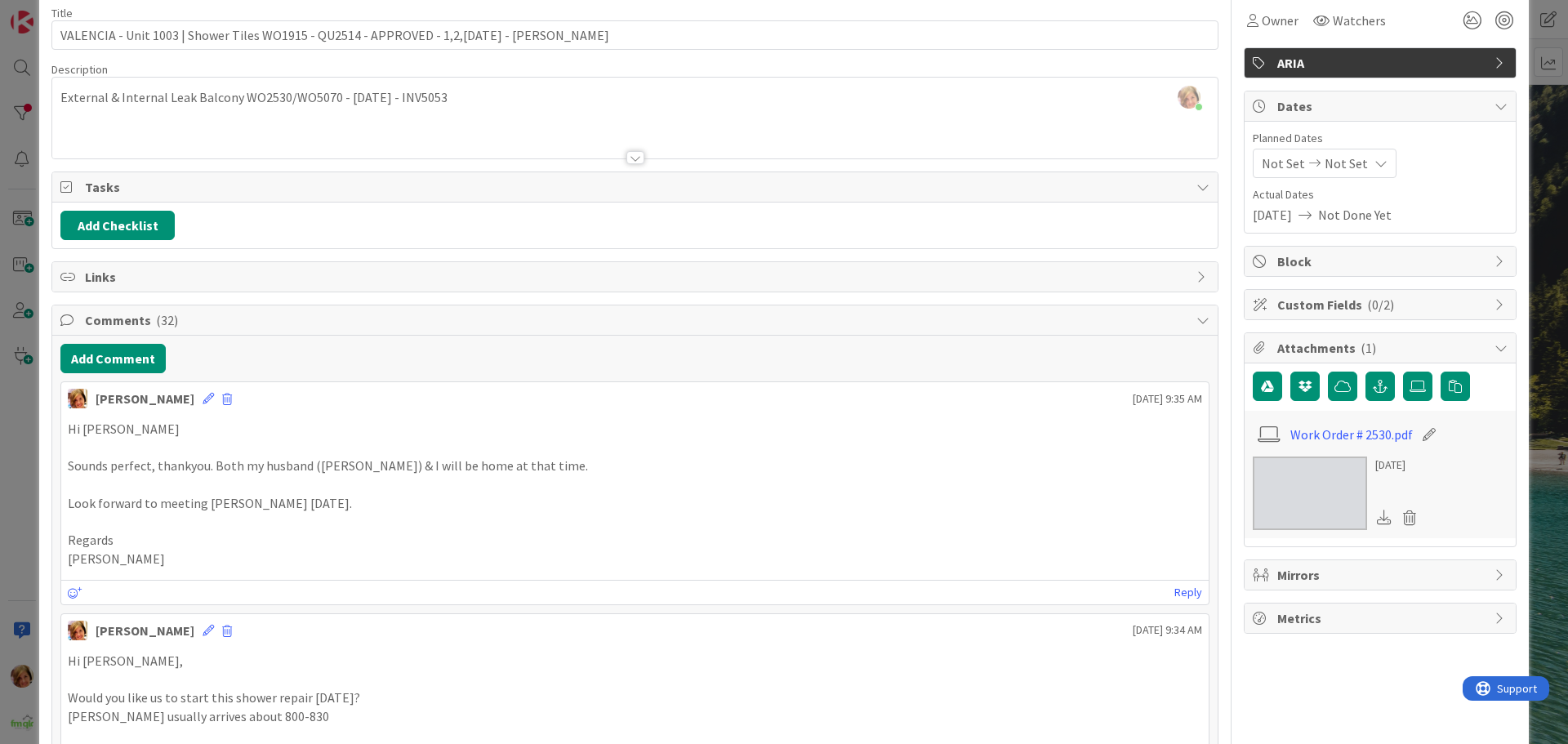
scroll to position [0, 0]
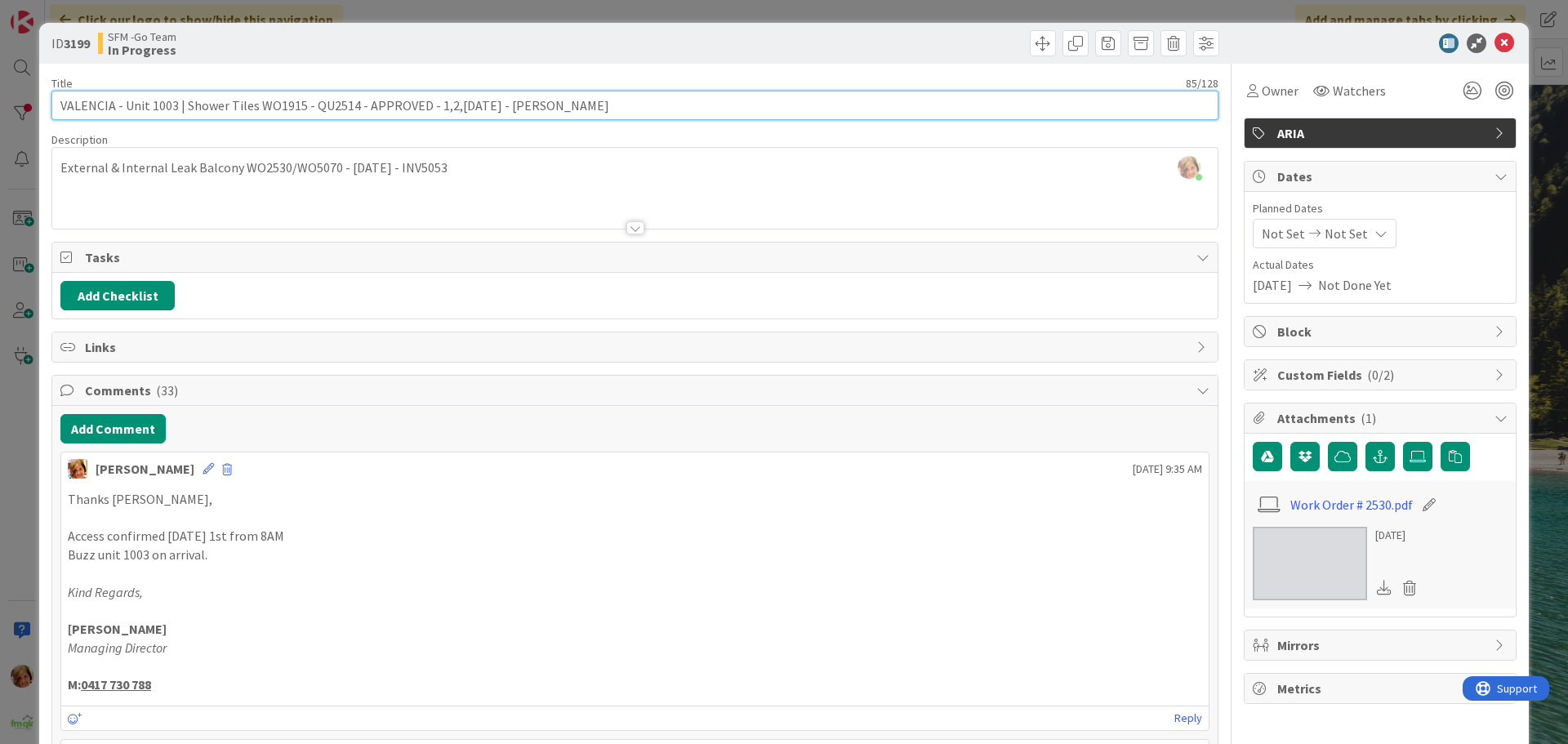
drag, startPoint x: 548, startPoint y: 102, endPoint x: 438, endPoint y: 114, distance: 110.7
click at [438, 114] on input "VALENCIA - Unit 1003 | Shower Tiles WO1915 - QU2514 - APPROVED - 1,2,[DATE] - […" at bounding box center [634, 105] width 1167 height 29
type input "VALENCIA - Unit 1003 | Shower Tiles WO1915 - QU2514 - APPROVED - [DATE] - [PERS…"
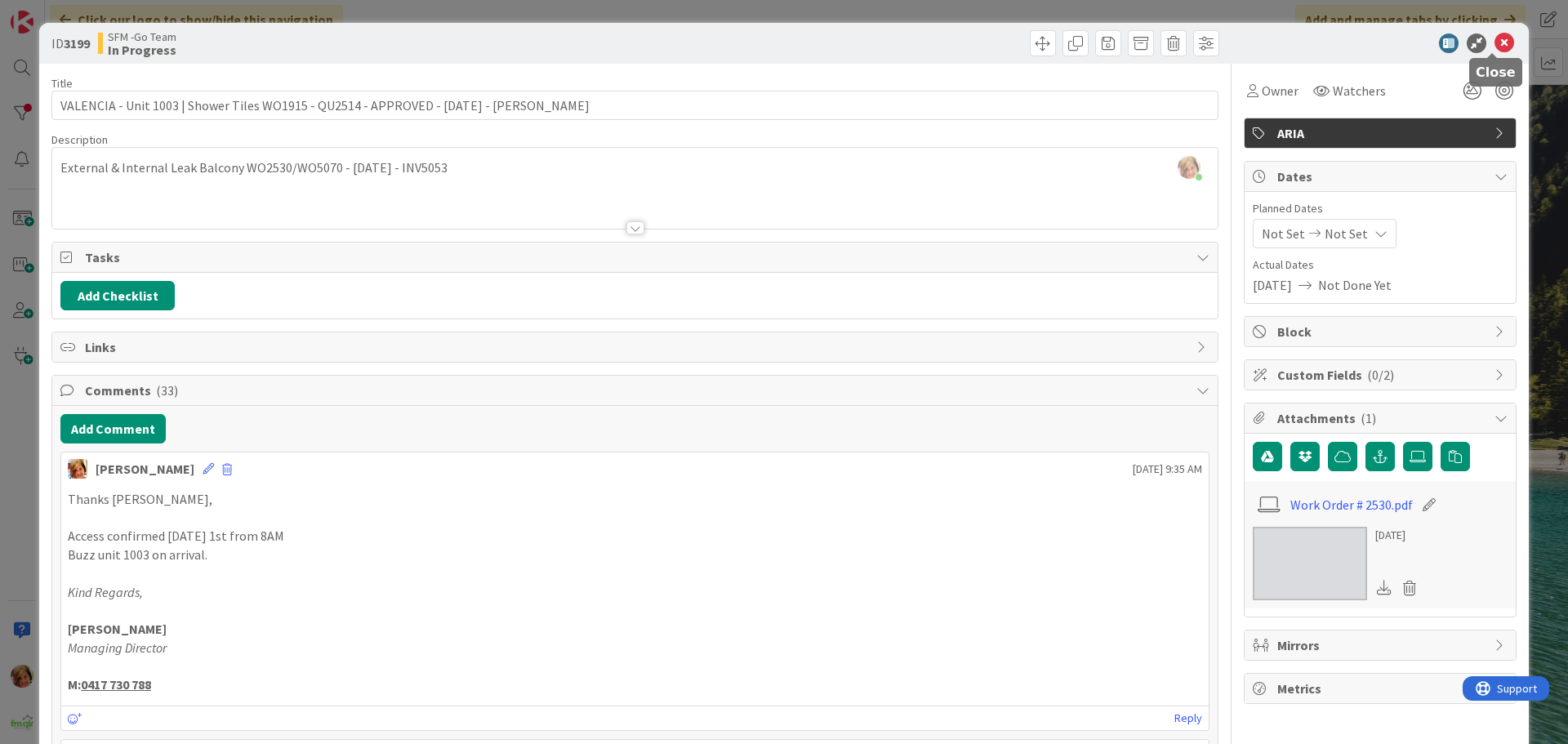
click at [1495, 45] on icon at bounding box center [1504, 43] width 20 height 20
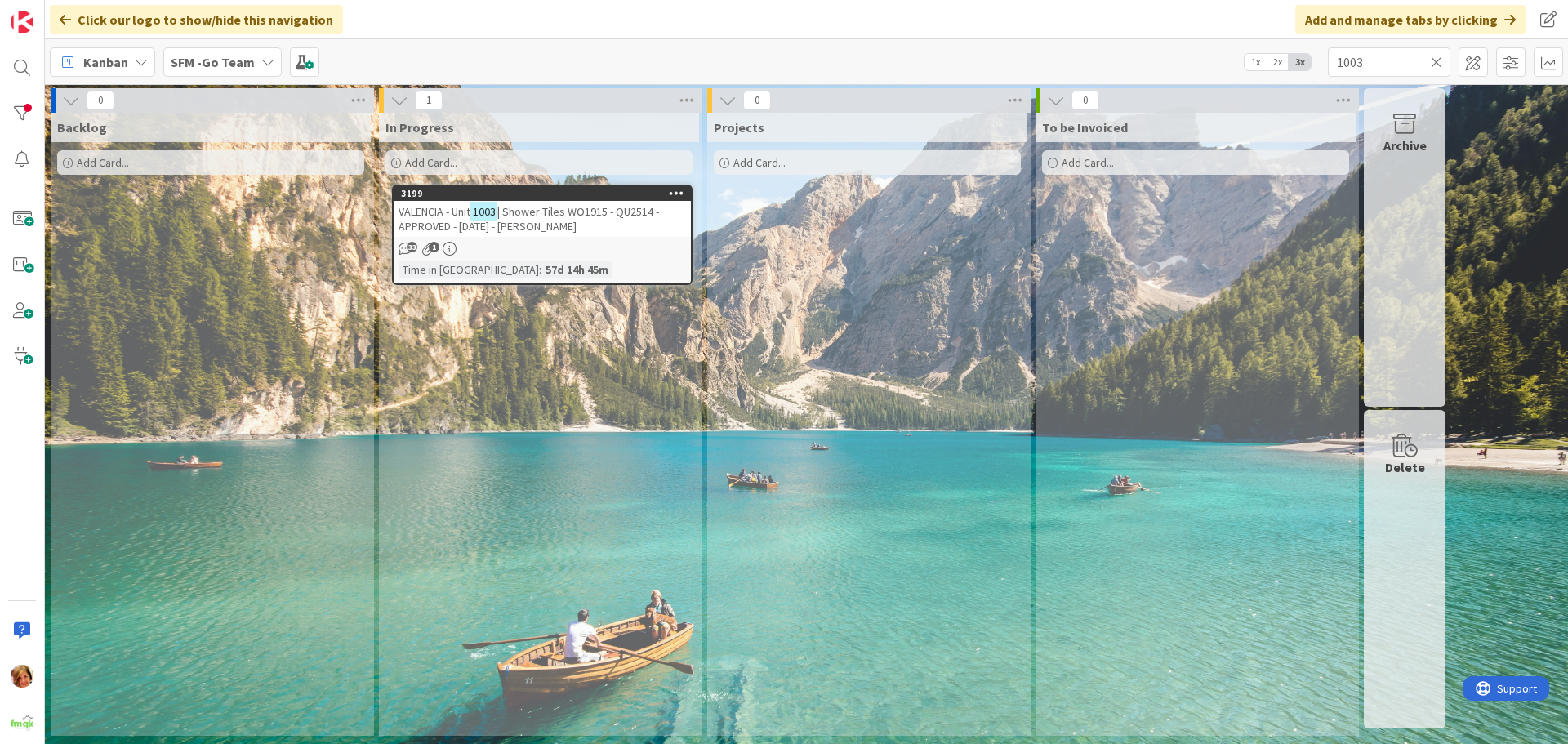
click at [1437, 62] on icon at bounding box center [1437, 62] width 11 height 14
click at [1437, 62] on input "text" at bounding box center [1389, 62] width 123 height 29
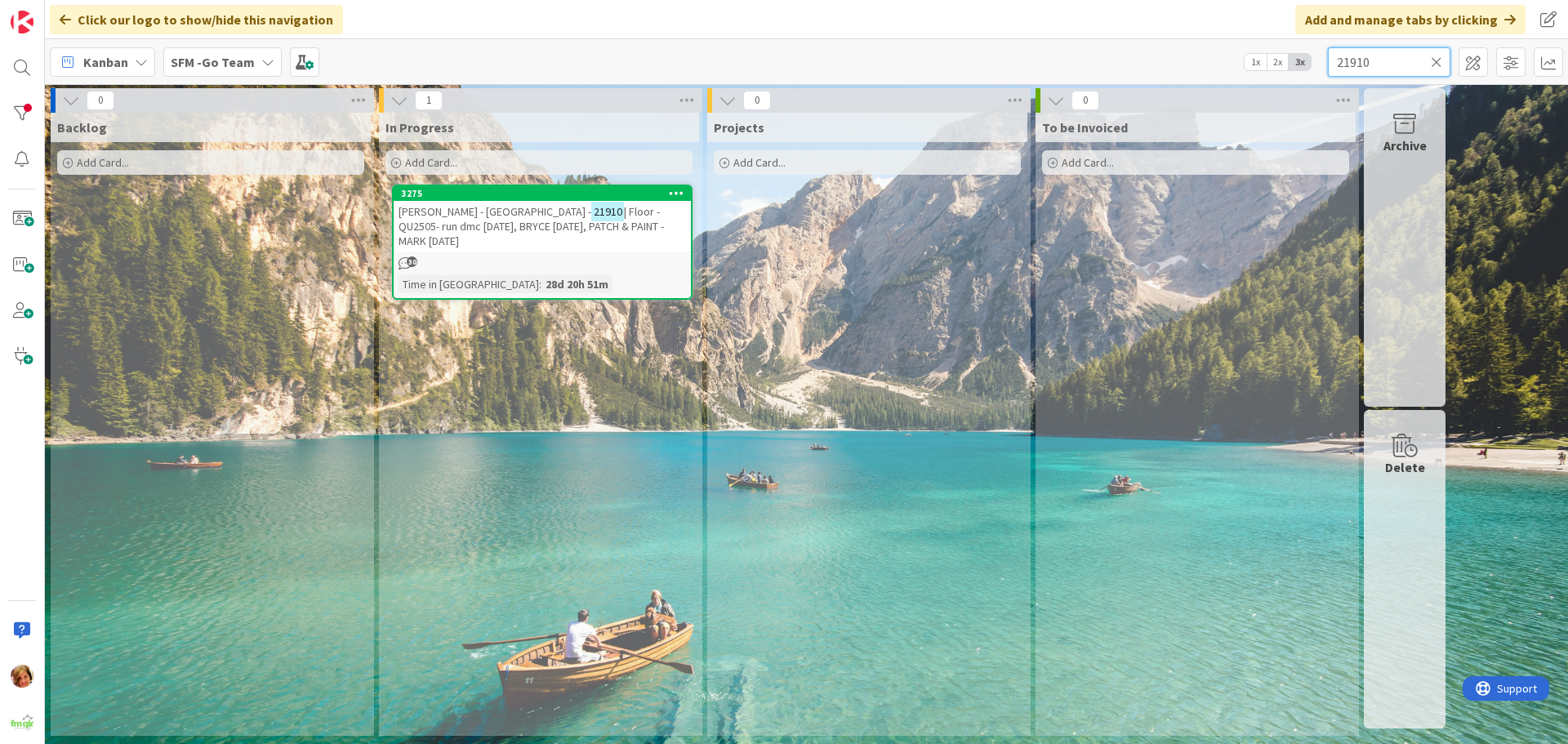
type input "21910"
click at [498, 207] on span "[PERSON_NAME] - [GEOGRAPHIC_DATA] -" at bounding box center [495, 211] width 193 height 14
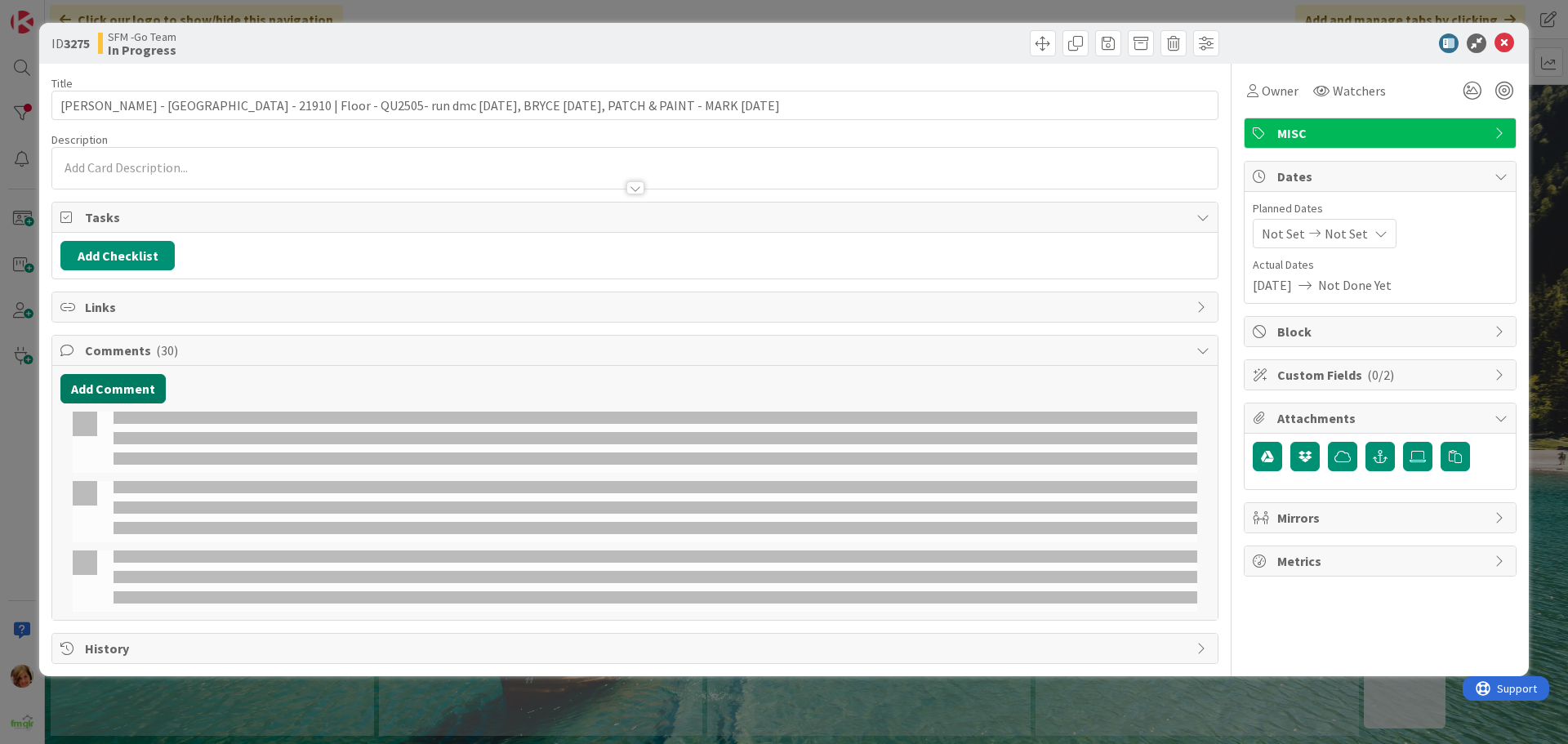
click at [114, 388] on button "Add Comment" at bounding box center [113, 389] width 105 height 29
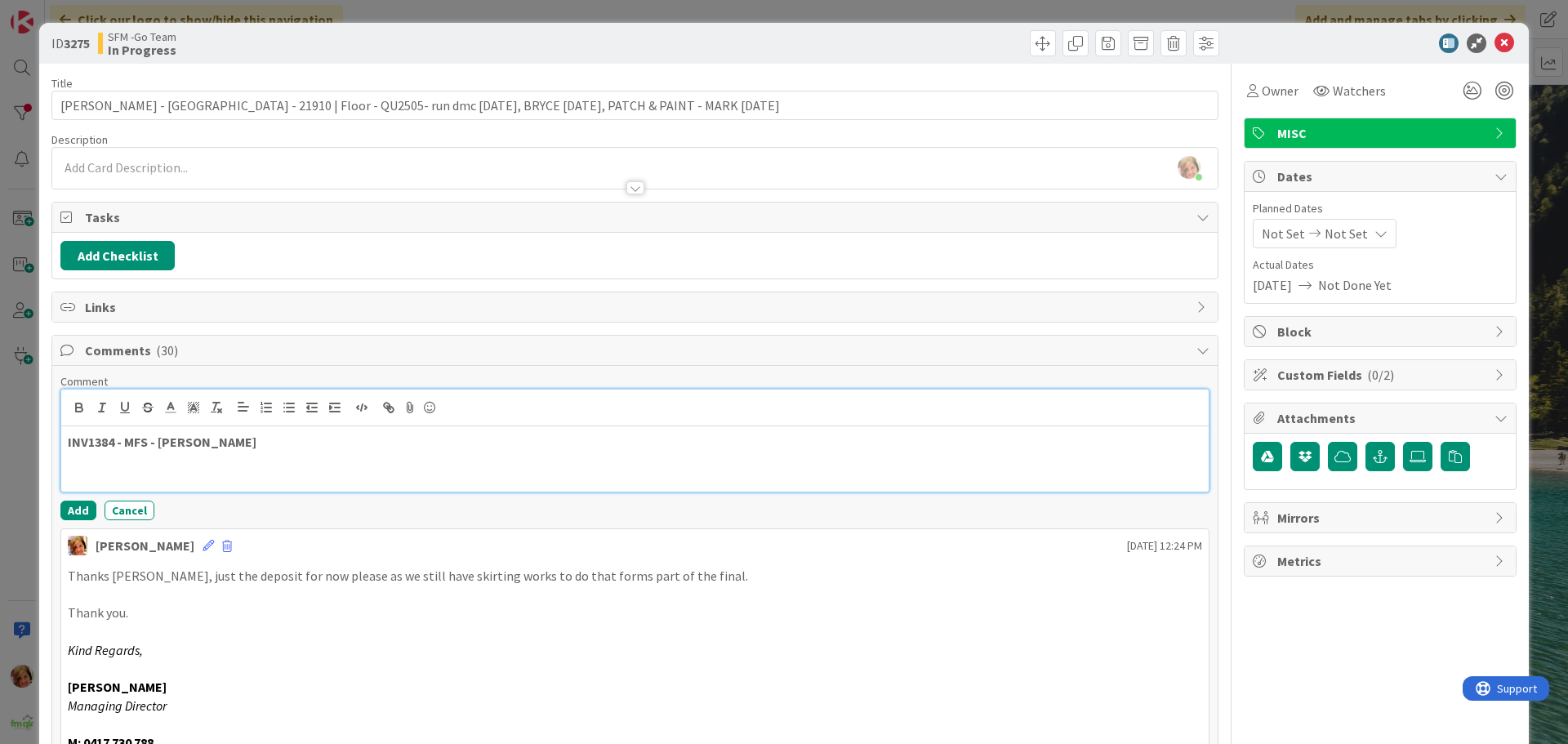
click at [223, 439] on p "INV1384 - MFS - [PERSON_NAME]" at bounding box center [634, 443] width 1134 height 19
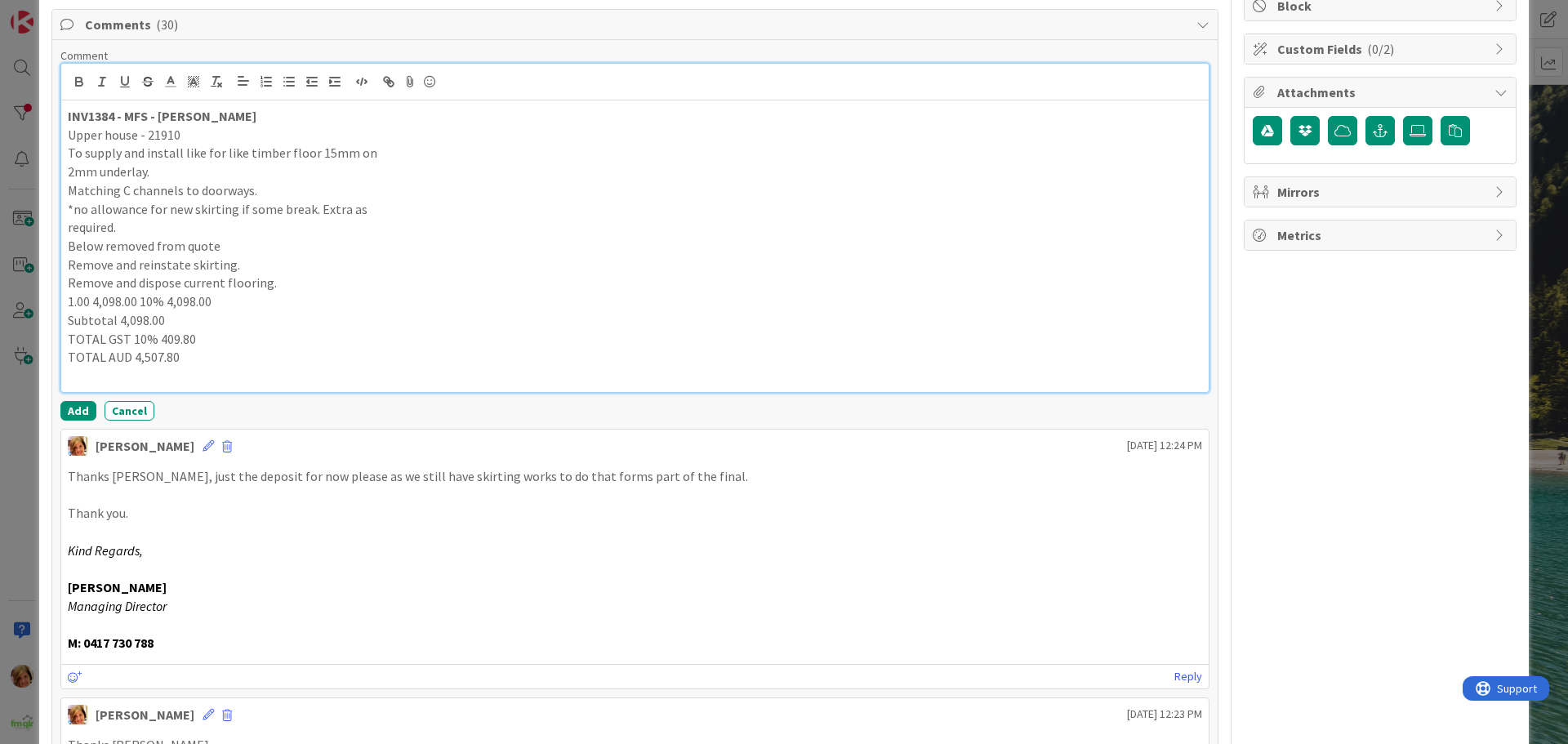
scroll to position [327, 0]
click at [73, 406] on button "Add" at bounding box center [79, 410] width 36 height 20
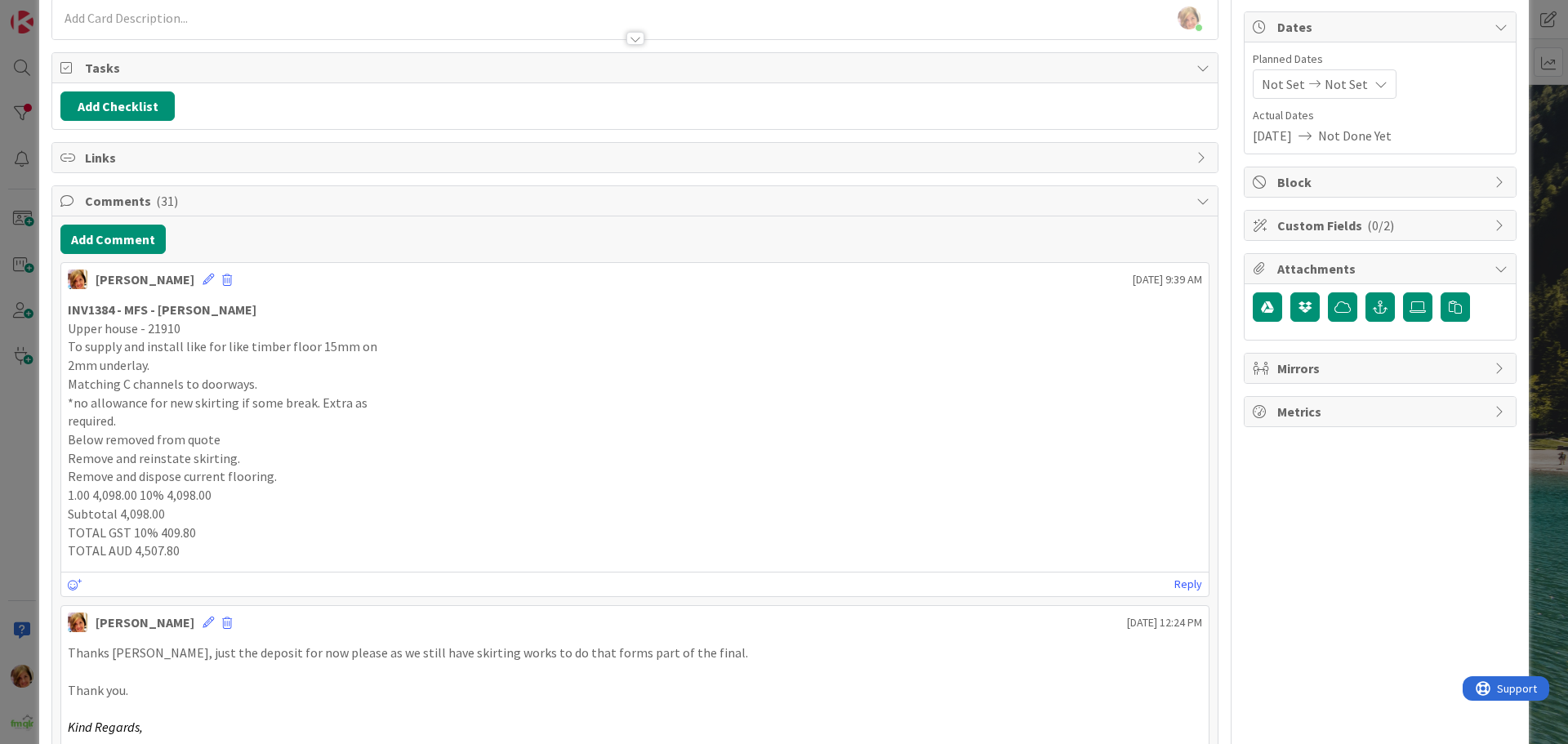
scroll to position [0, 0]
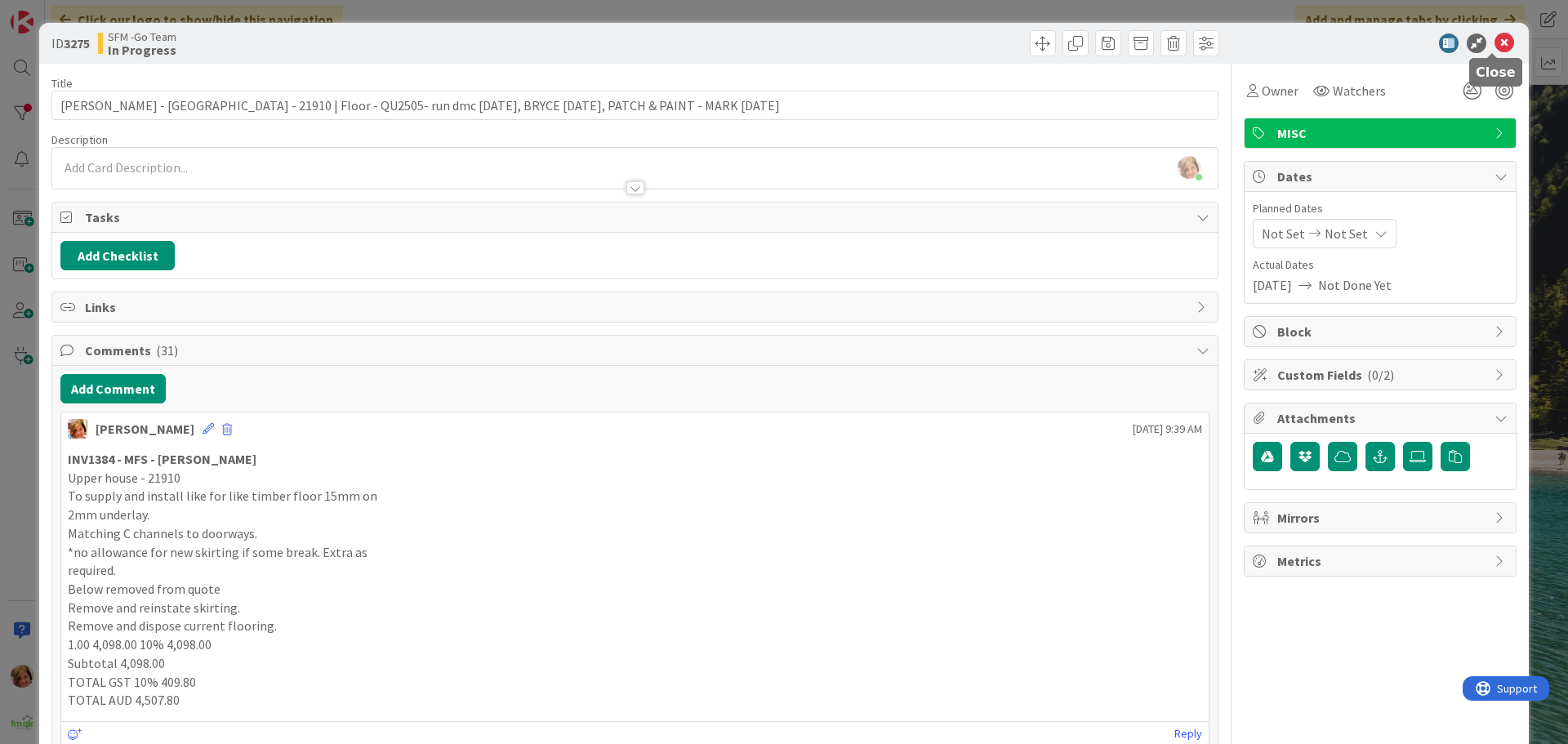
click at [1495, 38] on icon at bounding box center [1504, 43] width 20 height 20
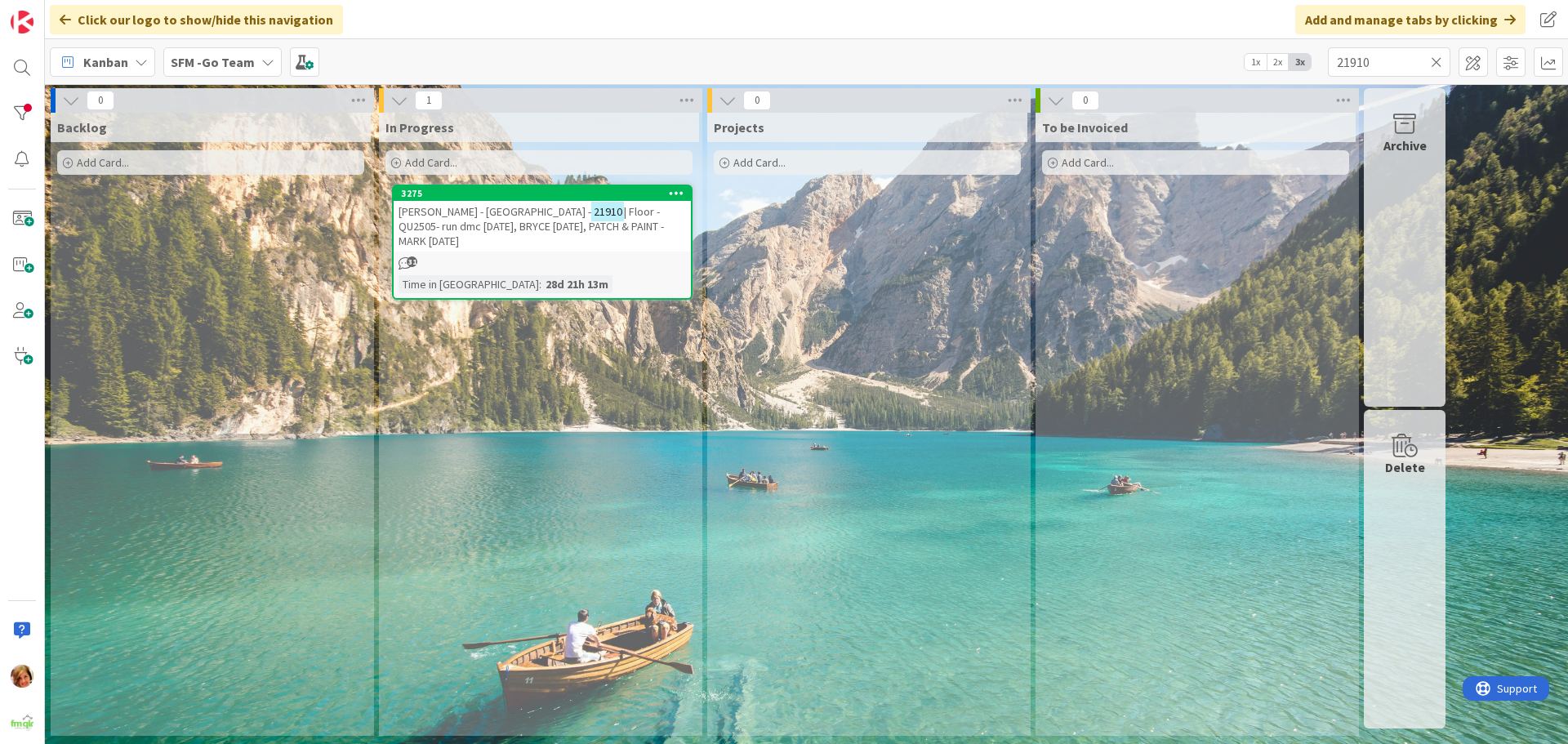
click at [1432, 60] on icon at bounding box center [1437, 62] width 11 height 14
click at [1432, 60] on input "text" at bounding box center [1389, 62] width 123 height 29
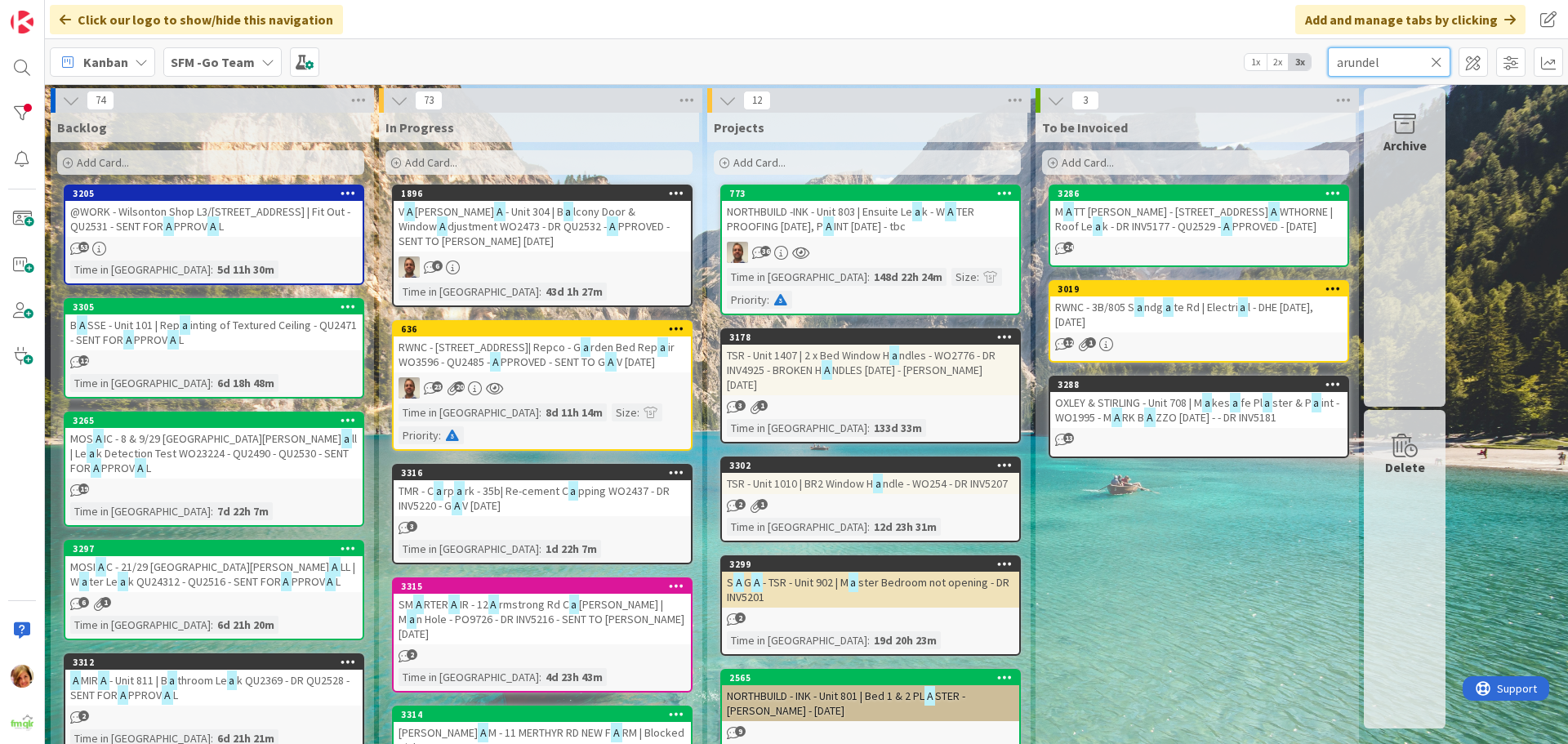
type input "arundel"
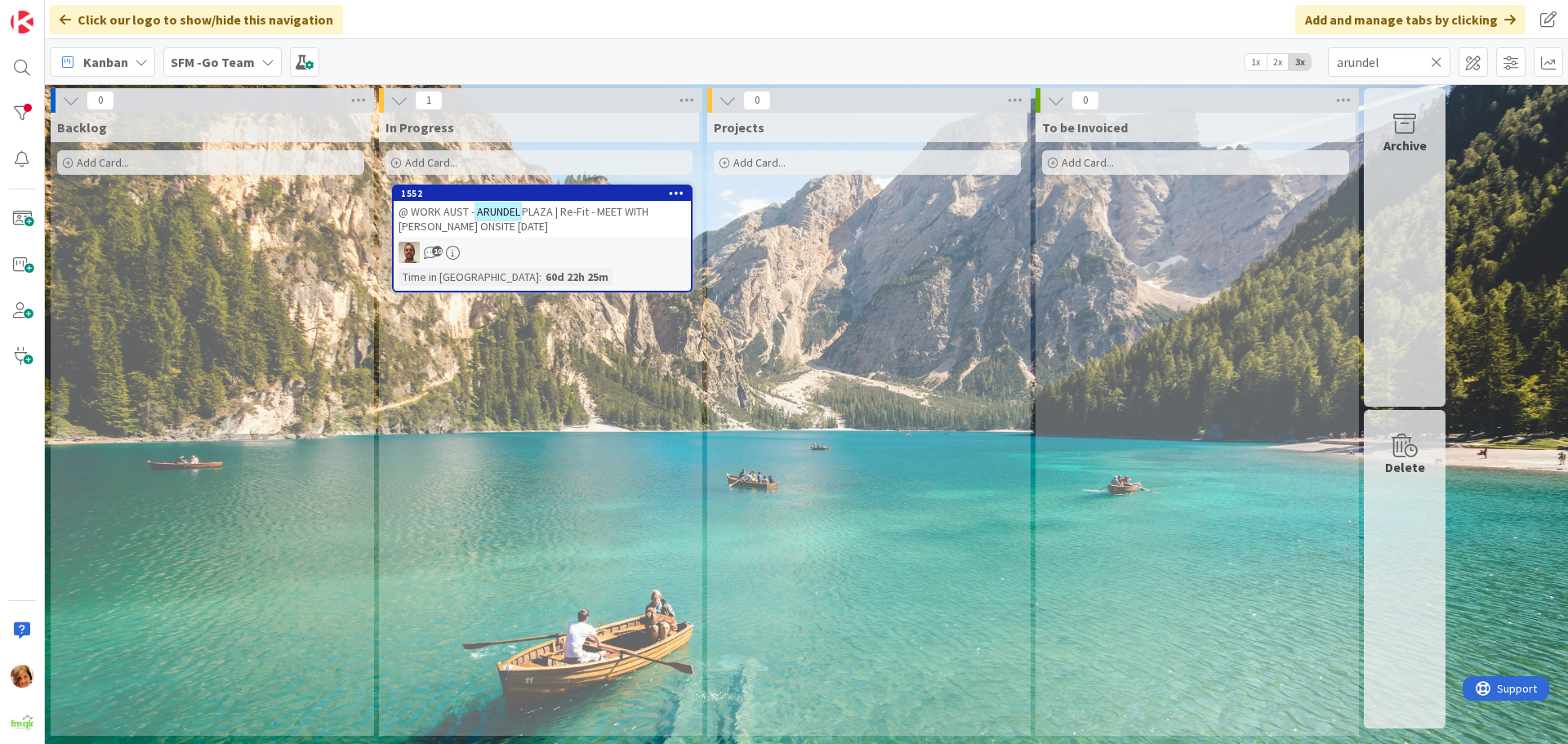
click at [625, 223] on div "@ WORK AUST - [GEOGRAPHIC_DATA] | Re-Fit - MEET WITH [PERSON_NAME] ONSITE [DATE]" at bounding box center [541, 219] width 297 height 36
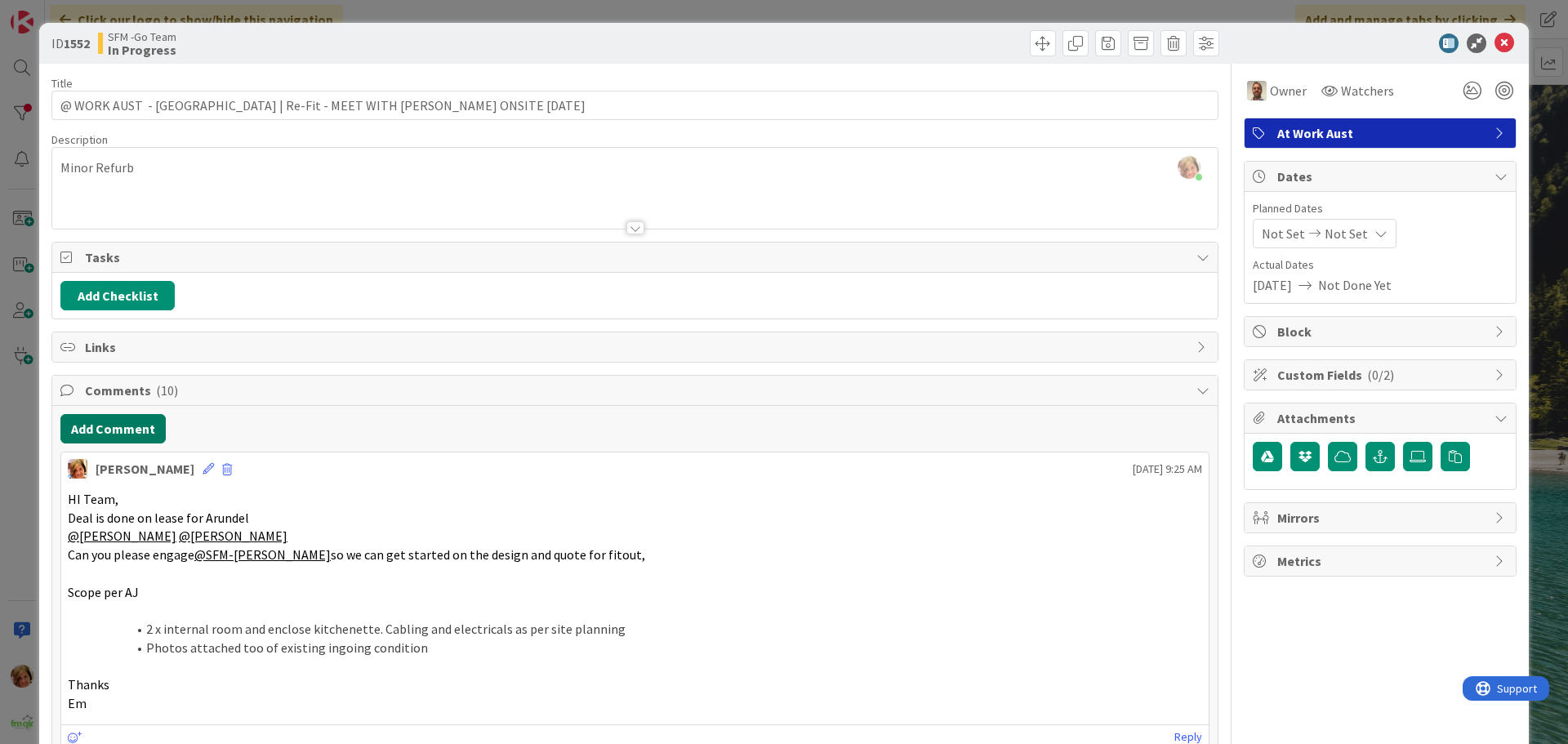
click at [119, 428] on button "Add Comment" at bounding box center [113, 429] width 105 height 29
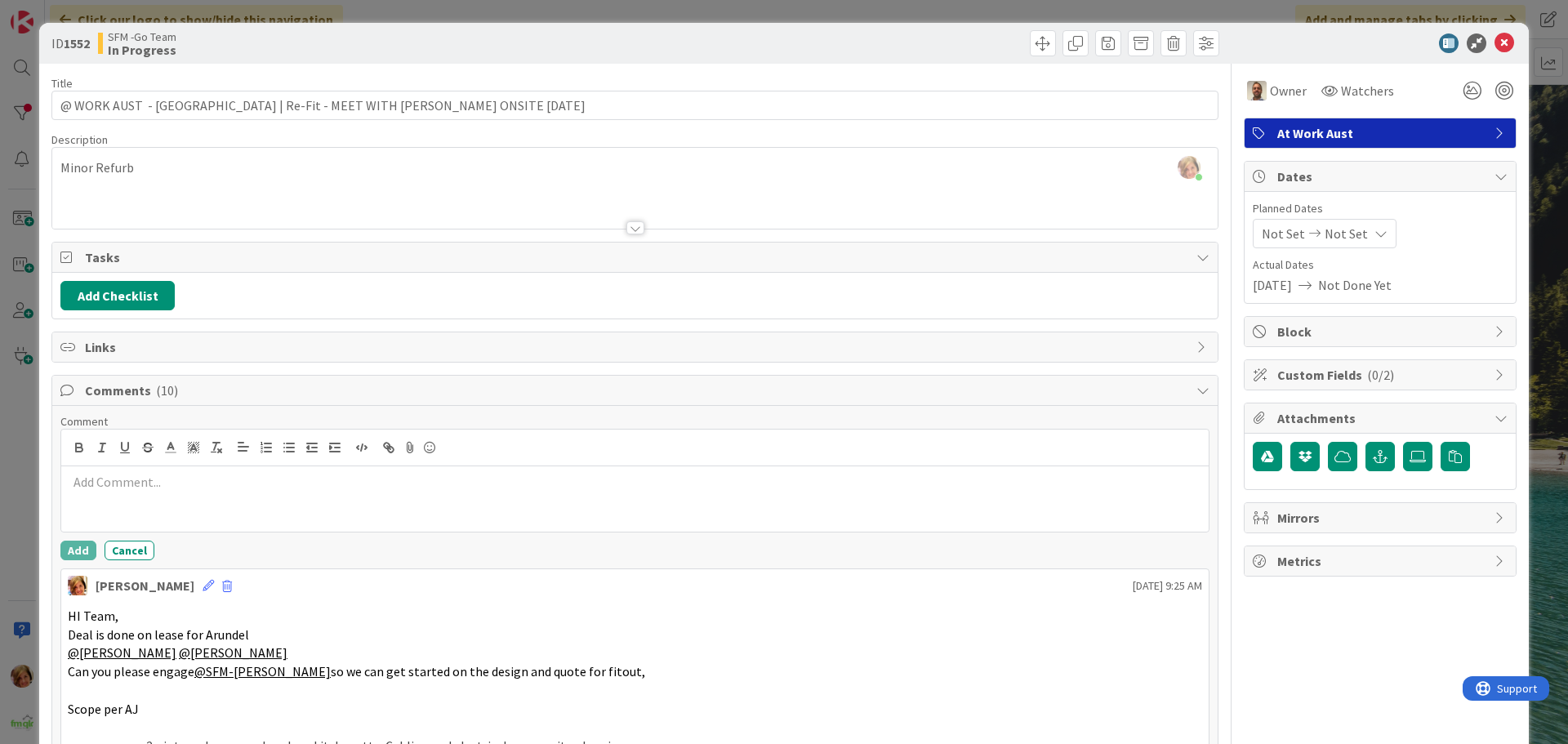
click at [162, 498] on div at bounding box center [634, 499] width 1147 height 66
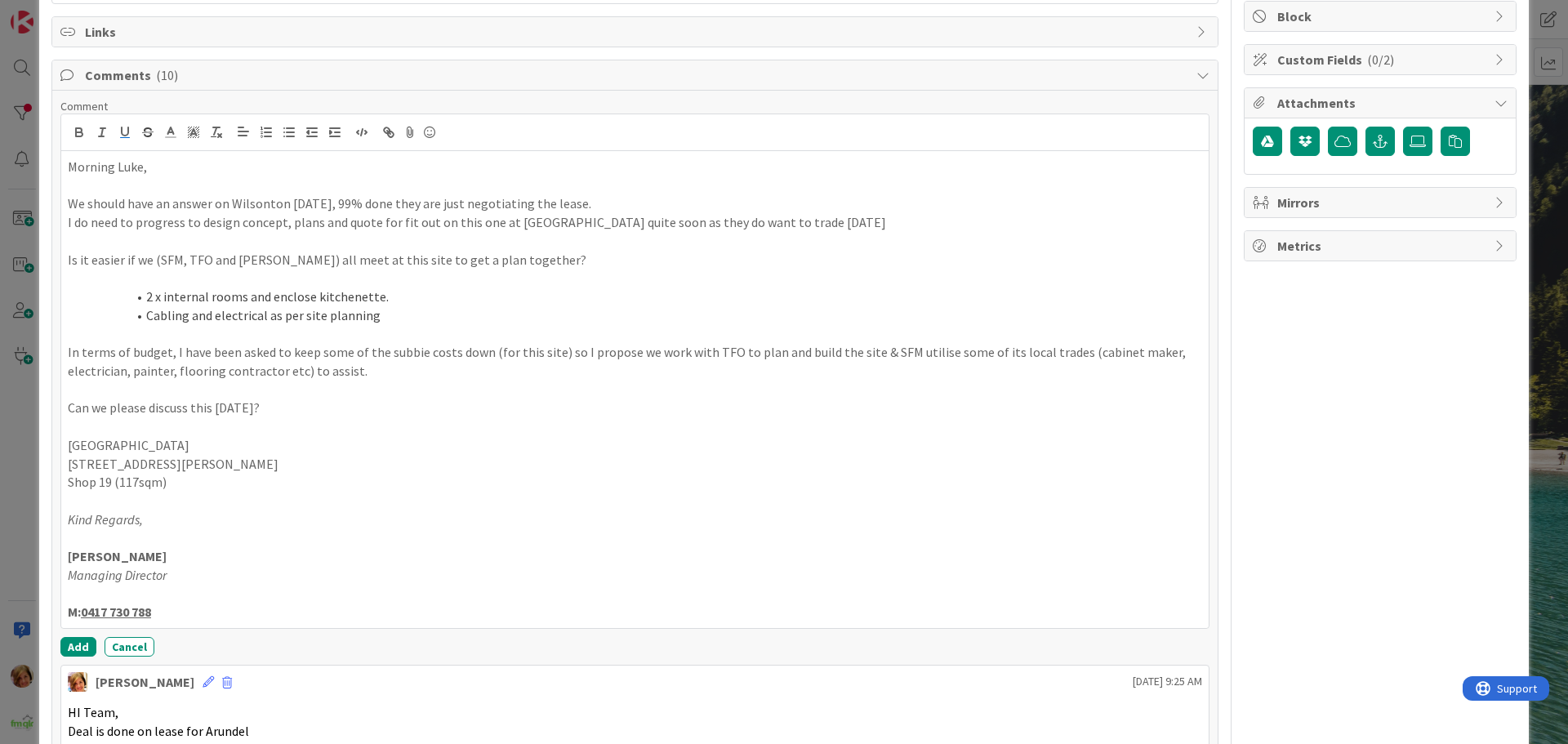
scroll to position [518, 0]
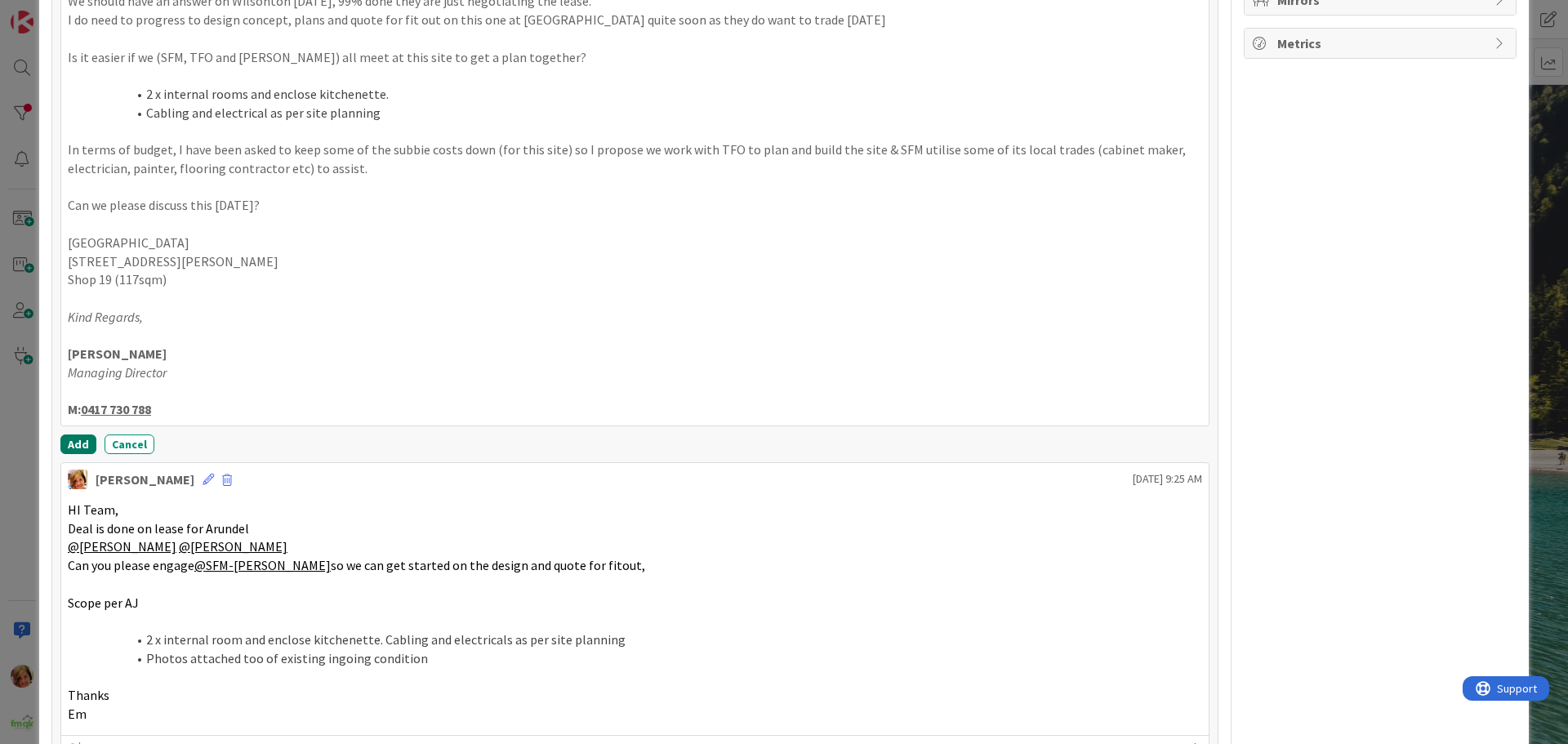
click at [77, 444] on button "Add" at bounding box center [79, 444] width 36 height 20
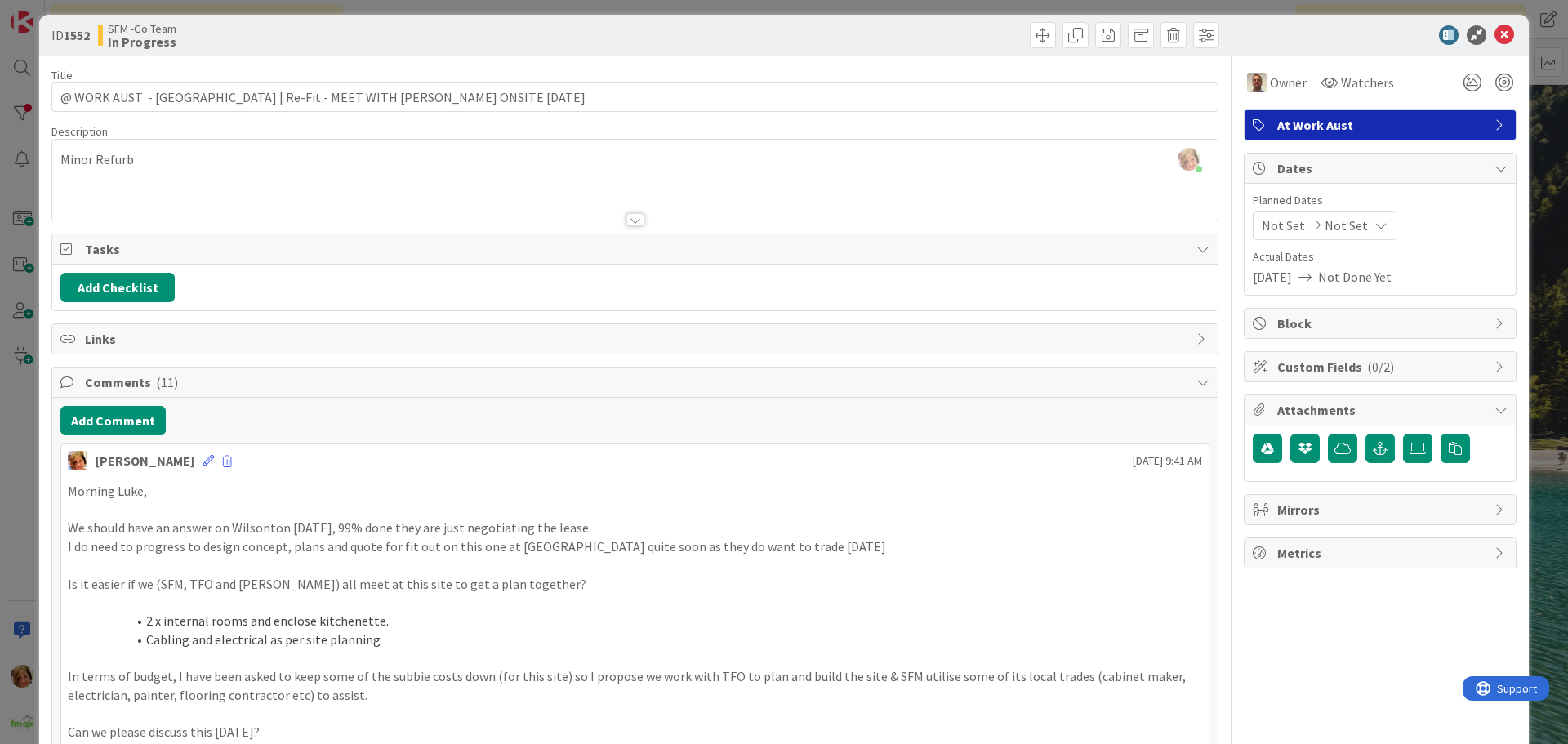
scroll to position [0, 0]
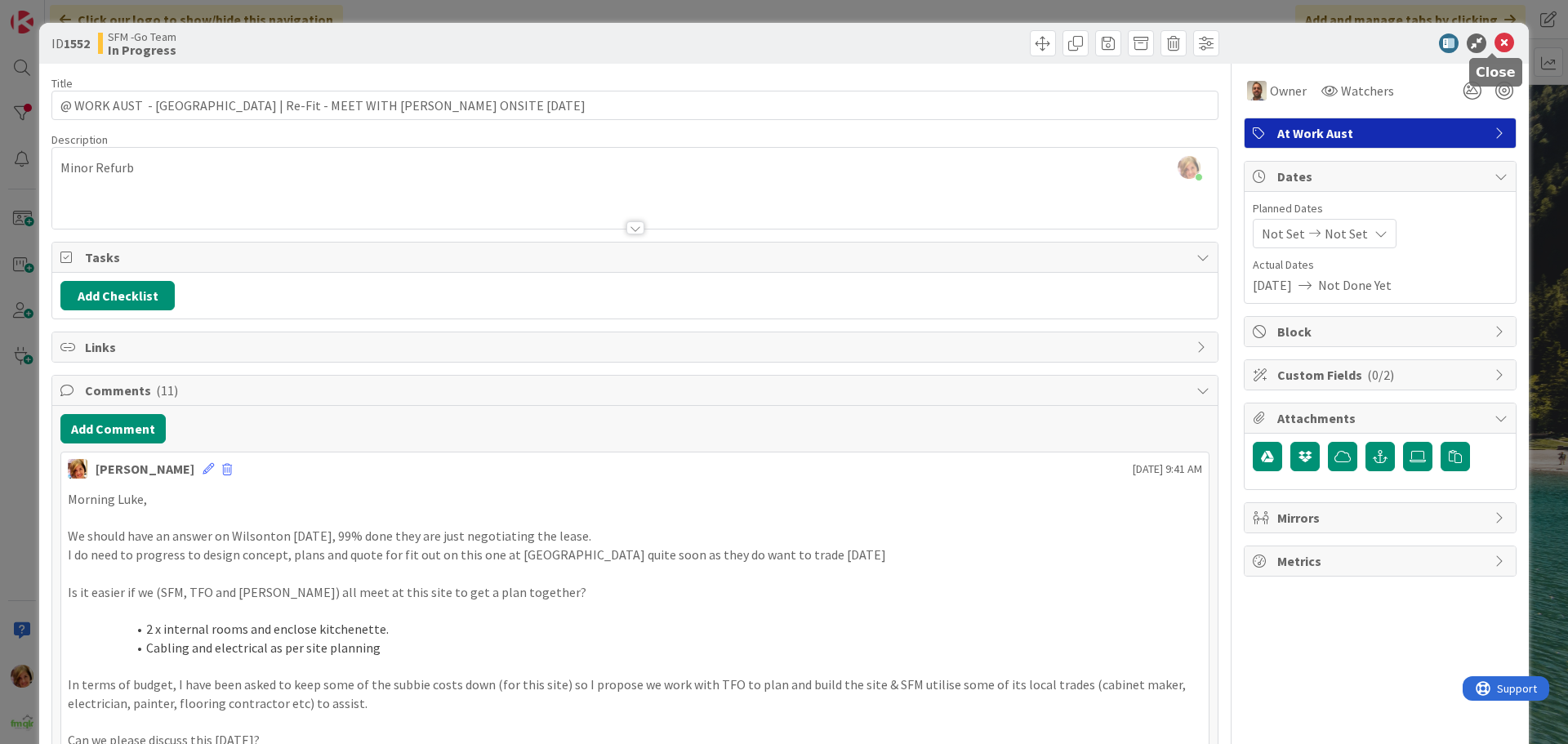
click at [1495, 43] on icon at bounding box center [1504, 43] width 20 height 20
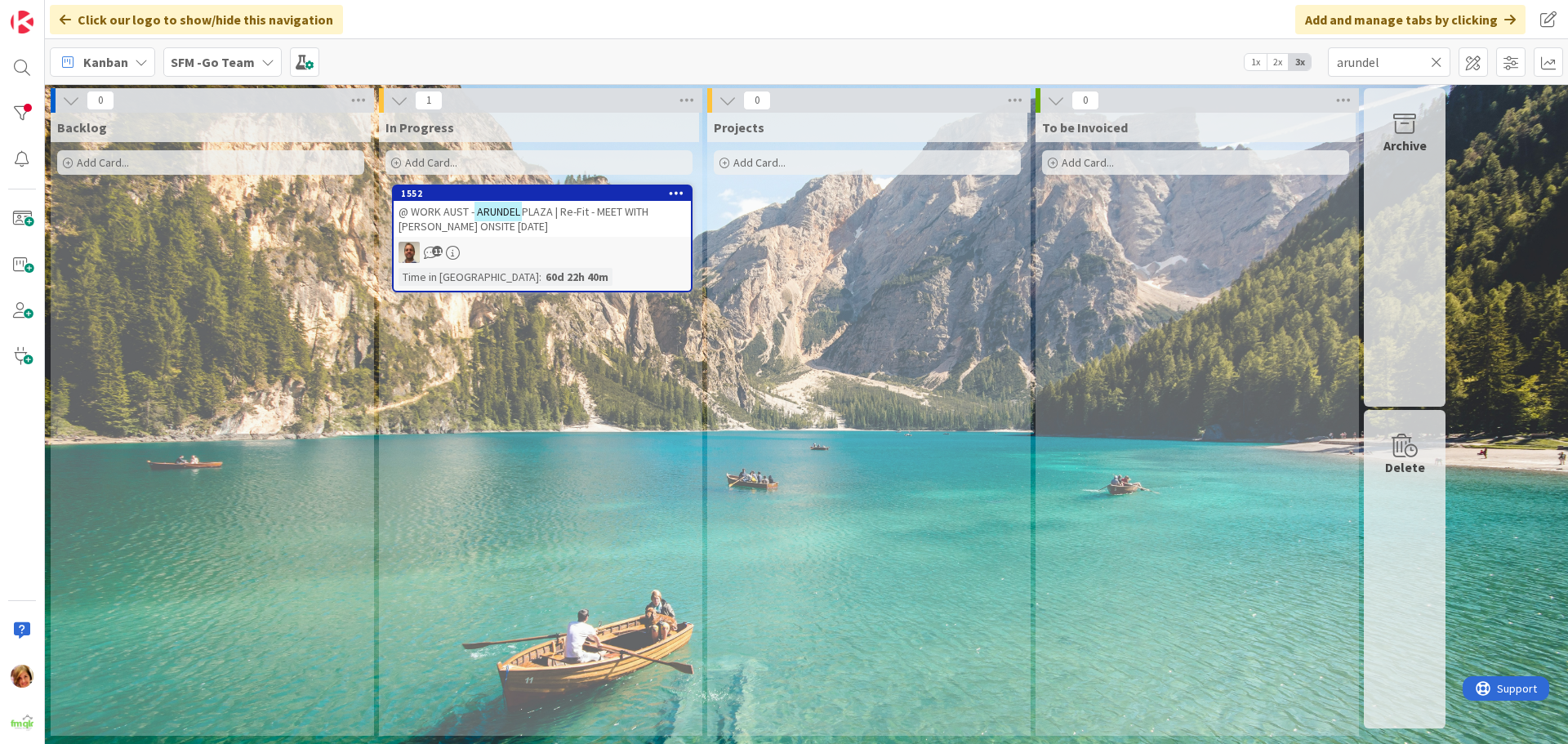
click at [1437, 59] on icon at bounding box center [1437, 62] width 11 height 14
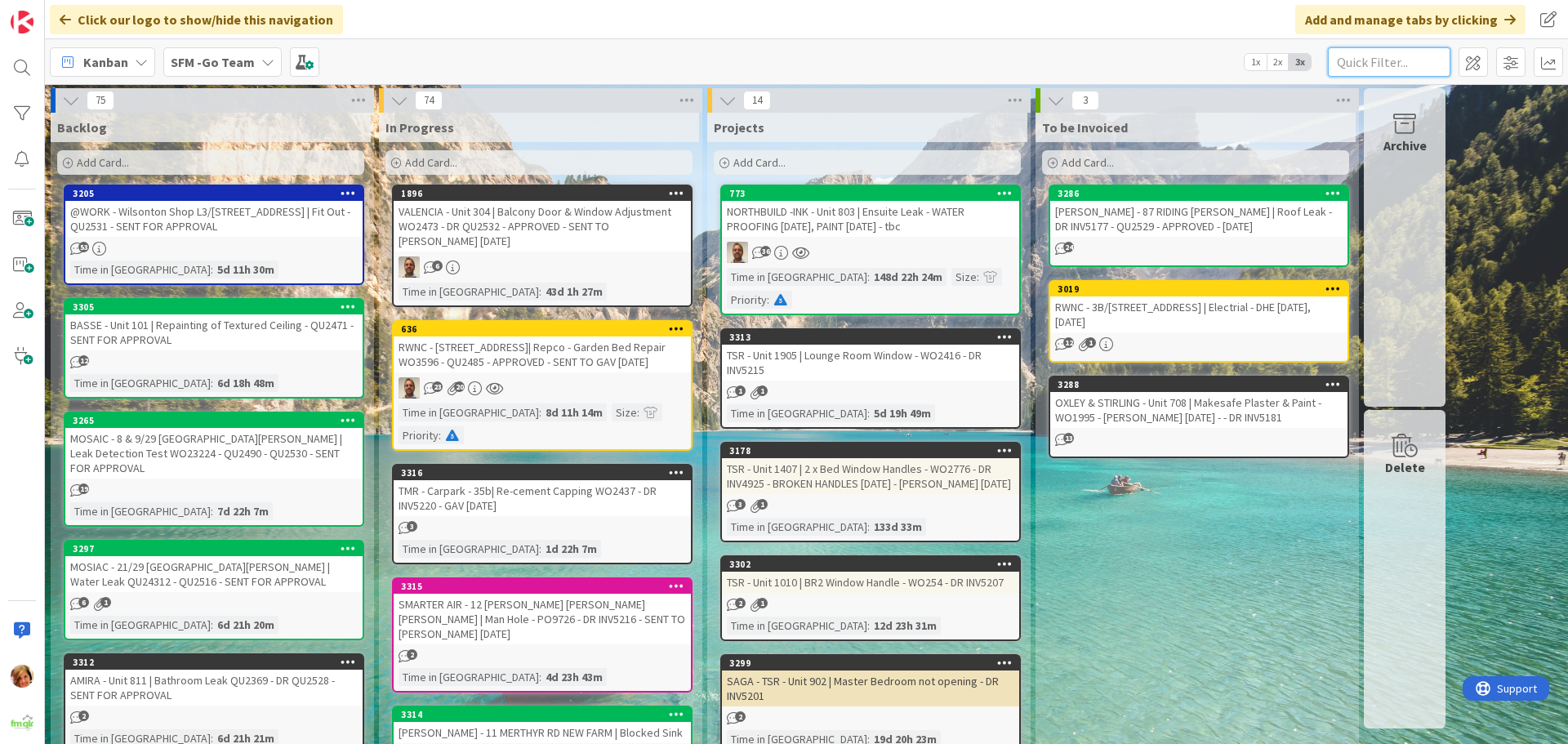
click at [1357, 67] on input "text" at bounding box center [1389, 62] width 123 height 29
type input "101"
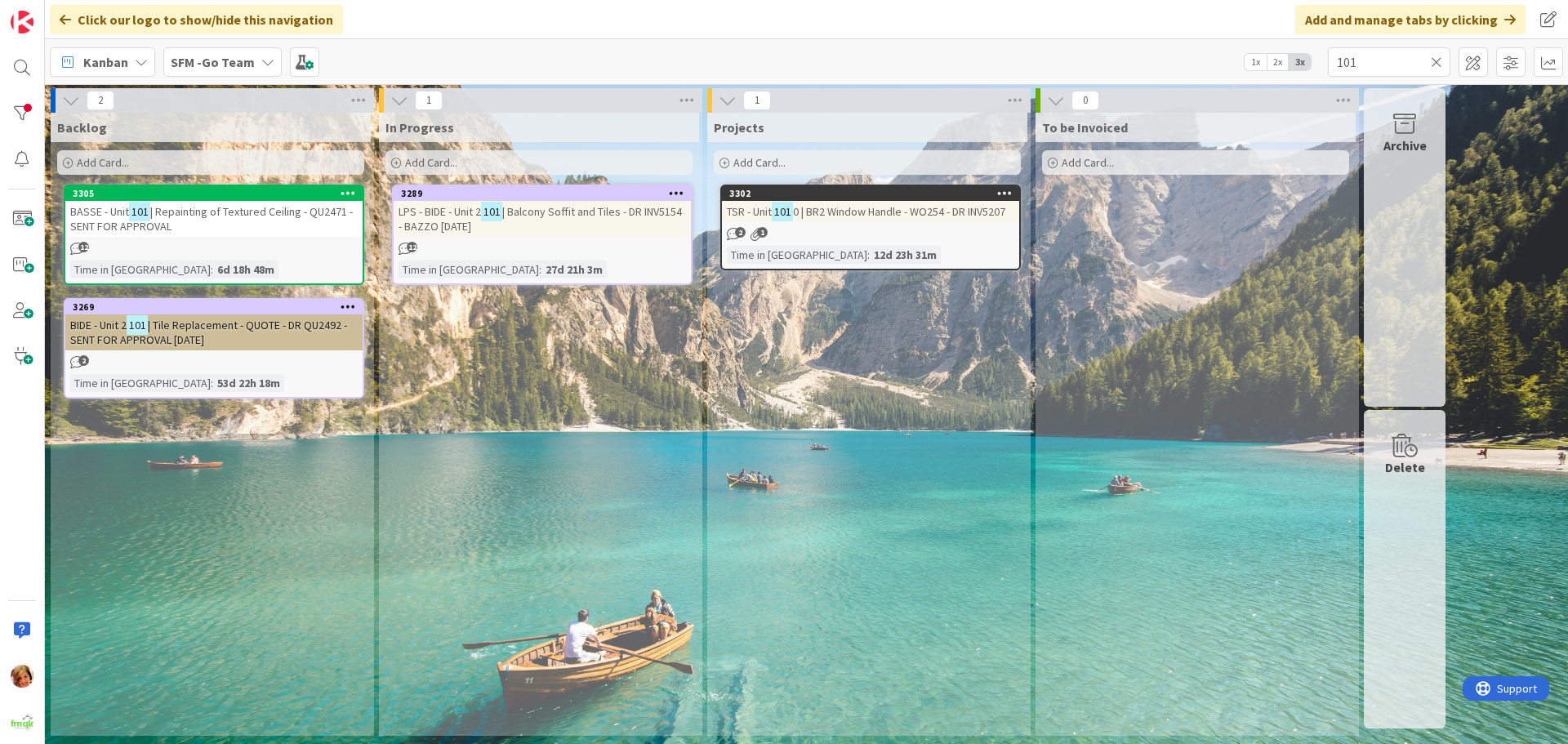
click at [533, 209] on span "| Balcony Soffit and Tiles - DR INV5154 - BAZZO [DATE]" at bounding box center [540, 219] width 283 height 29
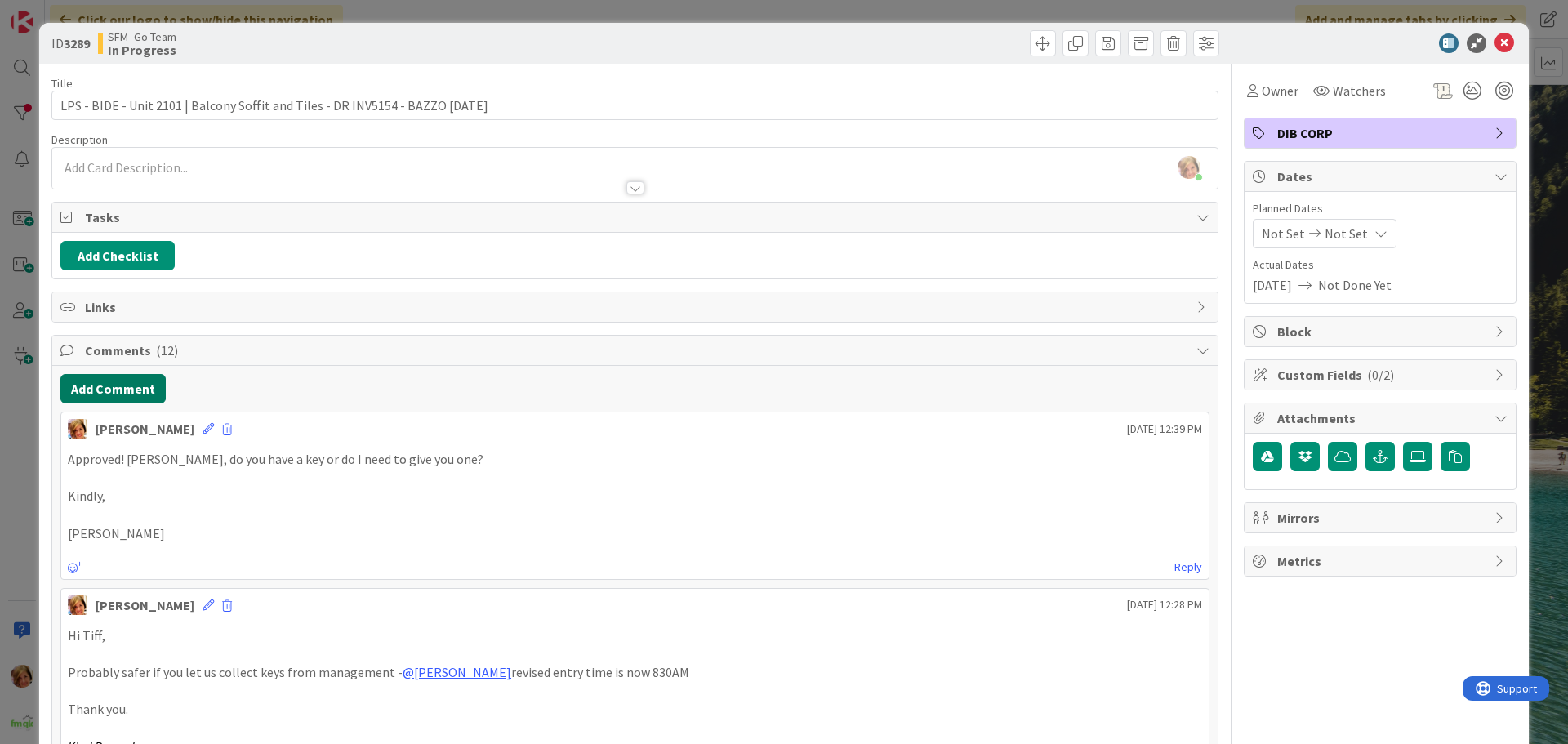
click at [114, 400] on button "Add Comment" at bounding box center [113, 389] width 105 height 29
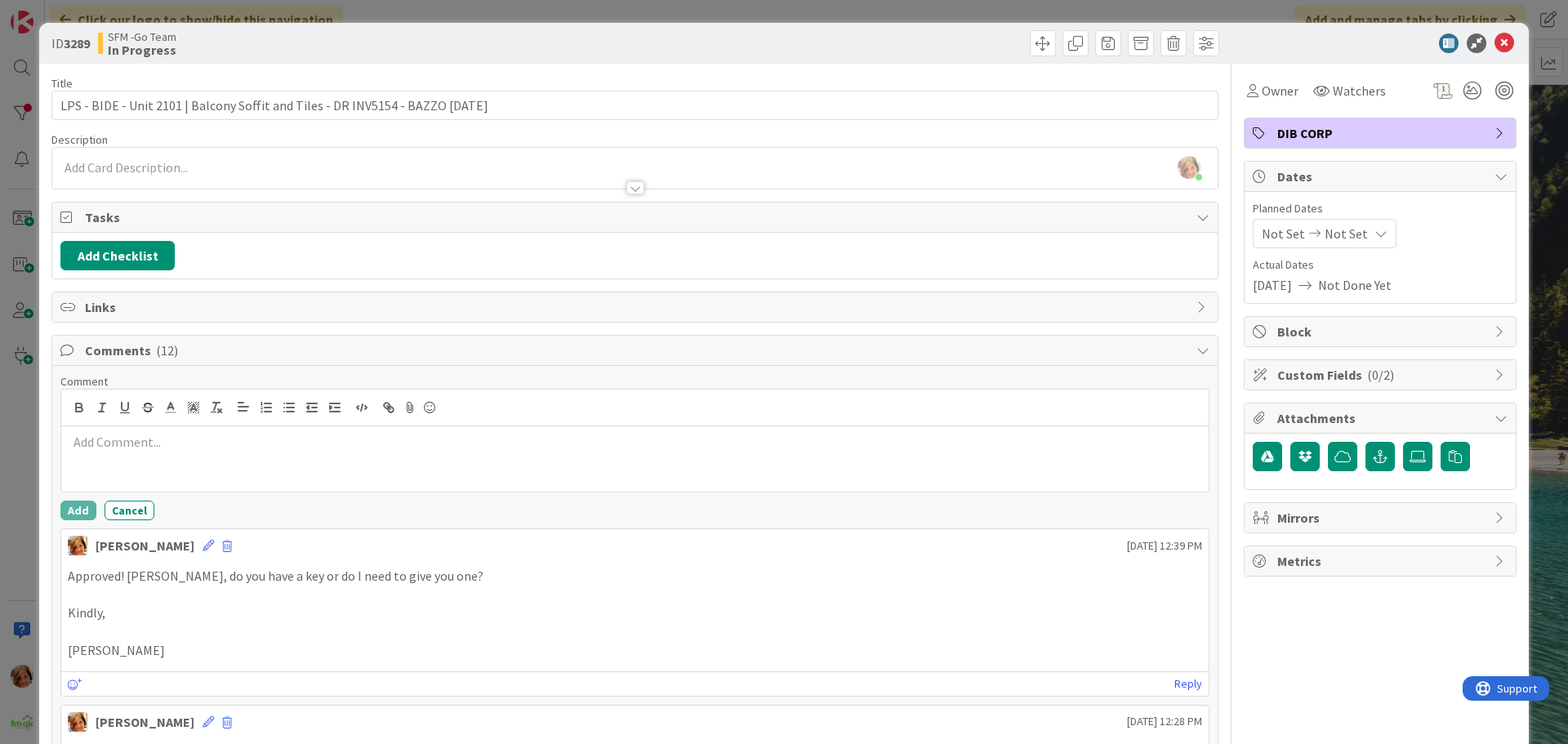
click at [166, 444] on p at bounding box center [634, 443] width 1134 height 19
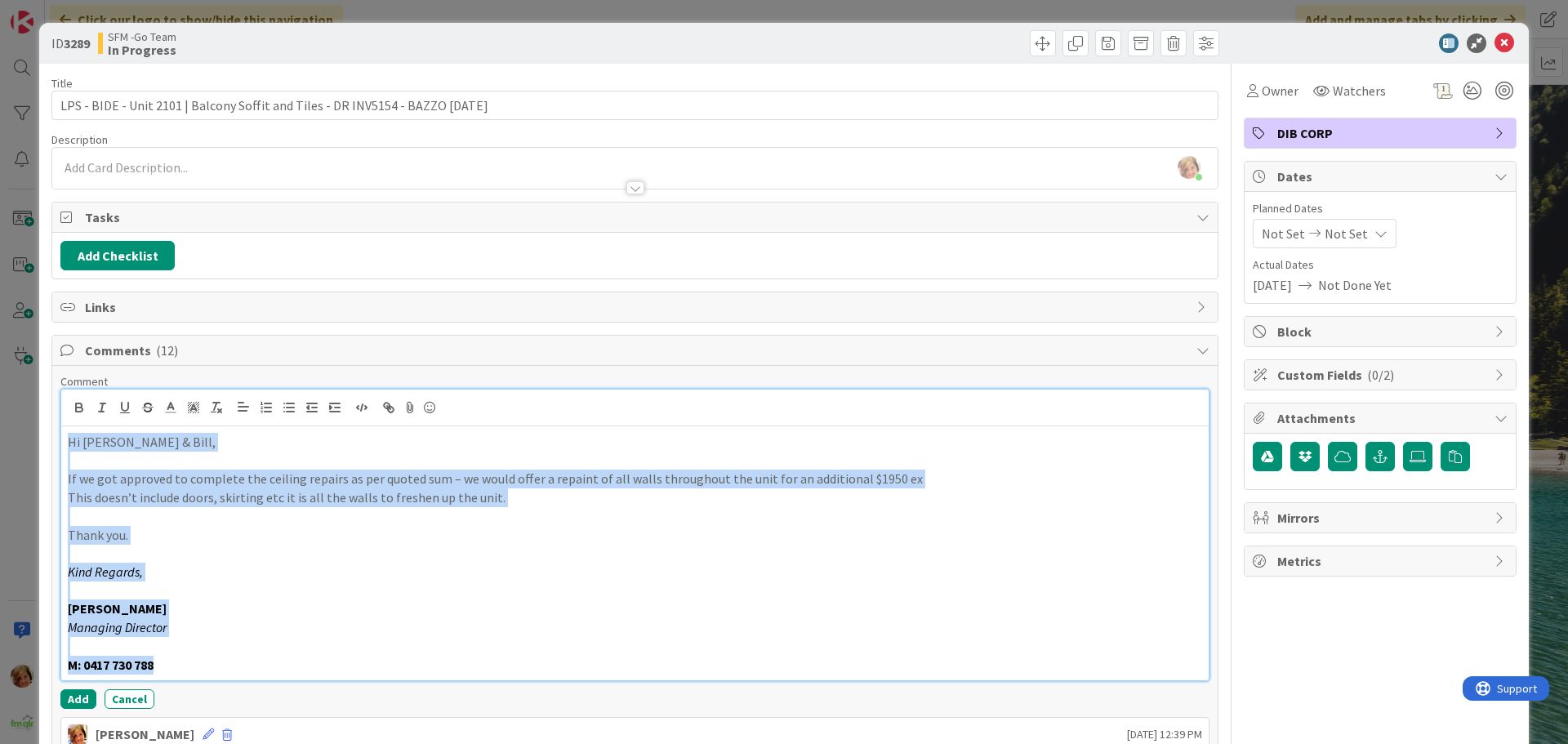
drag, startPoint x: 225, startPoint y: 675, endPoint x: 37, endPoint y: 429, distance: 309.6
click at [37, 429] on div "ID 3289 SFM -Go Team In Progress Title 78 / 128 LPS - BIDE - Unit 2101 | Balcon…" at bounding box center [784, 372] width 1568 height 744
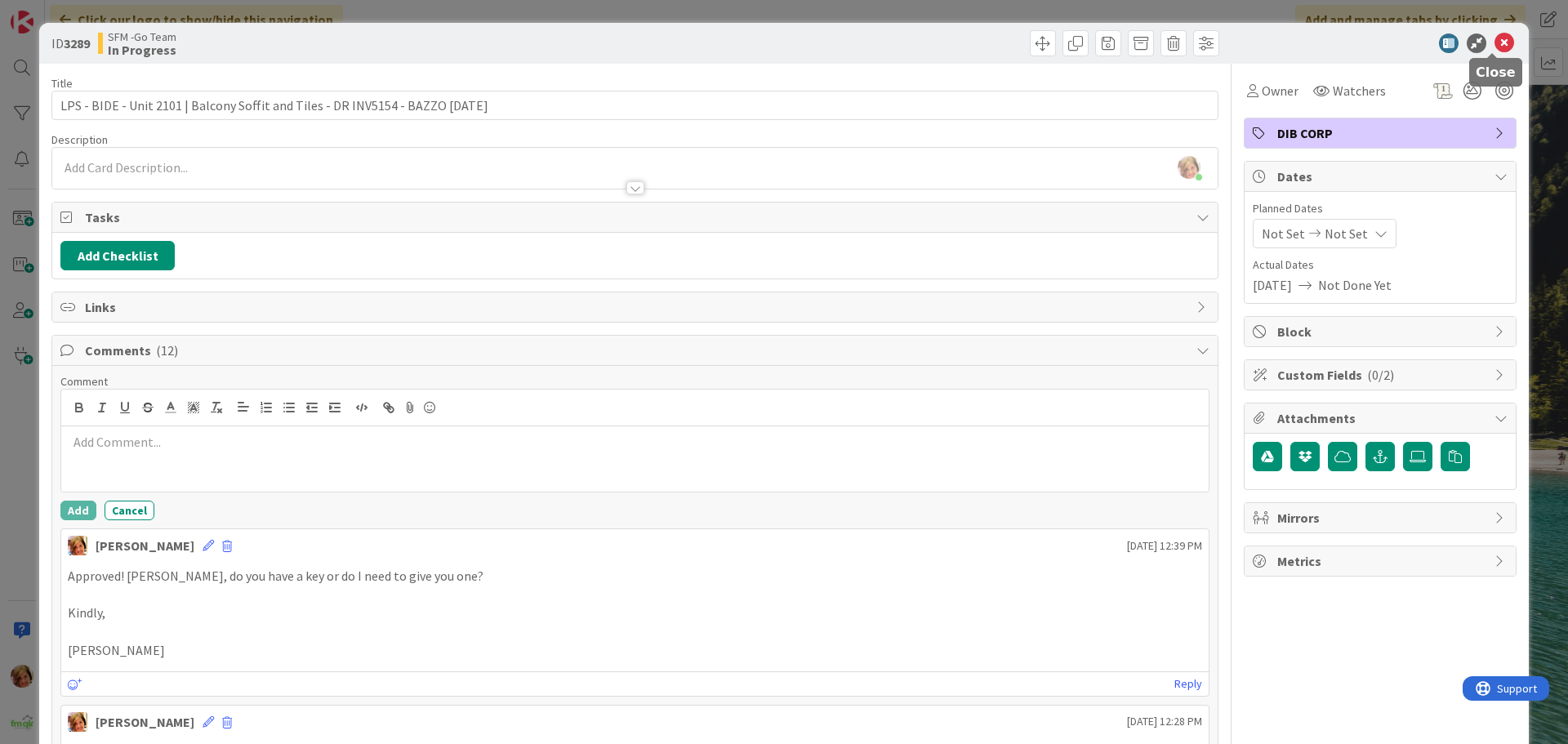
click at [1498, 40] on icon at bounding box center [1504, 43] width 20 height 20
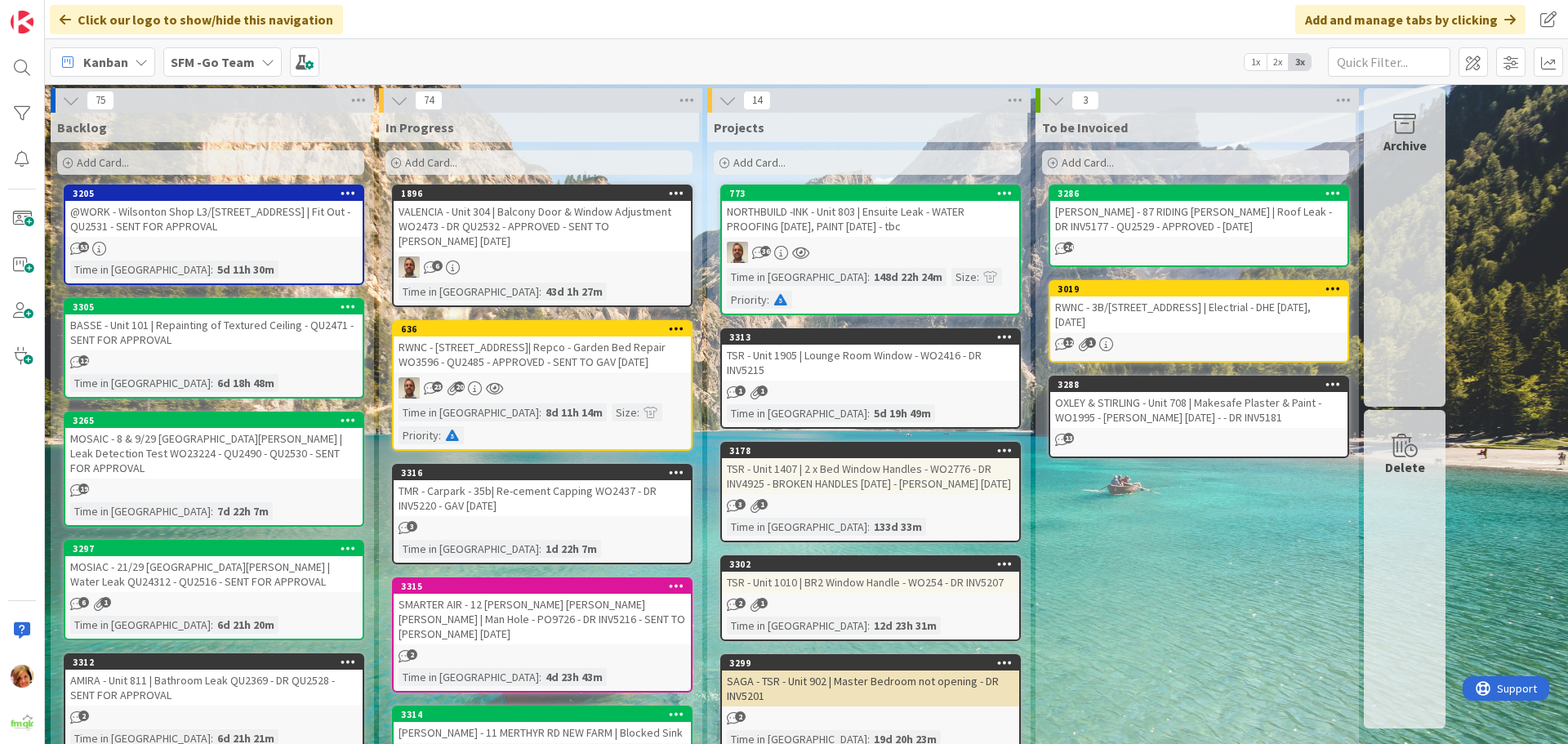
click at [196, 330] on div "BASSE - Unit 101 | Repainting of Textured Ceiling - QU2471 - SENT FOR APPROVAL" at bounding box center [214, 333] width 297 height 36
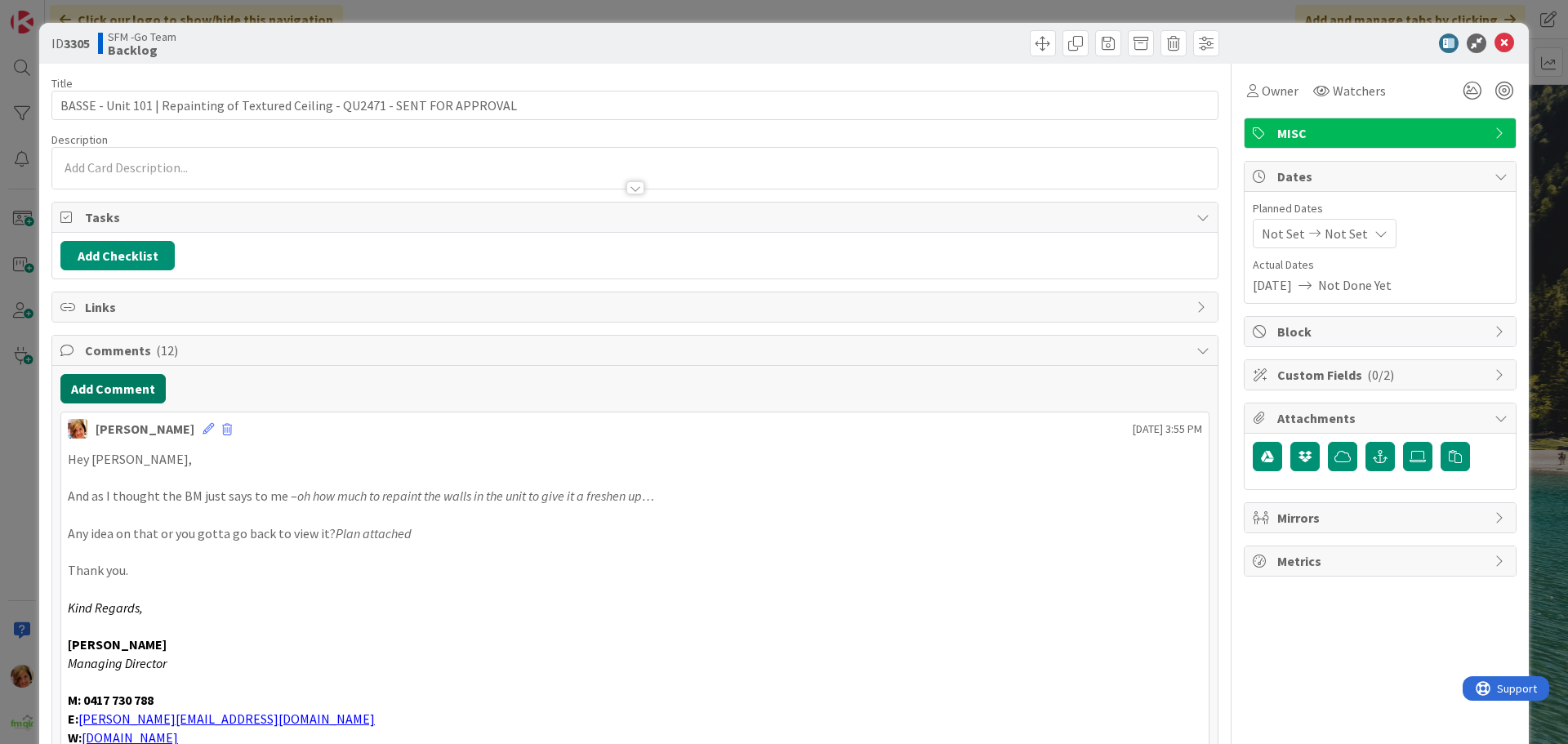
click at [118, 396] on button "Add Comment" at bounding box center [113, 389] width 105 height 29
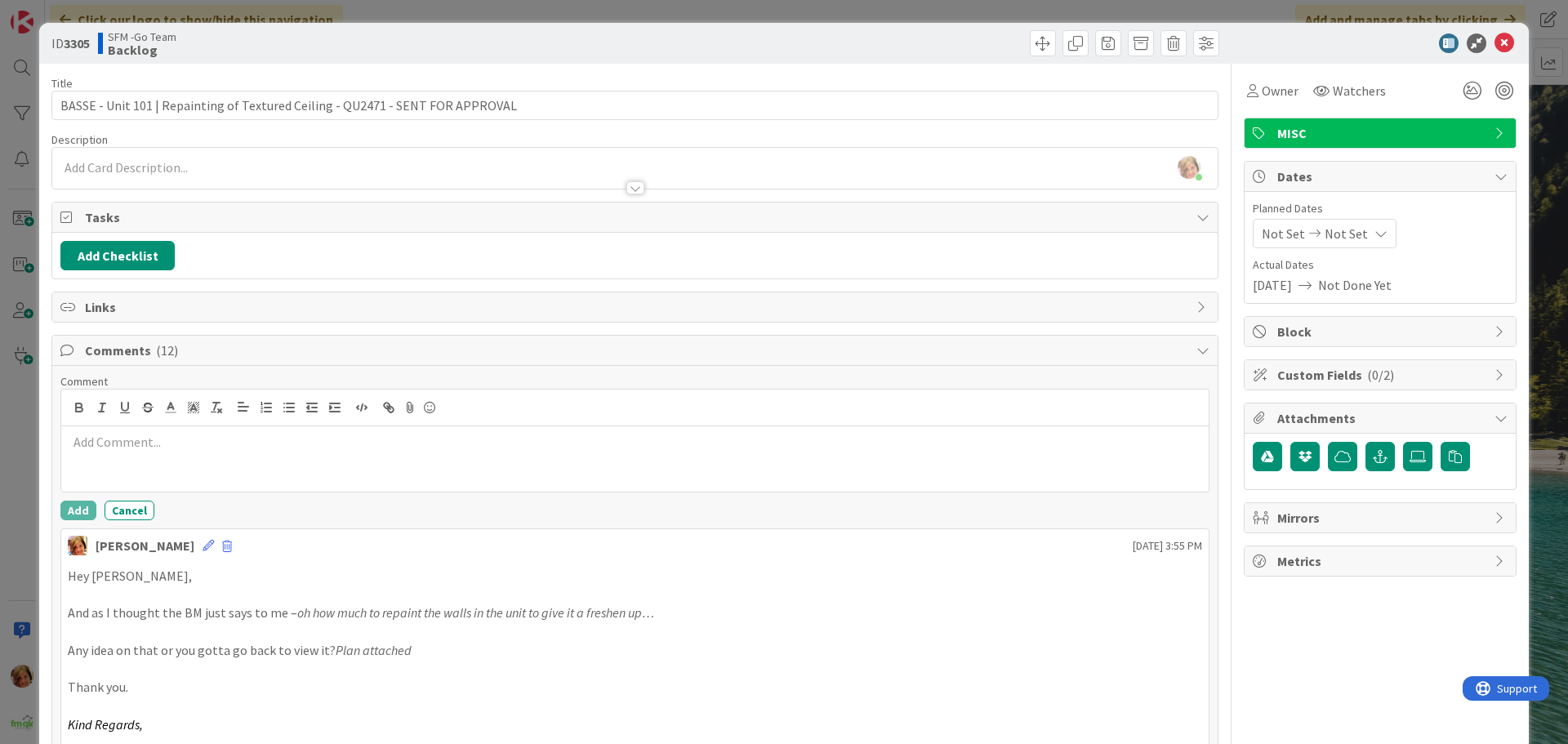
click at [137, 449] on p at bounding box center [634, 443] width 1134 height 19
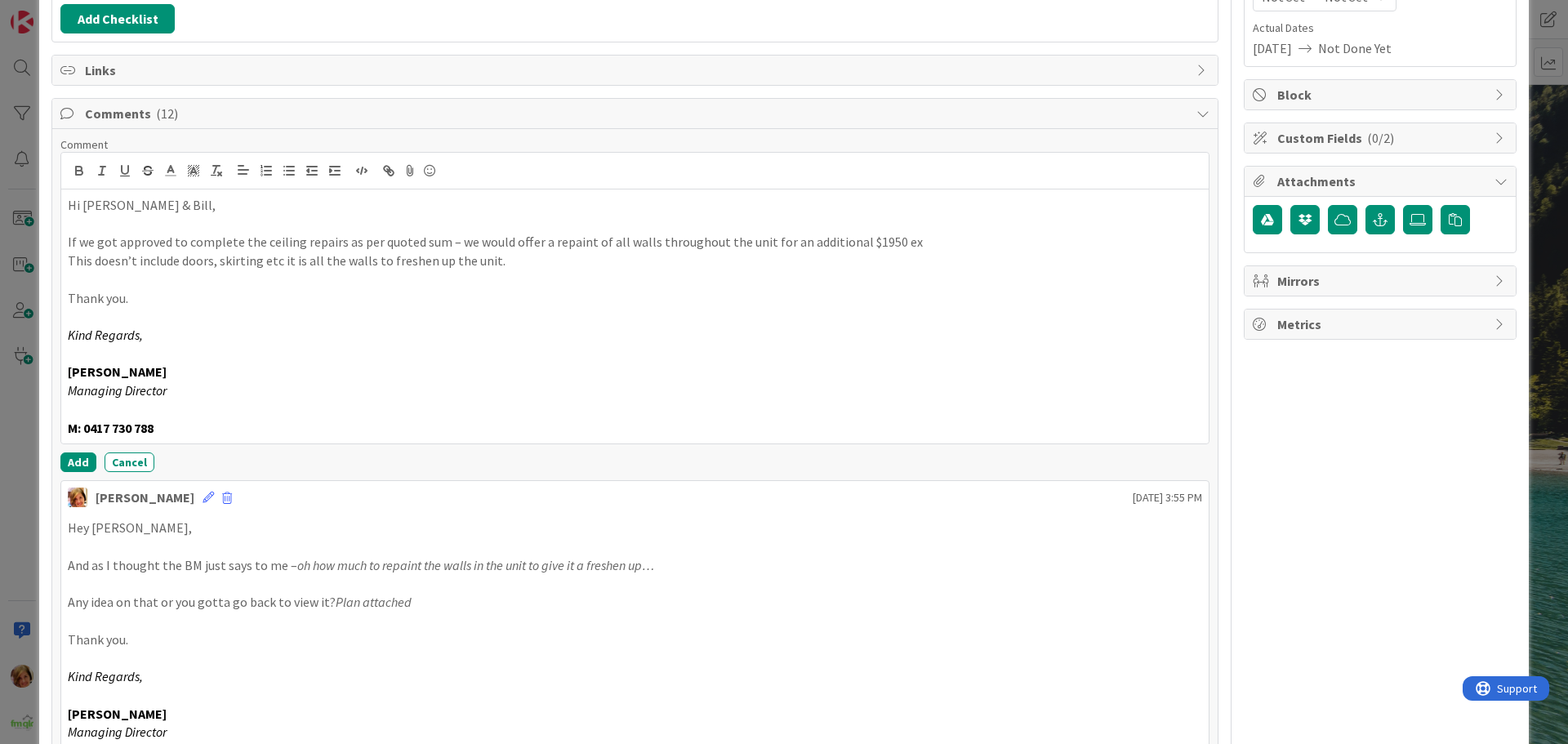
scroll to position [245, 0]
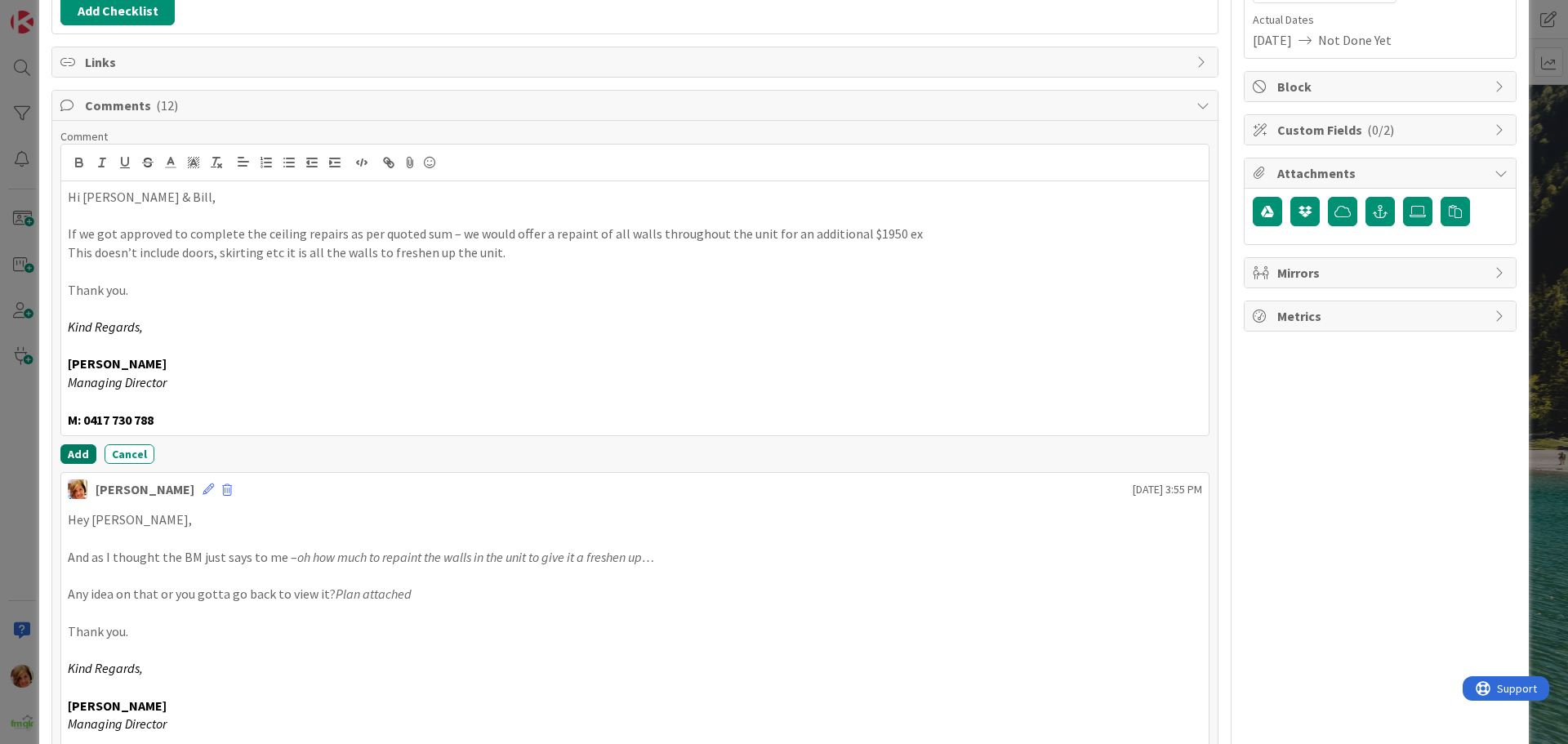
click at [73, 450] on button "Add" at bounding box center [79, 454] width 36 height 20
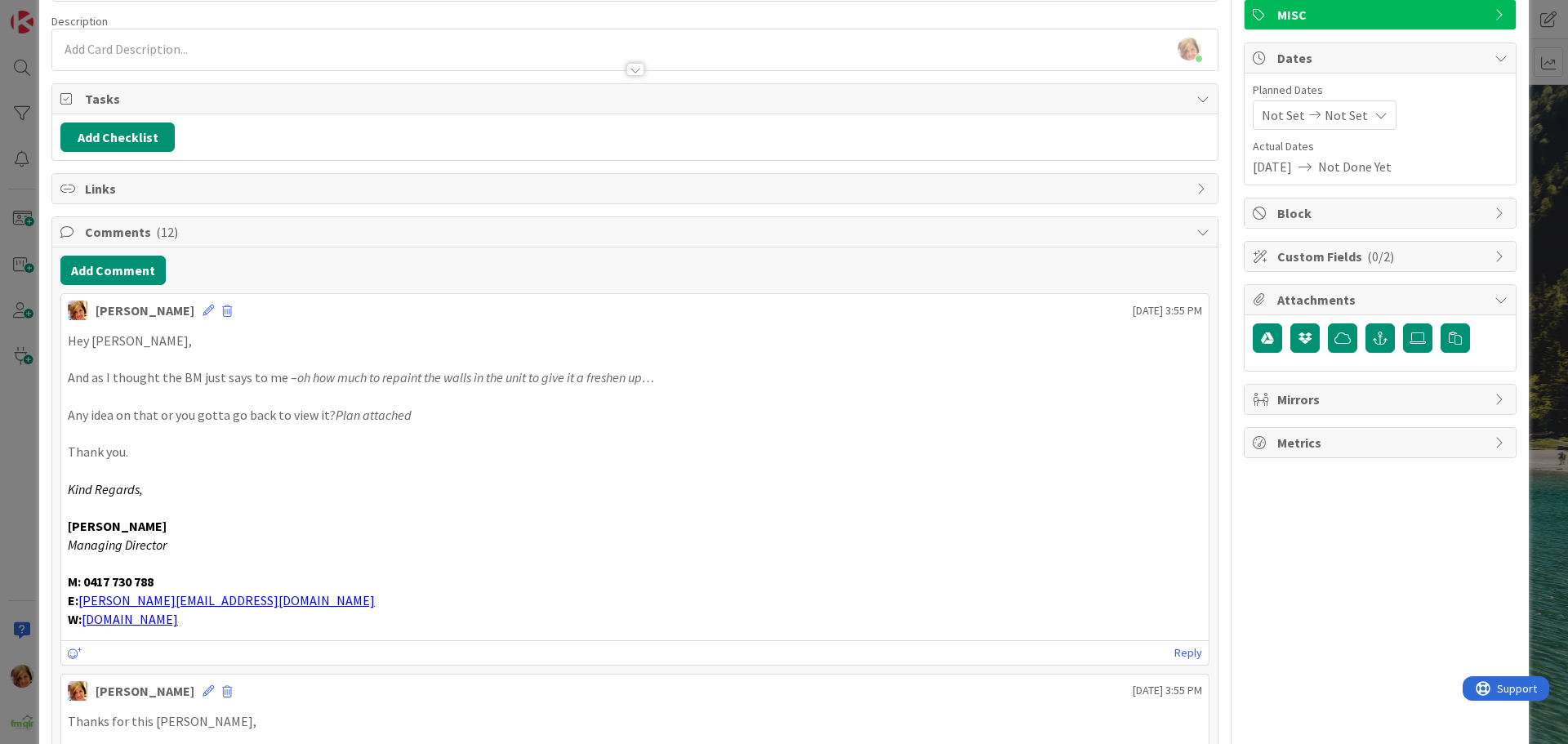
scroll to position [0, 0]
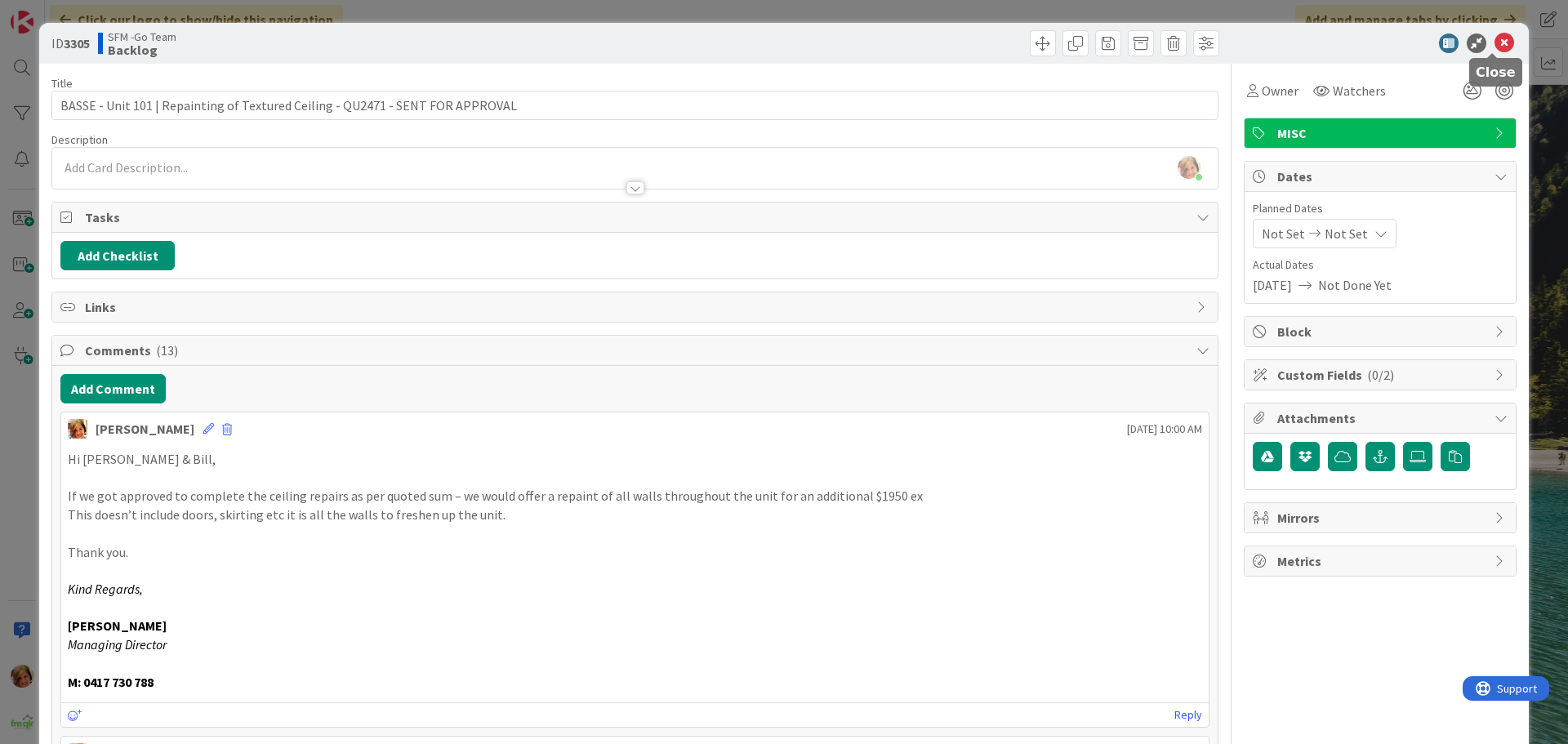
click at [1495, 39] on icon at bounding box center [1504, 43] width 20 height 20
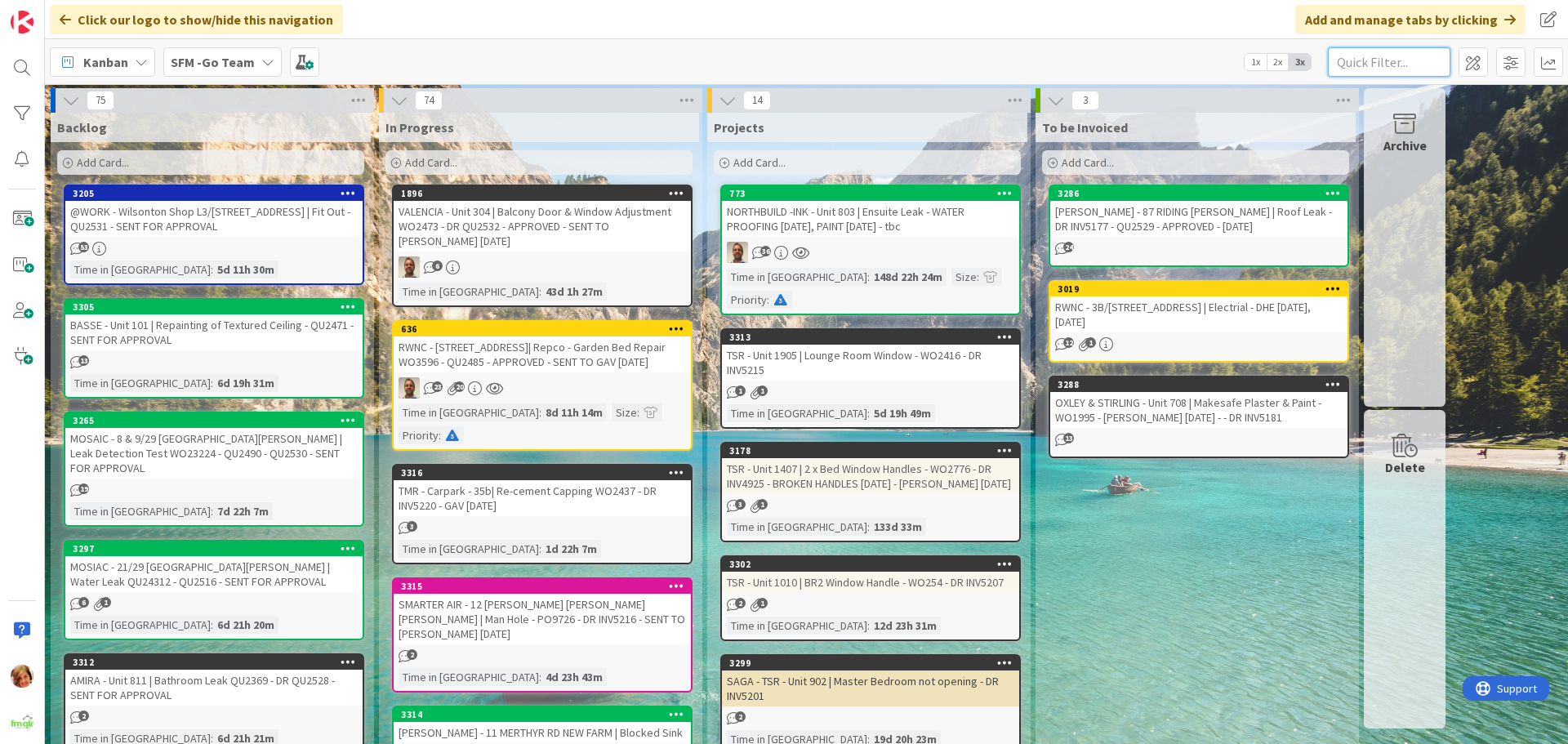
click at [1350, 58] on input "text" at bounding box center [1389, 62] width 123 height 29
type input "ARUNDEL"
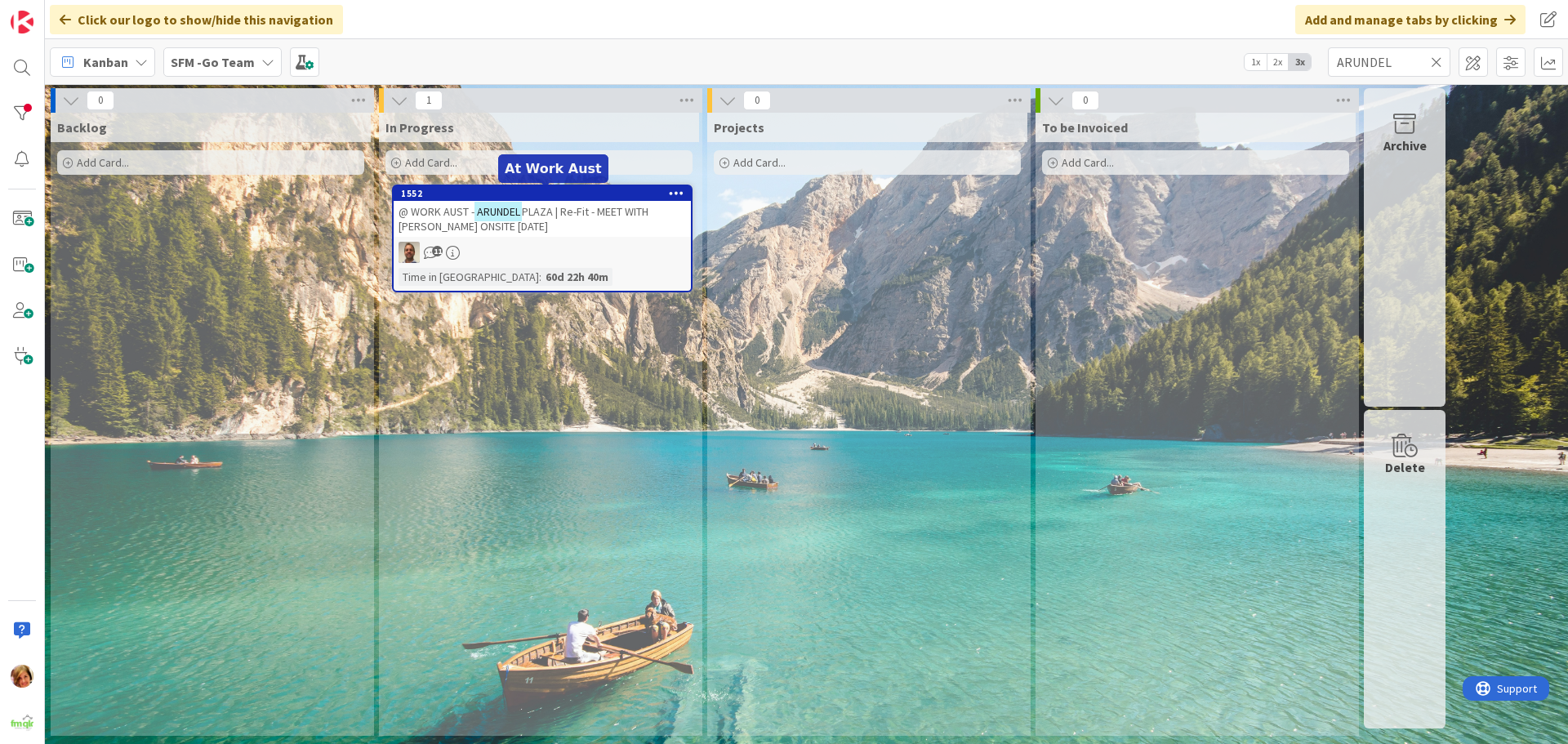
click at [582, 211] on span "PLAZA | Re-Fit - MEET WITH [PERSON_NAME] ONSITE [DATE]" at bounding box center [523, 219] width 250 height 29
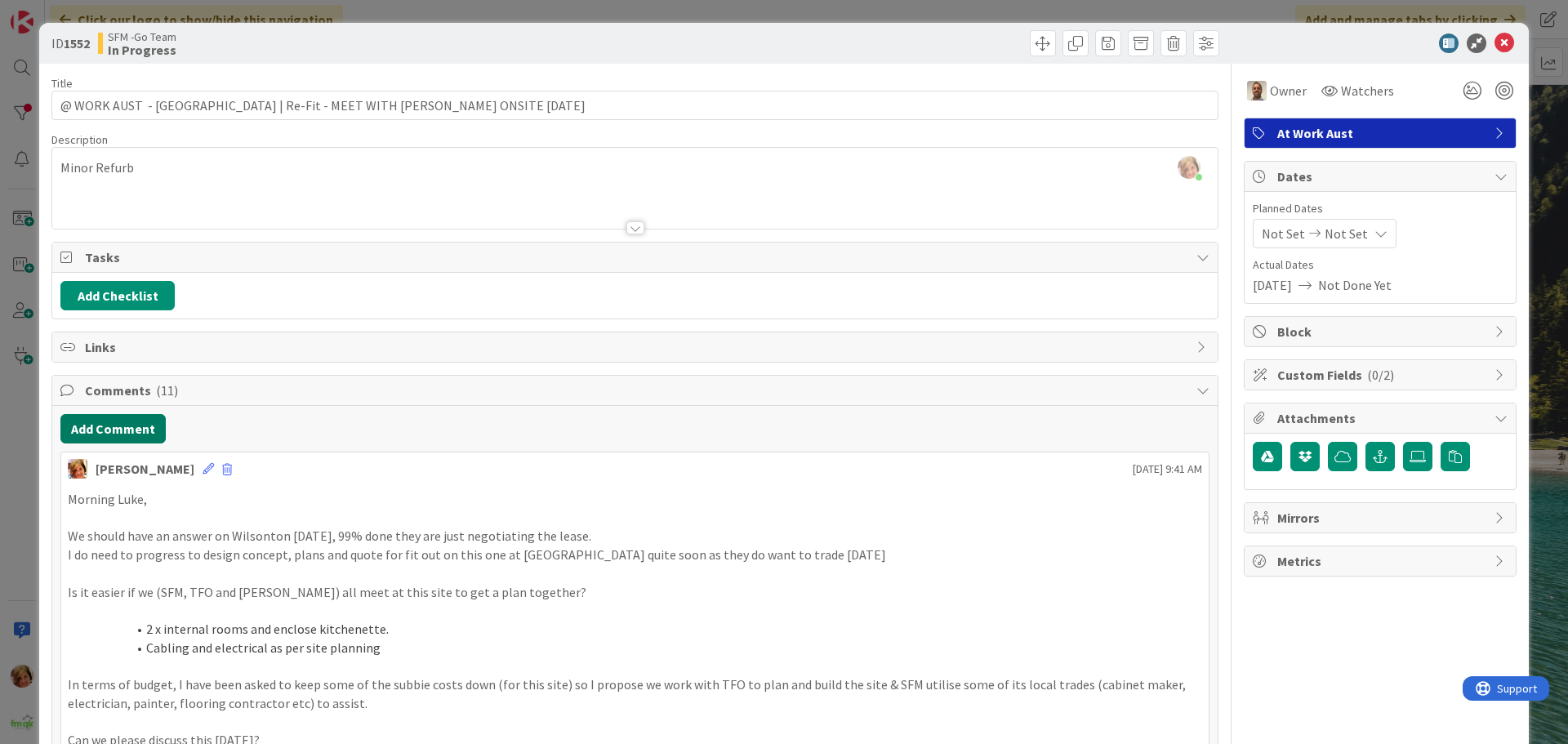
click at [108, 429] on button "Add Comment" at bounding box center [113, 429] width 105 height 29
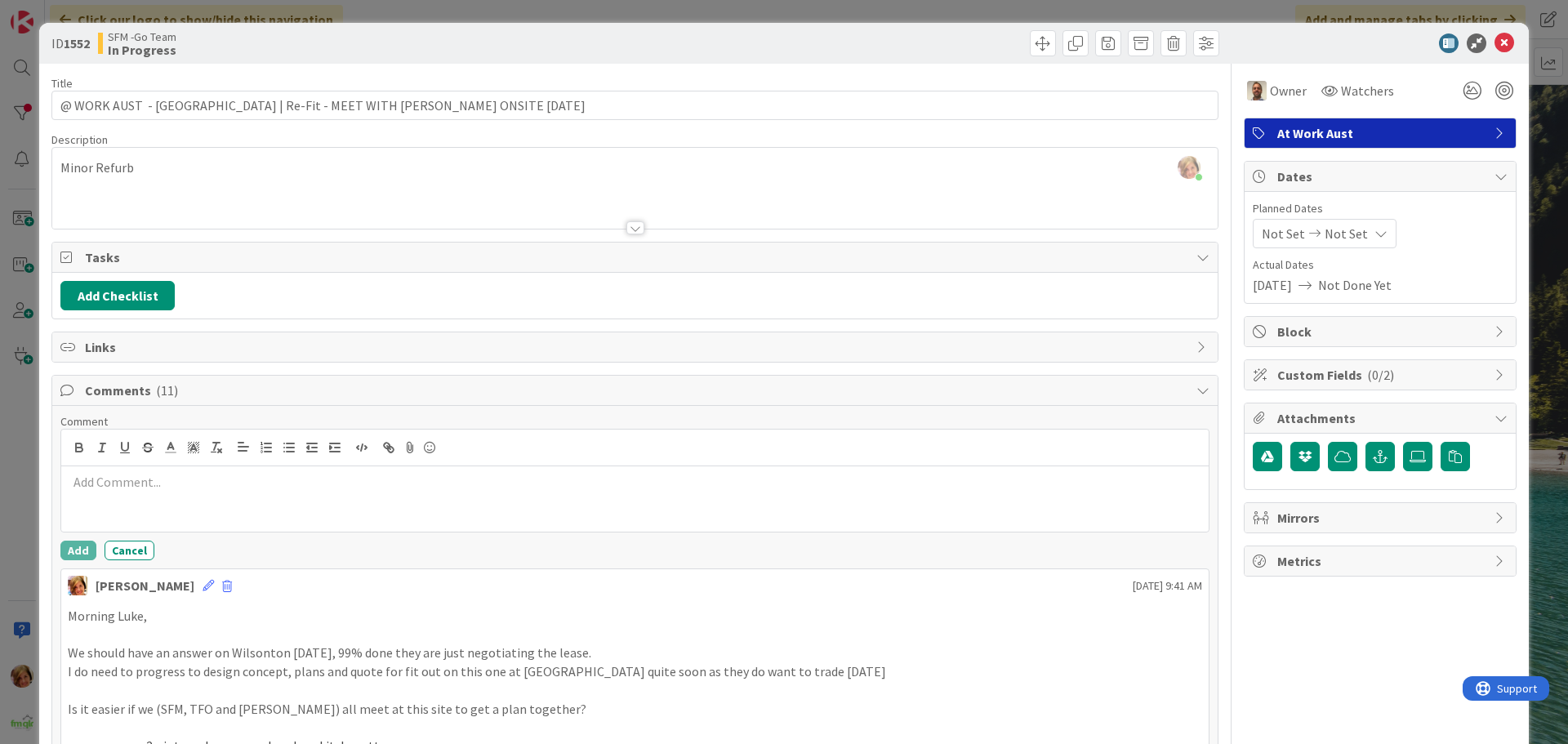
click at [178, 487] on p at bounding box center [634, 483] width 1134 height 19
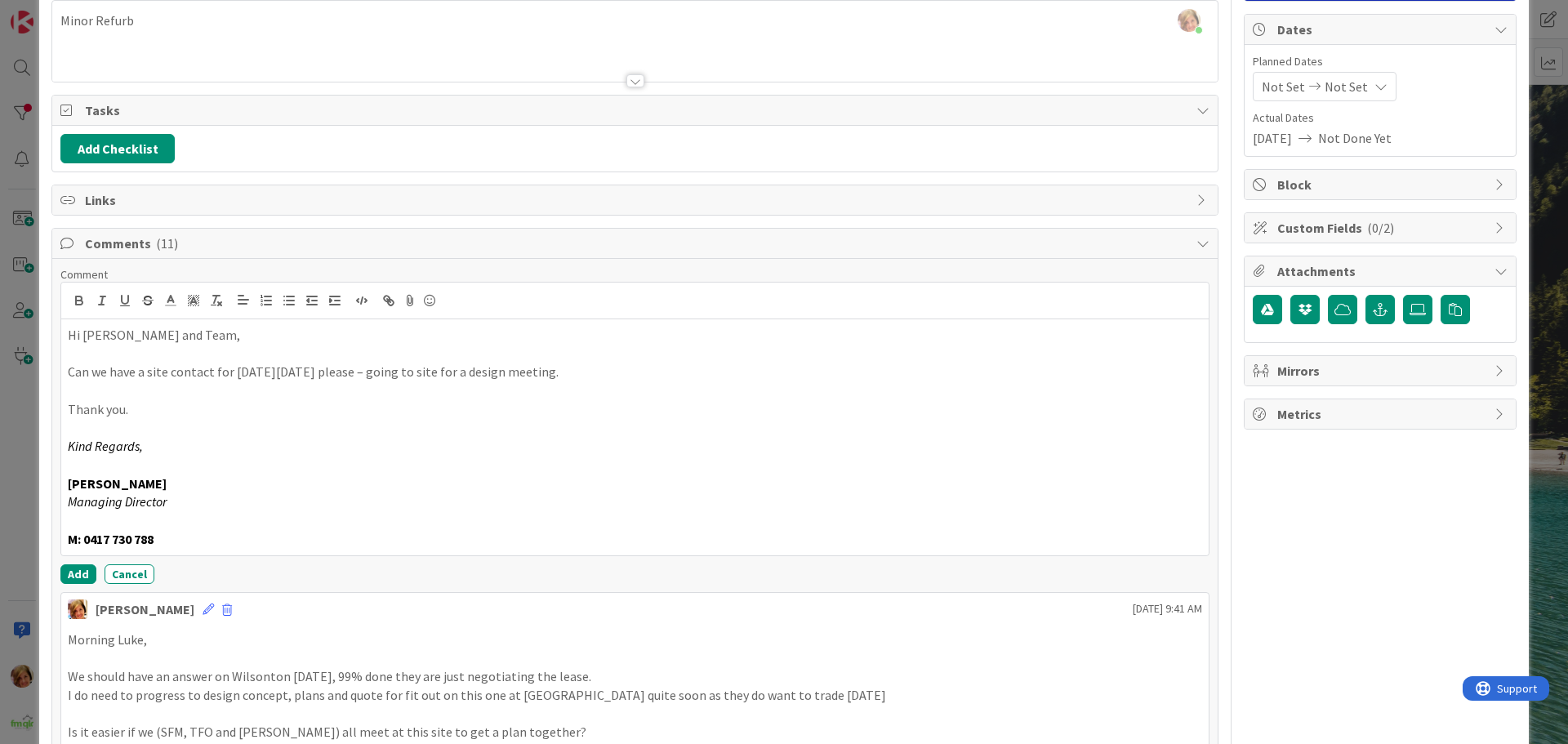
scroll to position [409, 0]
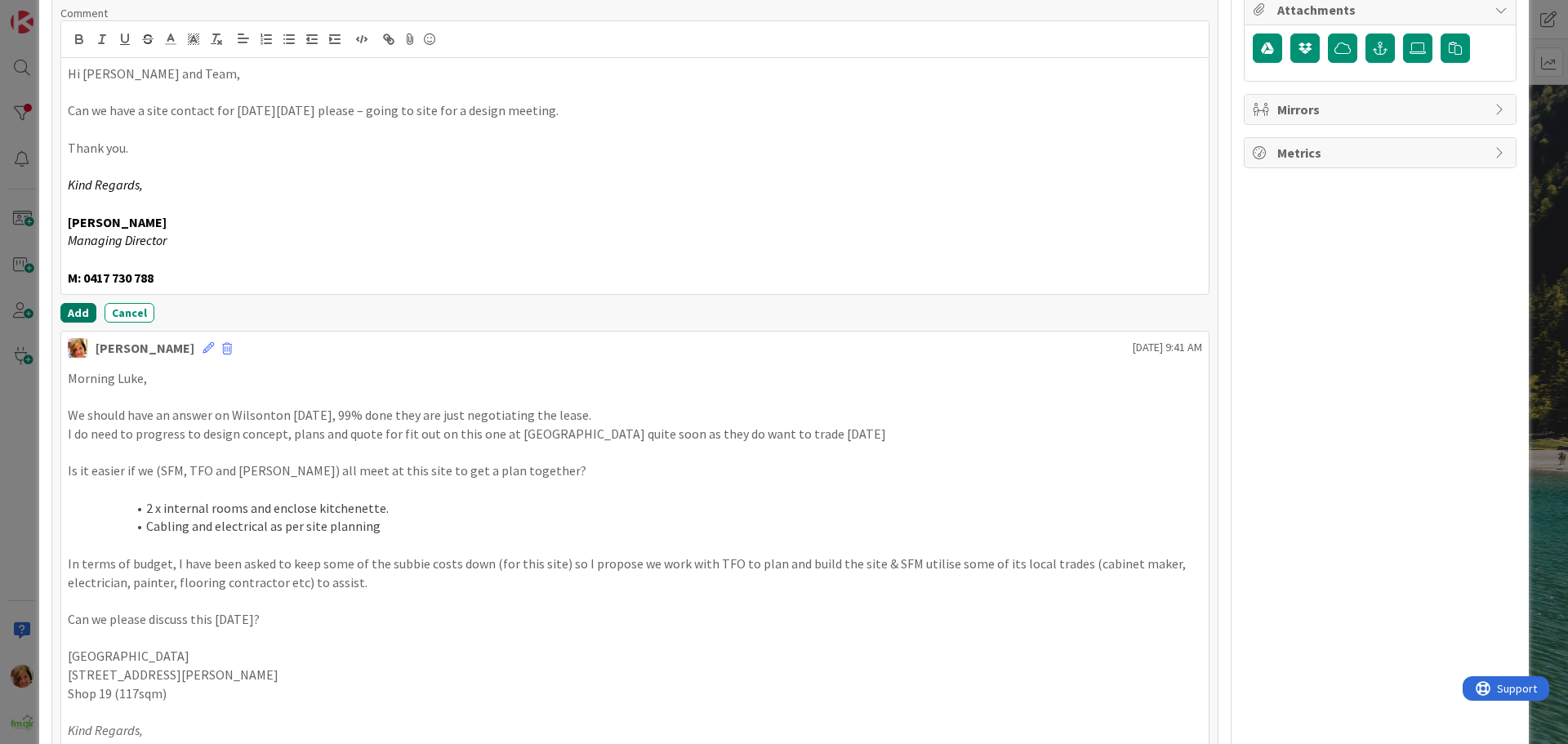
click at [80, 310] on button "Add" at bounding box center [79, 313] width 36 height 20
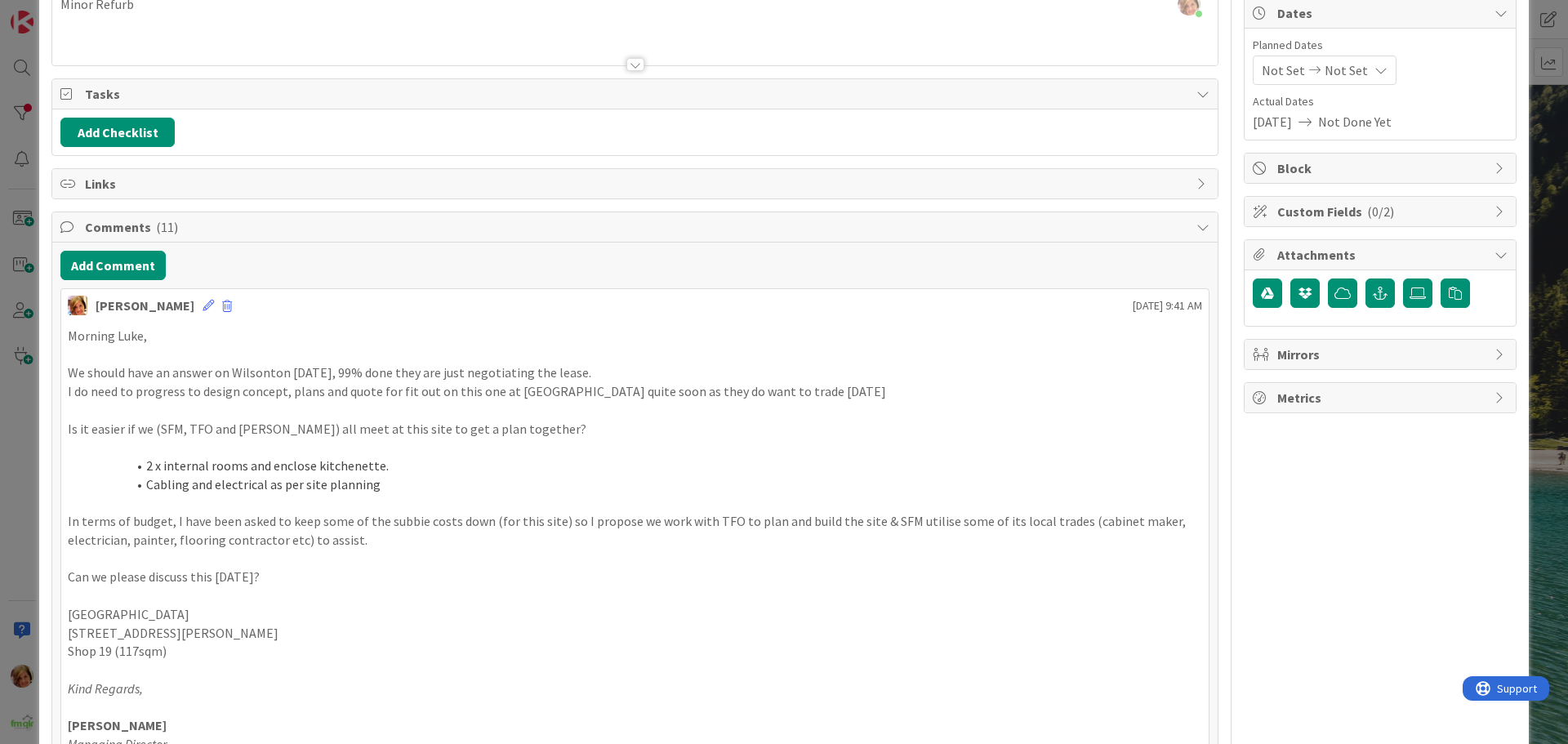
scroll to position [0, 0]
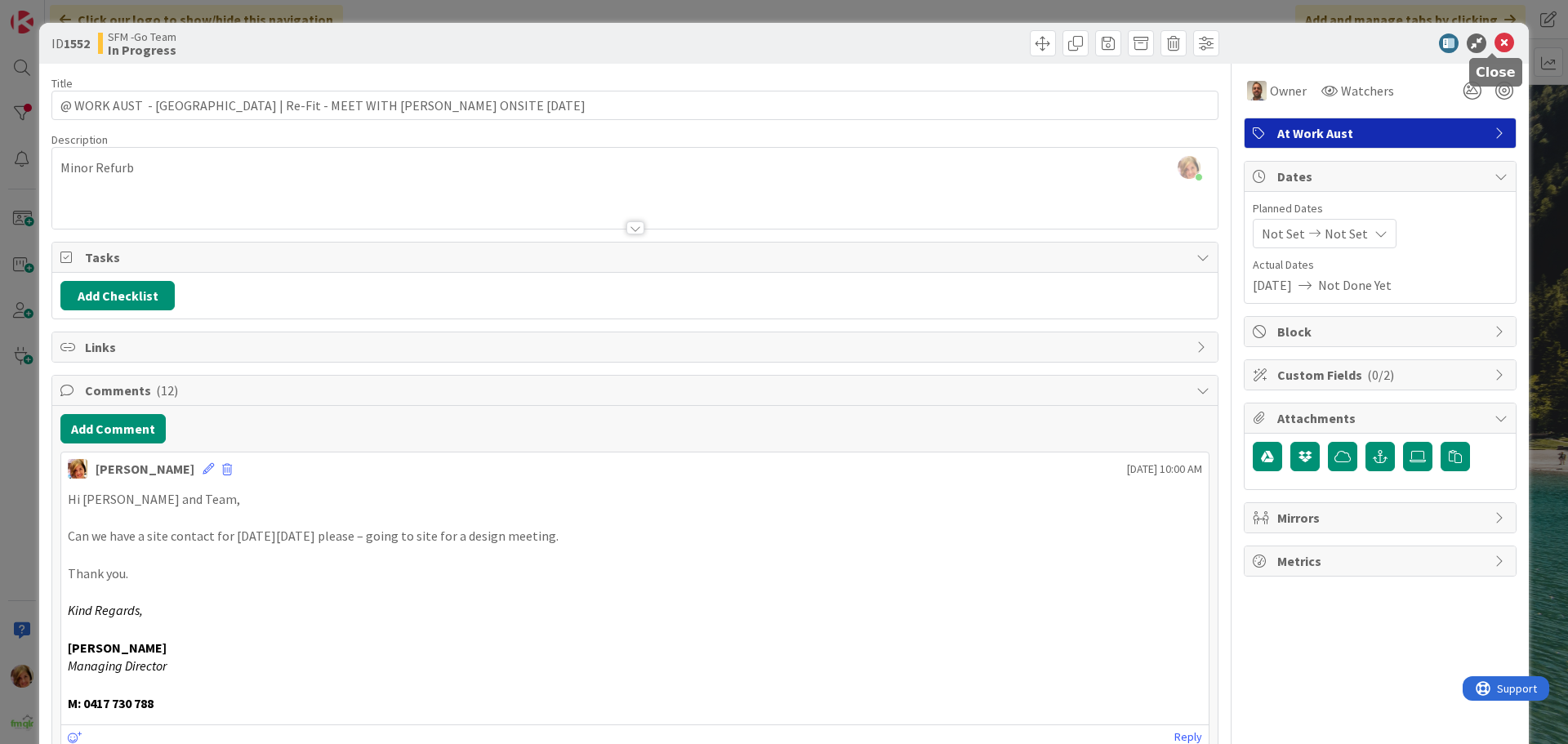
click at [1497, 44] on icon at bounding box center [1504, 43] width 20 height 20
